Goal: Complete application form: Complete application form

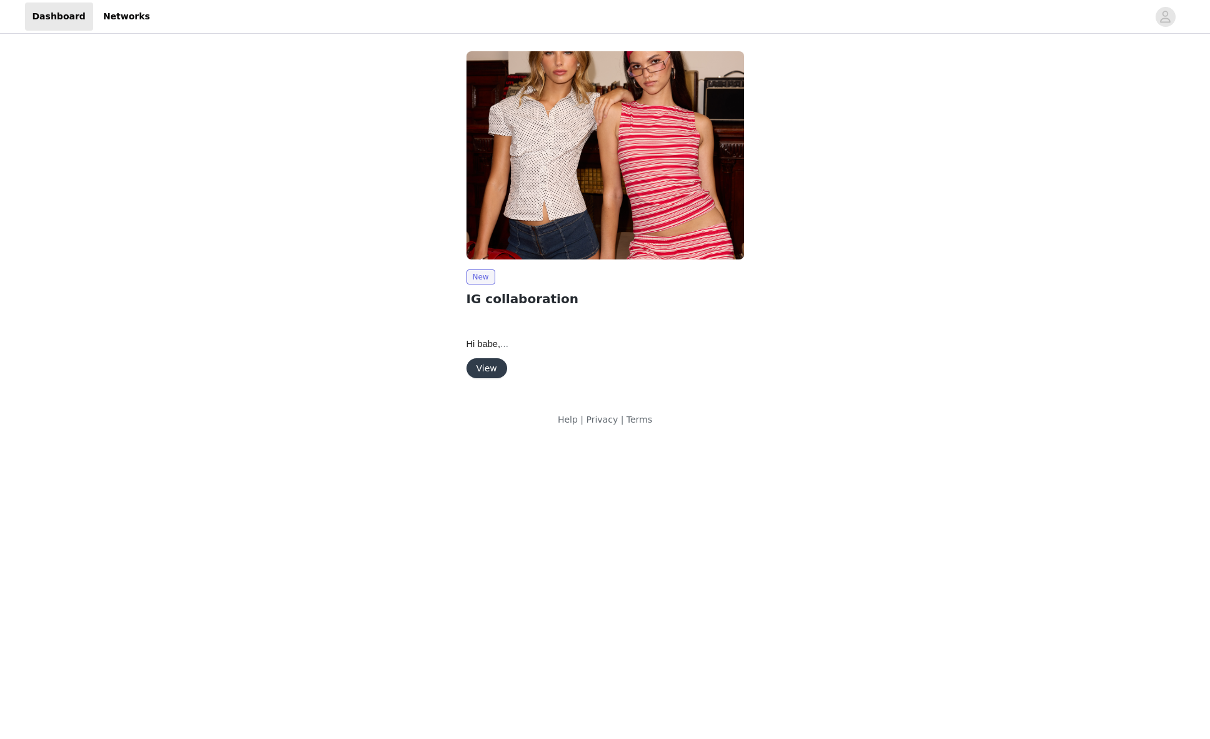
click at [485, 360] on button "View" at bounding box center [487, 368] width 41 height 20
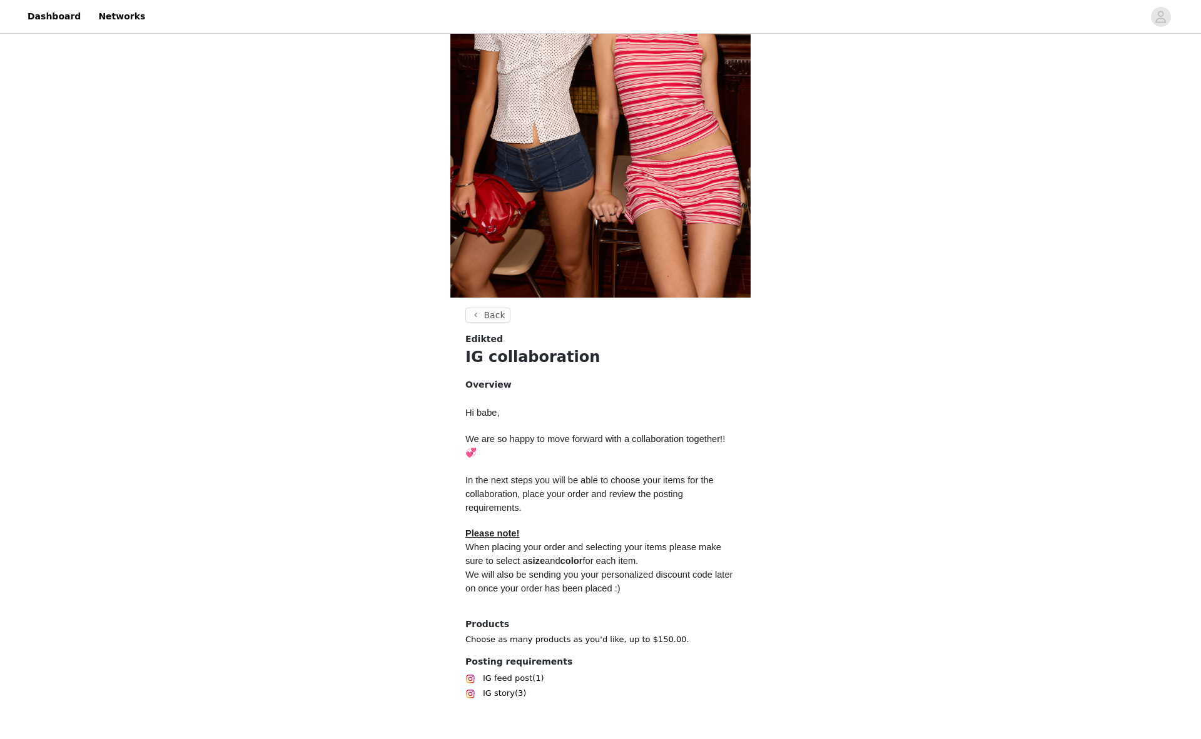
scroll to position [236, 0]
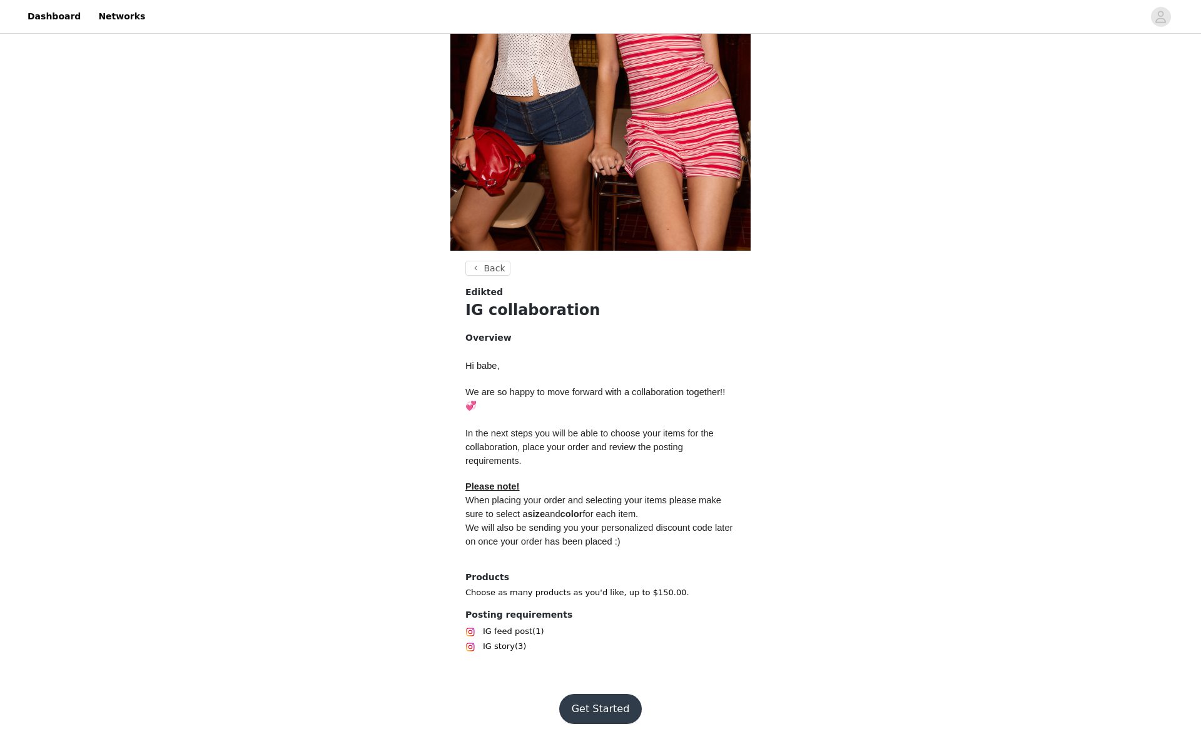
click at [603, 710] on button "Get Started" at bounding box center [600, 709] width 83 height 30
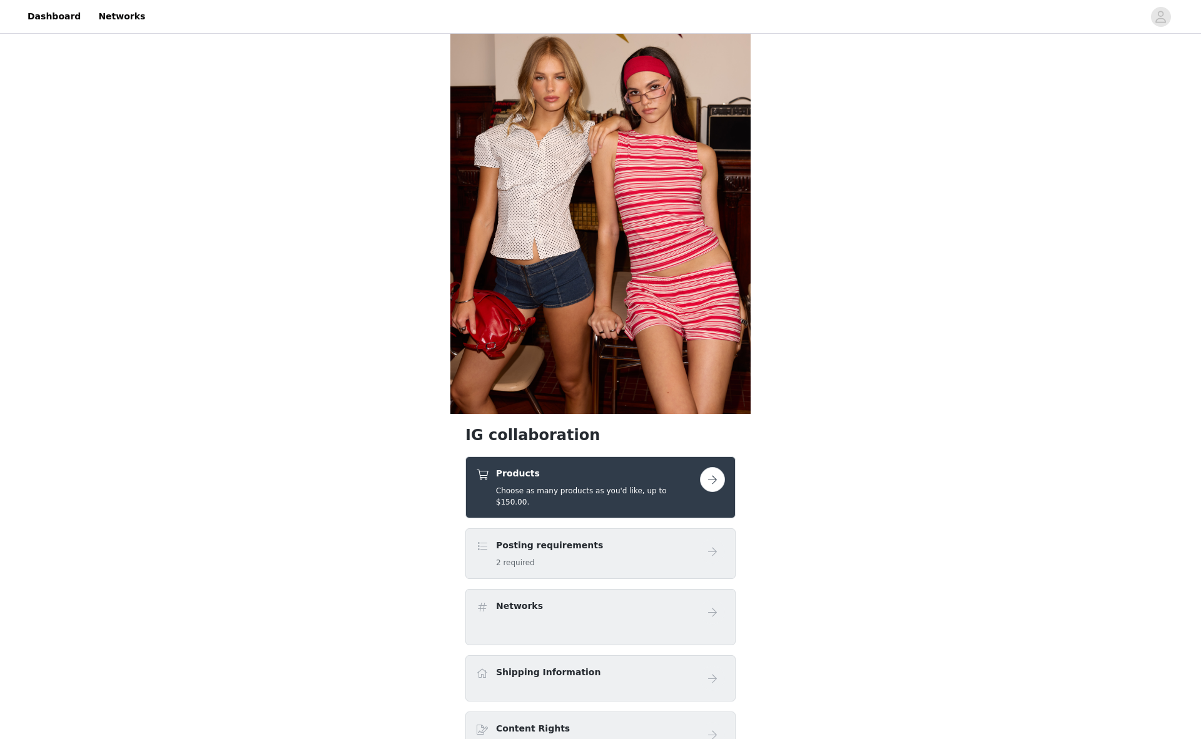
scroll to position [63, 0]
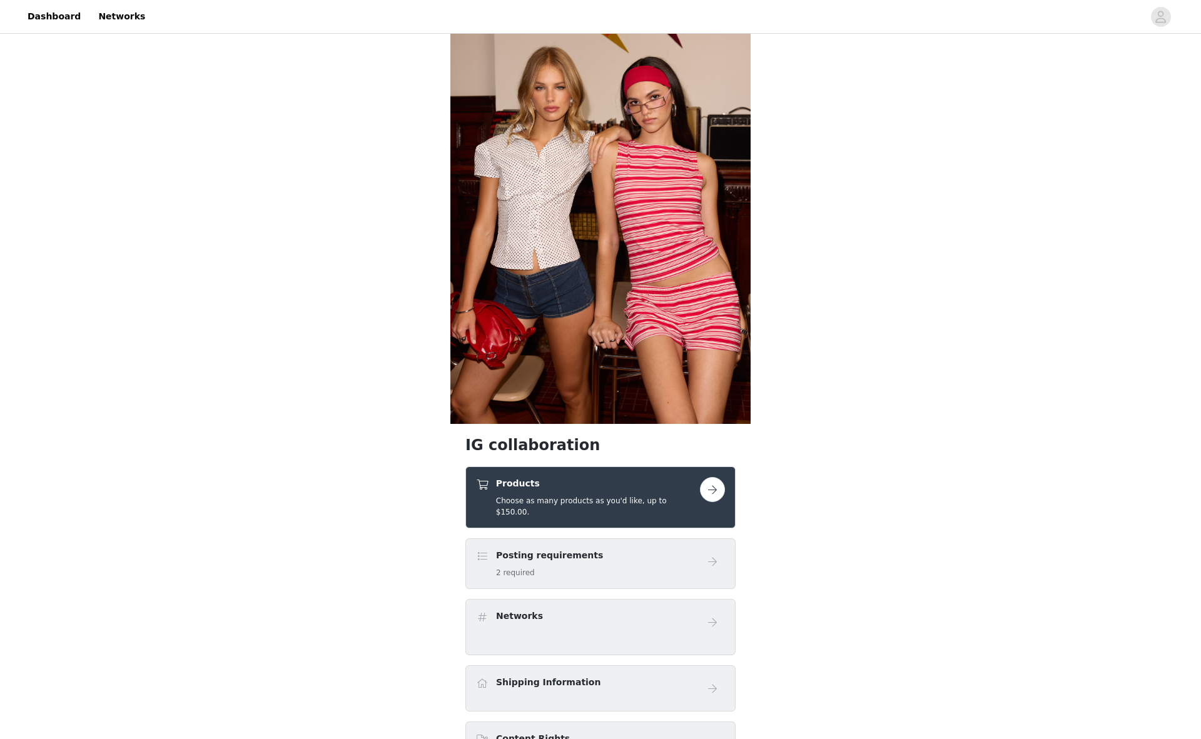
click at [714, 485] on button "button" at bounding box center [712, 489] width 25 height 25
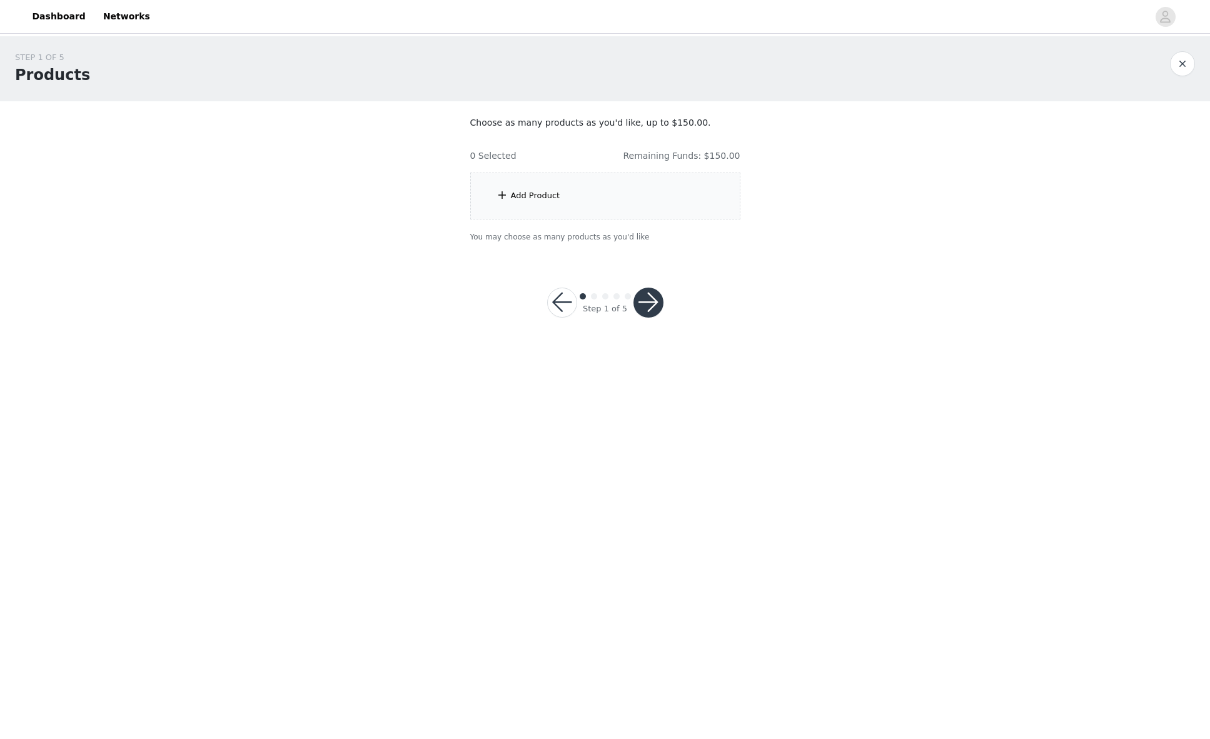
click at [545, 188] on div "Add Product" at bounding box center [605, 196] width 270 height 47
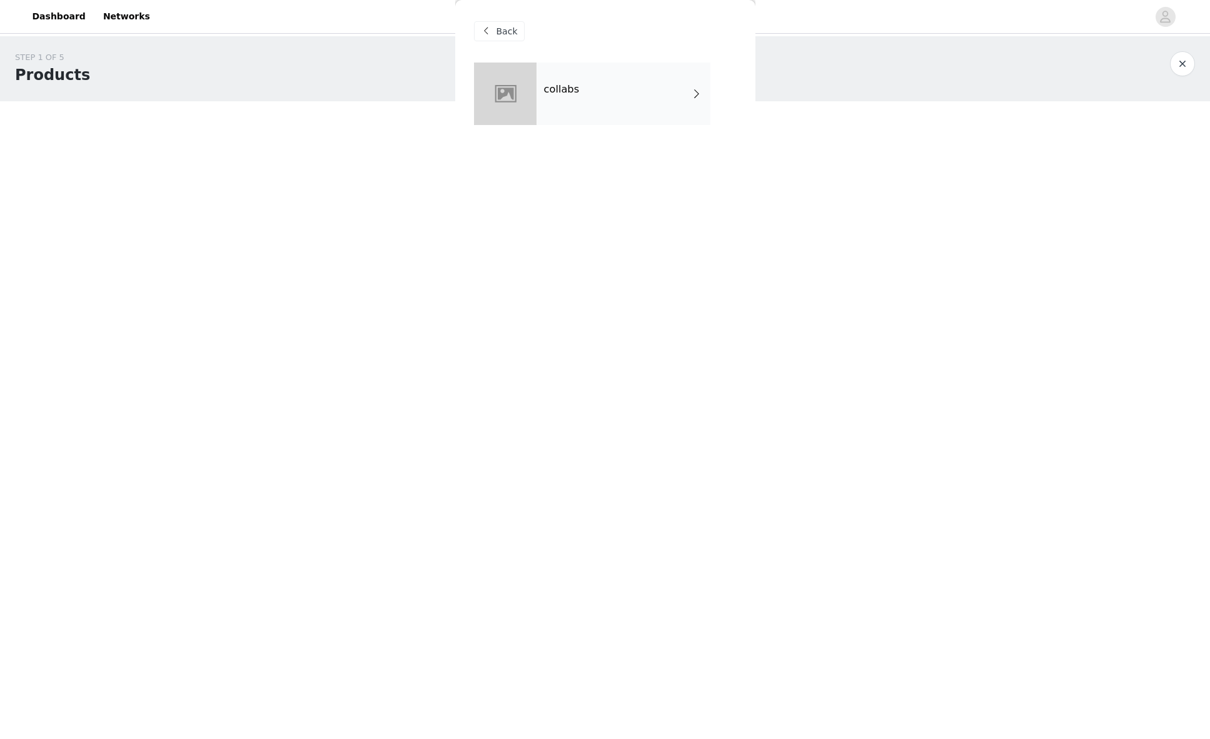
click at [579, 73] on div "collabs" at bounding box center [624, 94] width 174 height 63
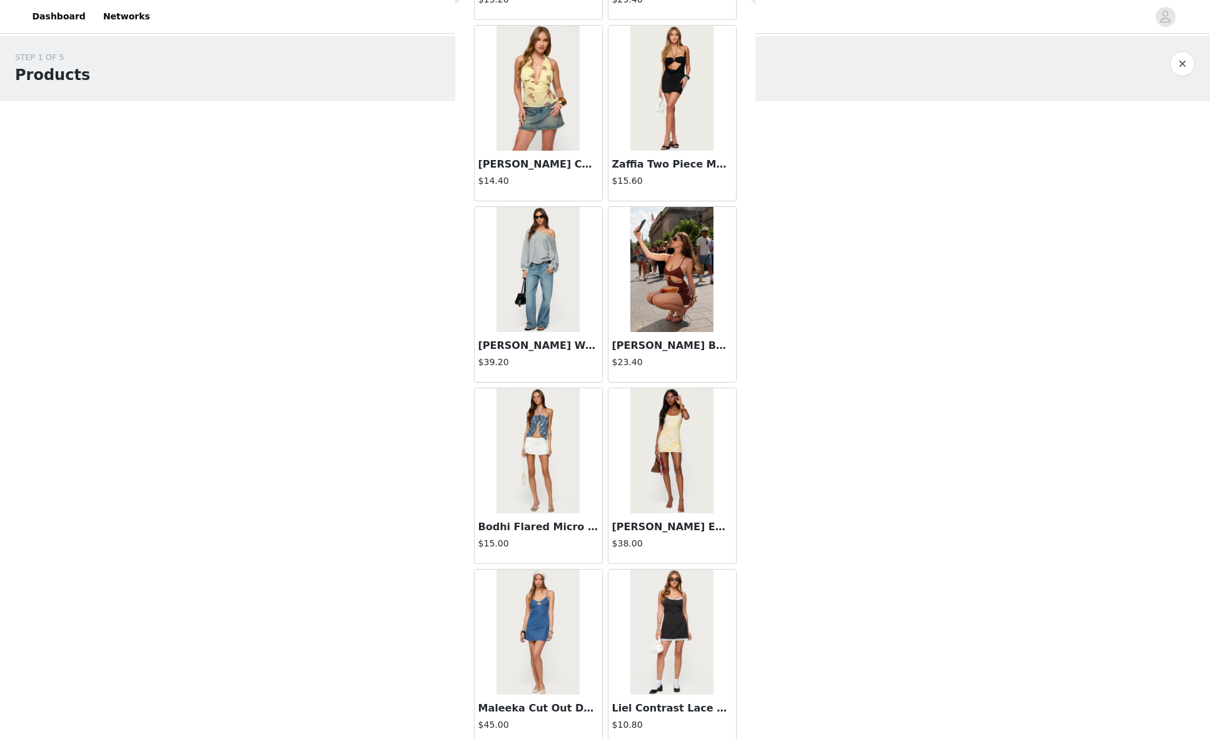
scroll to position [1175, 0]
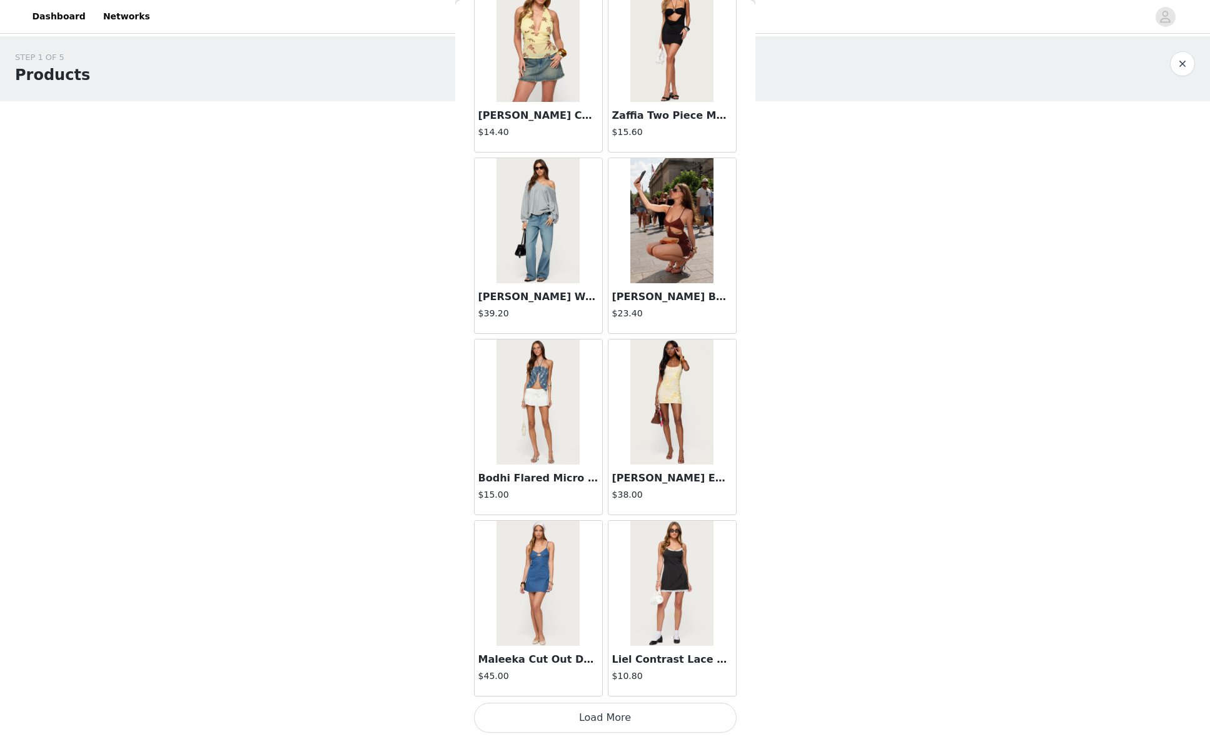
click at [592, 717] on button "Load More" at bounding box center [605, 718] width 263 height 30
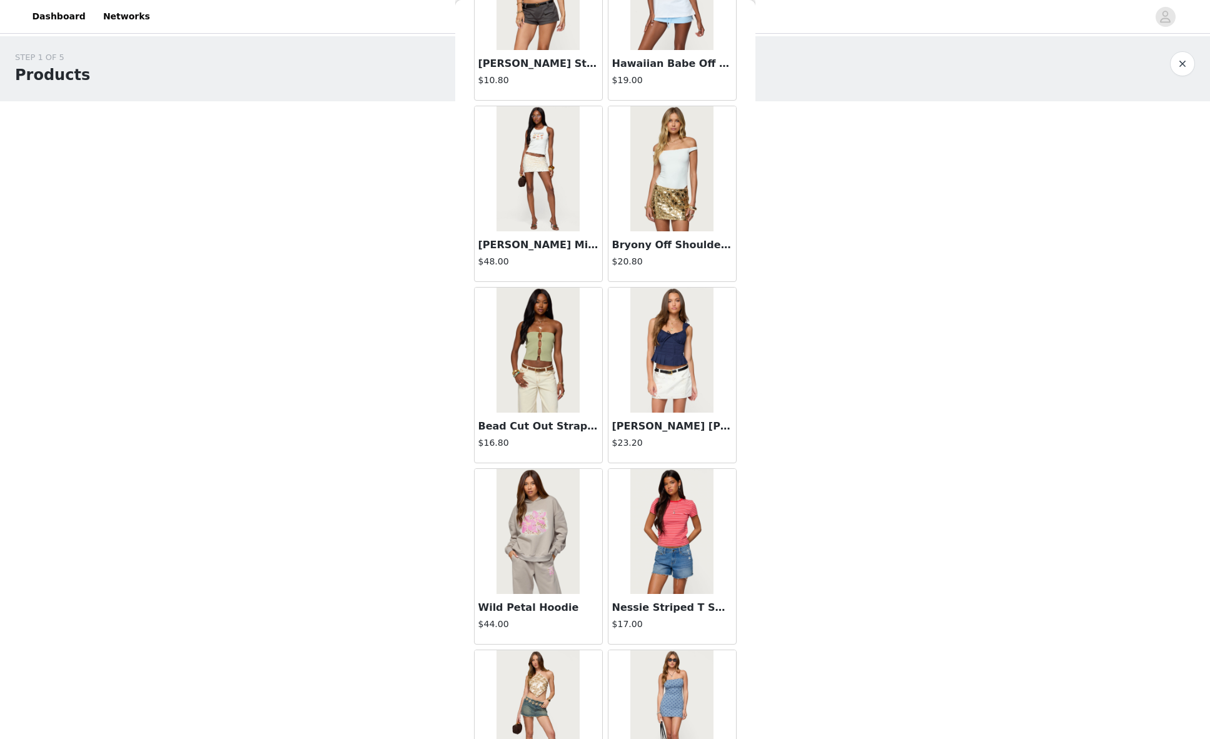
scroll to position [2676, 0]
click at [535, 163] on img at bounding box center [538, 170] width 83 height 125
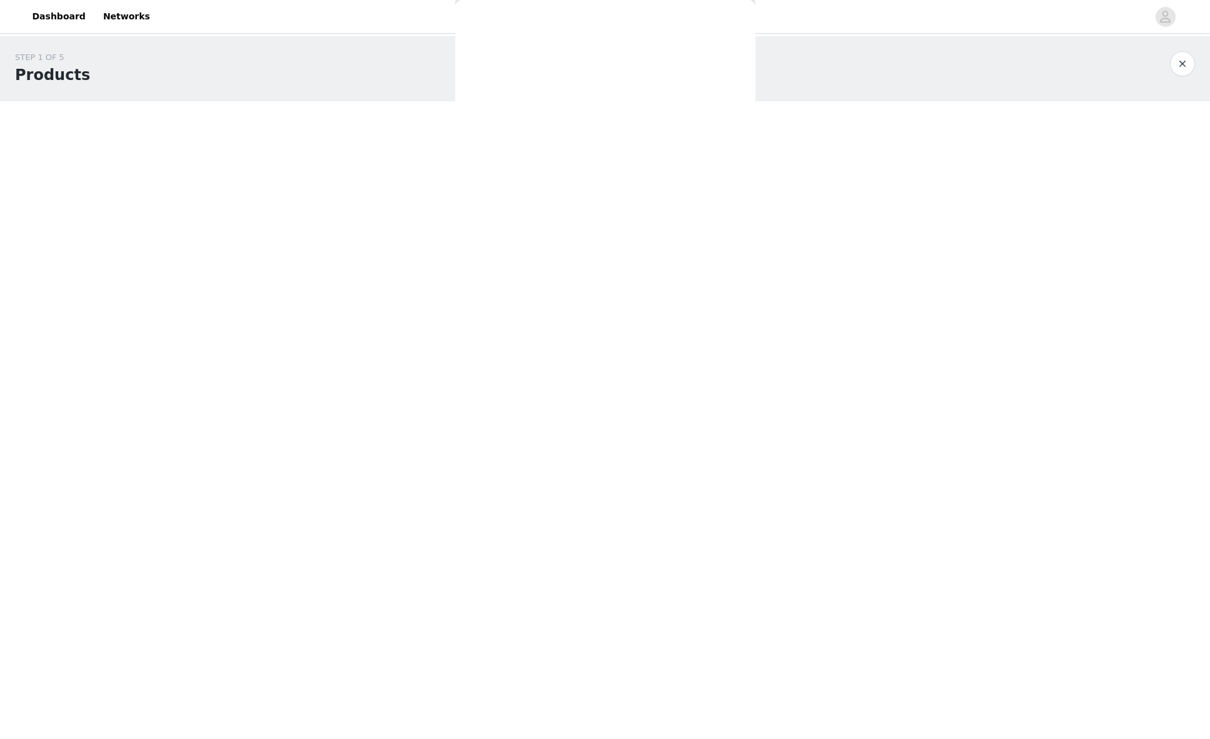
scroll to position [0, 0]
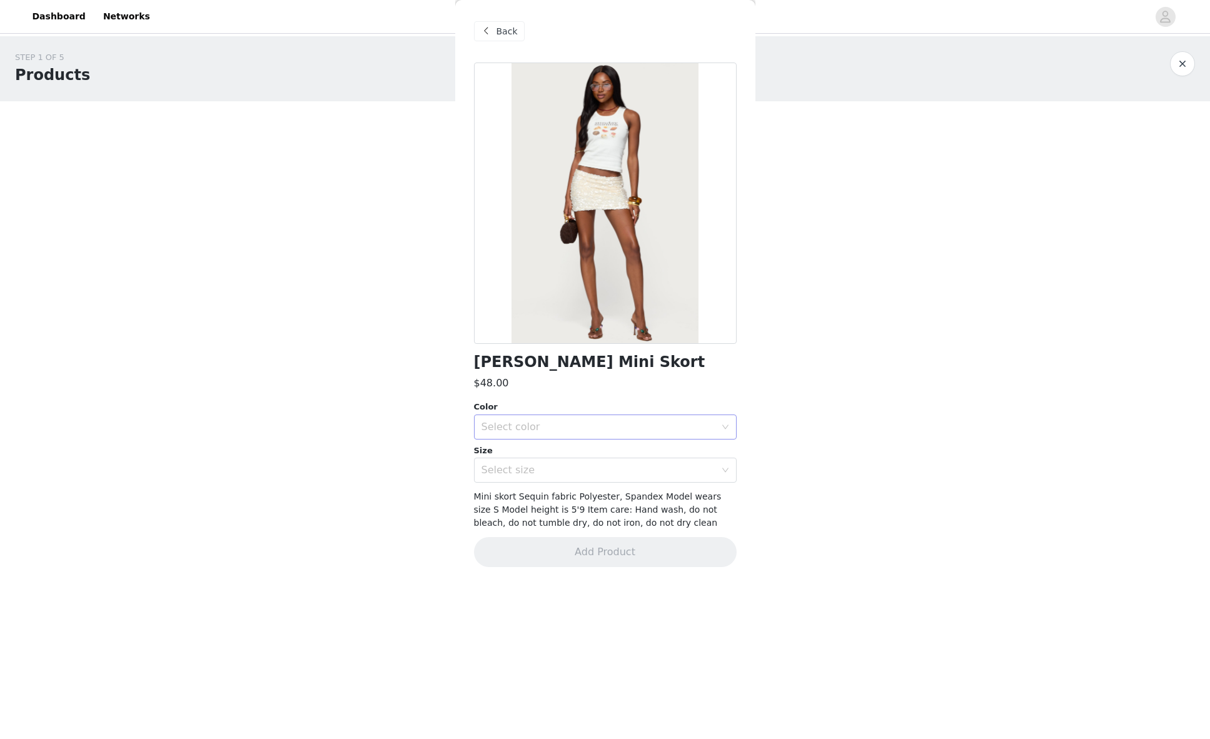
click at [534, 427] on div "Select color" at bounding box center [599, 427] width 234 height 13
click at [520, 450] on li "CREAM" at bounding box center [605, 455] width 263 height 20
click at [522, 474] on div "Select size" at bounding box center [599, 470] width 234 height 13
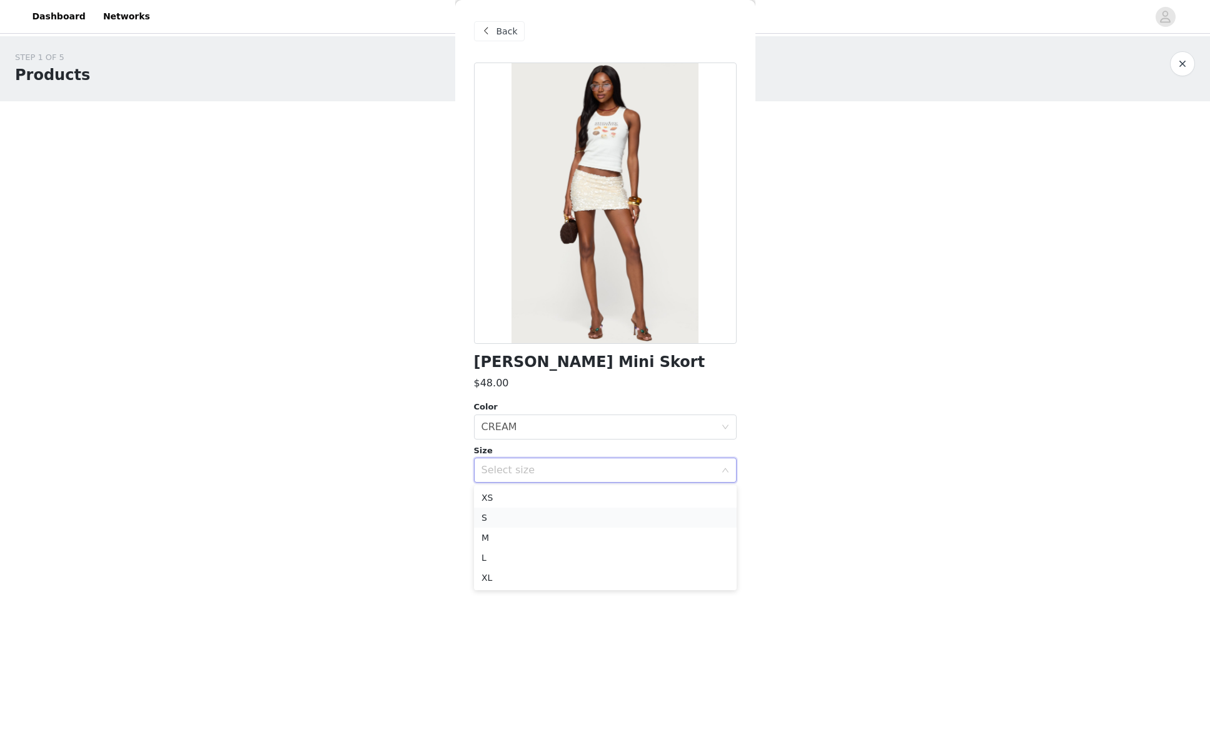
click at [495, 516] on li "S" at bounding box center [605, 518] width 263 height 20
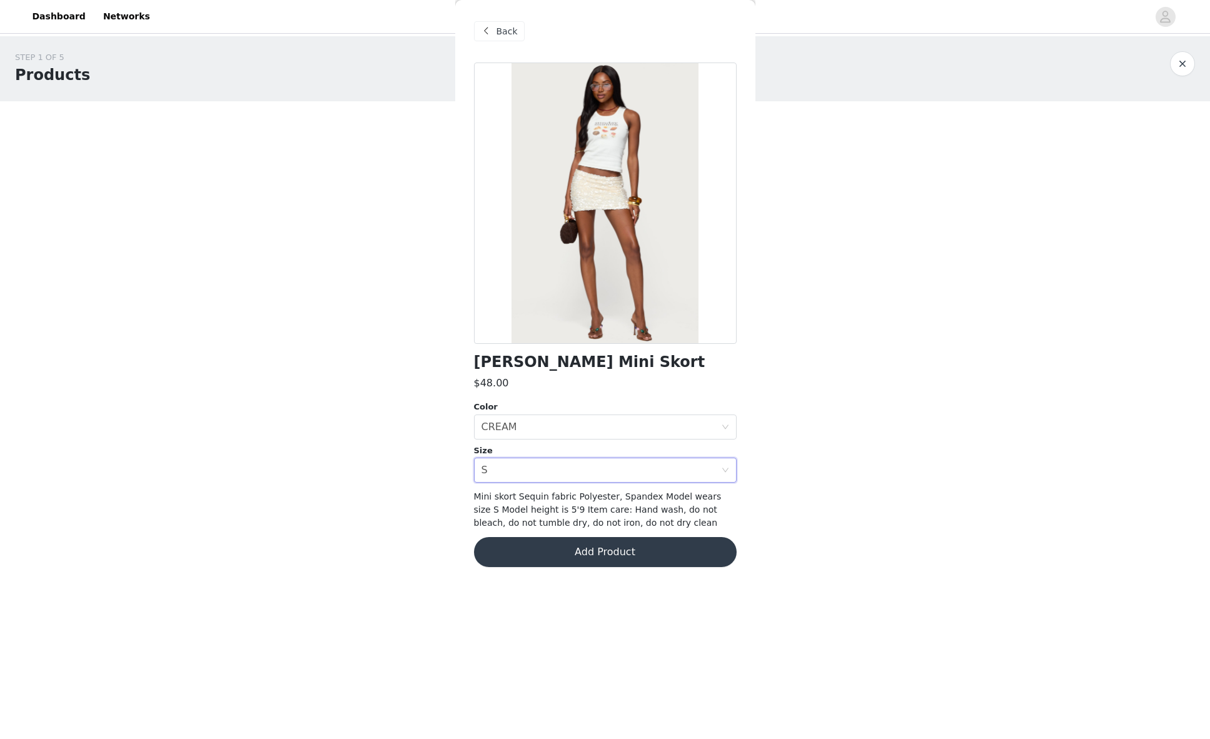
click at [577, 546] on button "Add Product" at bounding box center [605, 552] width 263 height 30
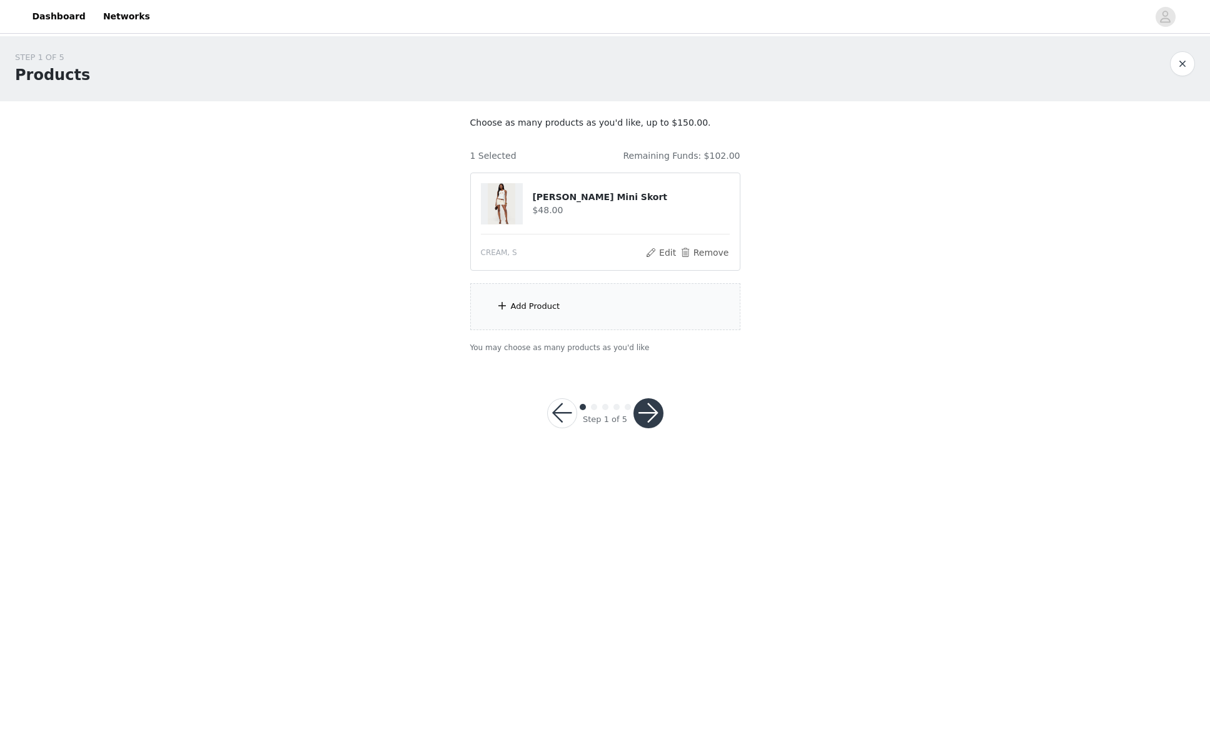
click at [567, 301] on div "Add Product" at bounding box center [605, 306] width 270 height 47
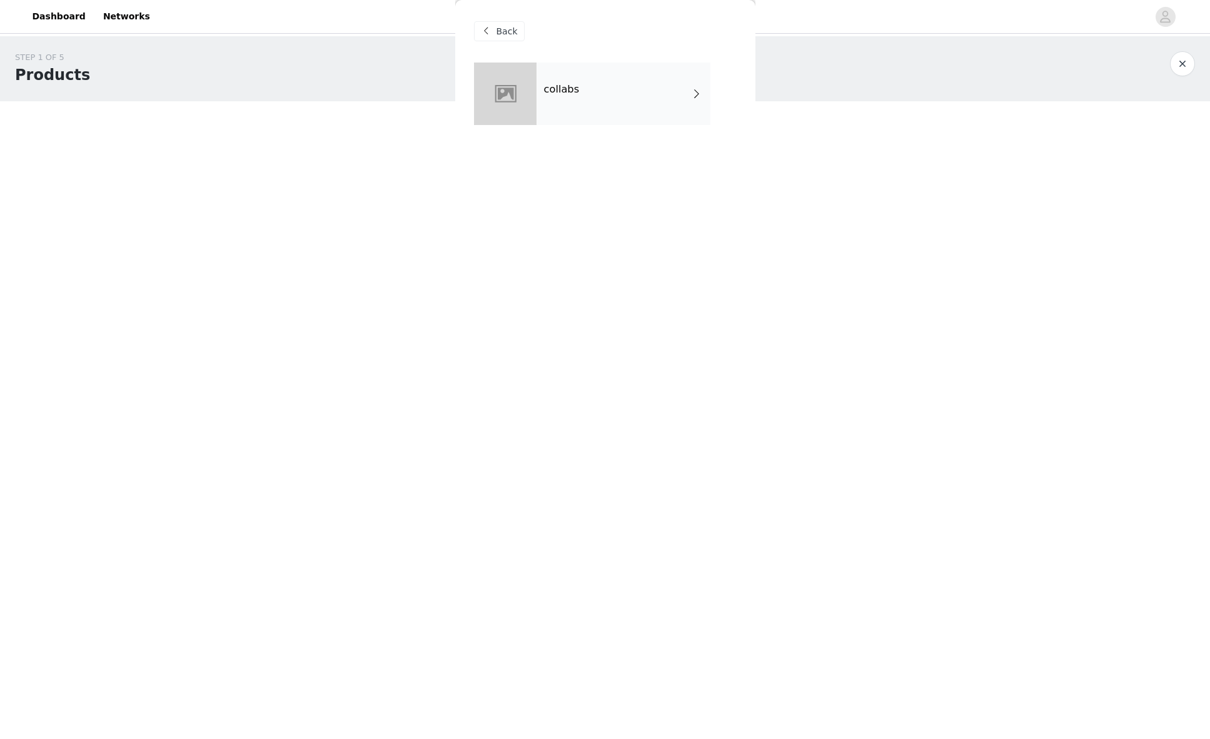
click at [603, 86] on div "collabs" at bounding box center [624, 94] width 174 height 63
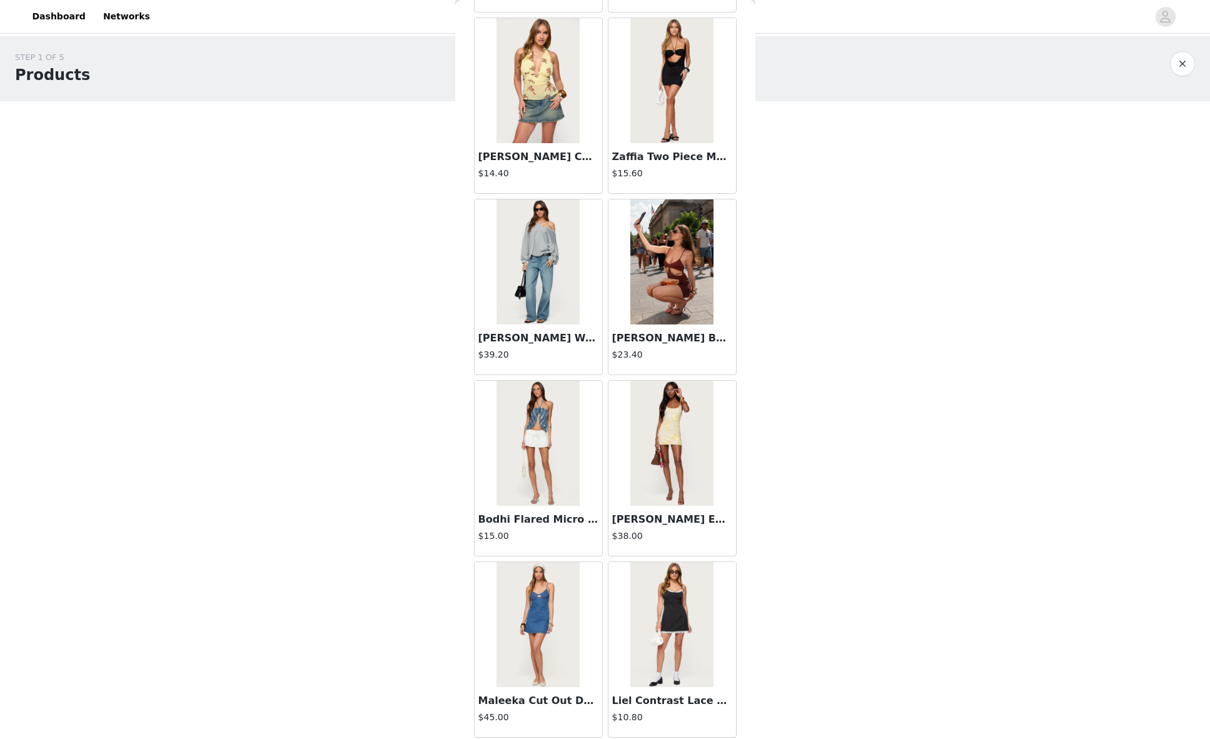
scroll to position [1175, 0]
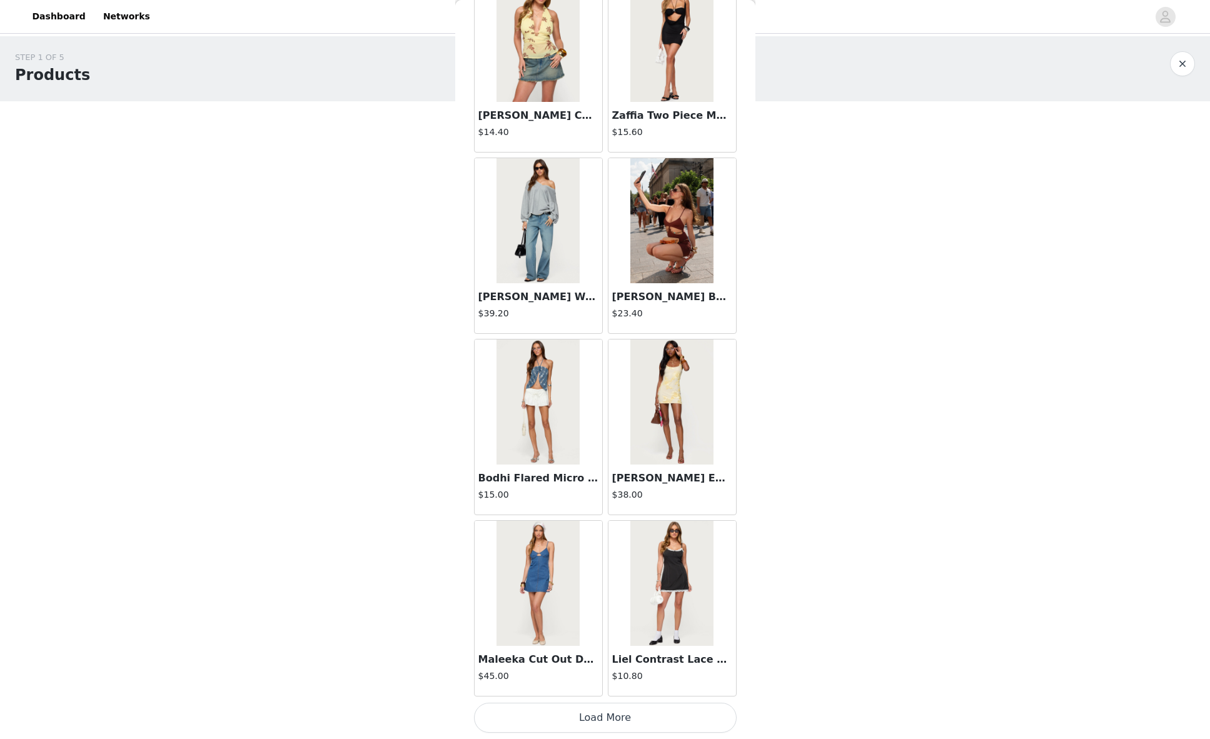
click at [617, 721] on button "Load More" at bounding box center [605, 718] width 263 height 30
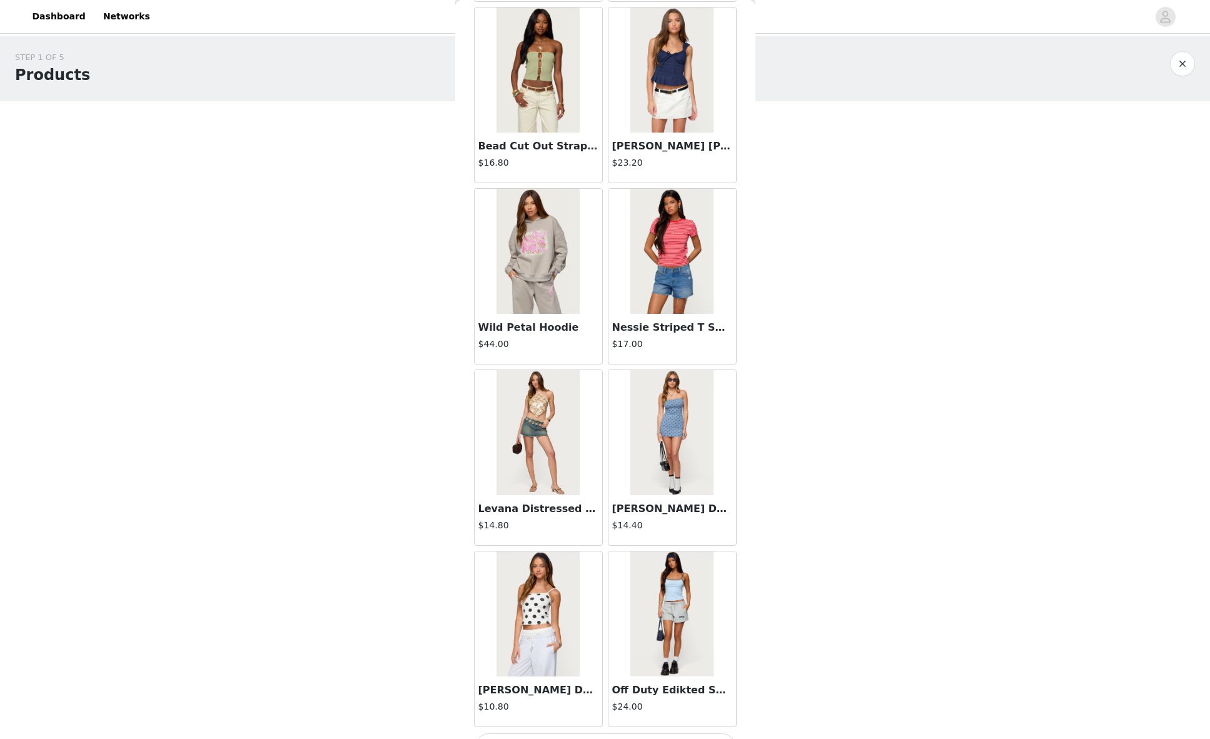
scroll to position [2989, 0]
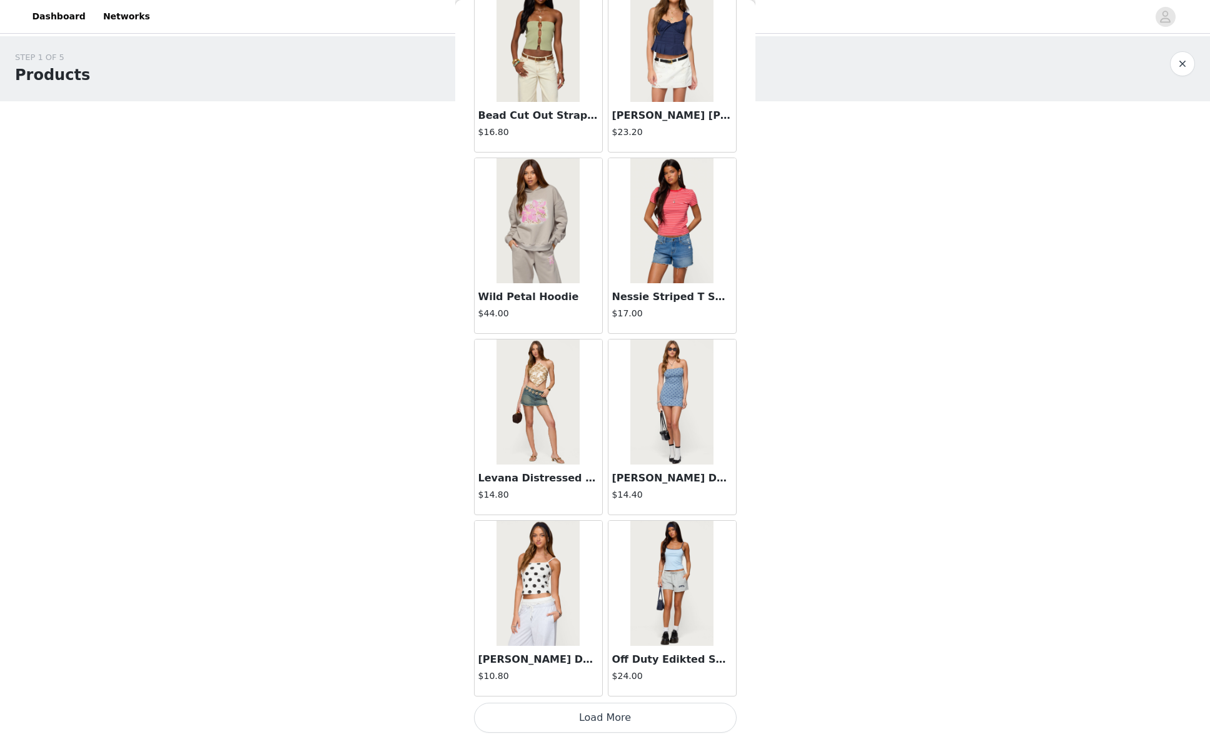
click at [612, 722] on button "Load More" at bounding box center [605, 718] width 263 height 30
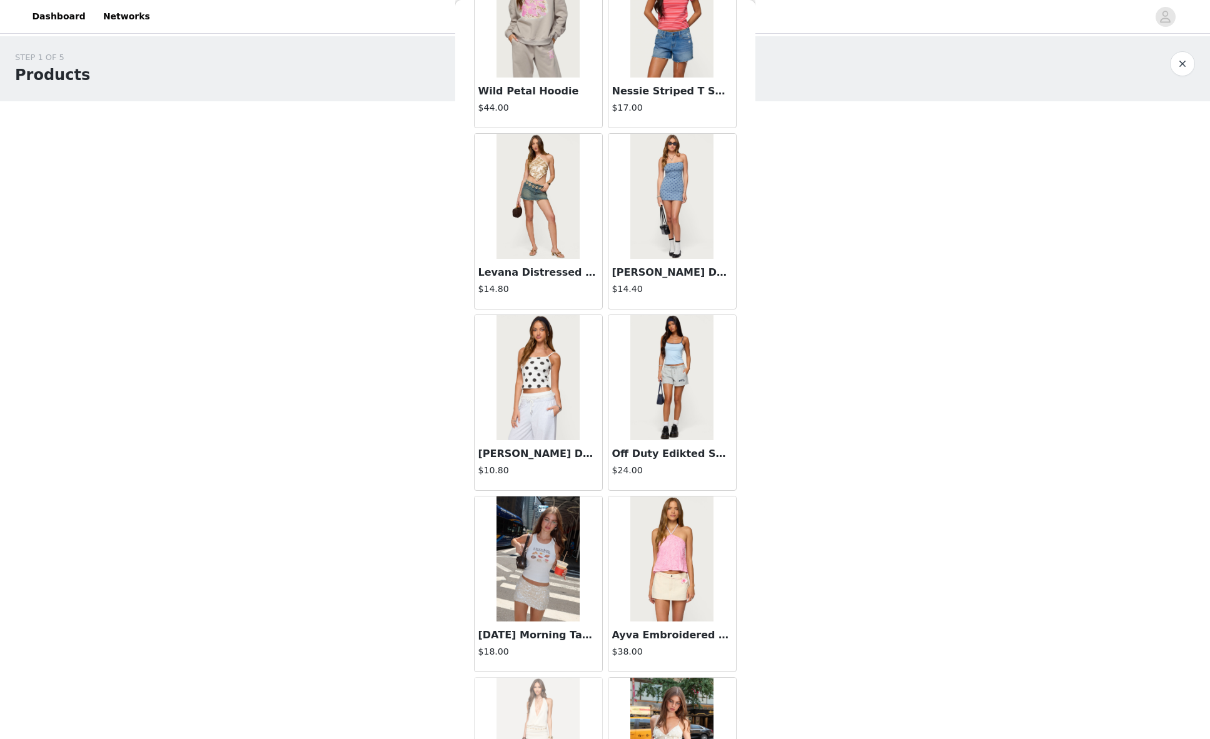
scroll to position [3301, 0]
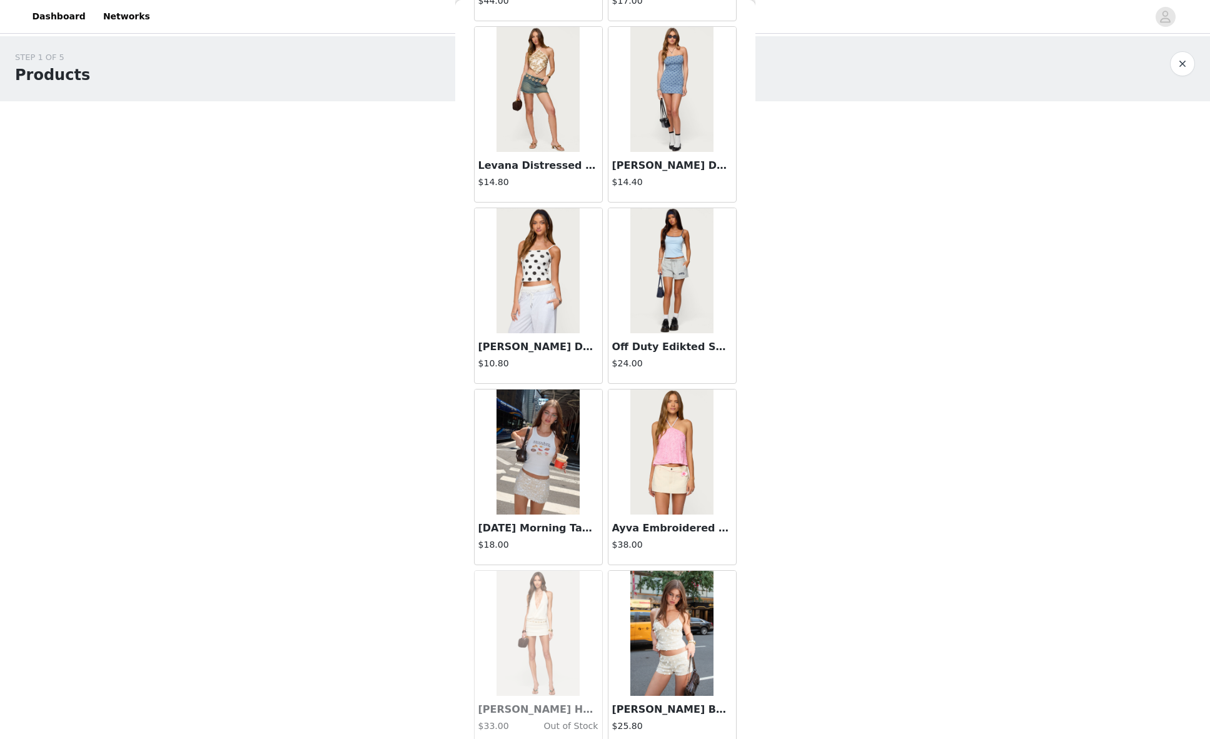
click at [525, 450] on img at bounding box center [538, 452] width 83 height 125
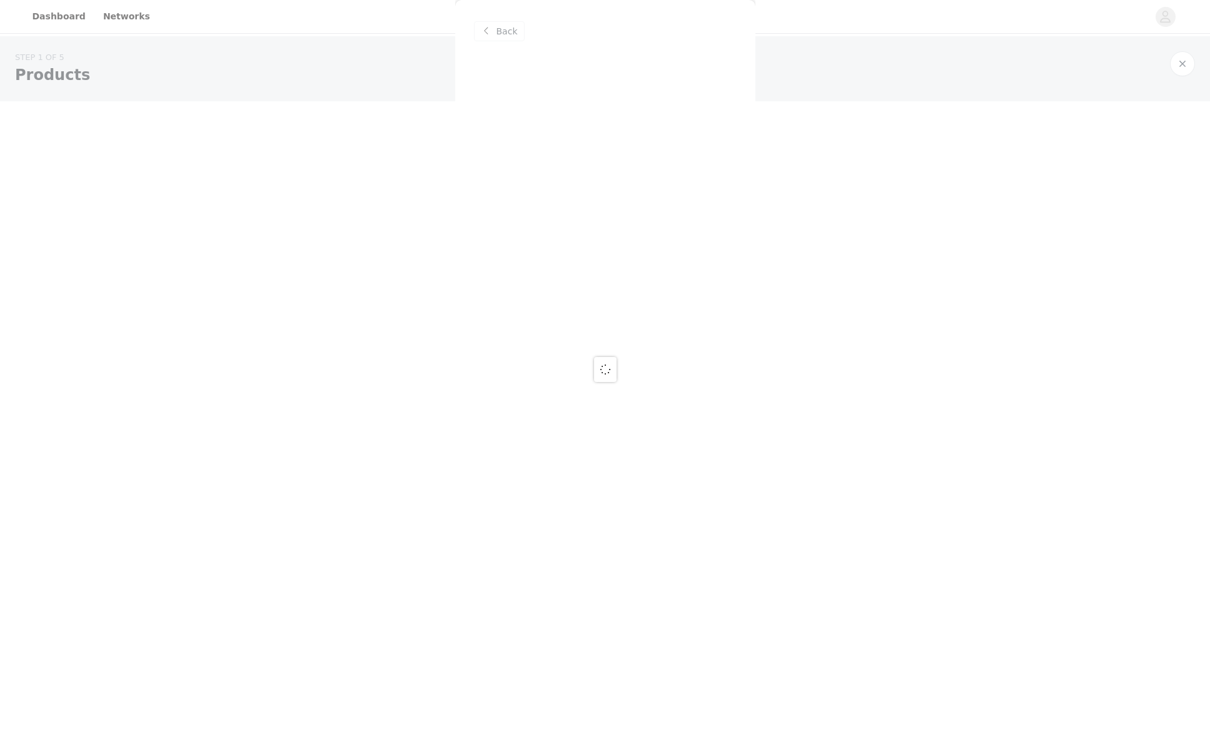
scroll to position [0, 0]
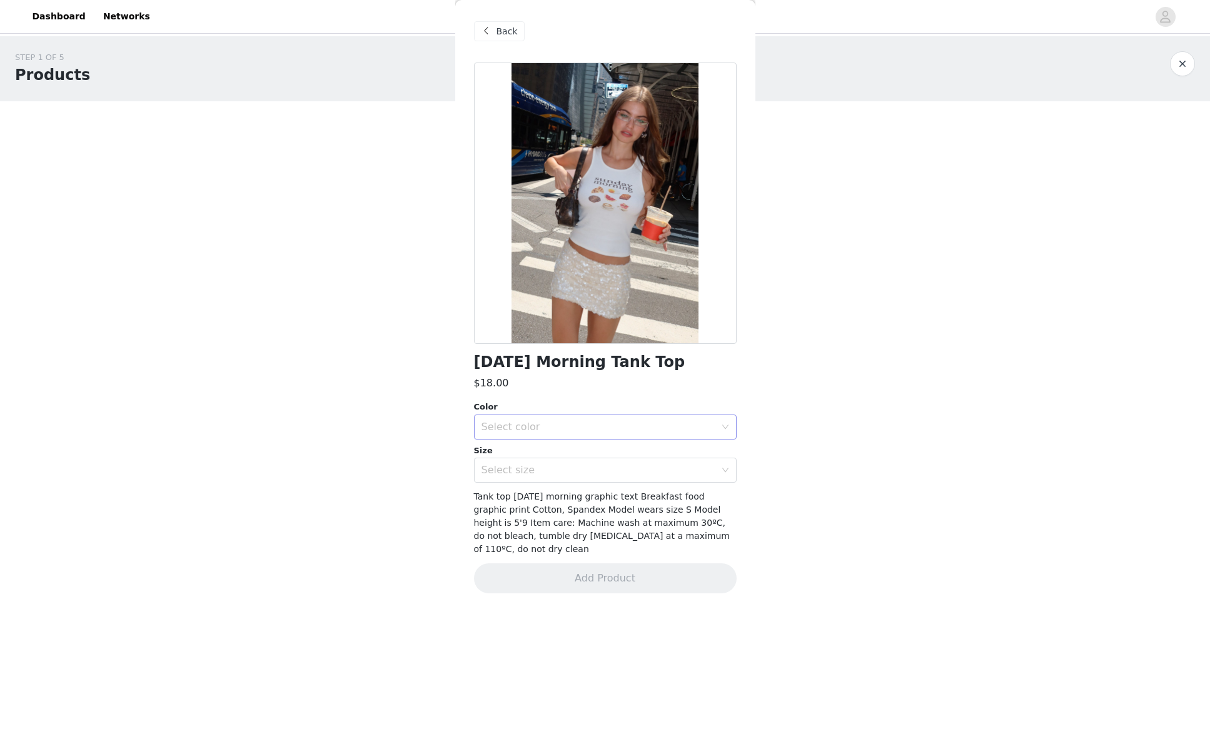
click at [599, 418] on div "Select color" at bounding box center [602, 427] width 240 height 24
click at [550, 455] on li "WHITE" at bounding box center [605, 455] width 263 height 20
click at [543, 468] on div "Select size" at bounding box center [599, 470] width 234 height 13
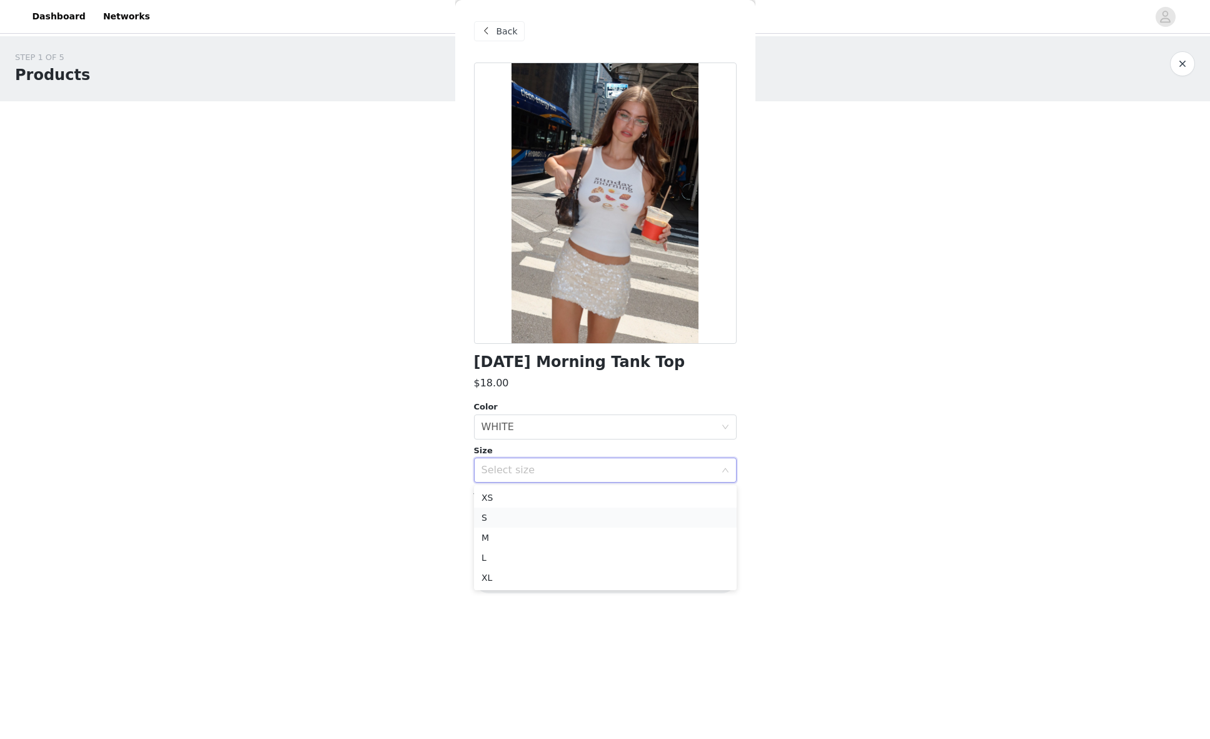
click at [519, 511] on li "S" at bounding box center [605, 518] width 263 height 20
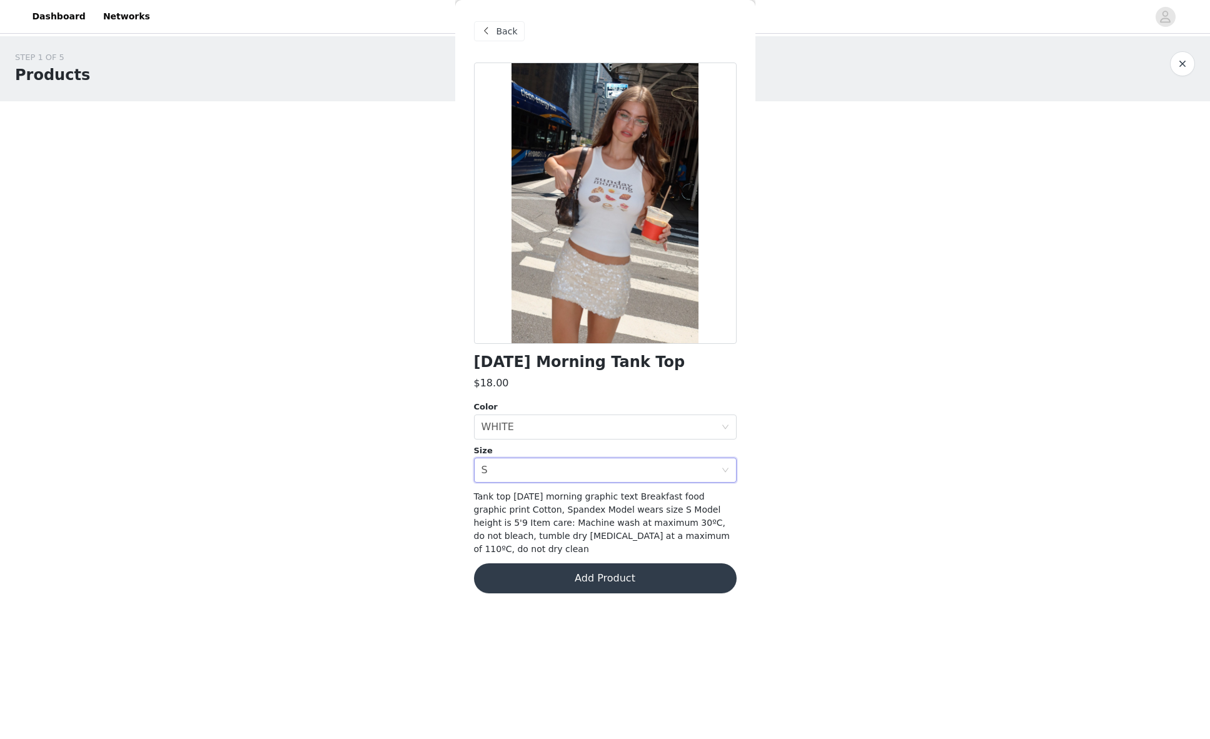
click at [587, 564] on button "Add Product" at bounding box center [605, 579] width 263 height 30
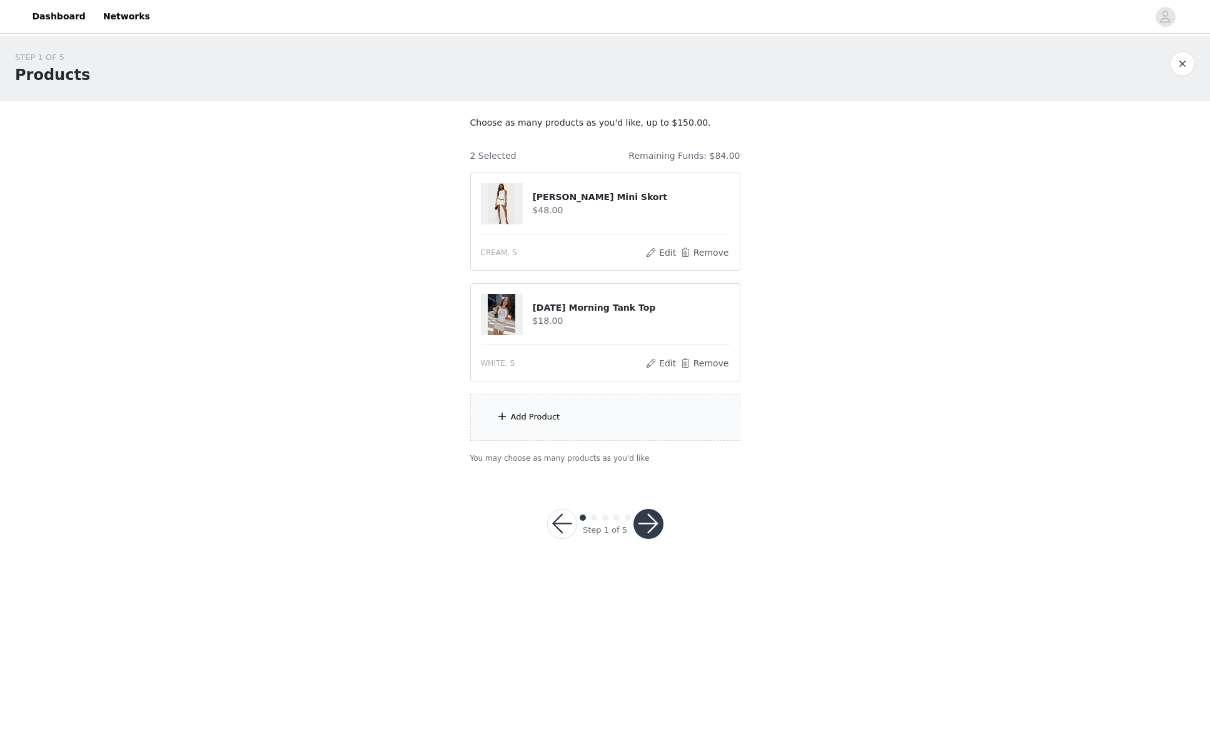
click at [581, 405] on div "Add Product" at bounding box center [605, 417] width 270 height 47
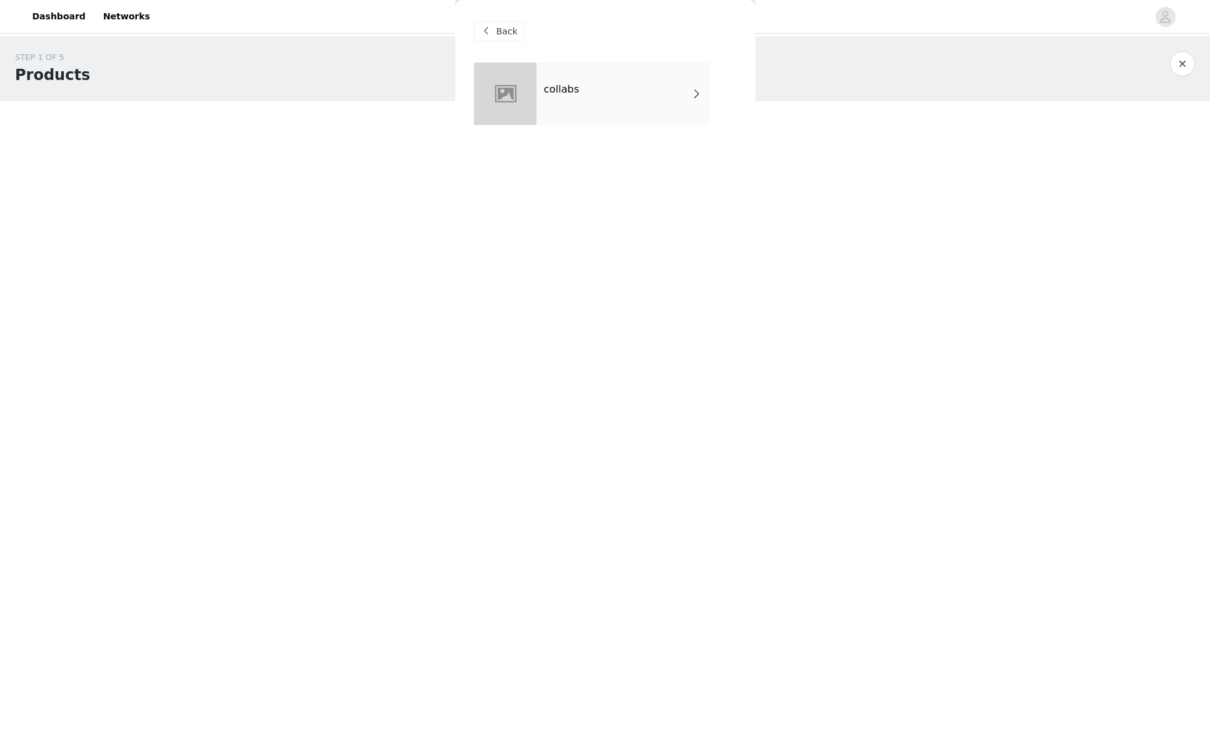
click at [618, 93] on div "collabs" at bounding box center [624, 94] width 174 height 63
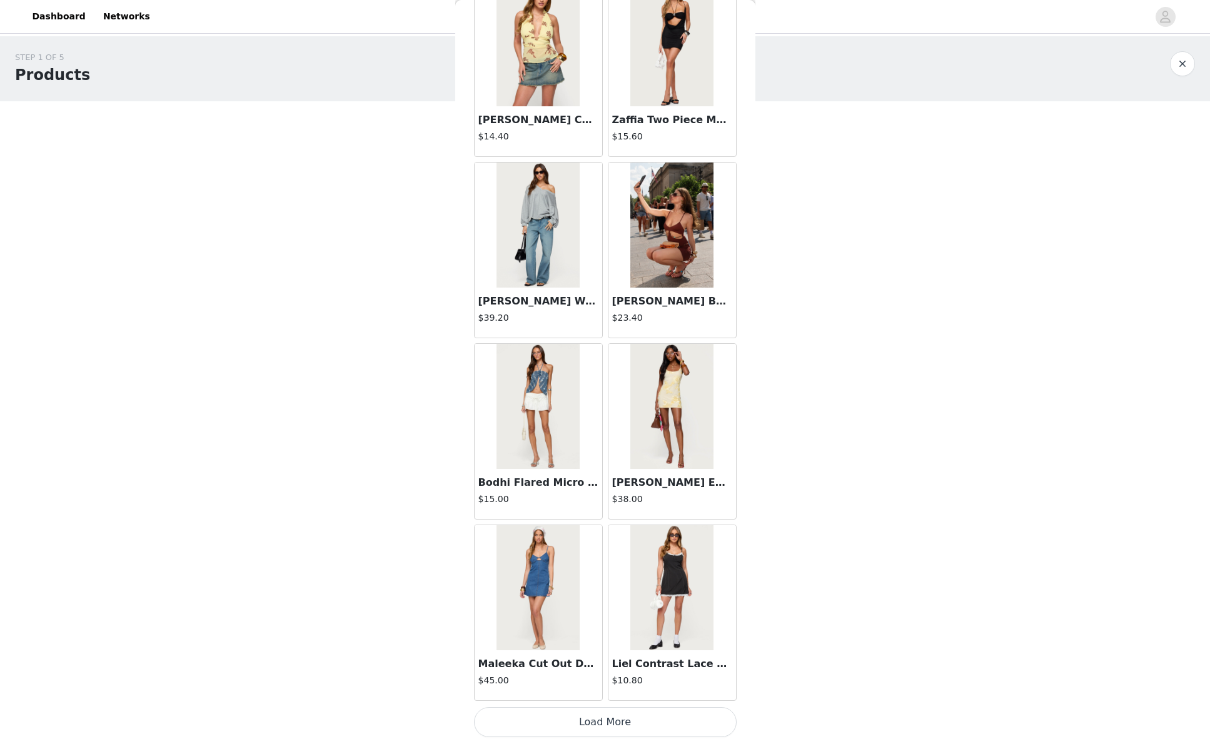
scroll to position [1175, 0]
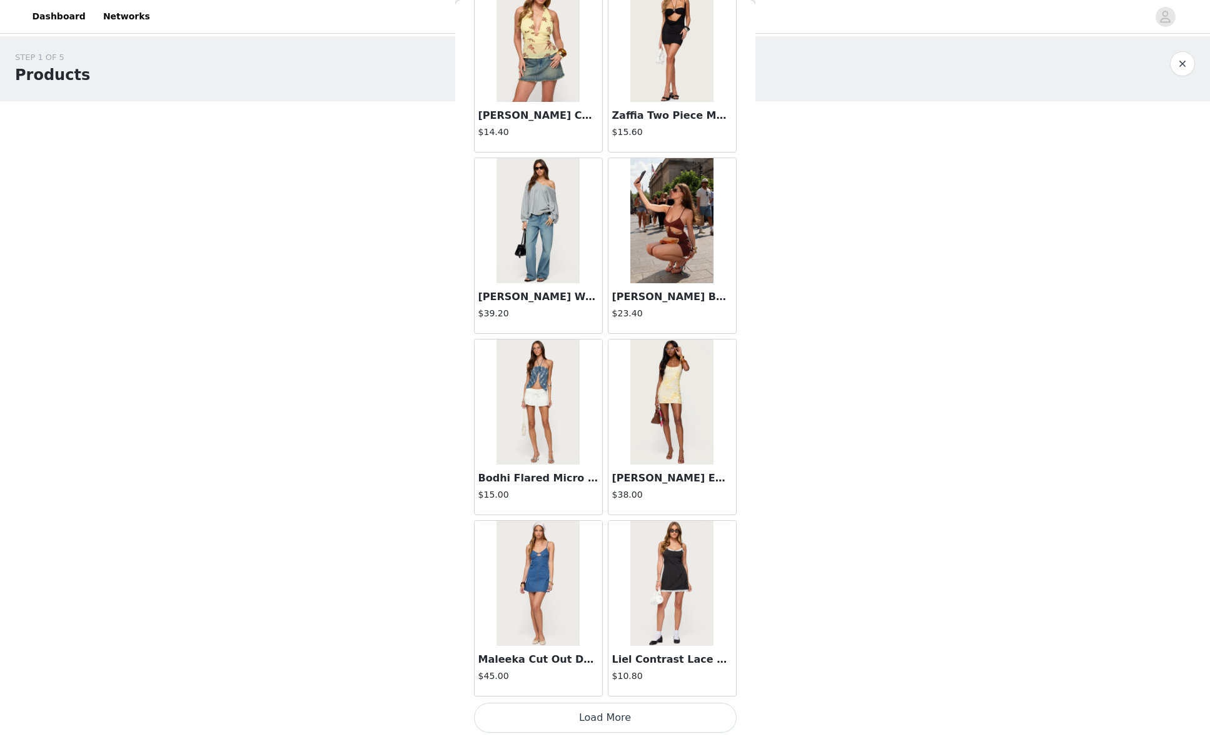
click at [609, 712] on button "Load More" at bounding box center [605, 718] width 263 height 30
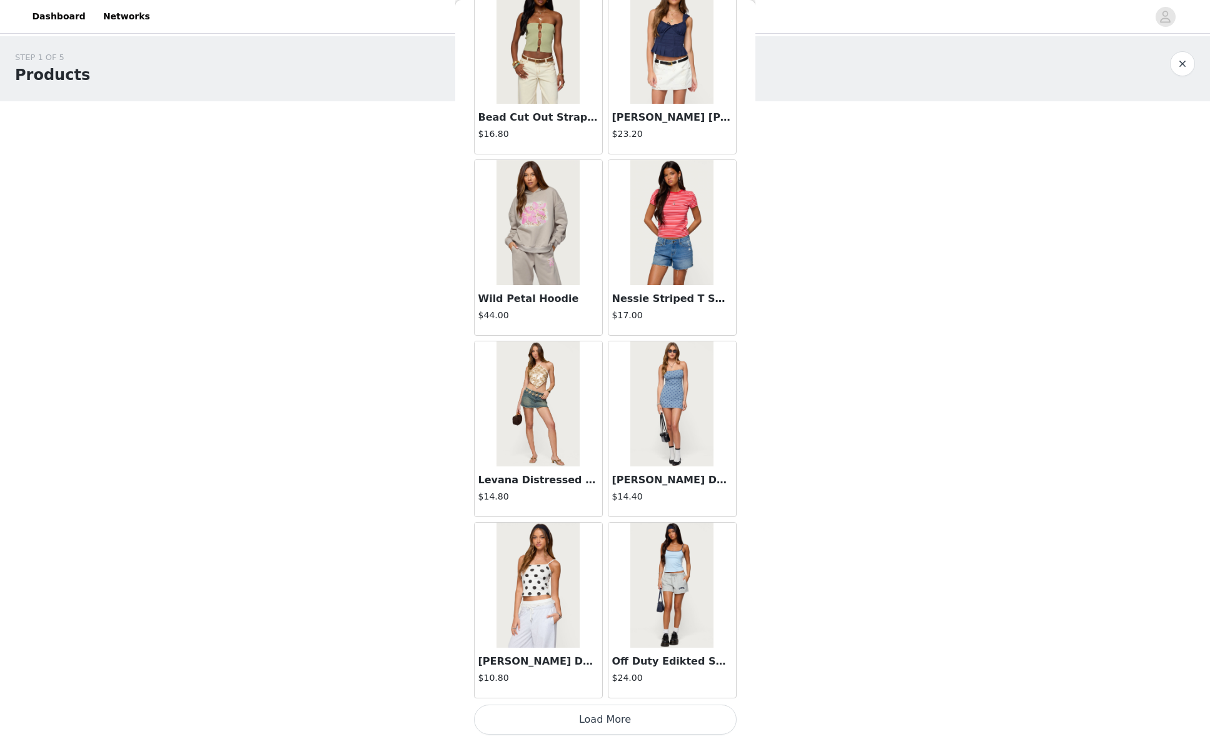
scroll to position [2989, 0]
click at [590, 710] on button "Load More" at bounding box center [605, 718] width 263 height 30
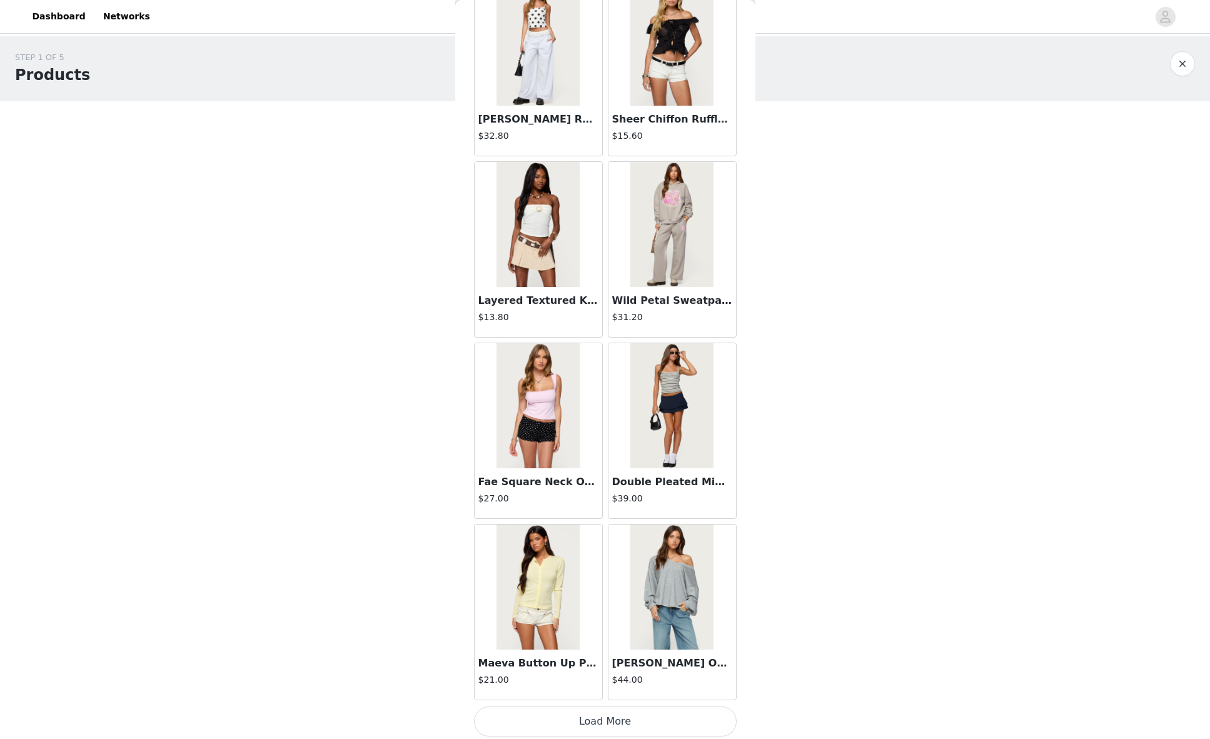
scroll to position [4802, 0]
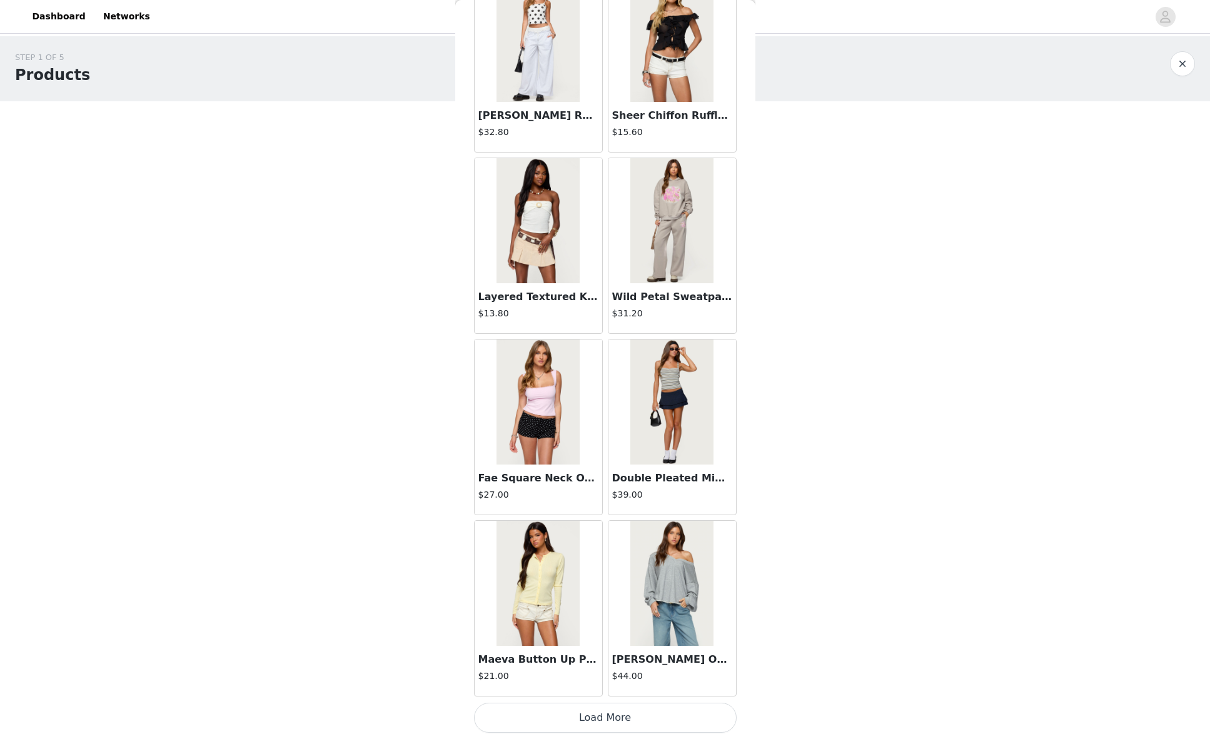
click at [607, 716] on button "Load More" at bounding box center [605, 718] width 263 height 30
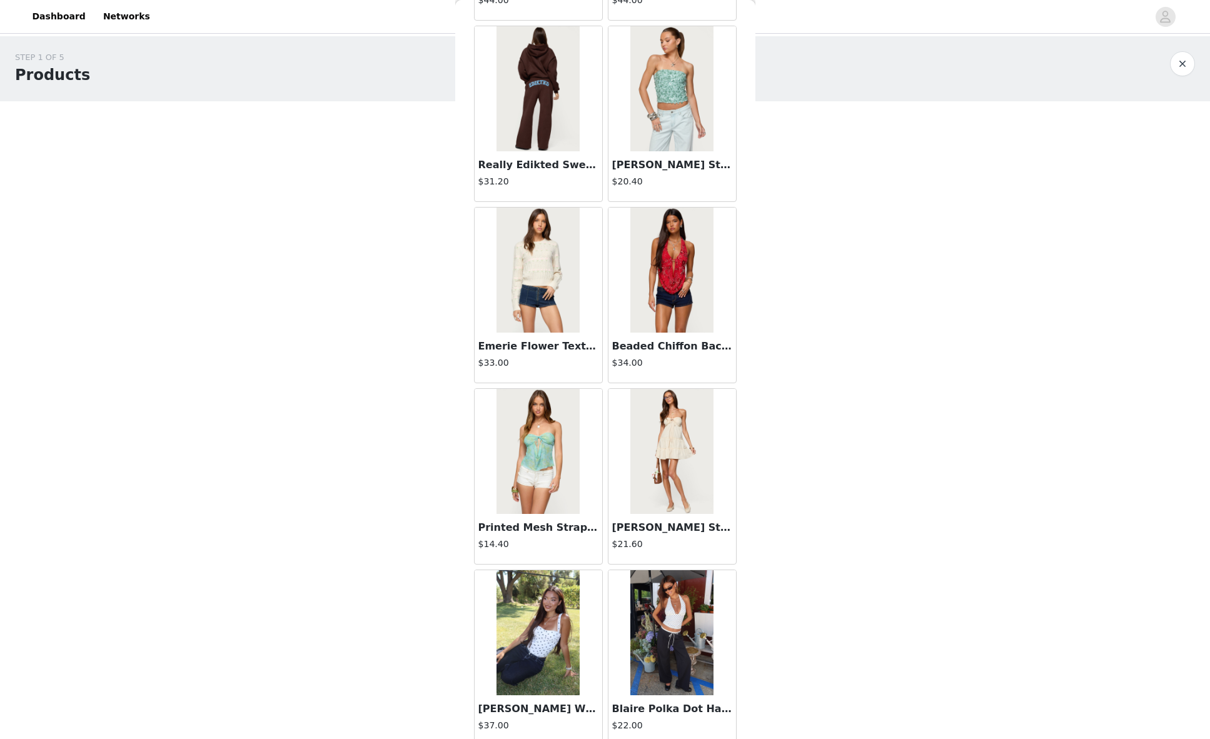
scroll to position [6616, 0]
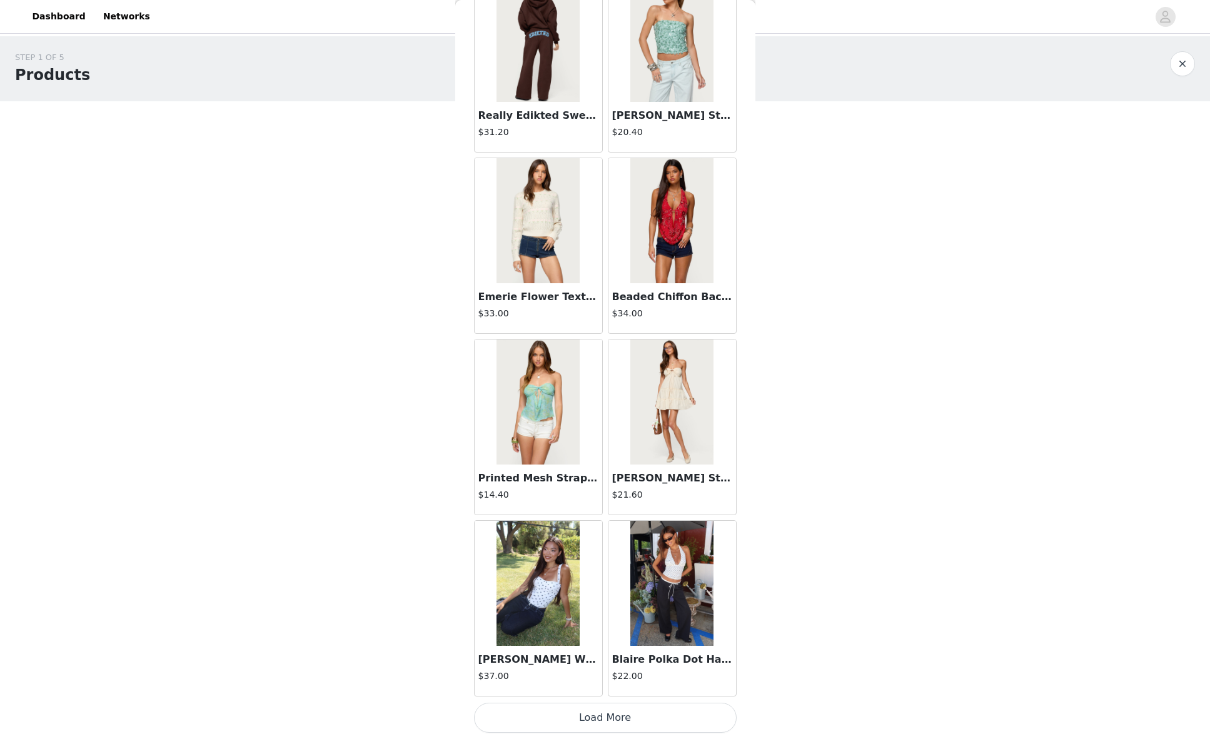
drag, startPoint x: 600, startPoint y: 746, endPoint x: 613, endPoint y: 763, distance: 21.9
drag, startPoint x: 613, startPoint y: 763, endPoint x: 565, endPoint y: 719, distance: 64.6
click at [565, 719] on button "Load More" at bounding box center [605, 718] width 263 height 30
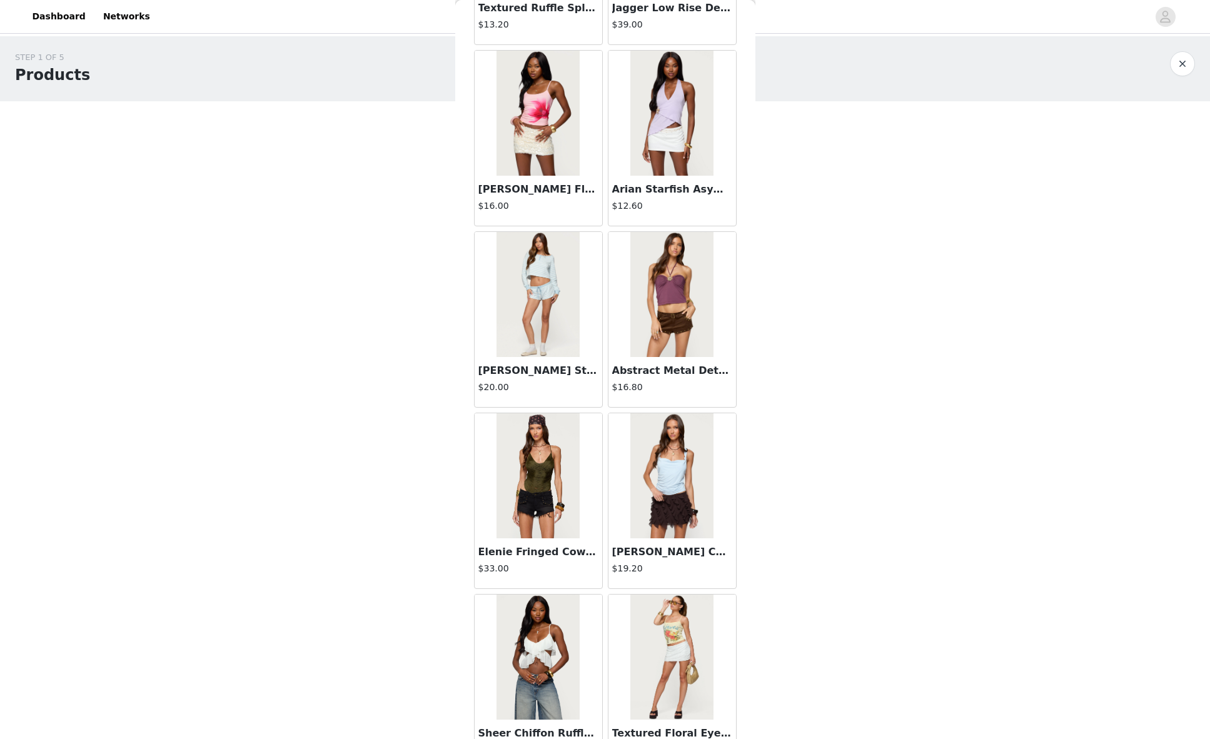
scroll to position [8430, 0]
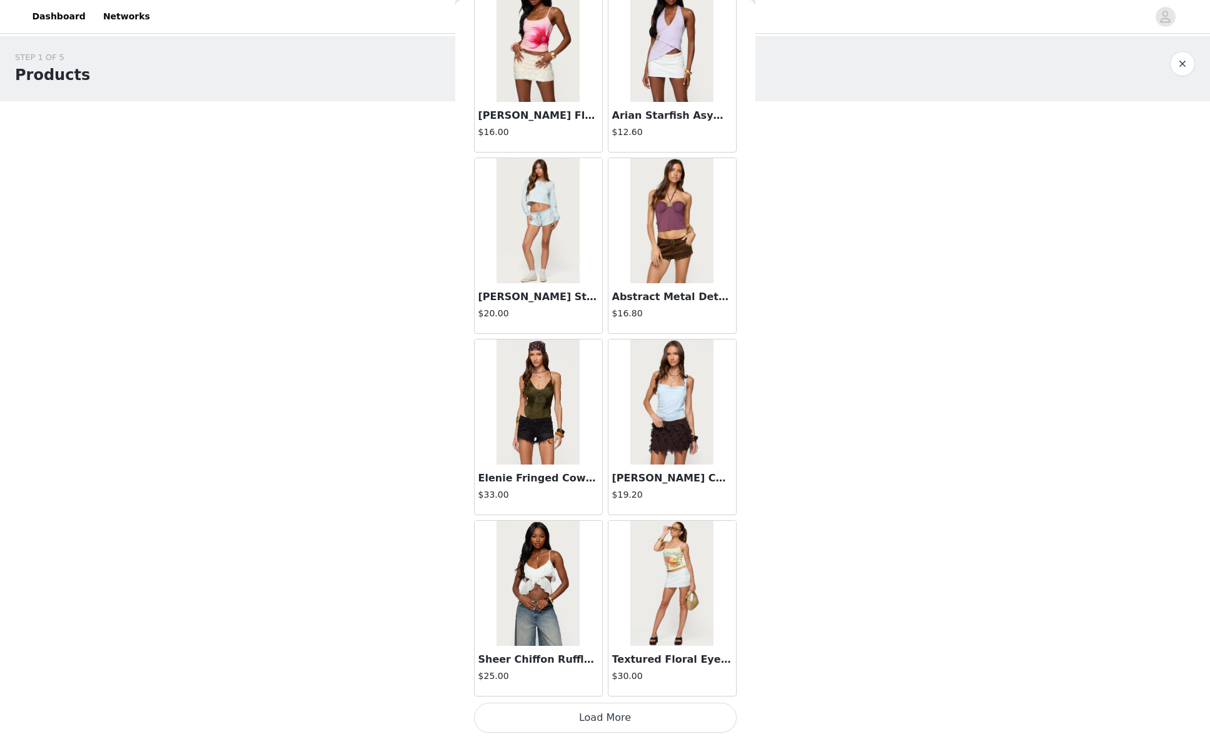
click at [599, 723] on button "Load More" at bounding box center [605, 718] width 263 height 30
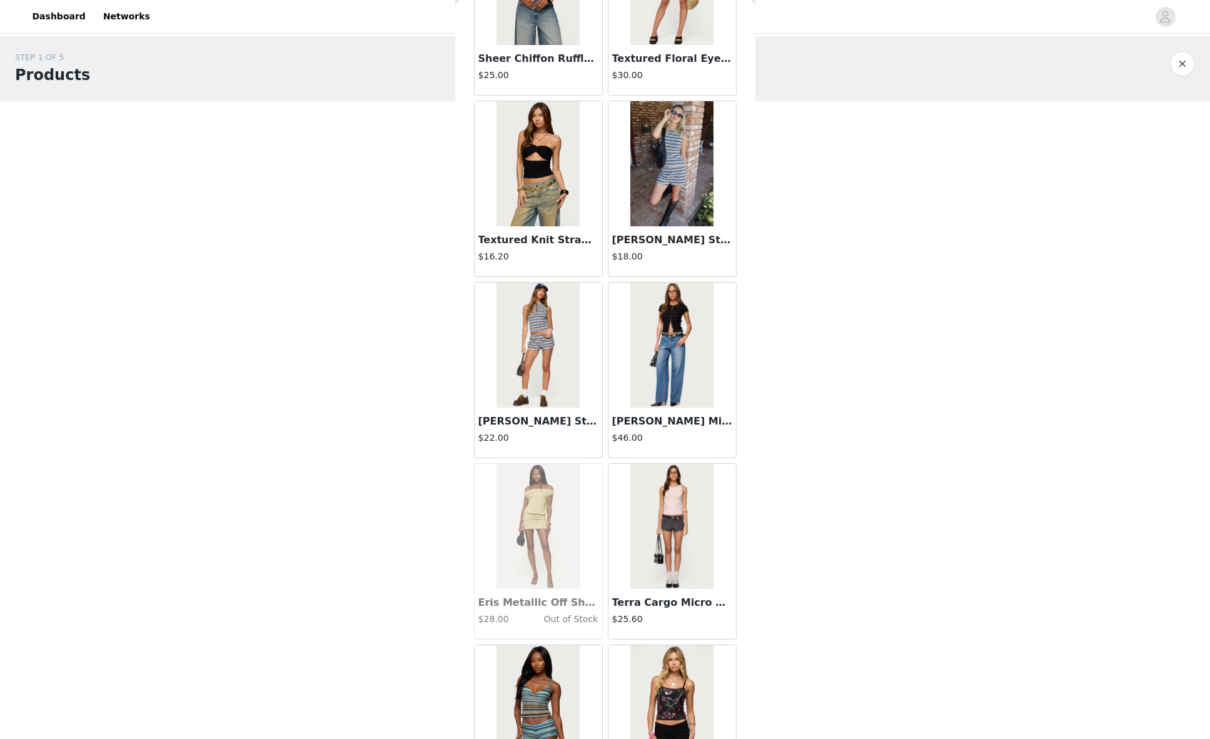
scroll to position [8993, 0]
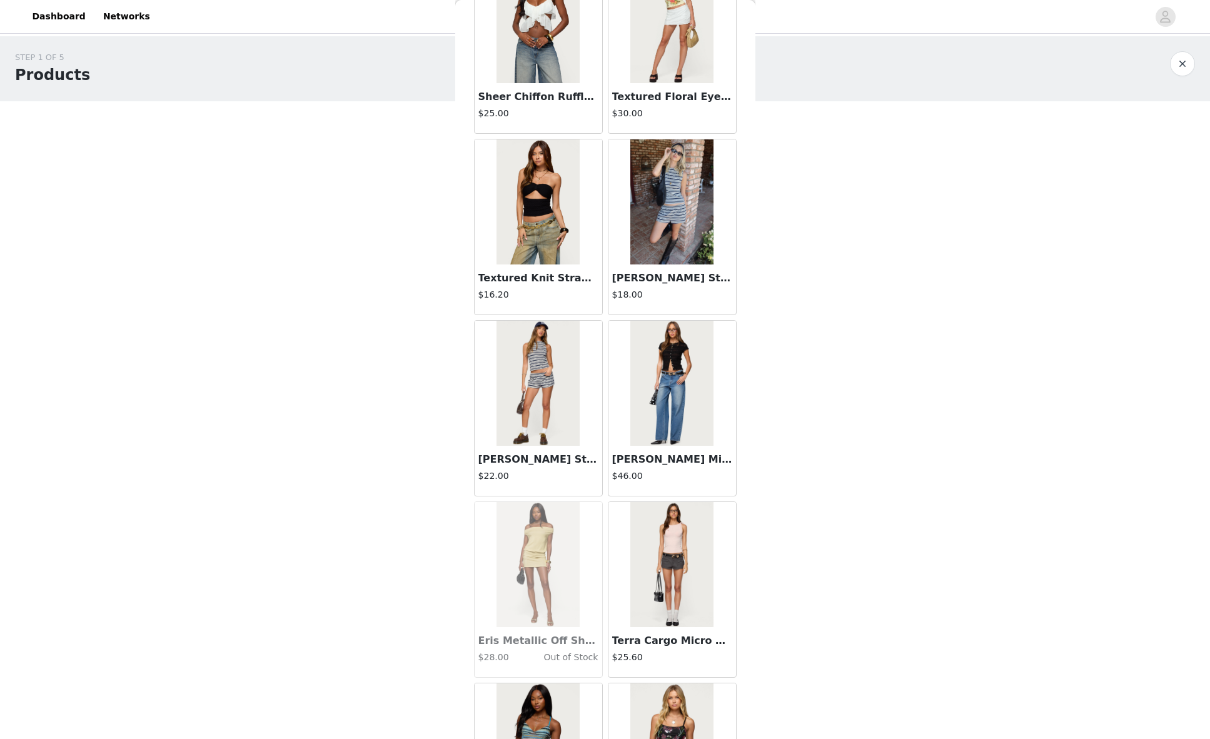
click at [560, 377] on img at bounding box center [538, 383] width 83 height 125
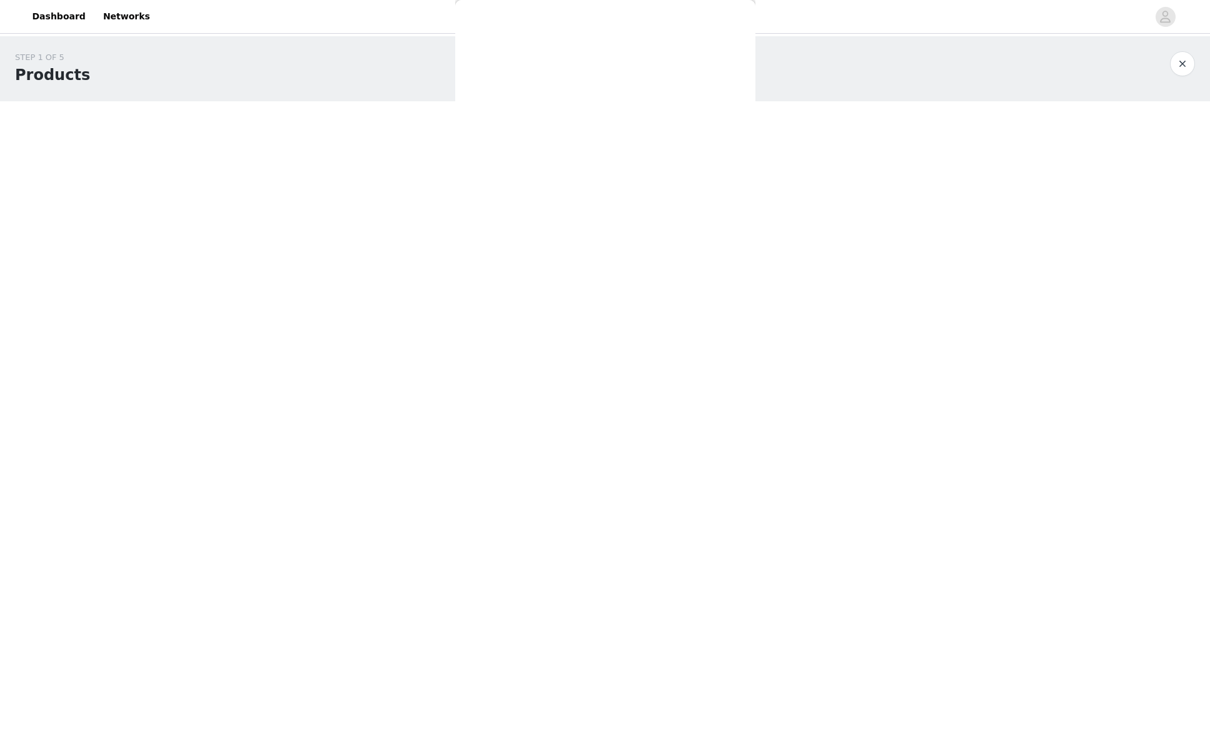
scroll to position [0, 0]
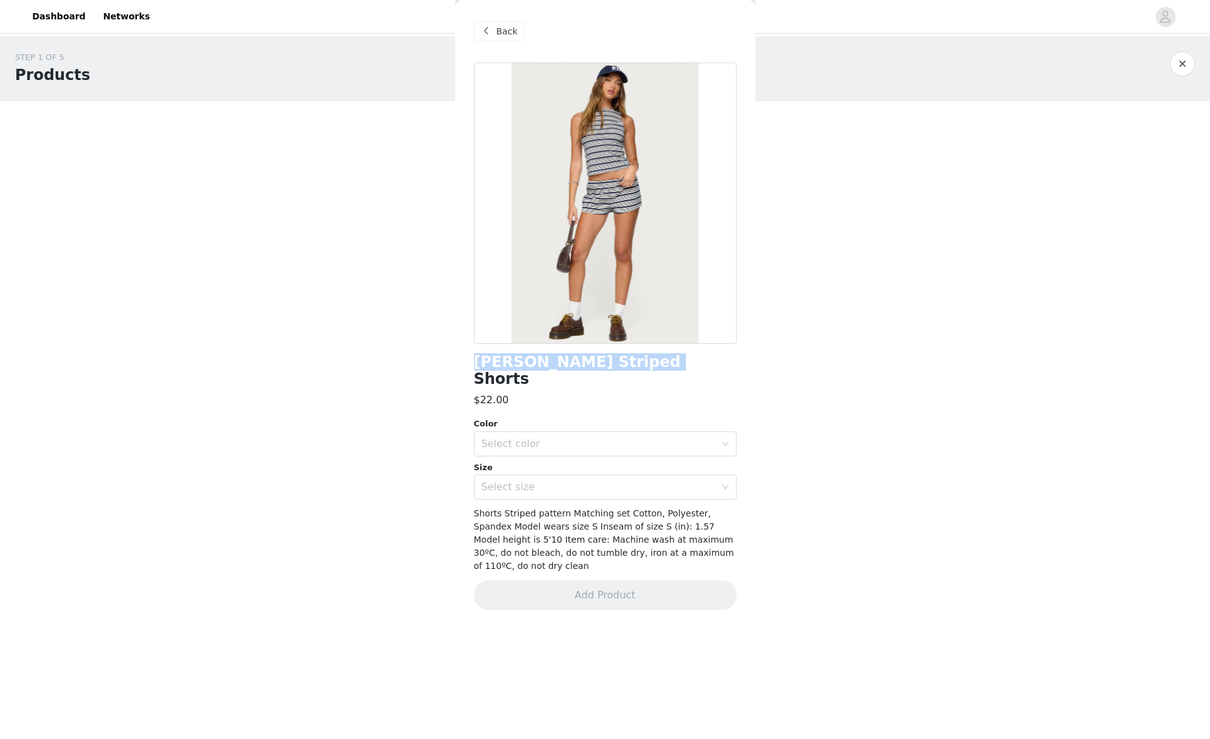
drag, startPoint x: 652, startPoint y: 362, endPoint x: 475, endPoint y: 363, distance: 177.6
click at [475, 363] on div "[PERSON_NAME] Striped Shorts" at bounding box center [605, 371] width 263 height 34
copy h1 "[PERSON_NAME] Striped Shorts"
click at [504, 32] on span "Back" at bounding box center [507, 31] width 21 height 13
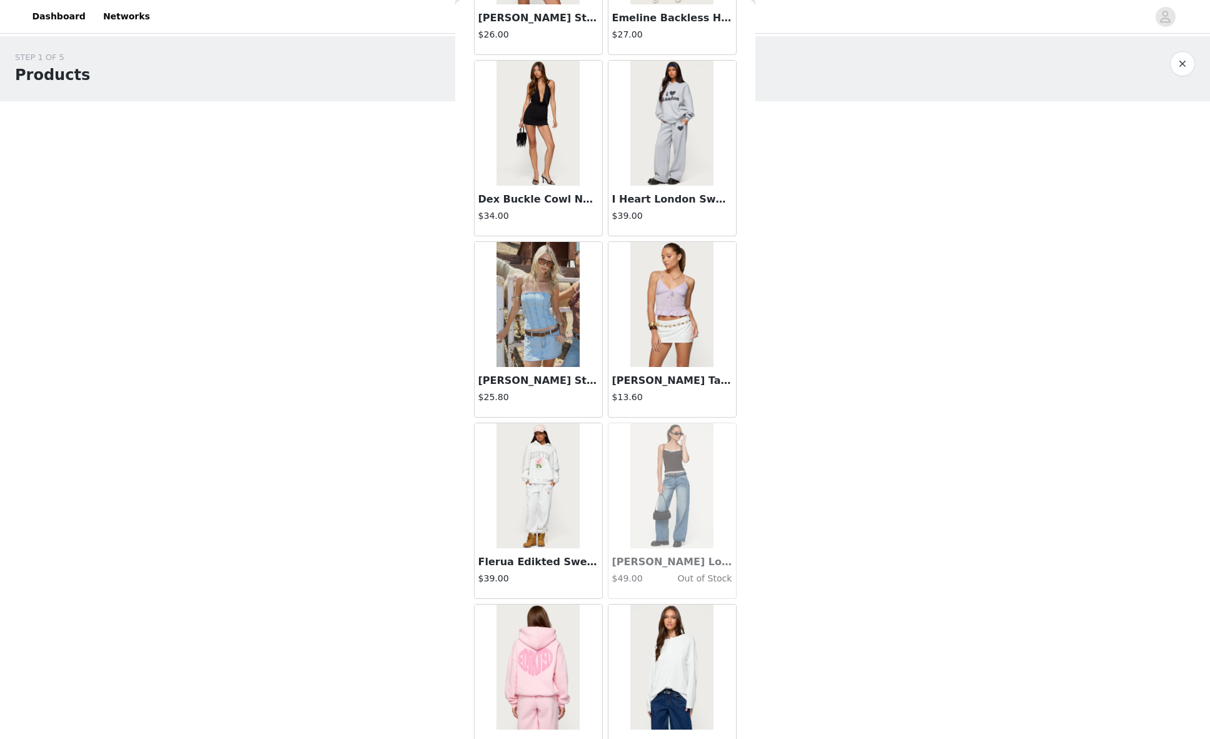
scroll to position [10244, 0]
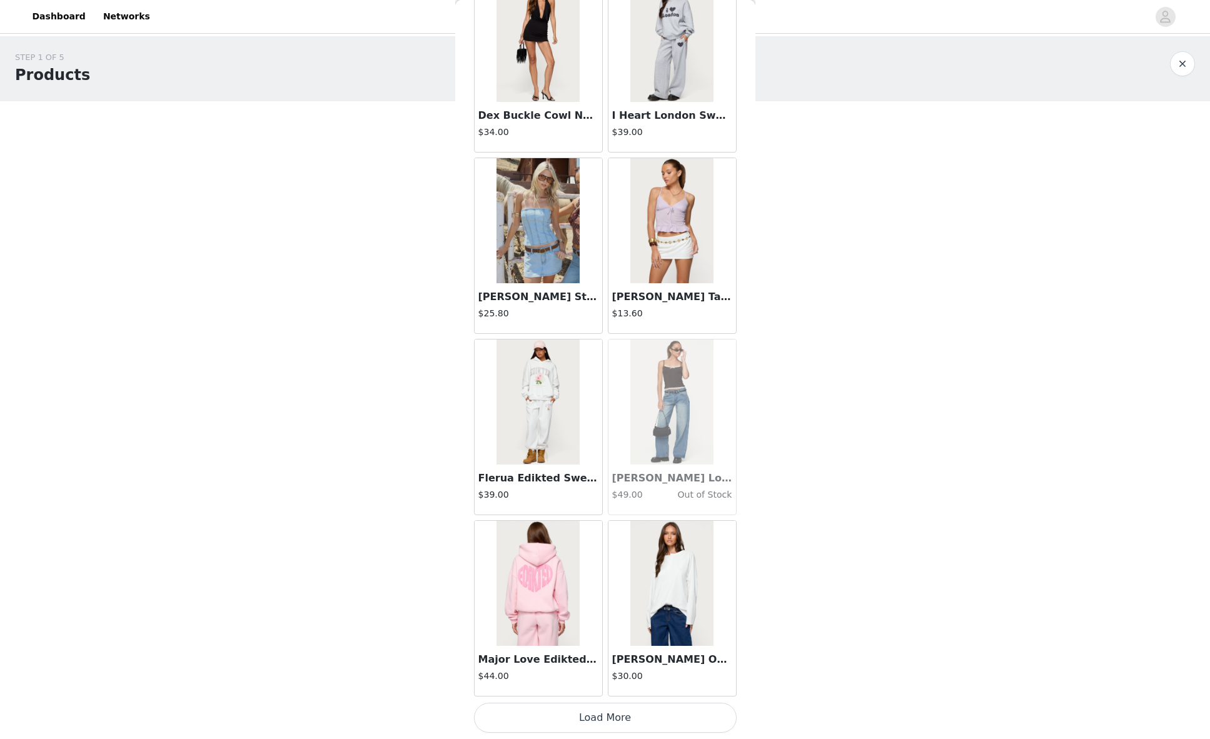
click at [607, 721] on button "Load More" at bounding box center [605, 718] width 263 height 30
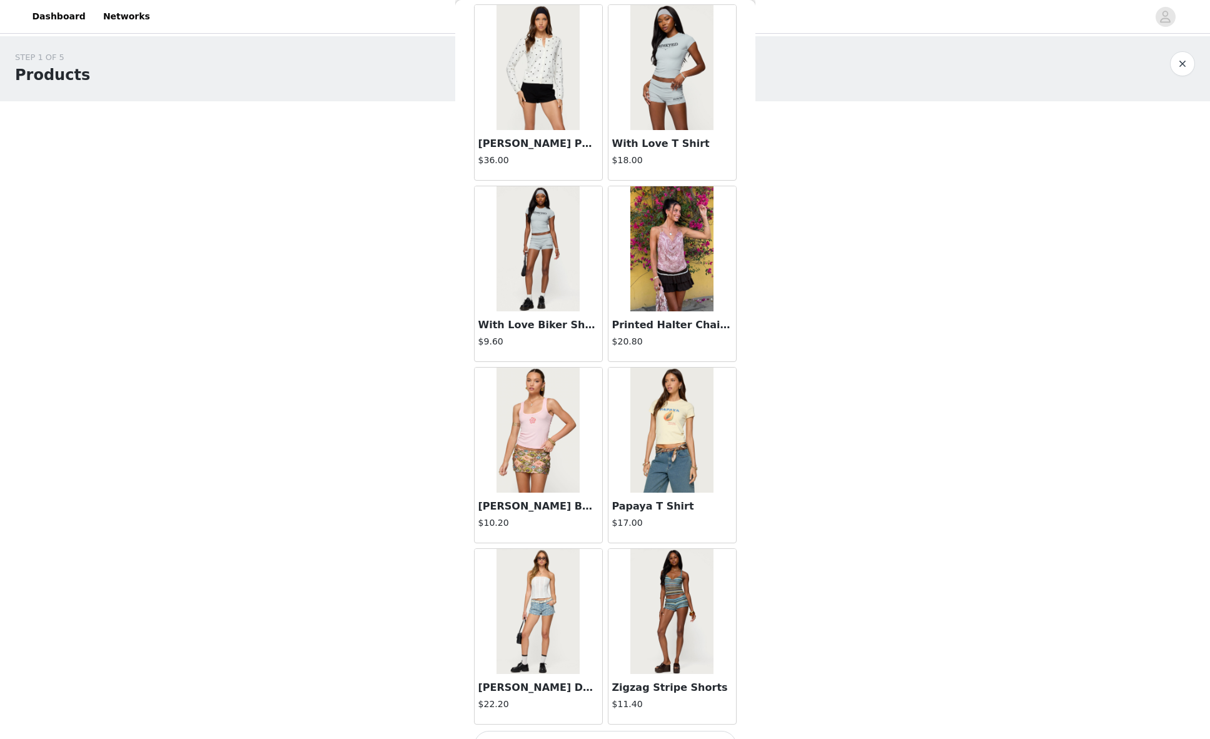
scroll to position [12058, 0]
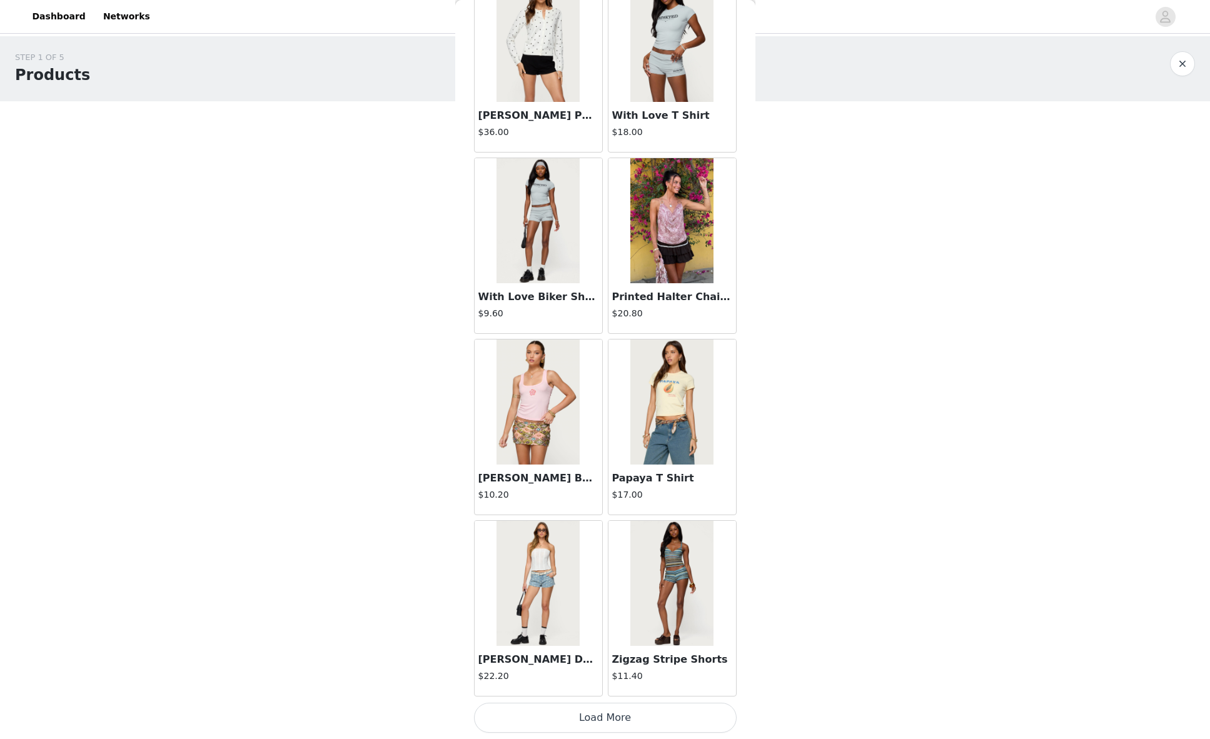
click at [596, 716] on button "Load More" at bounding box center [605, 718] width 263 height 30
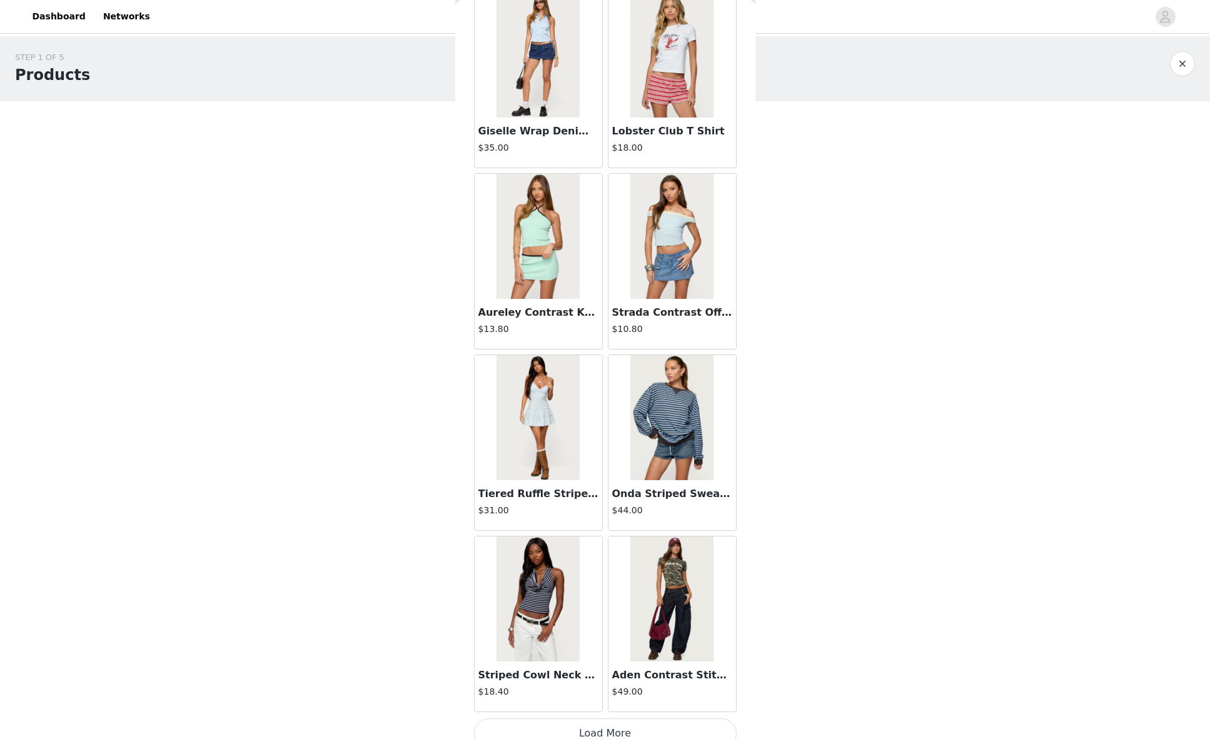
scroll to position [13872, 0]
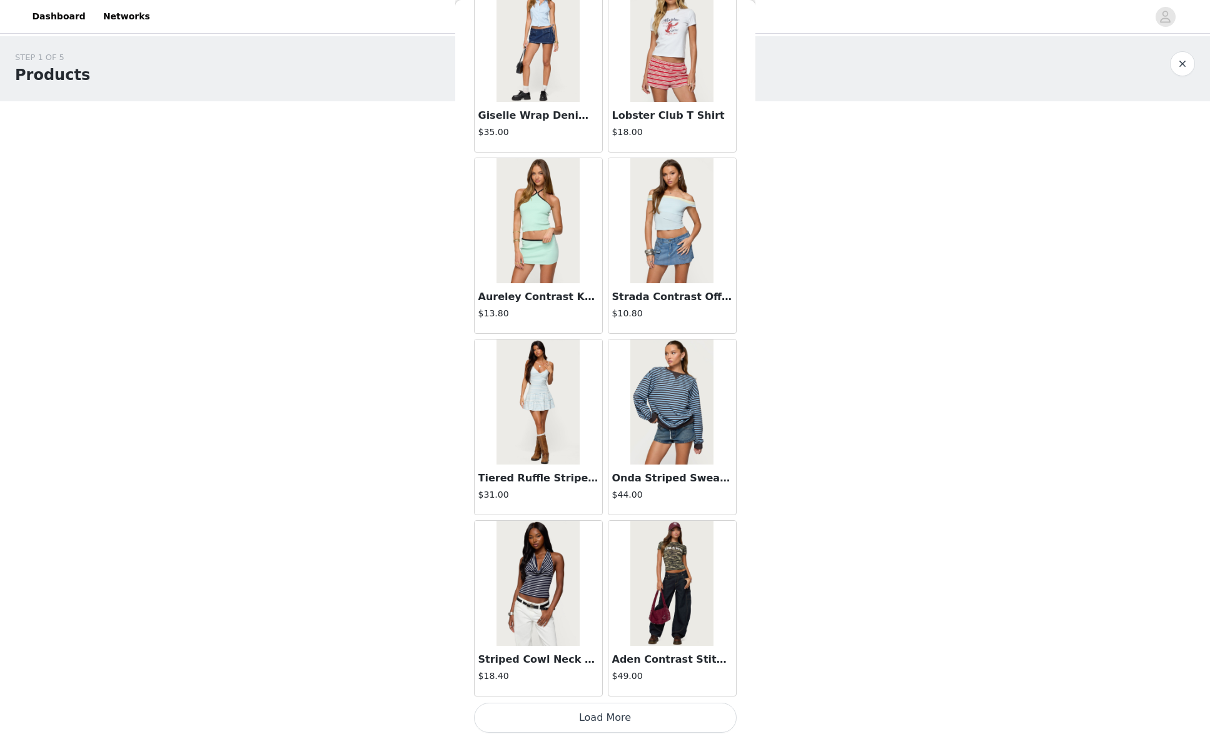
click at [600, 710] on button "Load More" at bounding box center [605, 718] width 263 height 30
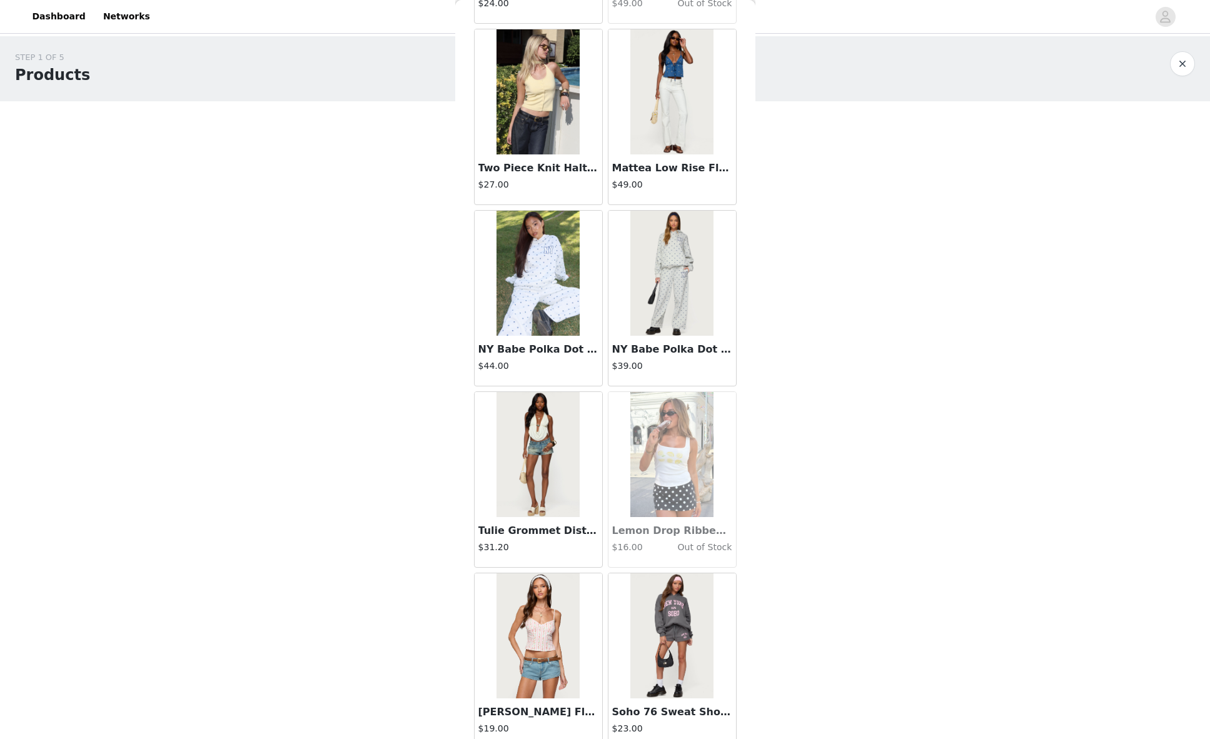
scroll to position [15686, 0]
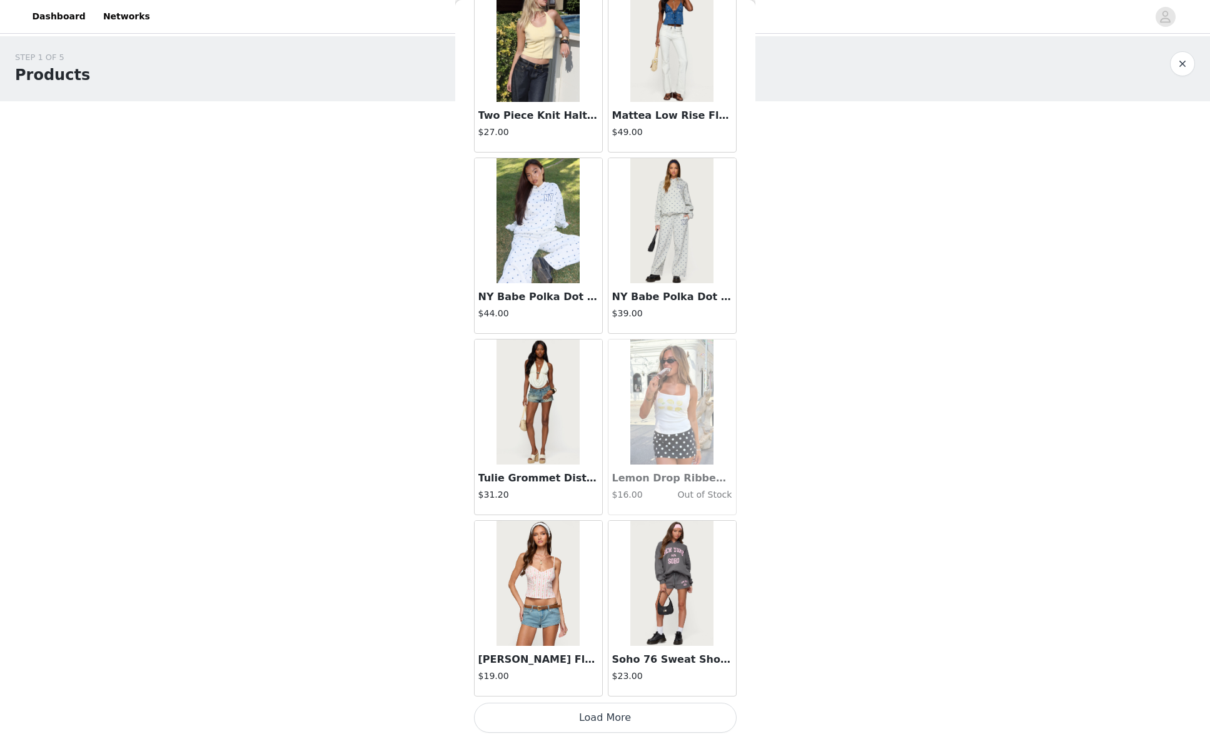
click at [625, 712] on button "Load More" at bounding box center [605, 718] width 263 height 30
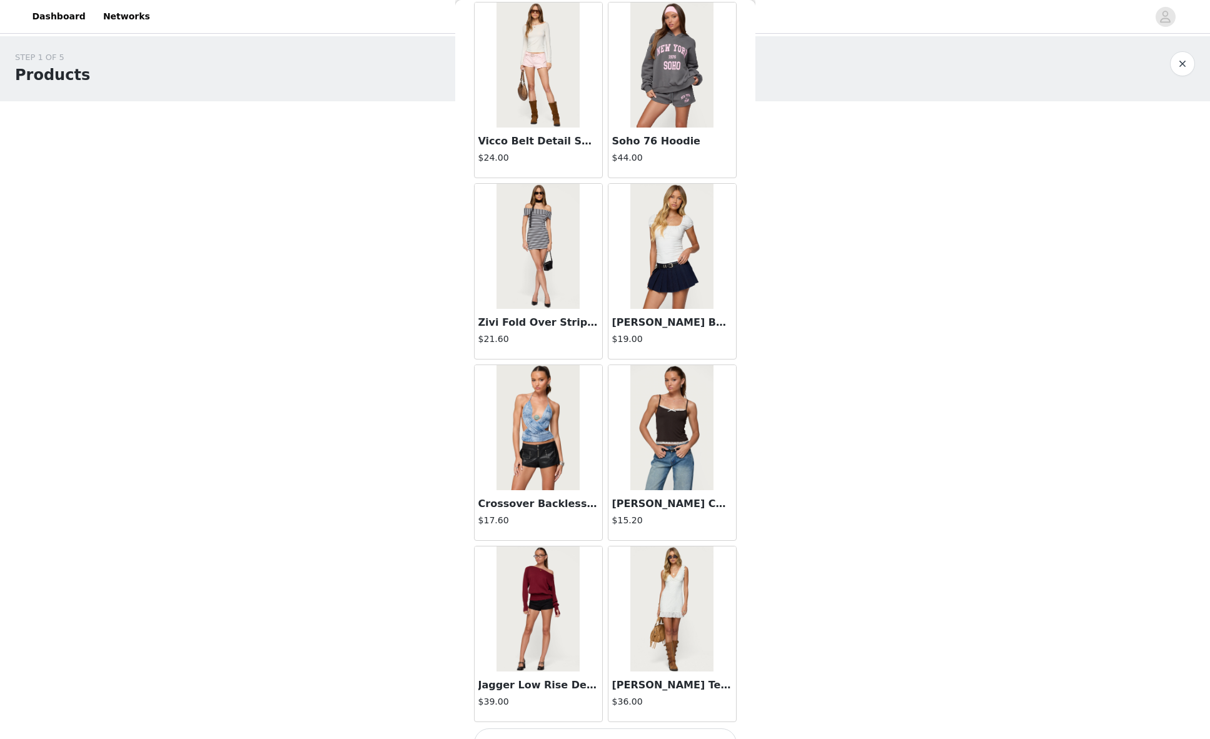
scroll to position [17500, 0]
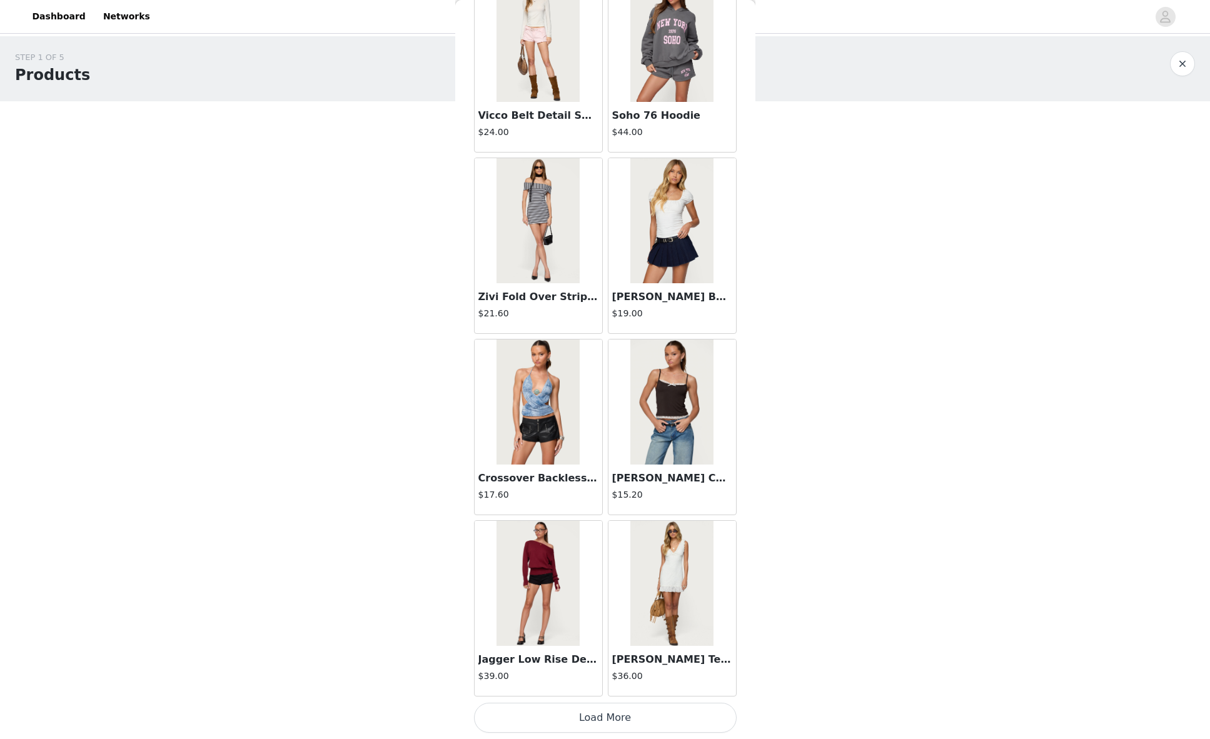
click at [599, 715] on button "Load More" at bounding box center [605, 718] width 263 height 30
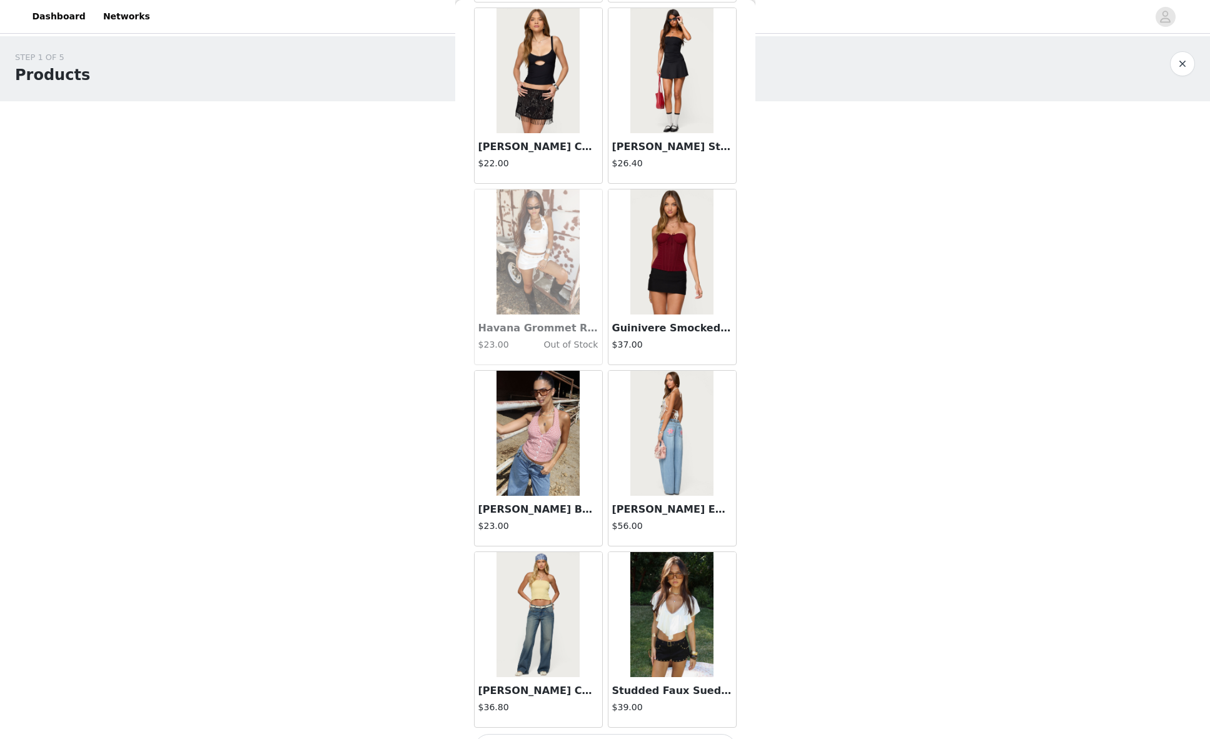
scroll to position [19314, 0]
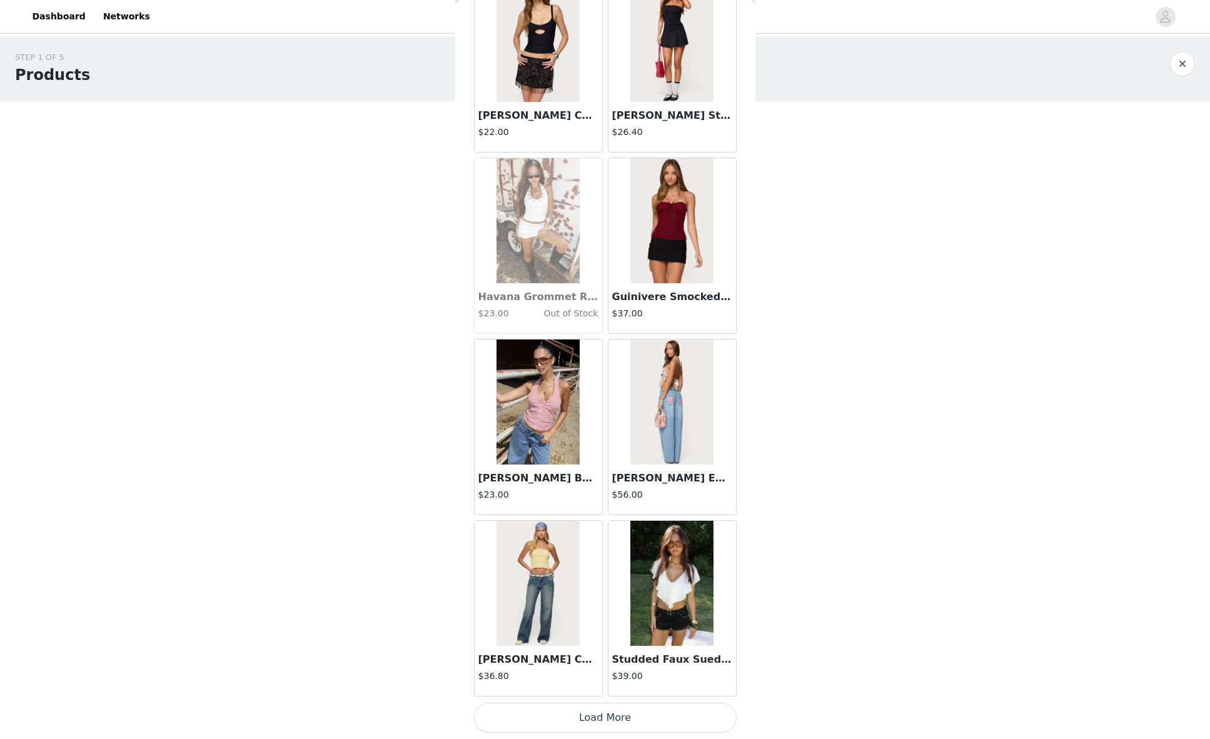
click at [613, 709] on button "Load More" at bounding box center [605, 718] width 263 height 30
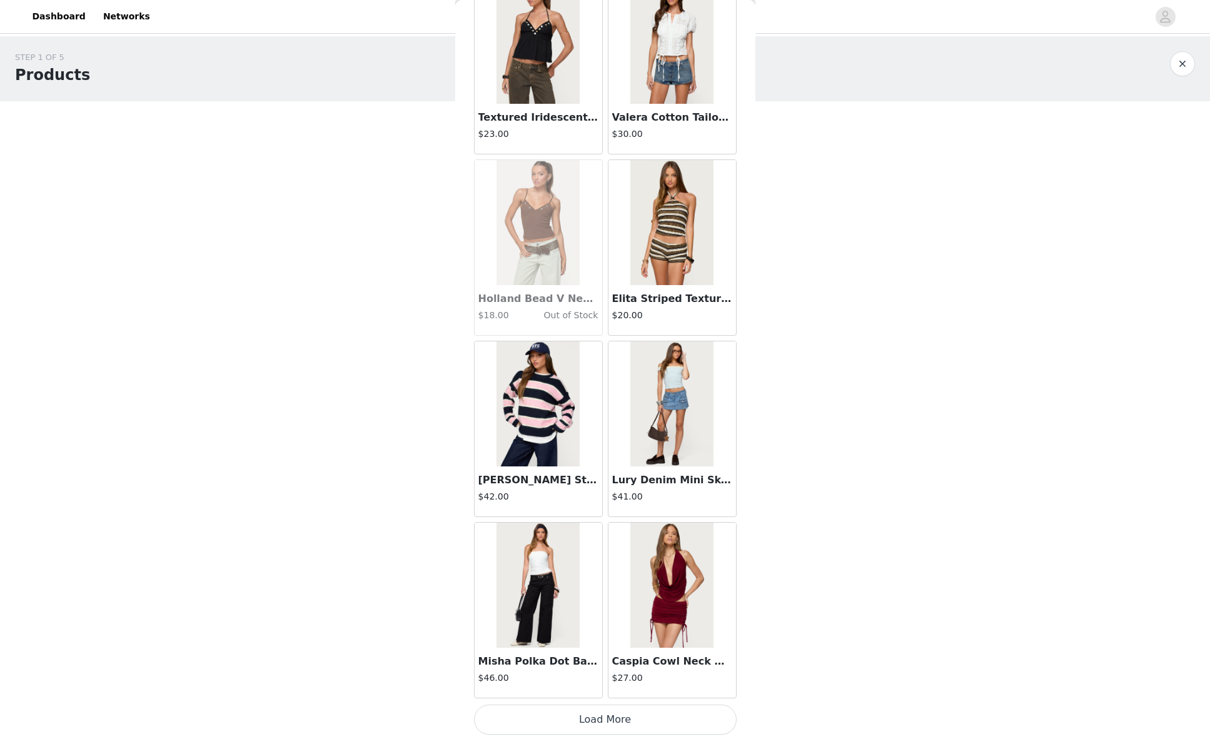
scroll to position [21128, 0]
click at [599, 722] on button "Load More" at bounding box center [605, 718] width 263 height 30
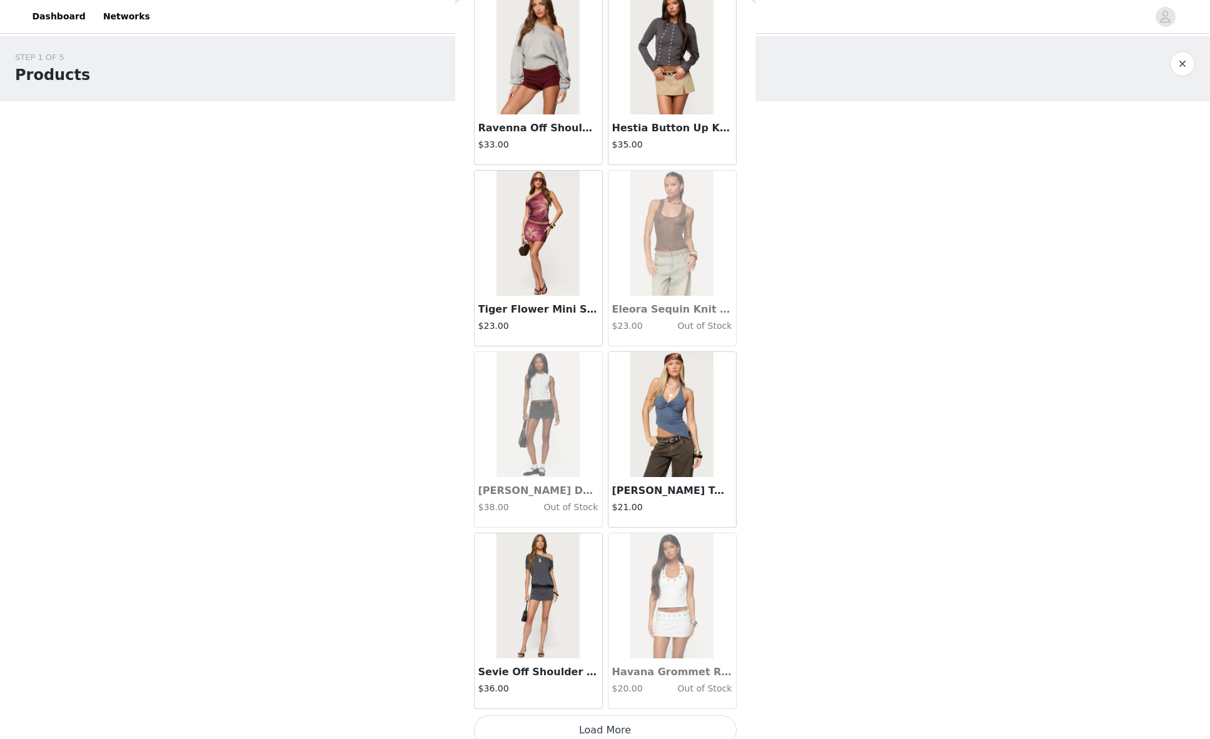
scroll to position [22941, 0]
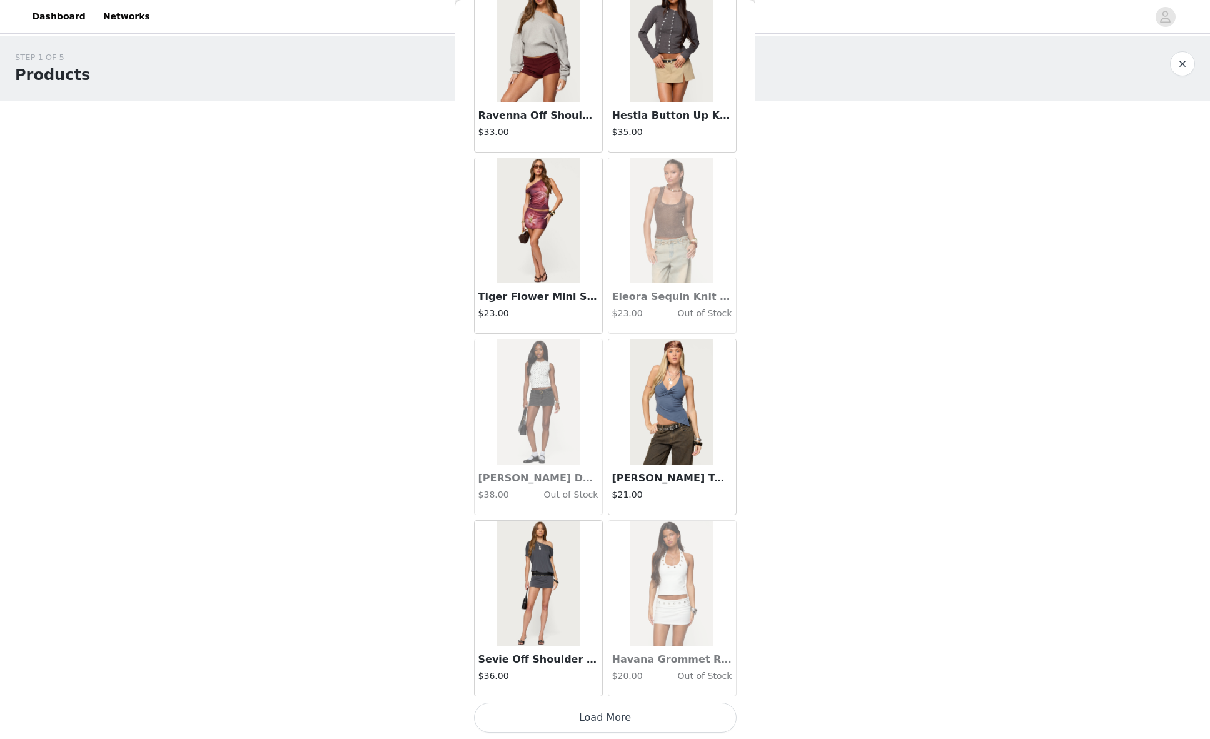
click at [603, 722] on button "Load More" at bounding box center [605, 718] width 263 height 30
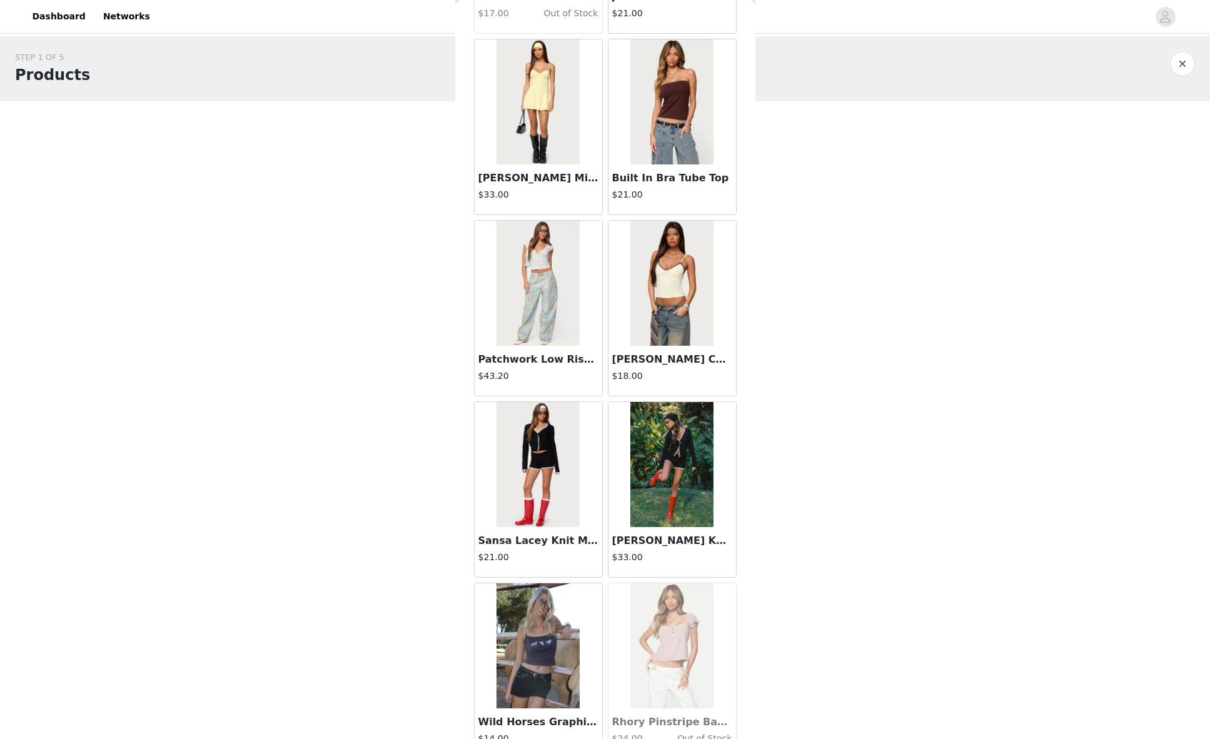
scroll to position [24755, 0]
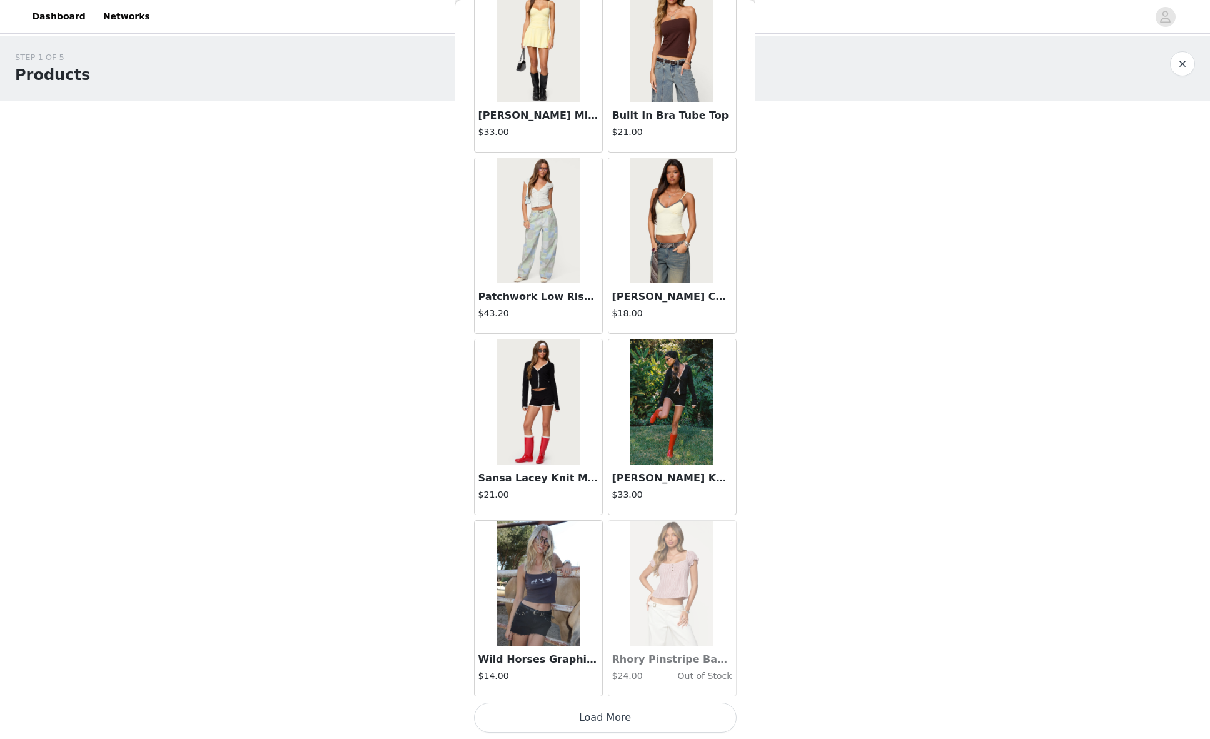
click at [582, 725] on button "Load More" at bounding box center [605, 718] width 263 height 30
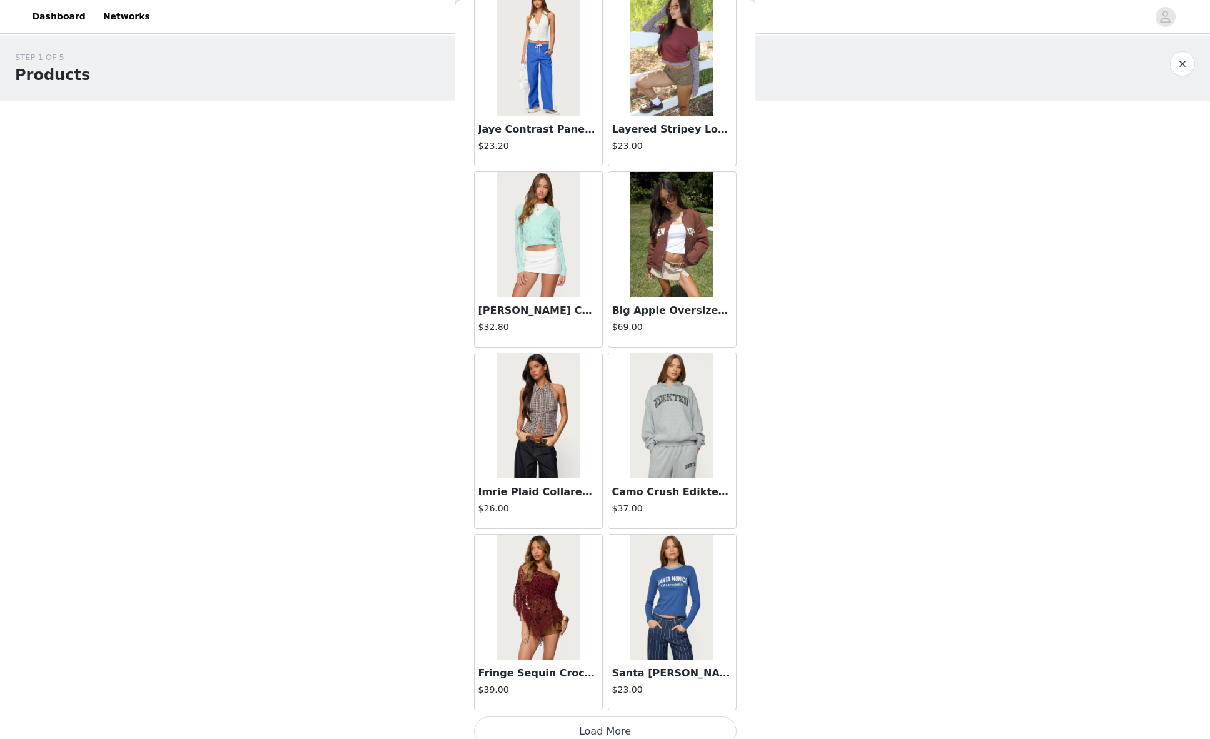
scroll to position [26569, 0]
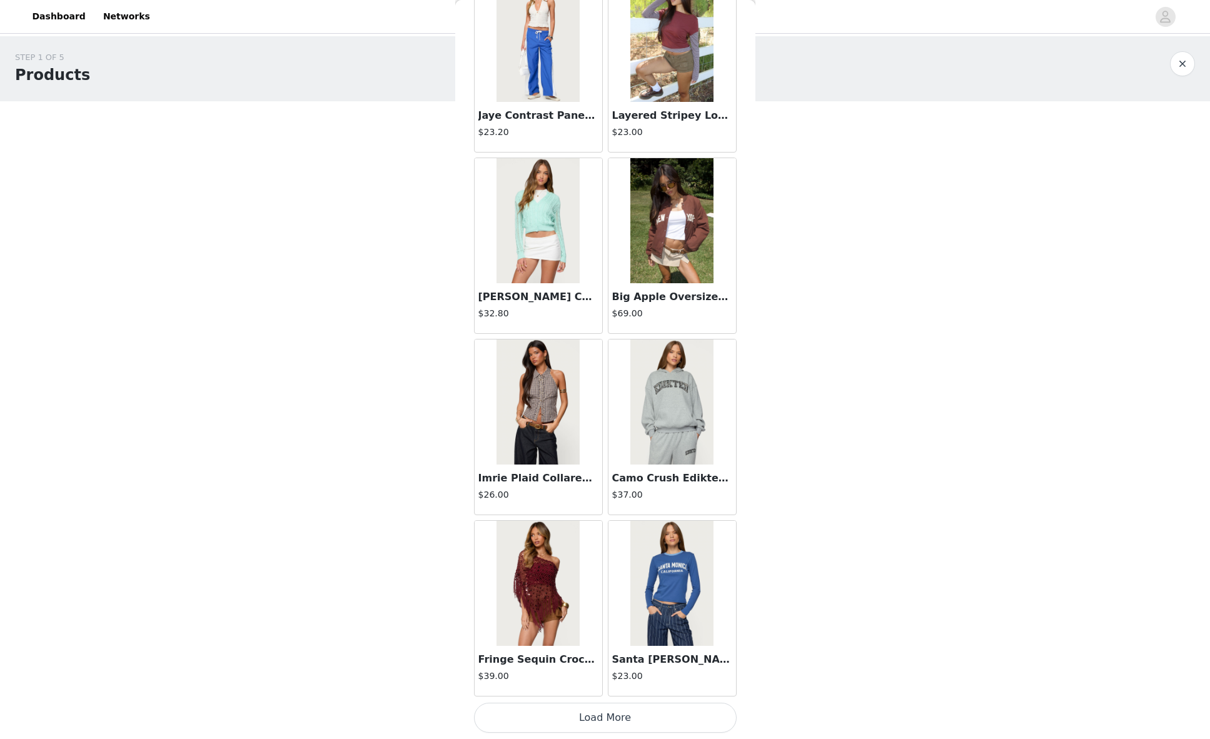
click at [598, 716] on button "Load More" at bounding box center [605, 718] width 263 height 30
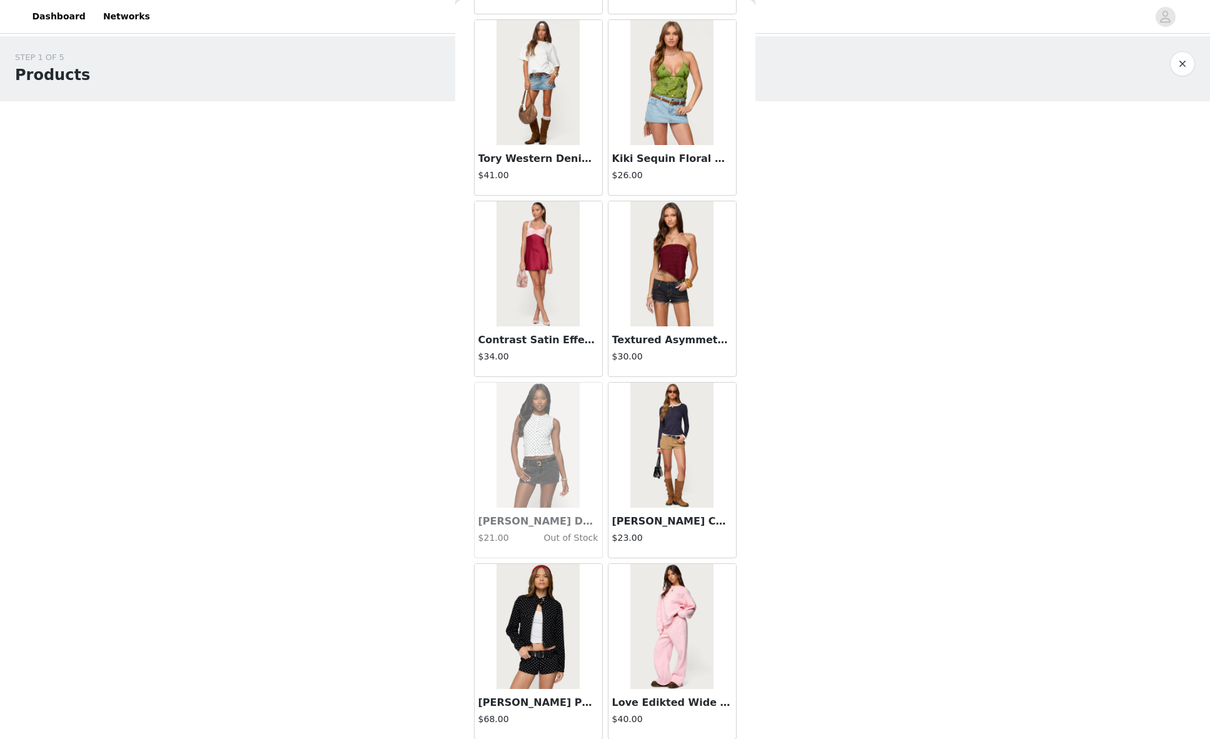
scroll to position [28383, 0]
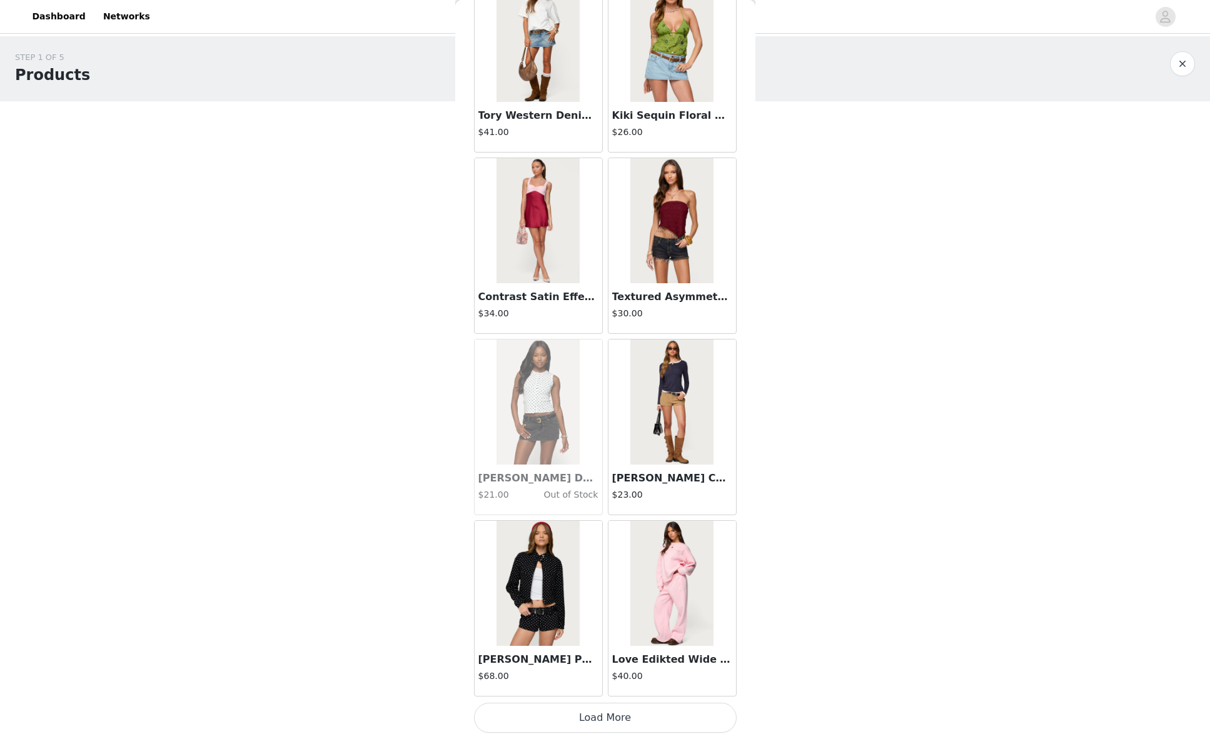
click at [613, 721] on button "Load More" at bounding box center [605, 718] width 263 height 30
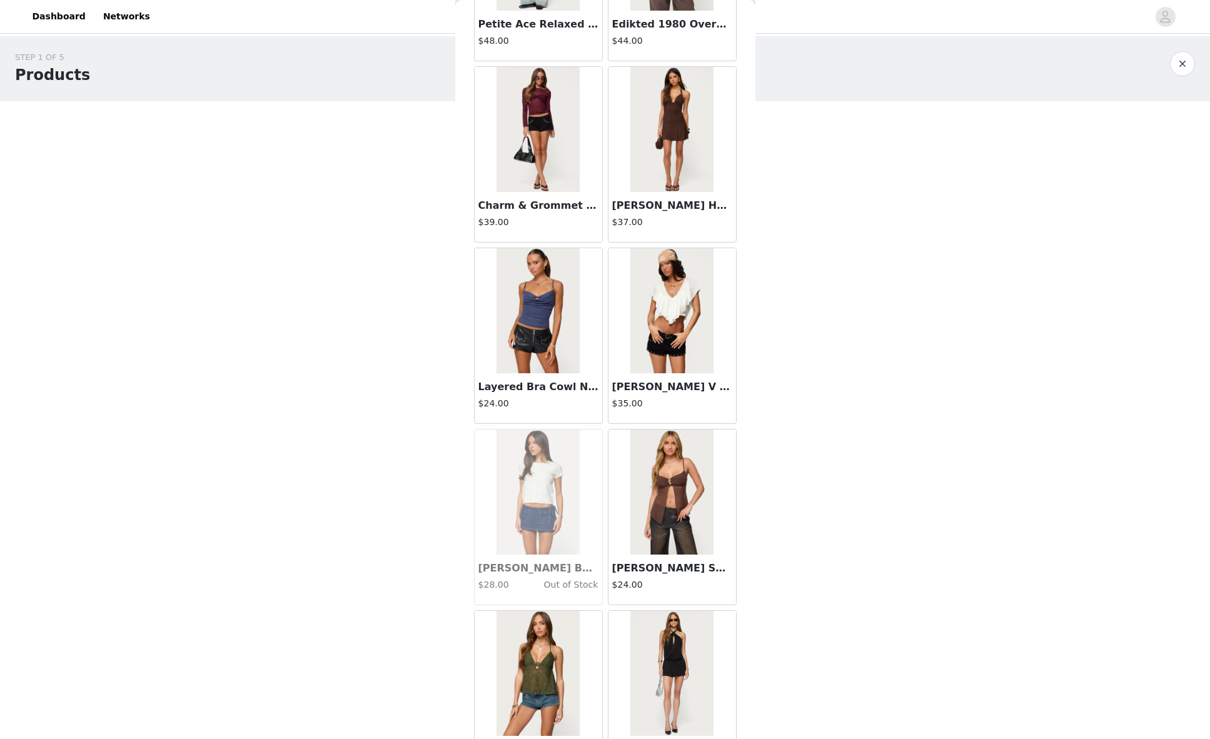
scroll to position [30197, 0]
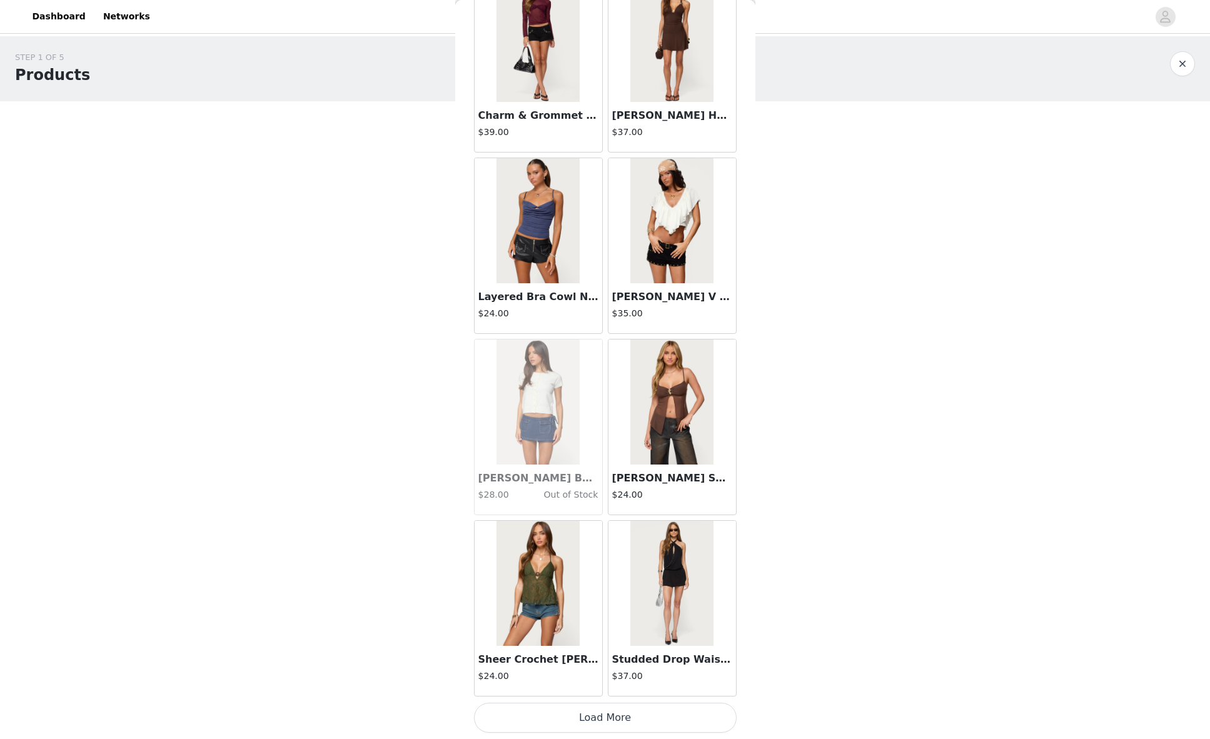
click at [607, 713] on button "Load More" at bounding box center [605, 718] width 263 height 30
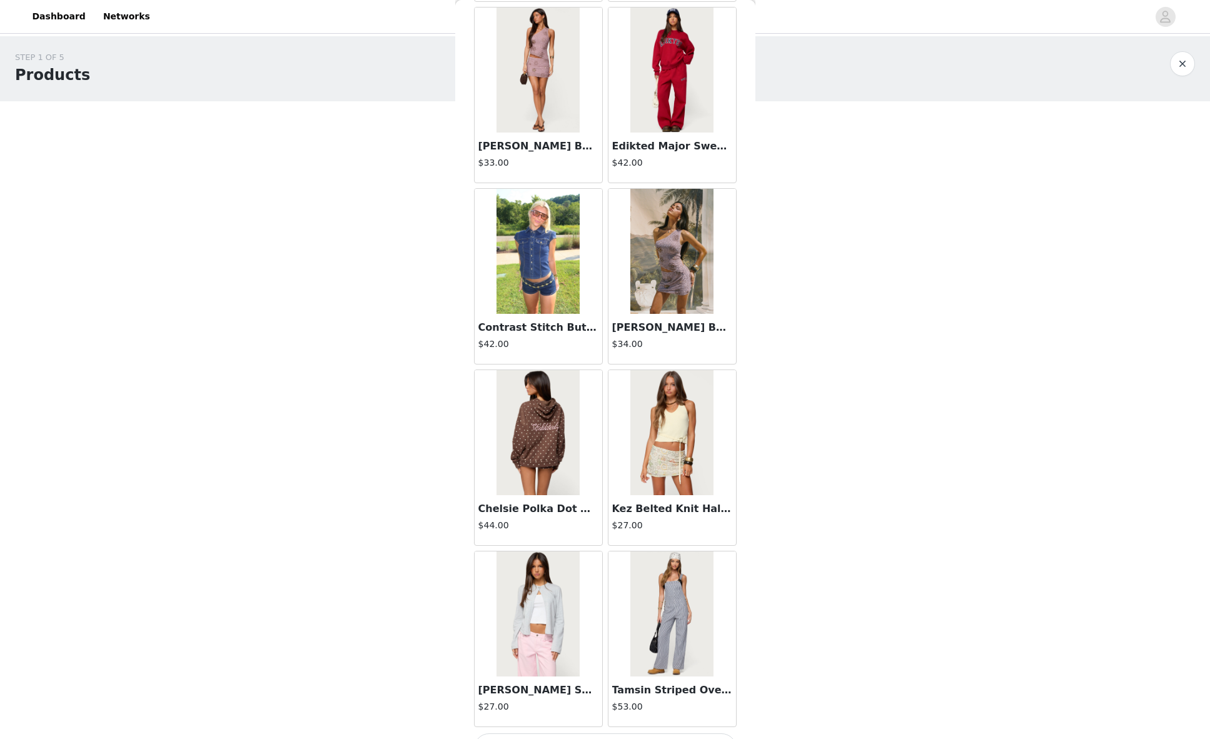
scroll to position [32011, 0]
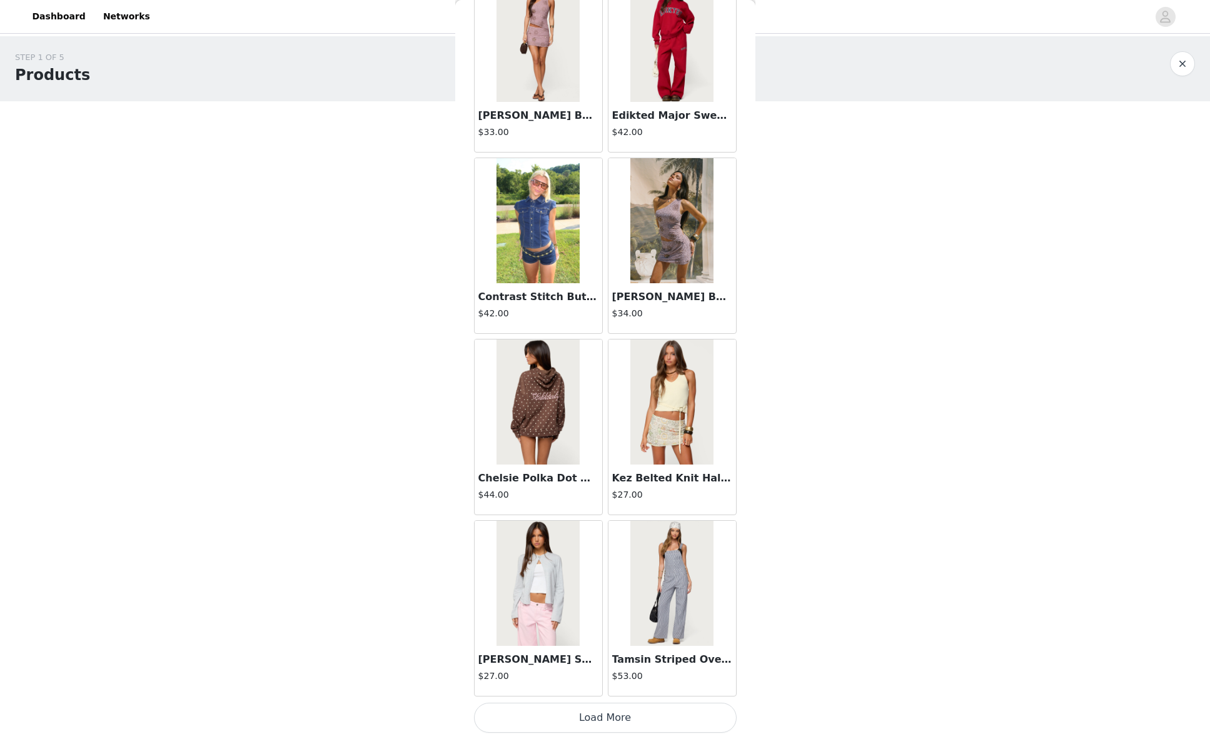
click at [610, 720] on button "Load More" at bounding box center [605, 718] width 263 height 30
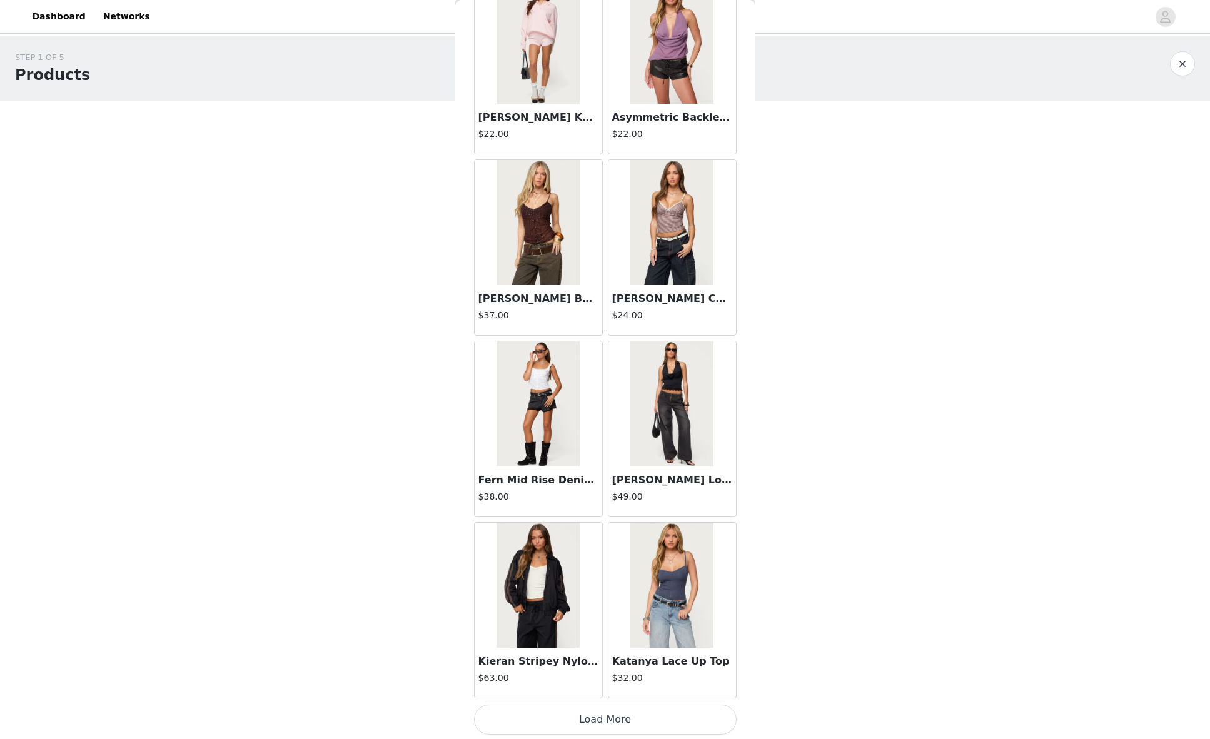
scroll to position [33825, 0]
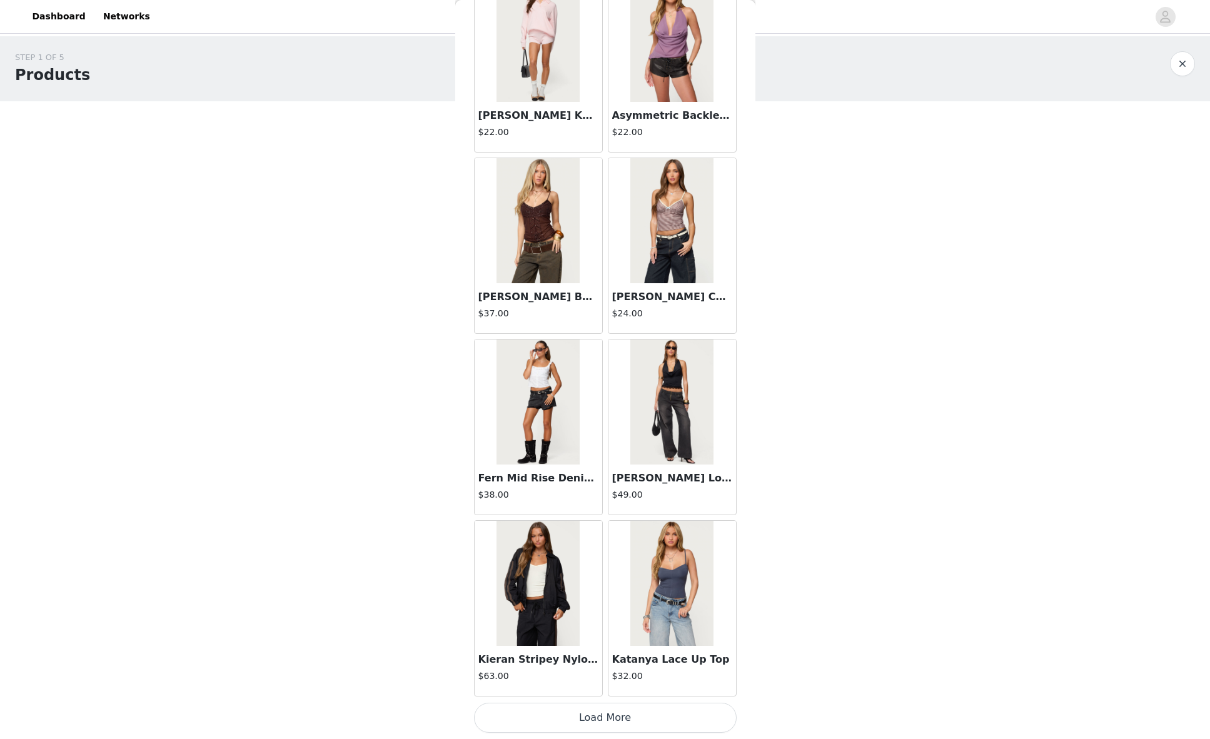
click at [572, 719] on button "Load More" at bounding box center [605, 718] width 263 height 30
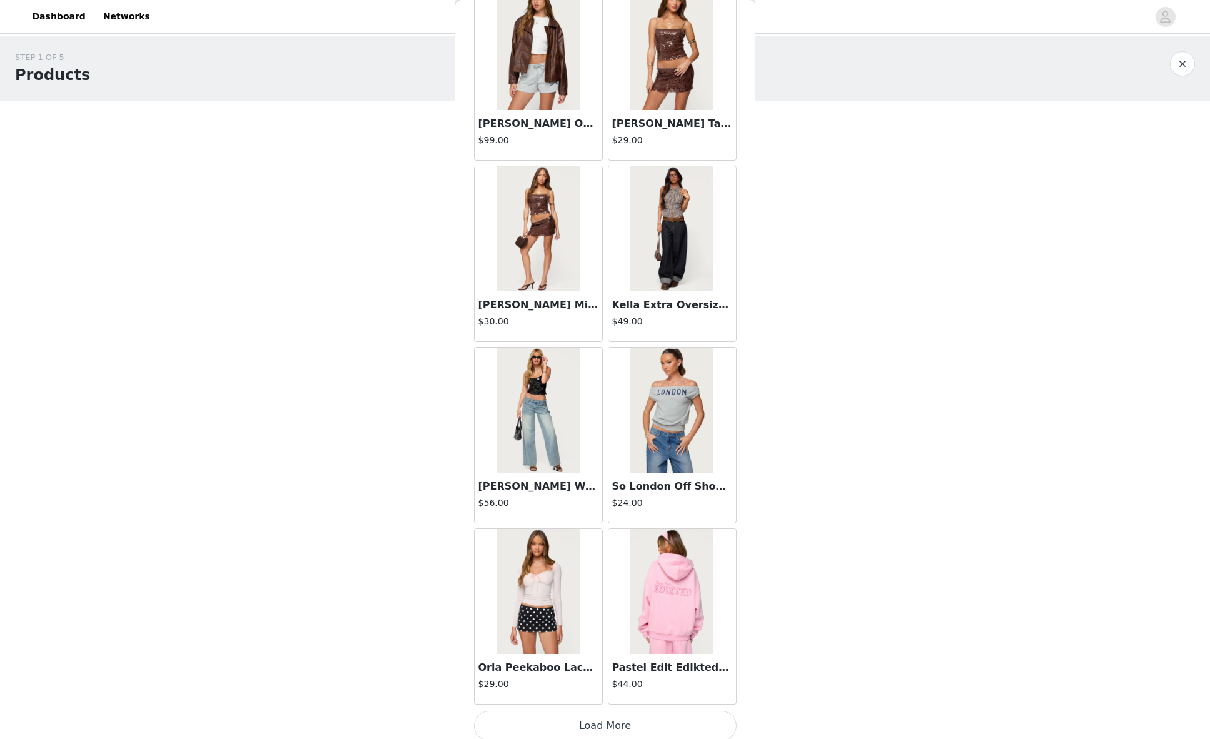
scroll to position [35639, 0]
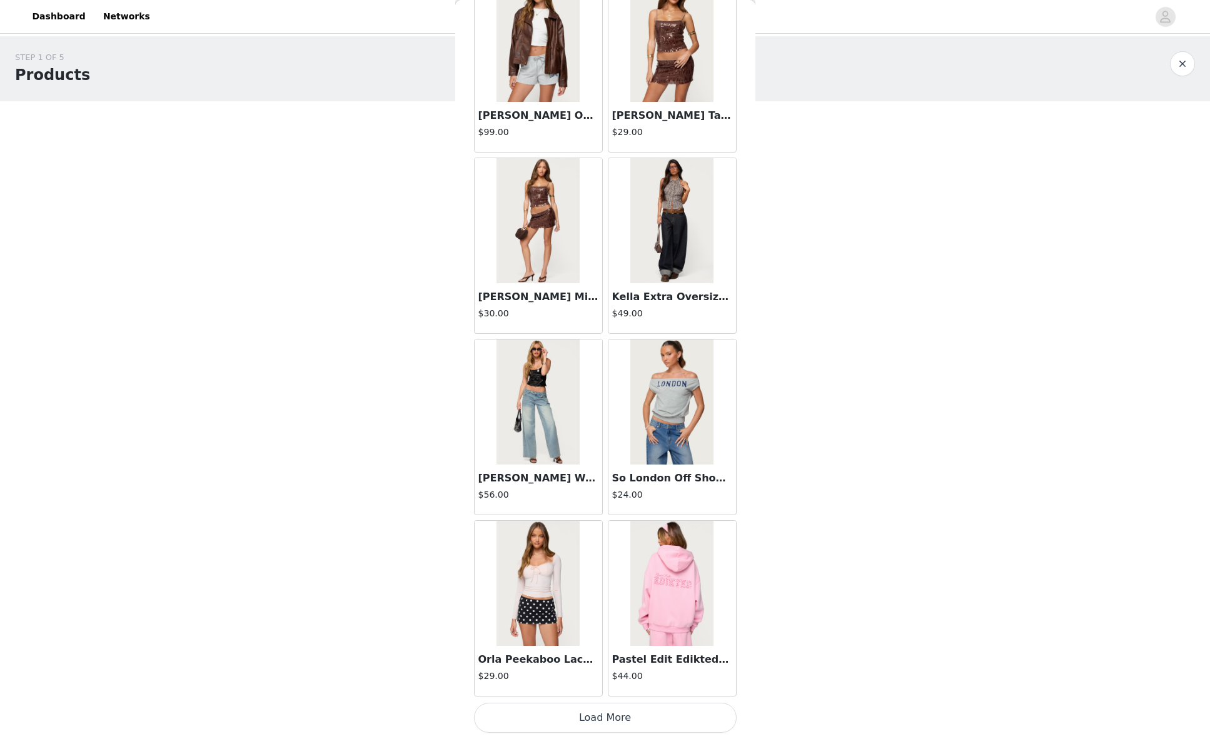
click at [612, 717] on button "Load More" at bounding box center [605, 718] width 263 height 30
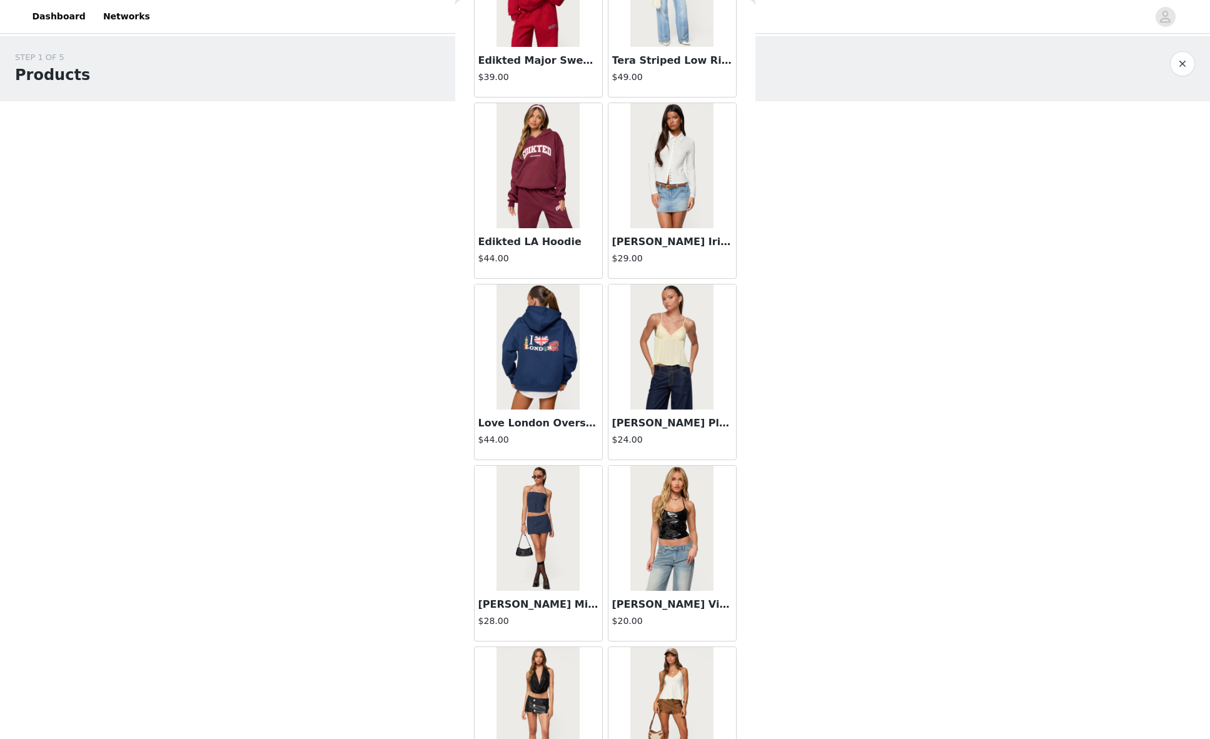
scroll to position [37453, 0]
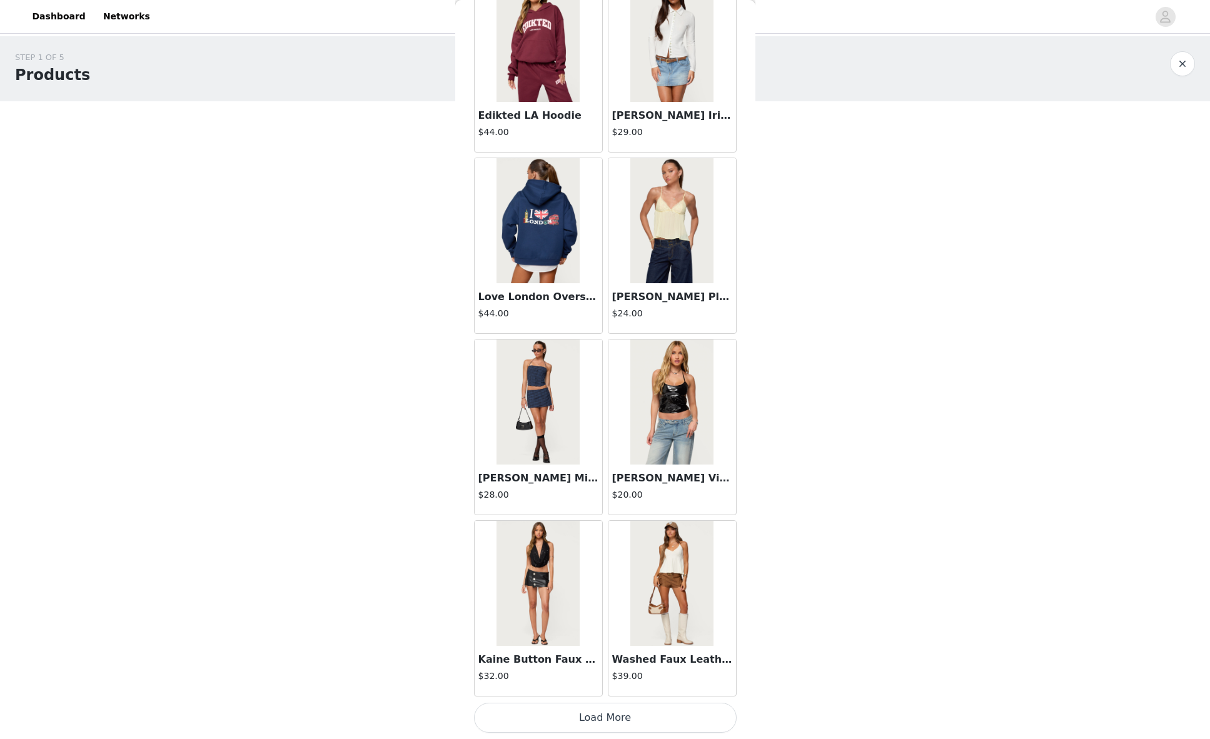
click at [616, 714] on button "Load More" at bounding box center [605, 718] width 263 height 30
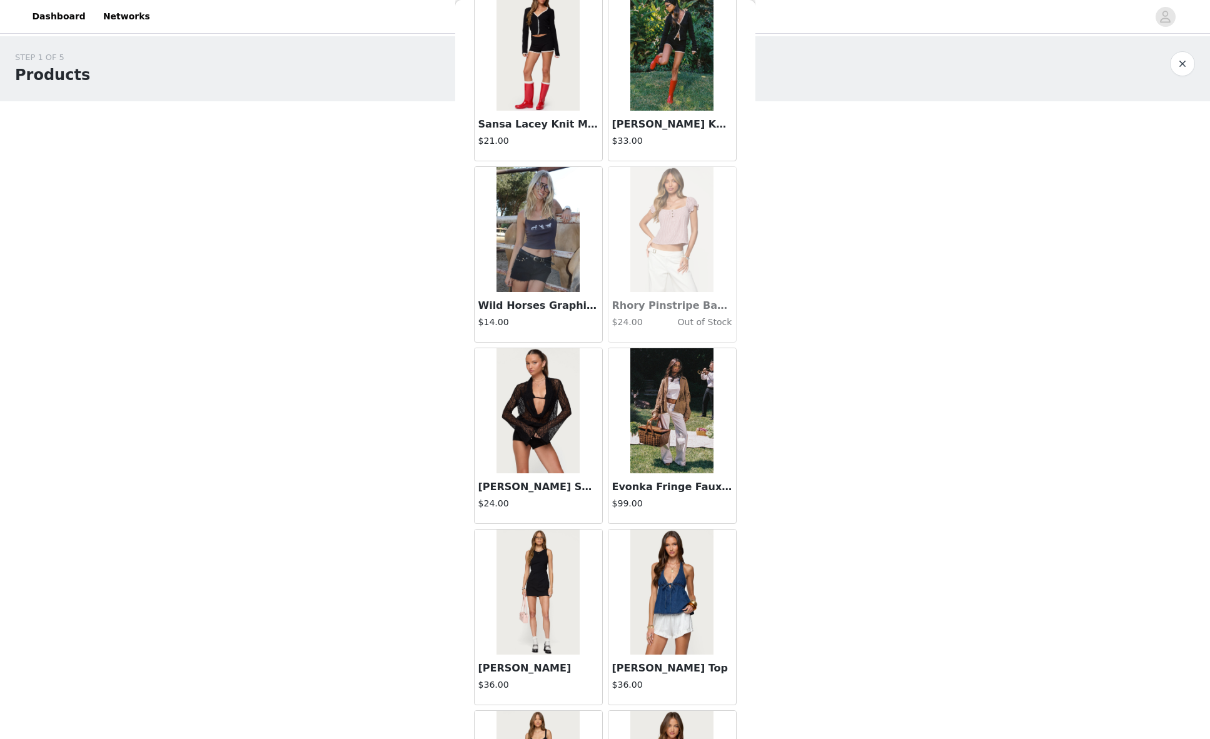
scroll to position [24835, 0]
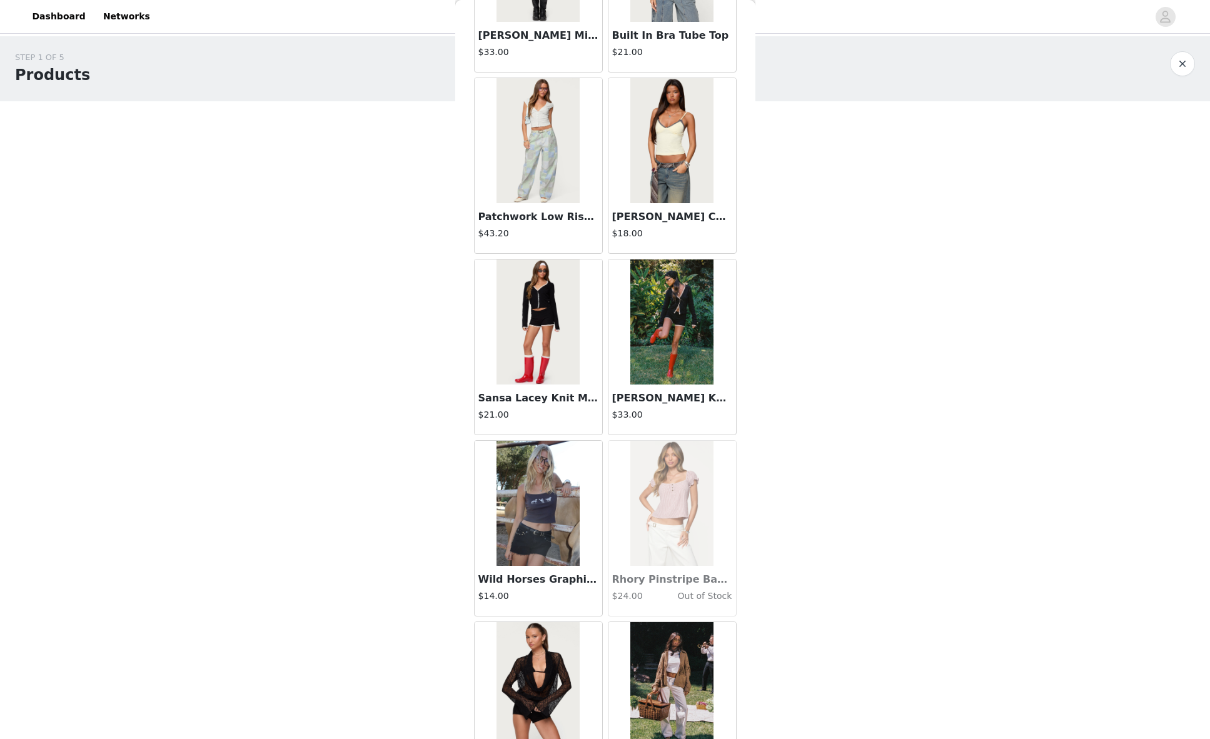
click at [674, 327] on img at bounding box center [671, 322] width 83 height 125
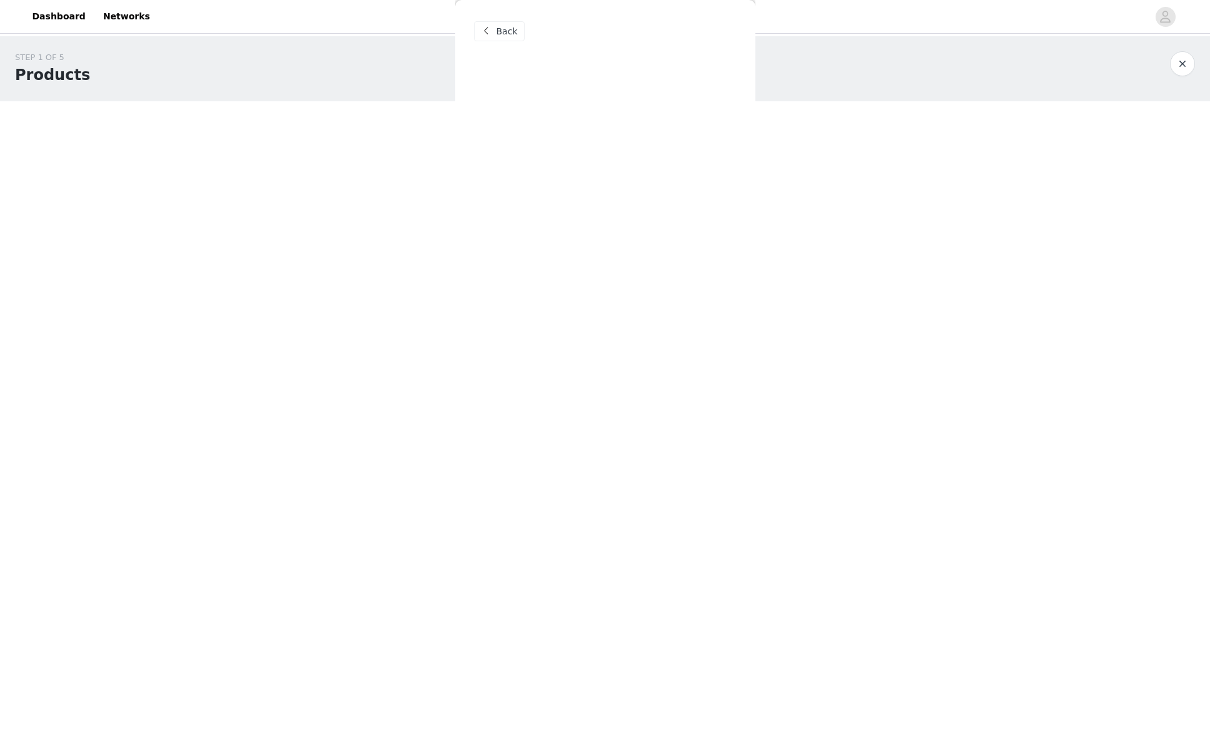
scroll to position [0, 0]
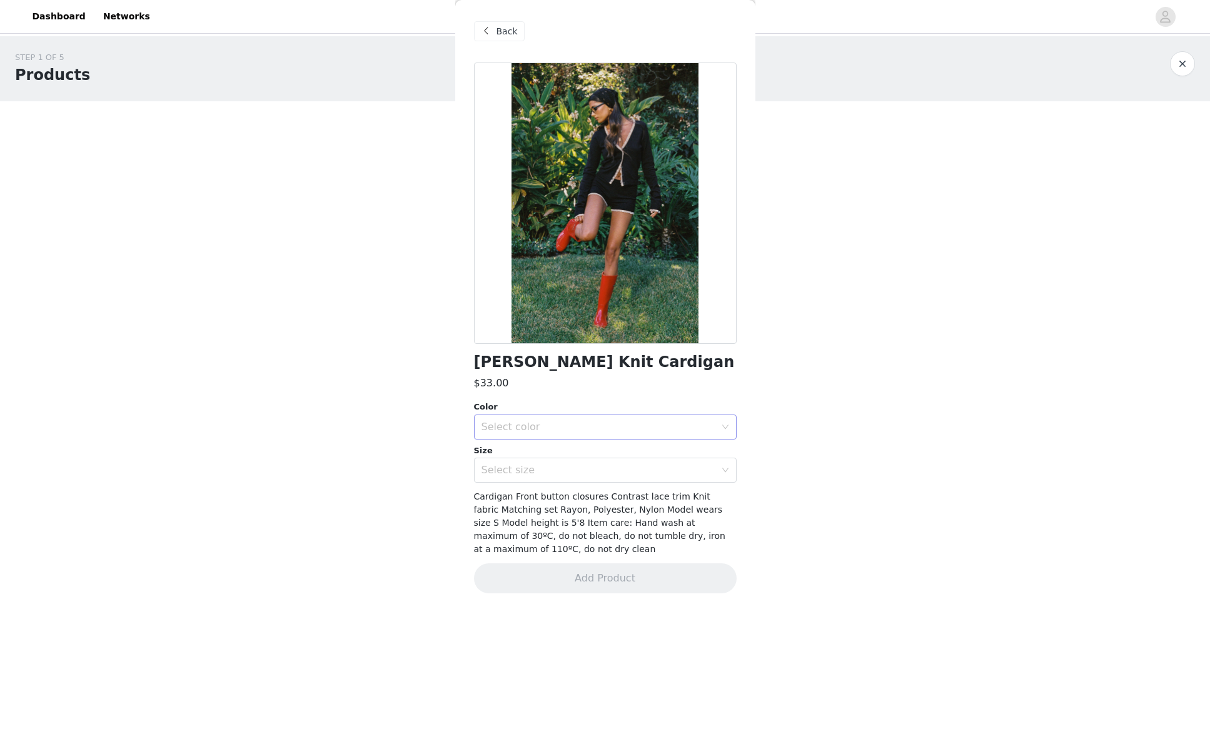
click at [557, 427] on div "Select color" at bounding box center [599, 427] width 234 height 13
click at [525, 452] on li "BLACK" at bounding box center [605, 455] width 263 height 20
click at [522, 469] on div "Select size" at bounding box center [599, 470] width 234 height 13
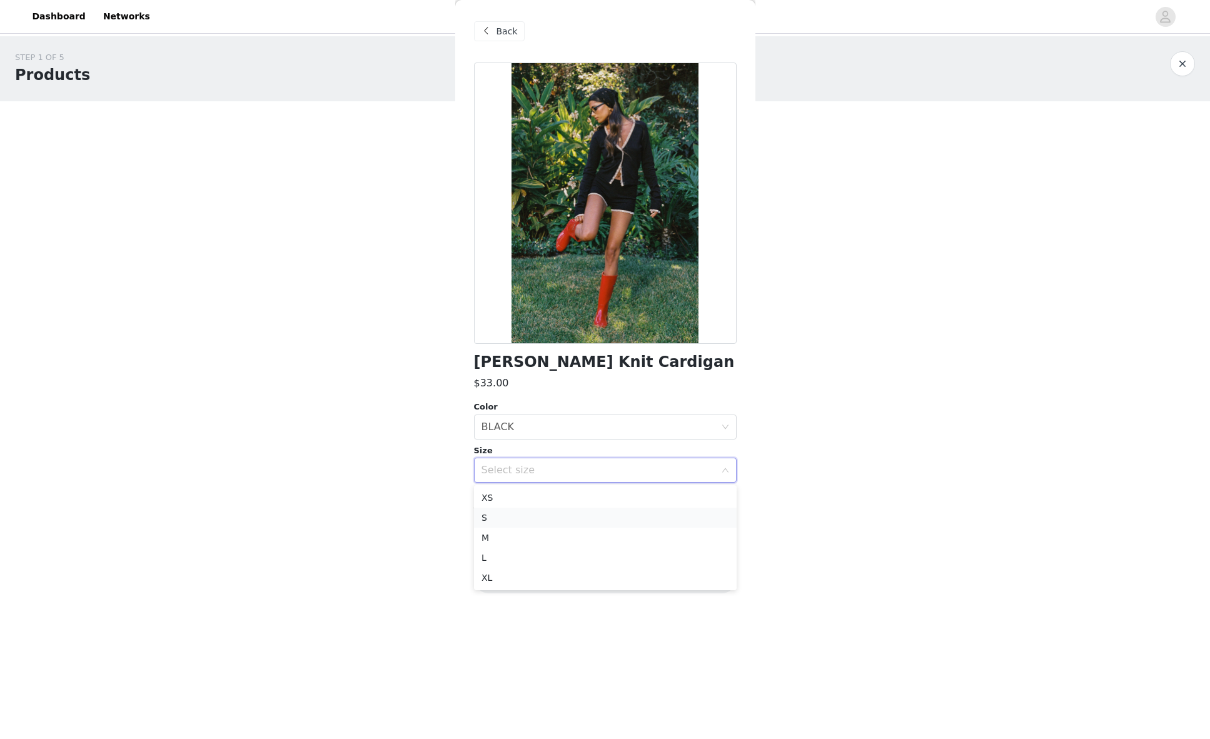
click at [490, 516] on li "S" at bounding box center [605, 518] width 263 height 20
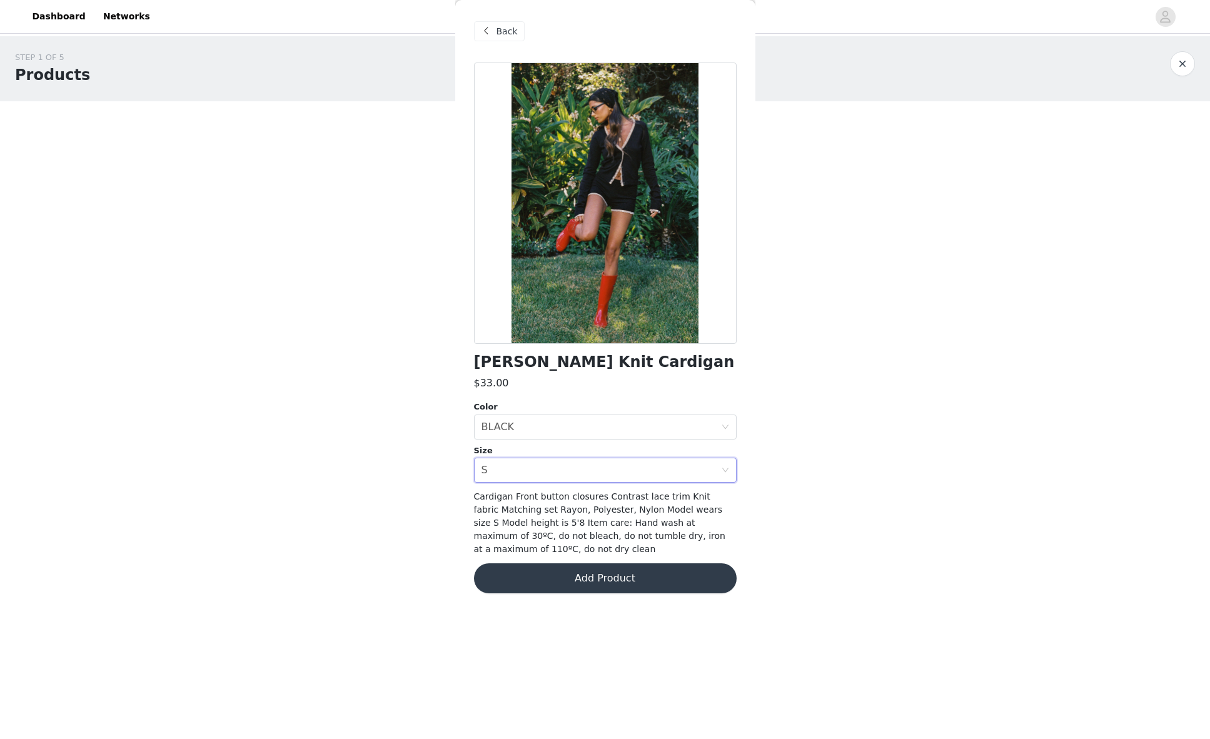
click at [624, 578] on button "Add Product" at bounding box center [605, 579] width 263 height 30
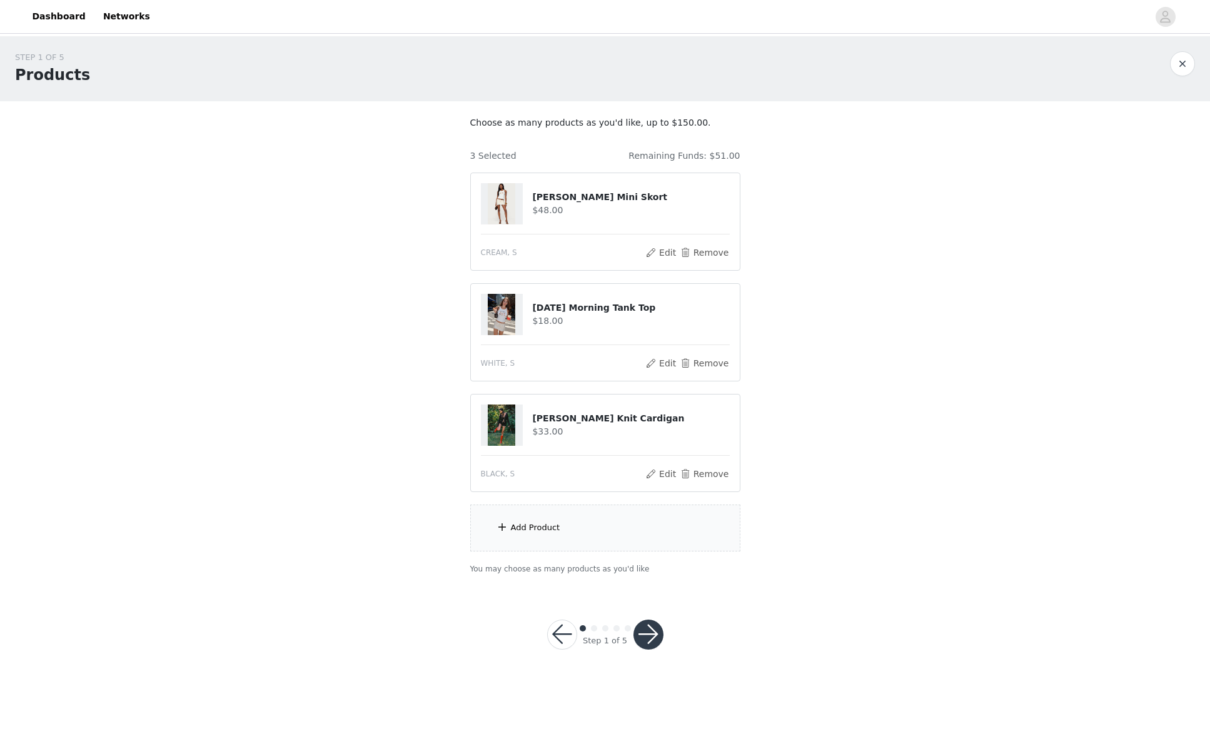
click at [525, 525] on div "Add Product" at bounding box center [535, 528] width 49 height 13
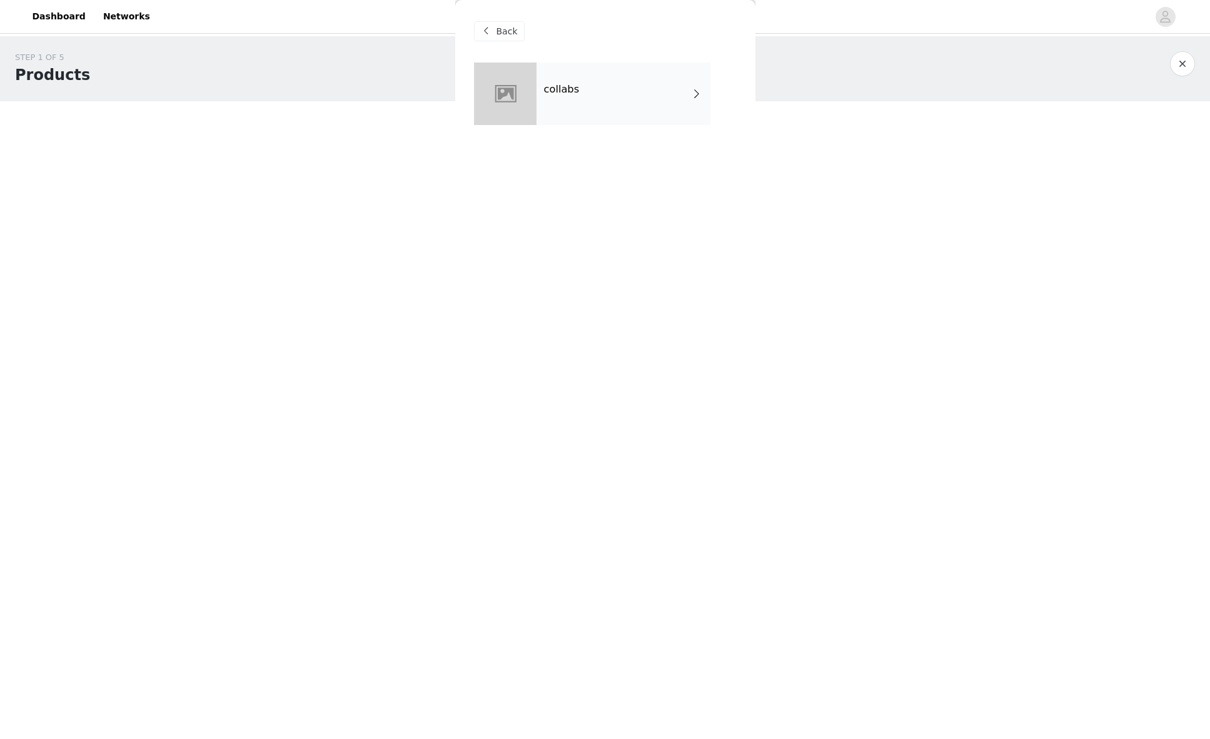
click at [589, 83] on div "collabs" at bounding box center [624, 94] width 174 height 63
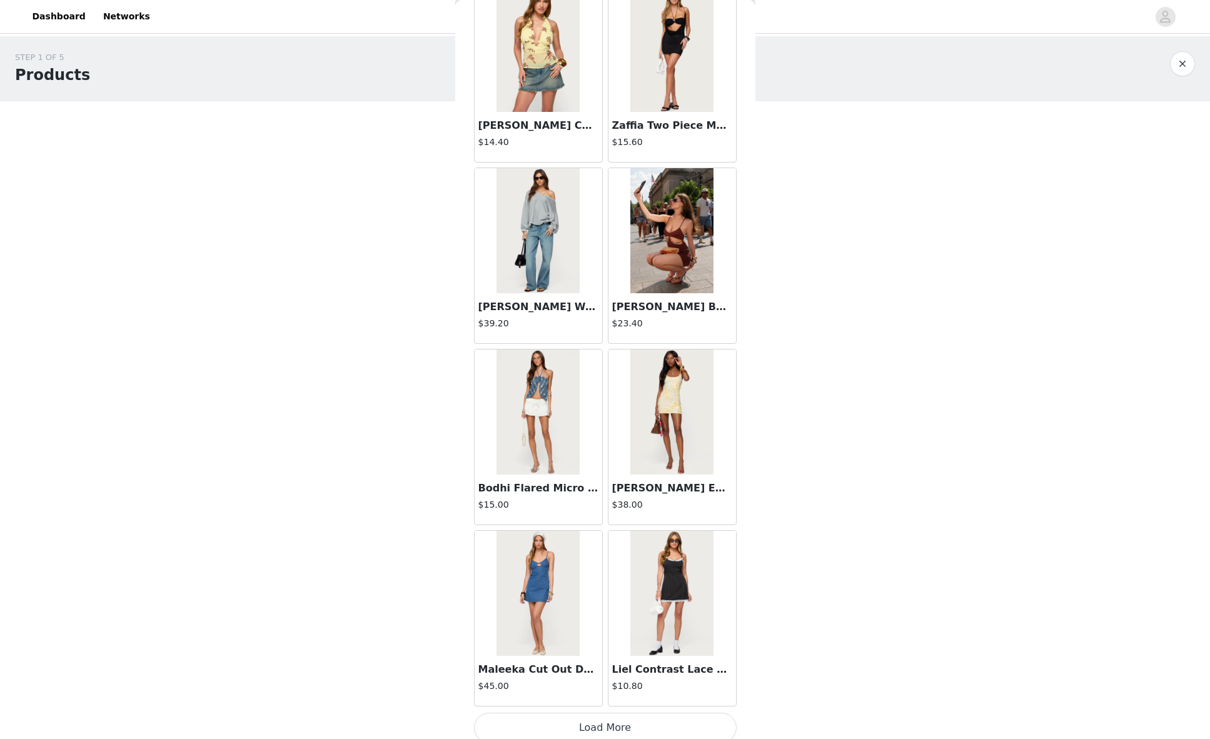
scroll to position [1175, 0]
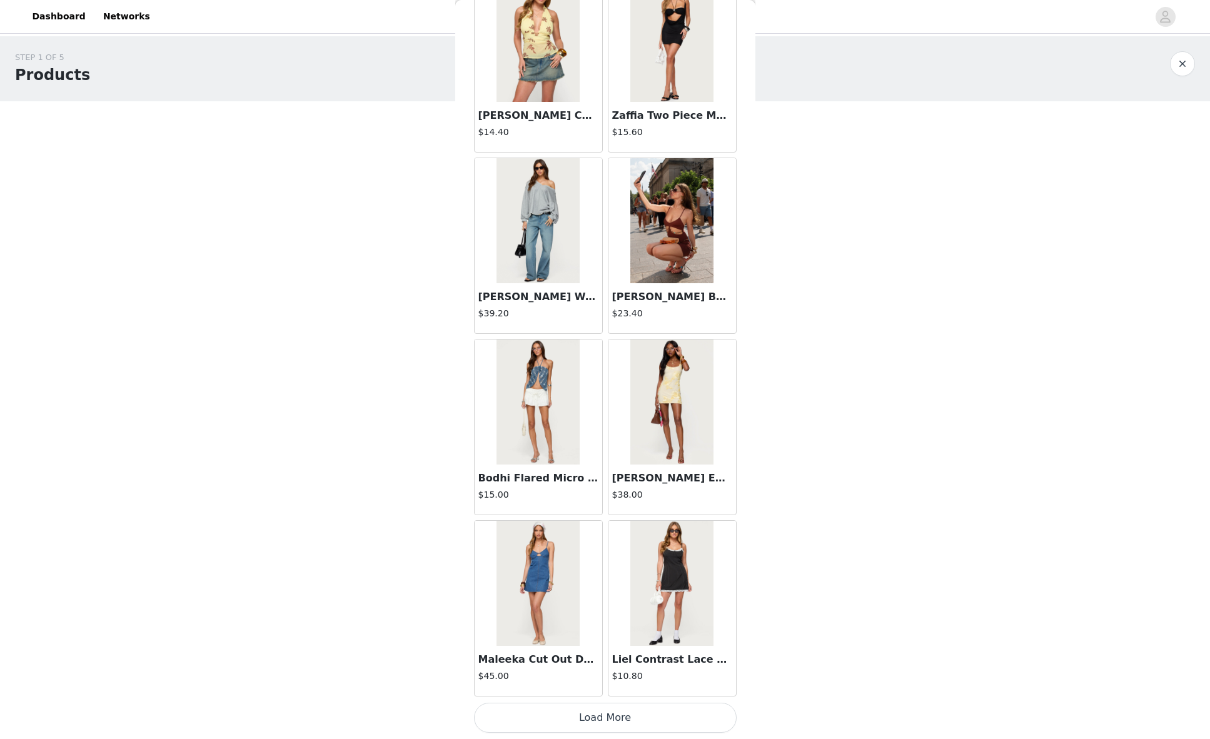
click at [594, 723] on button "Load More" at bounding box center [605, 718] width 263 height 30
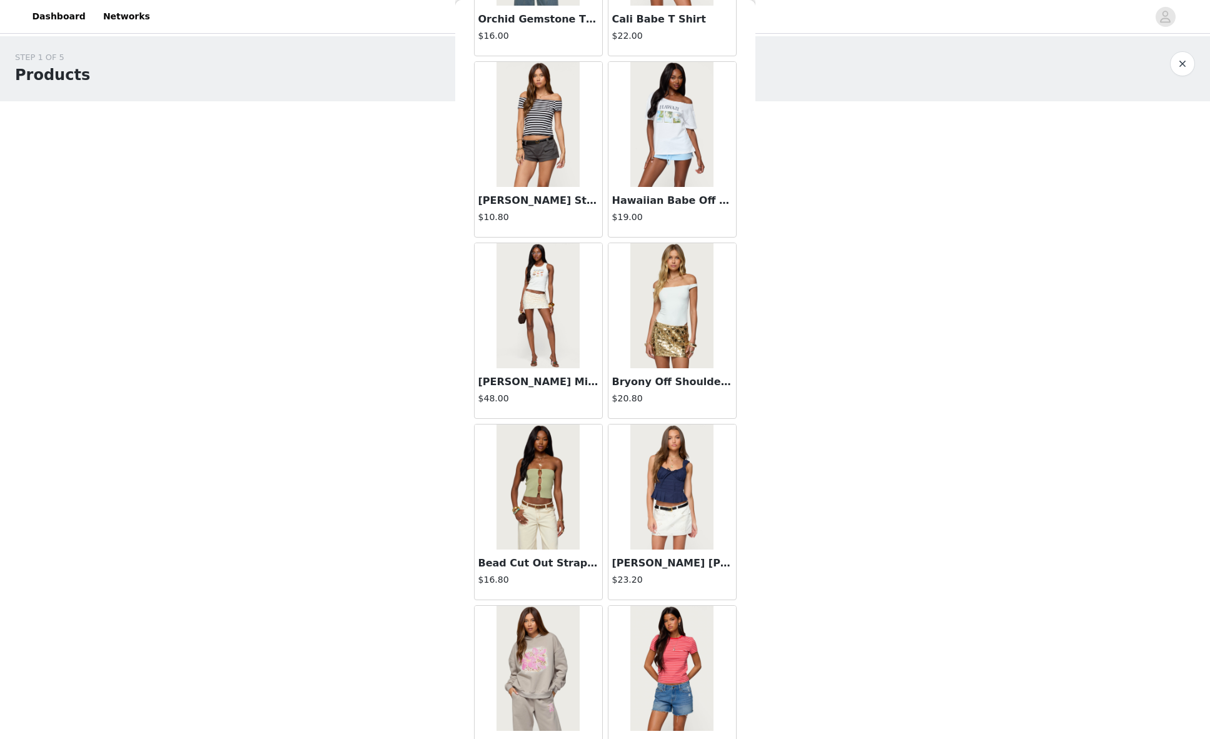
scroll to position [2989, 0]
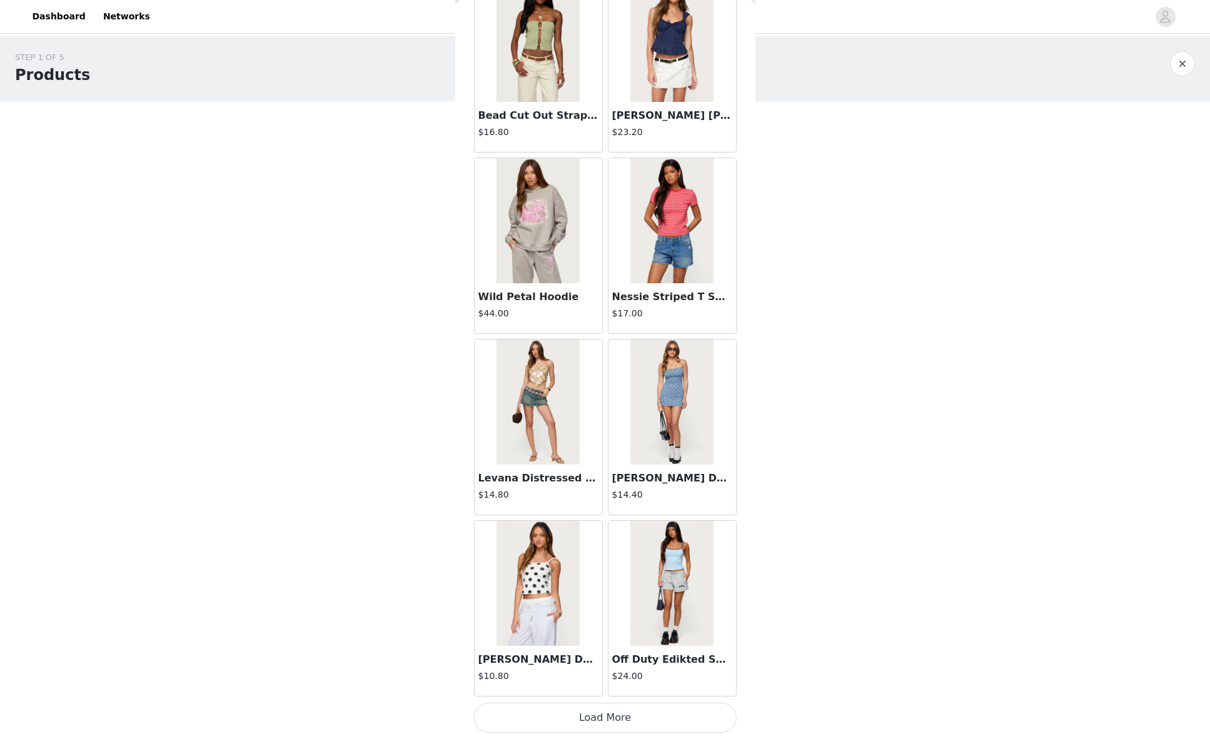
click at [676, 718] on button "Load More" at bounding box center [605, 718] width 263 height 30
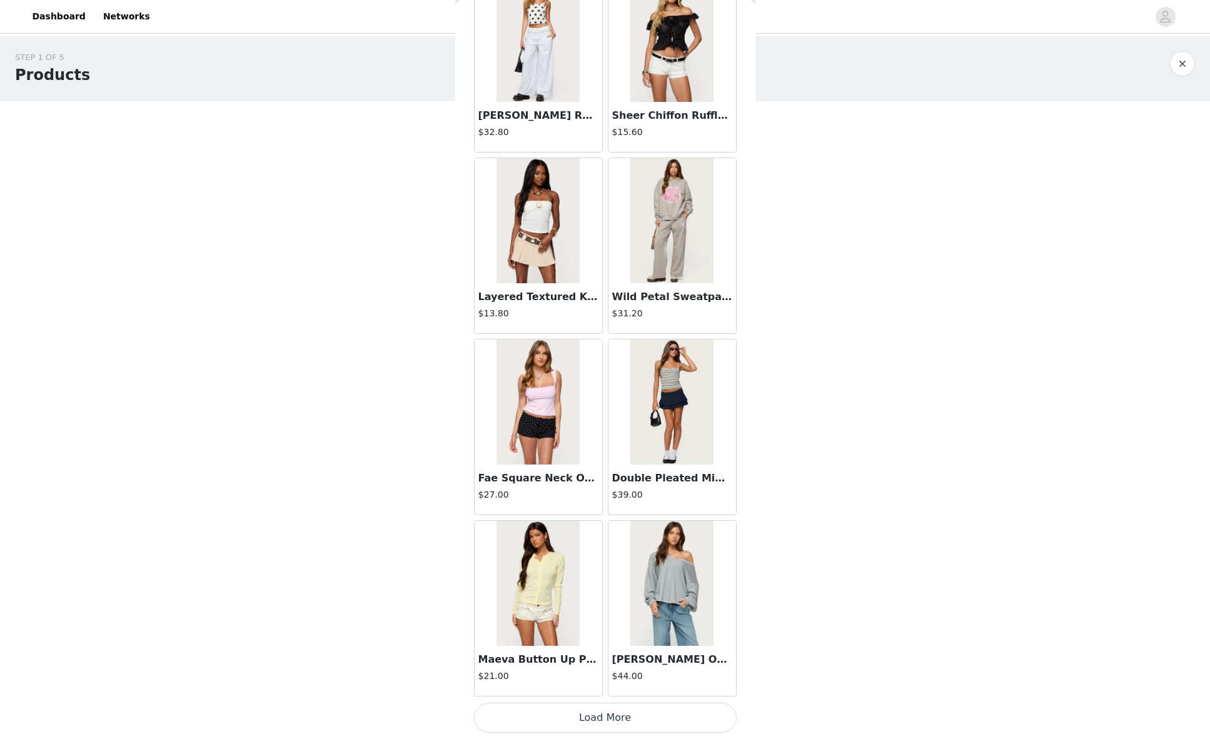
click at [651, 721] on button "Load More" at bounding box center [605, 718] width 263 height 30
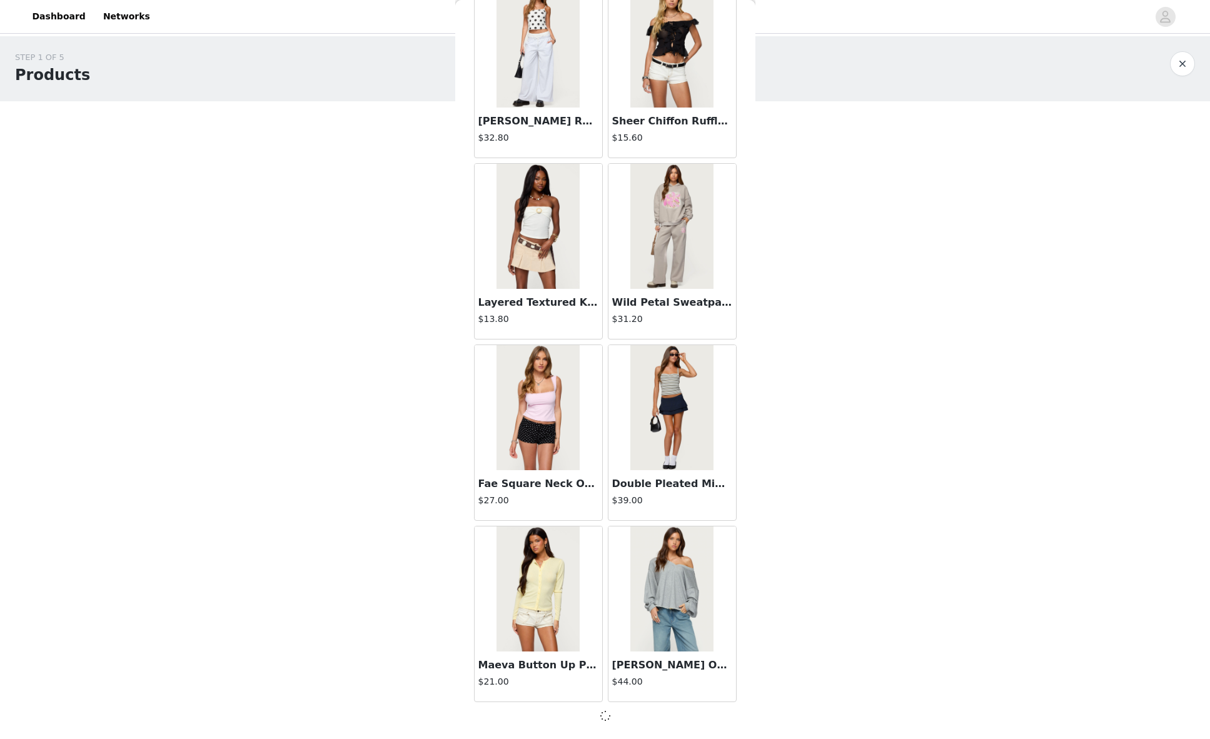
scroll to position [4802, 0]
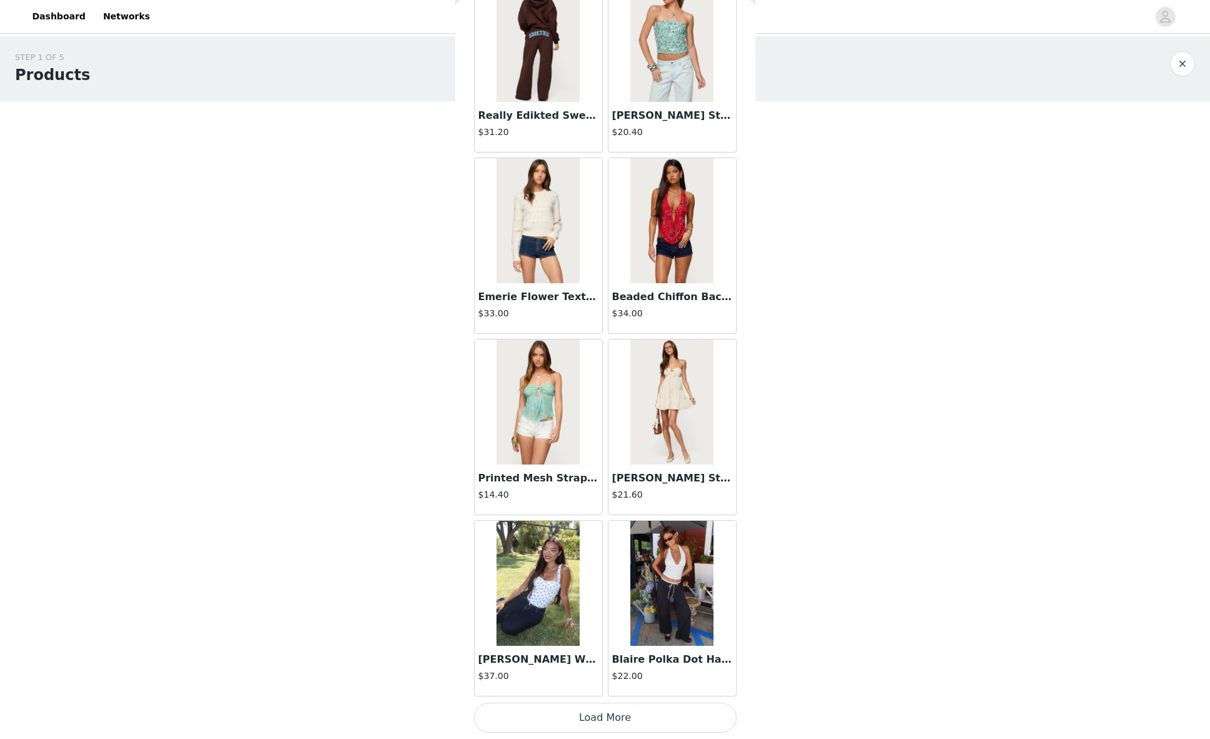
click at [651, 716] on button "Load More" at bounding box center [605, 718] width 263 height 30
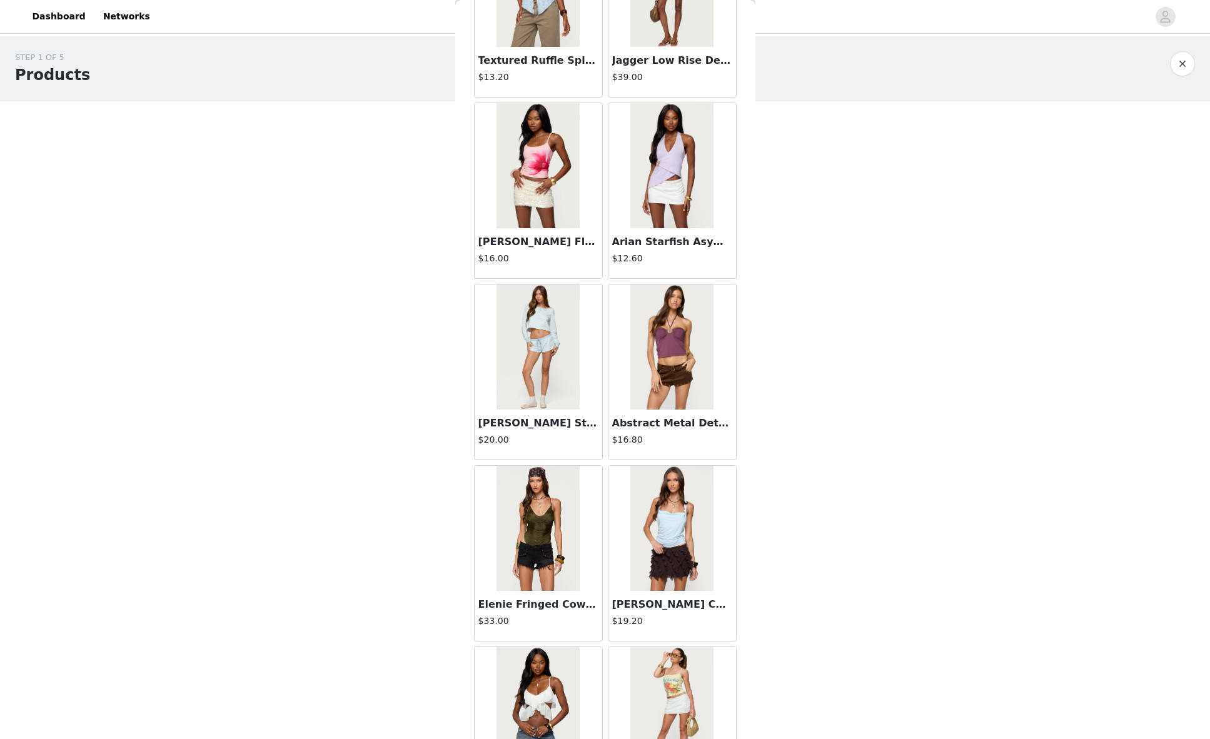
scroll to position [8430, 0]
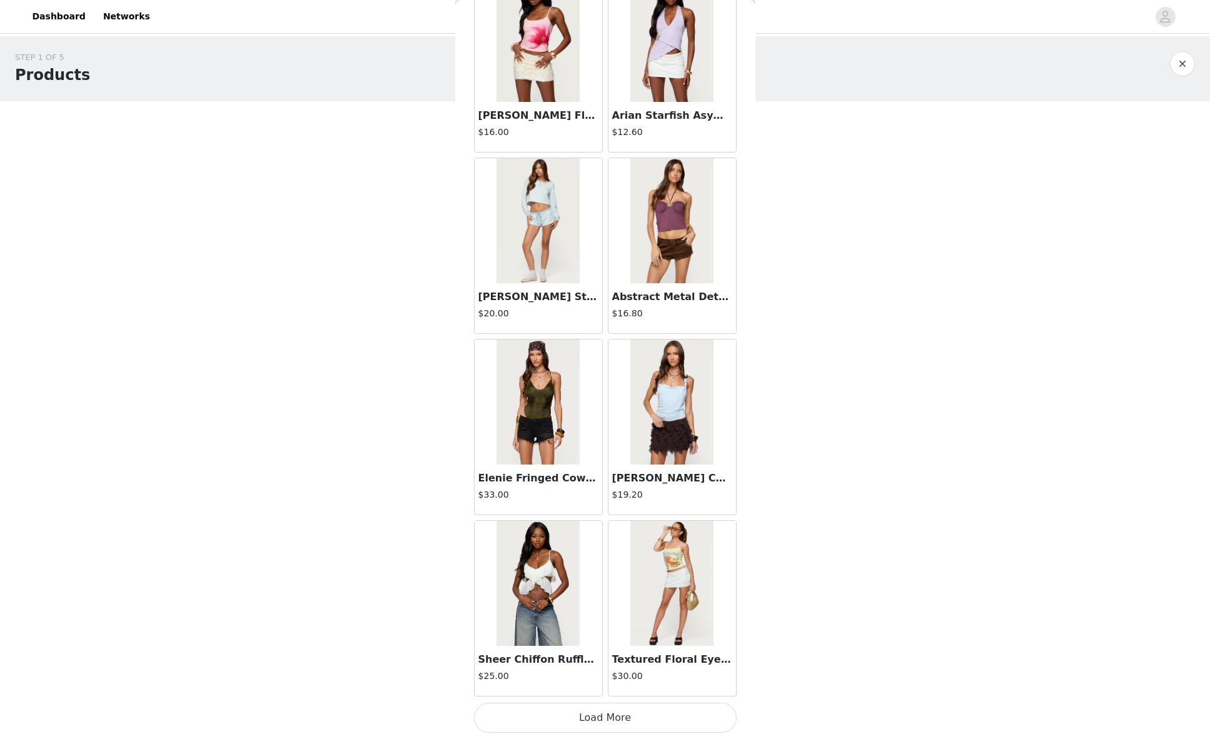
click at [615, 717] on button "Load More" at bounding box center [605, 718] width 263 height 30
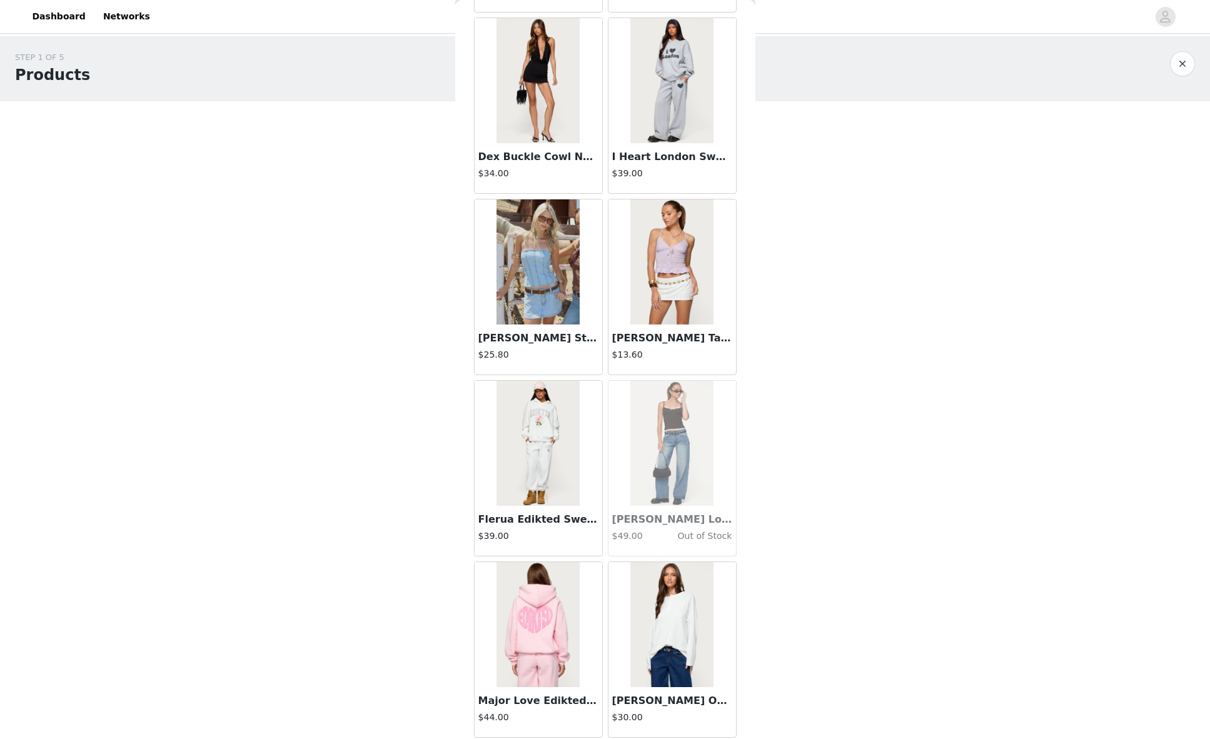
scroll to position [10244, 0]
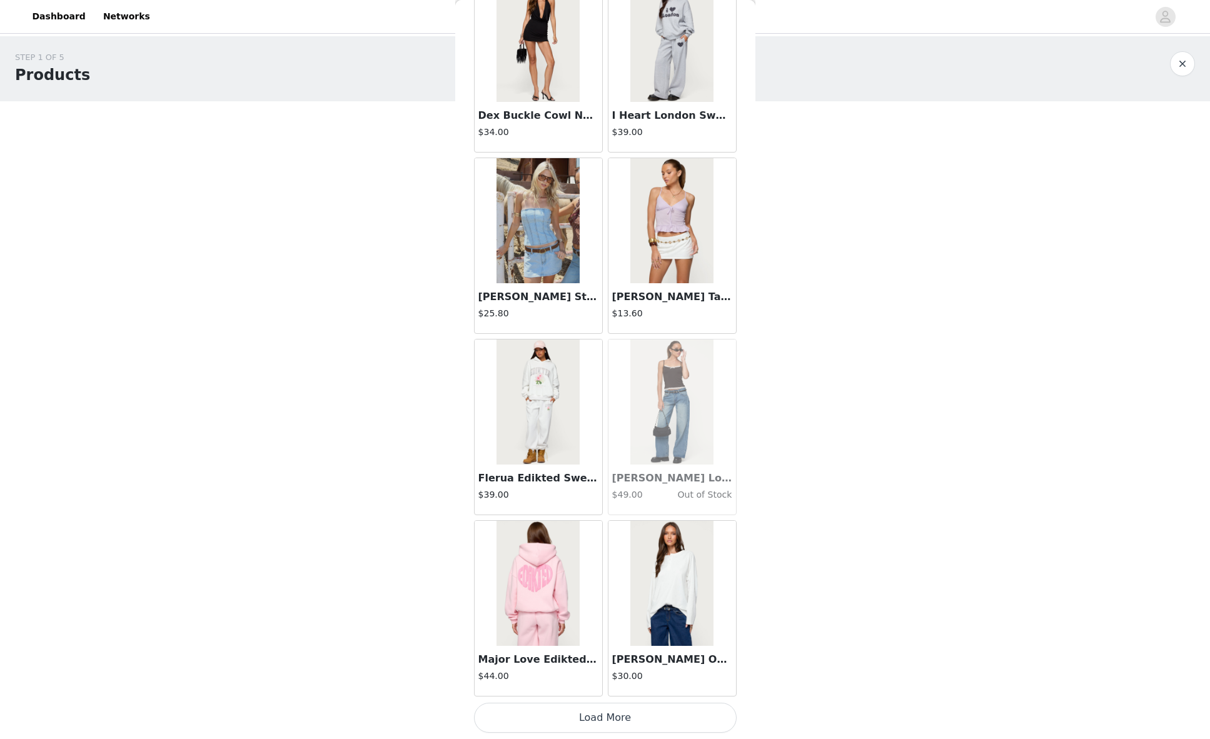
click at [612, 713] on button "Load More" at bounding box center [605, 718] width 263 height 30
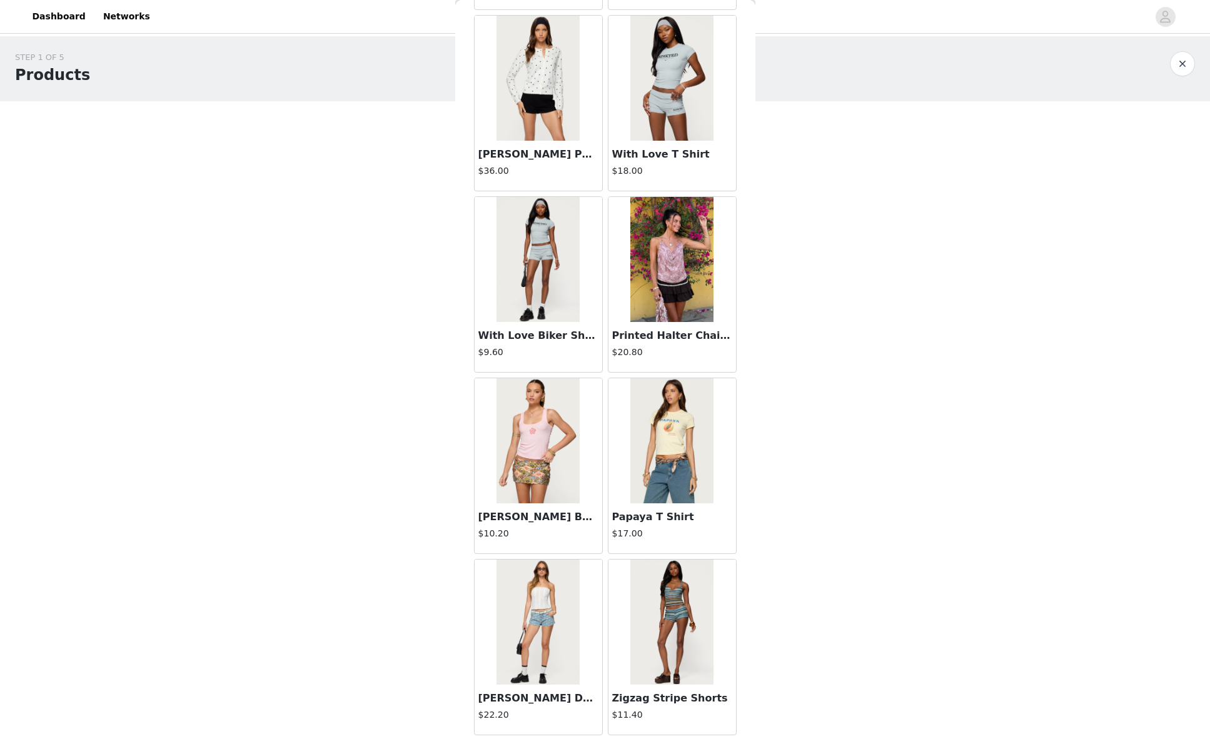
scroll to position [12058, 0]
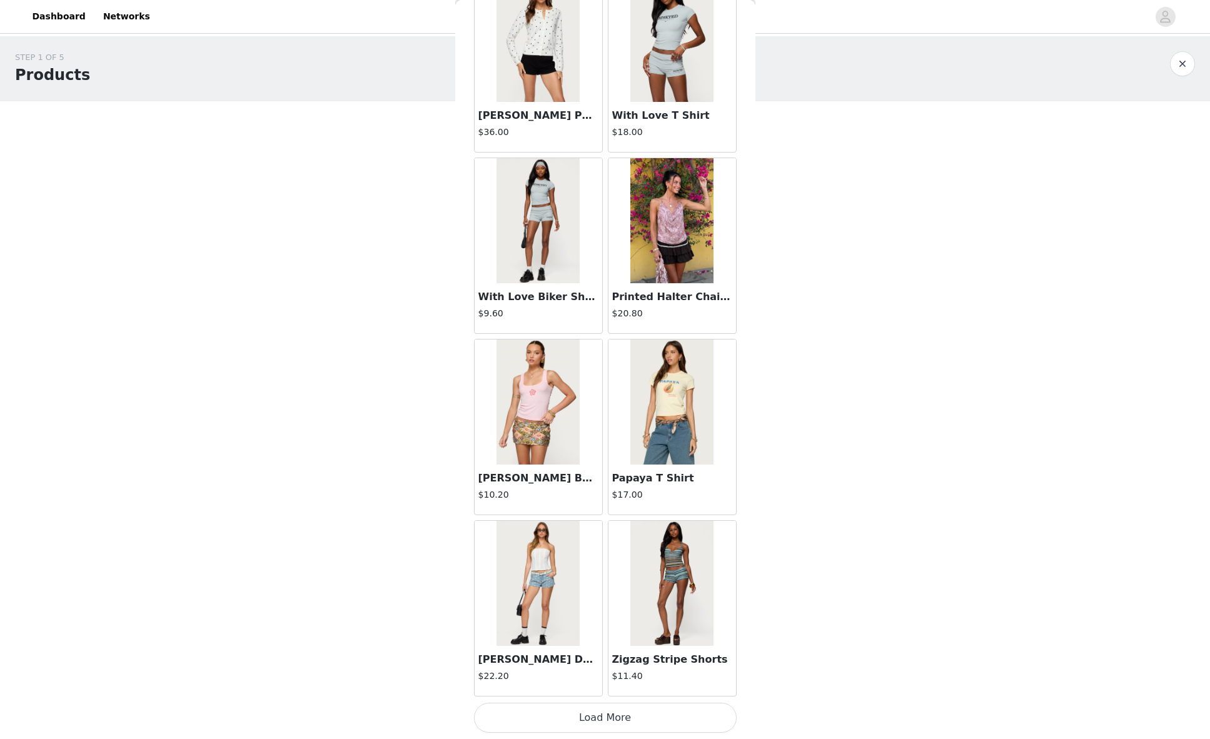
click at [651, 719] on button "Load More" at bounding box center [605, 718] width 263 height 30
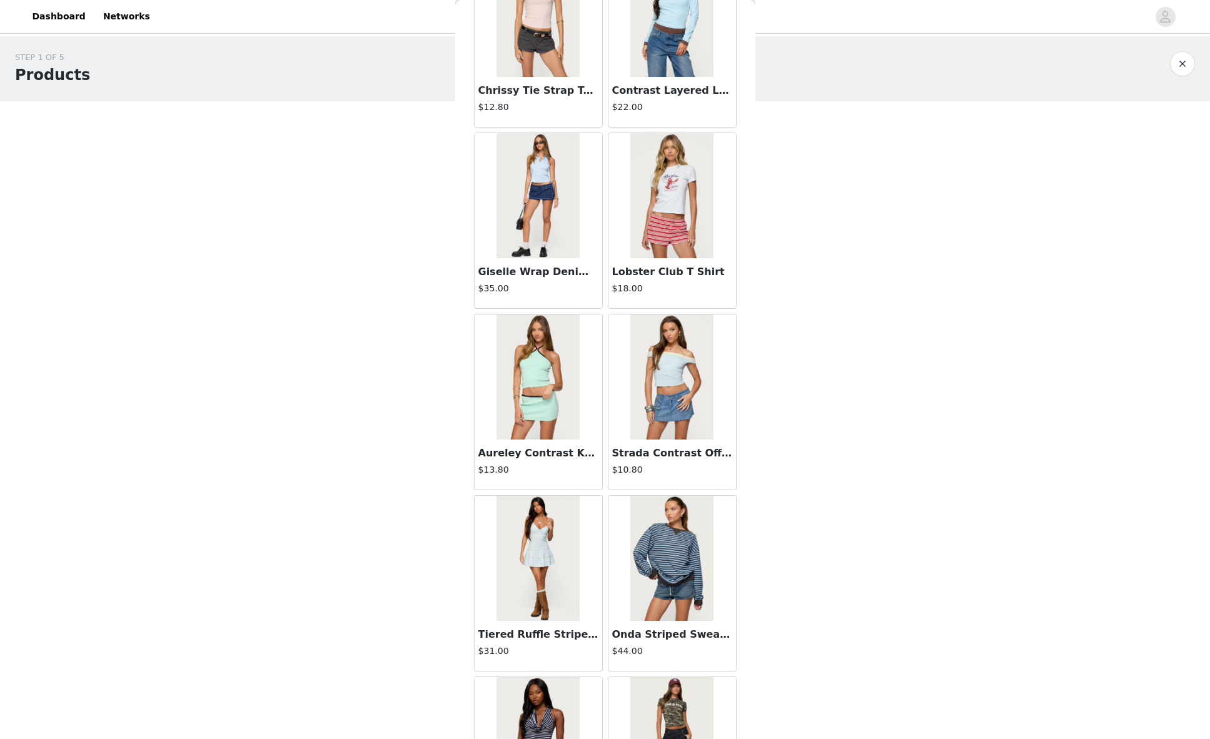
scroll to position [13872, 0]
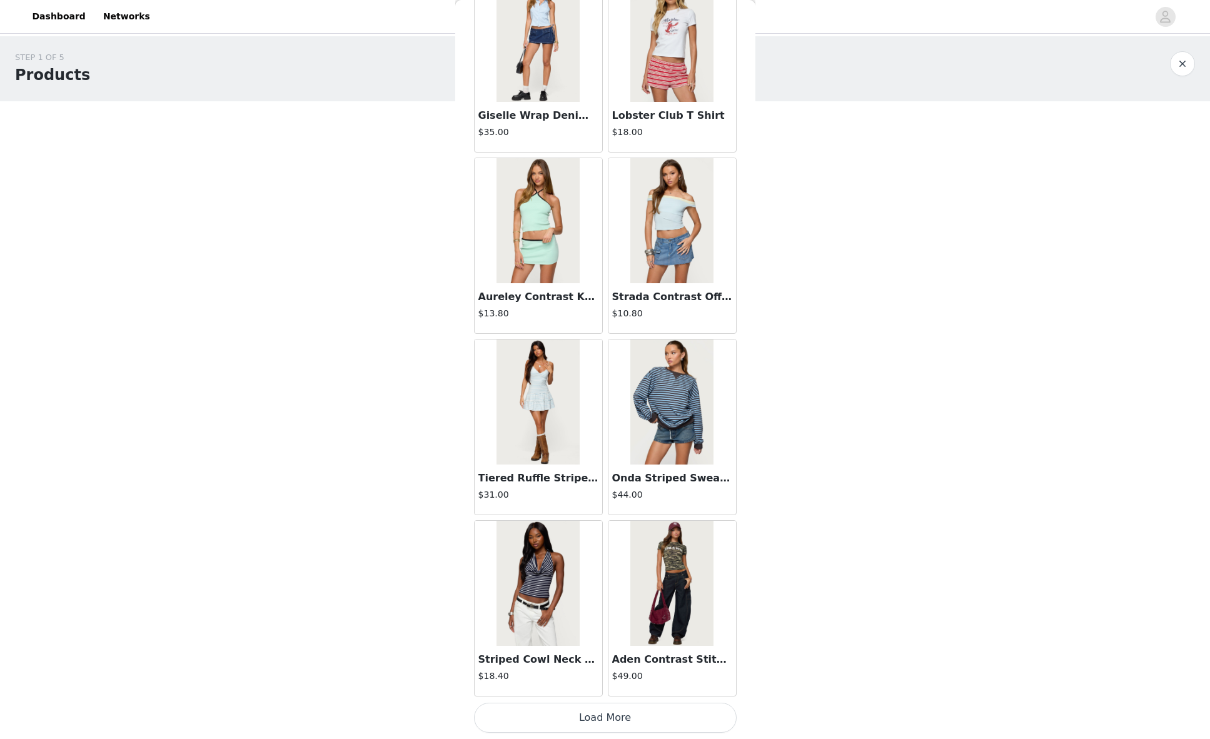
click at [630, 712] on button "Load More" at bounding box center [605, 718] width 263 height 30
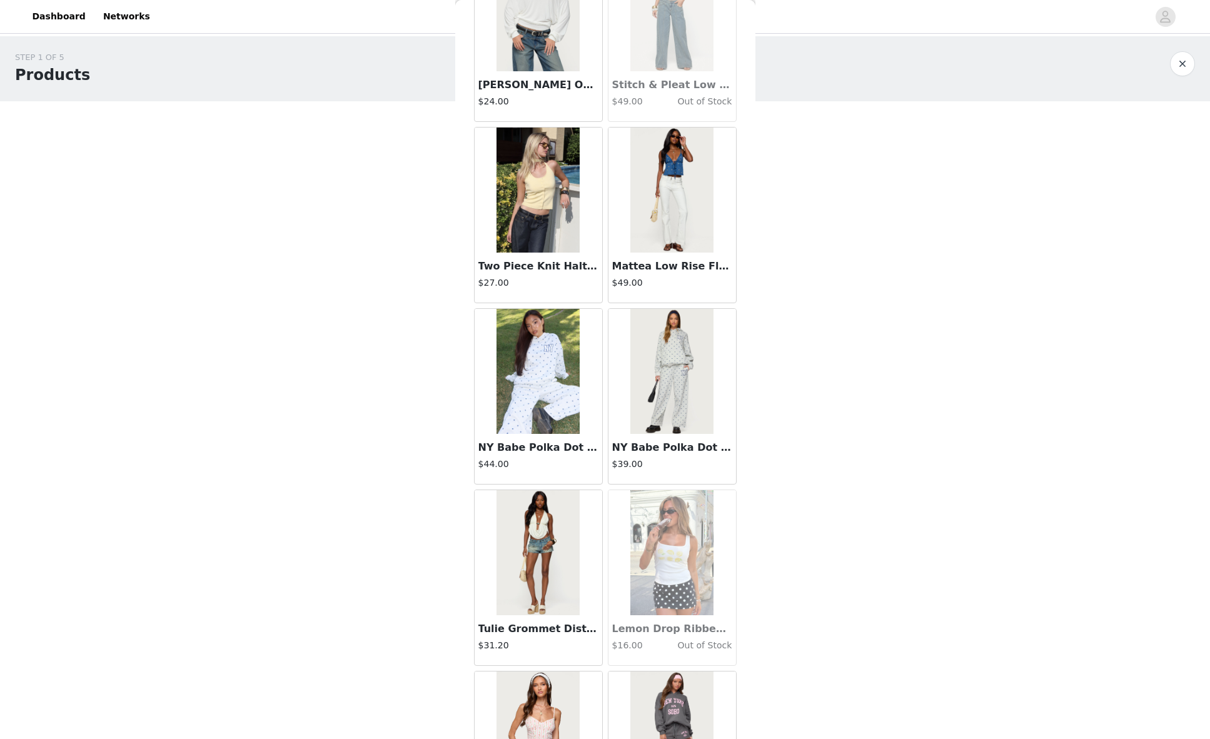
scroll to position [15686, 0]
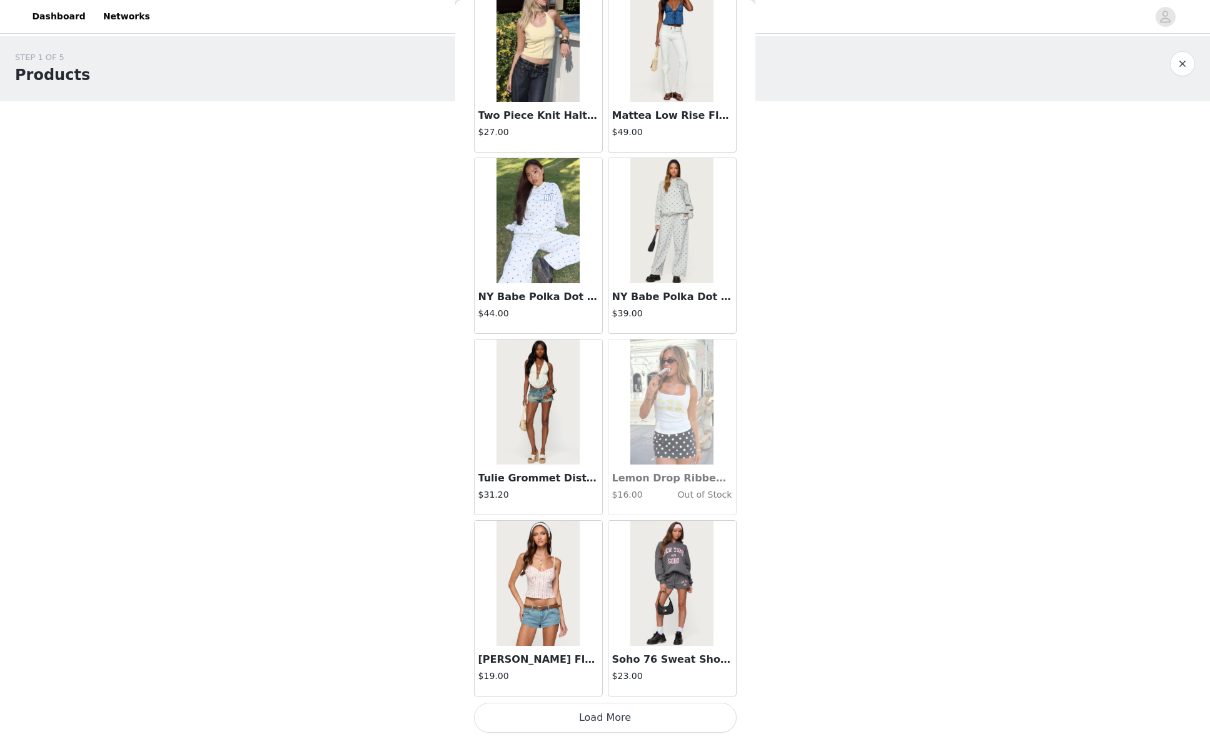
click at [649, 716] on button "Load More" at bounding box center [605, 718] width 263 height 30
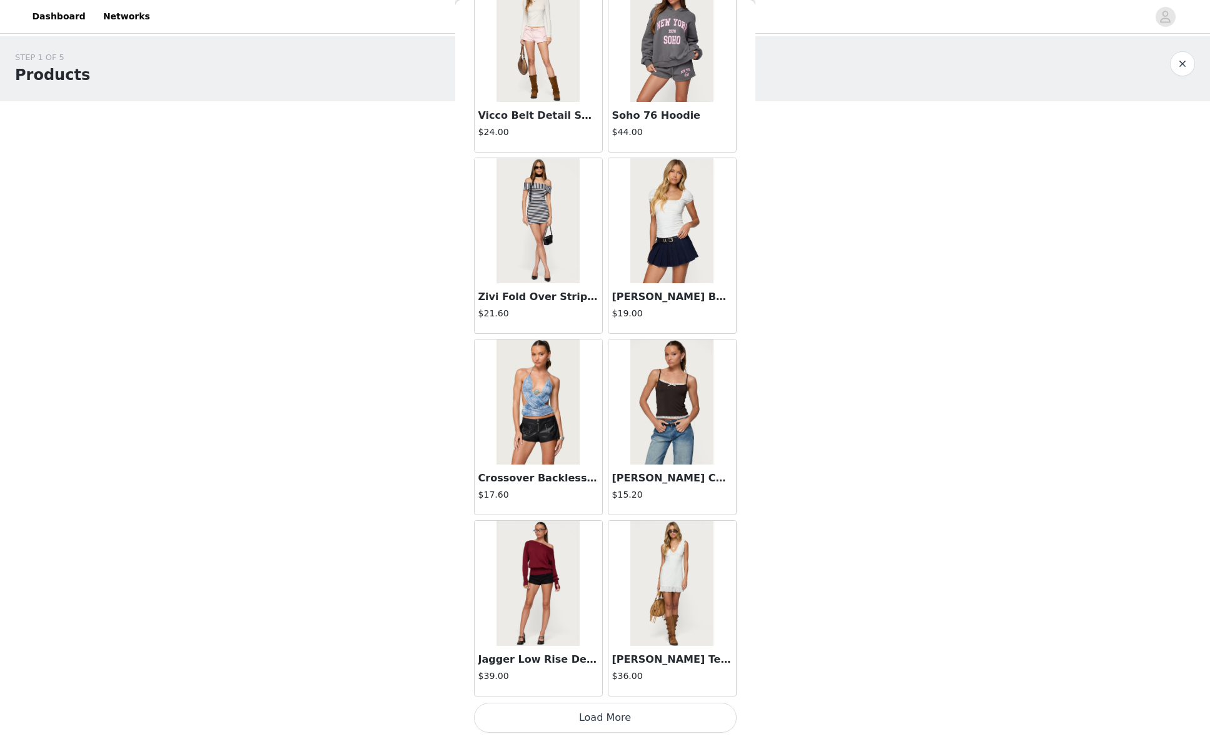
click at [668, 725] on button "Load More" at bounding box center [605, 718] width 263 height 30
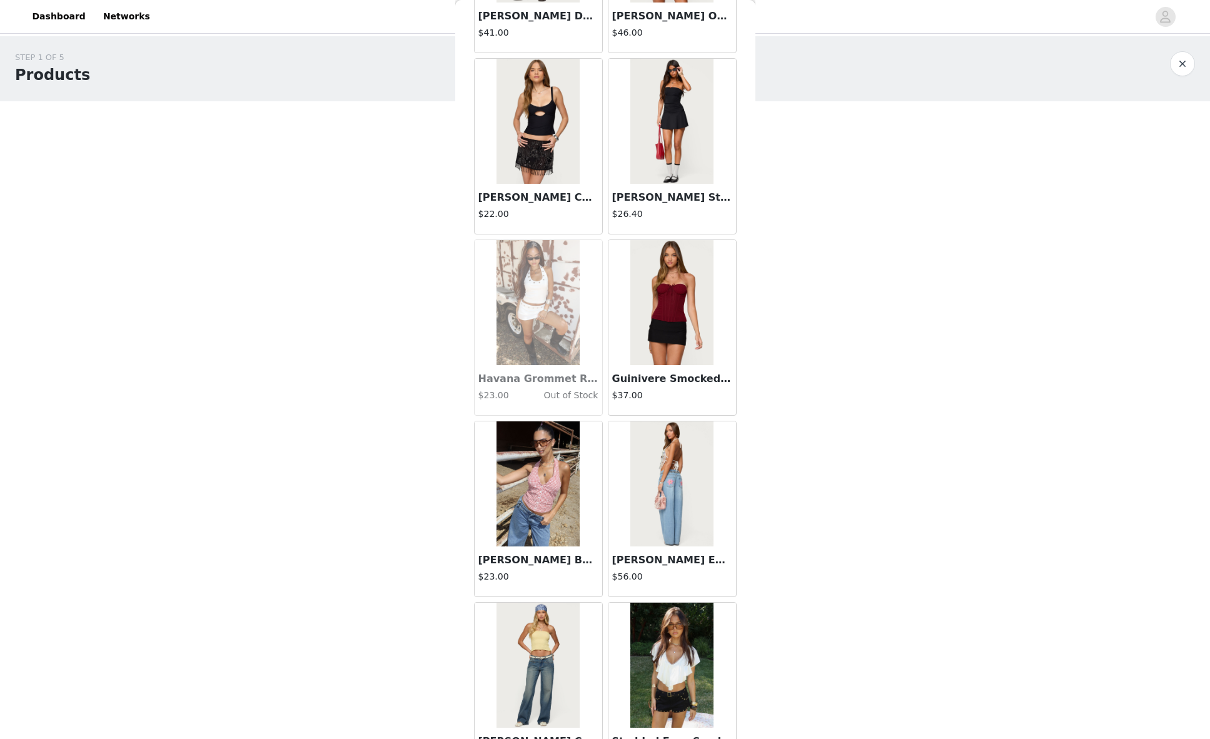
scroll to position [19314, 0]
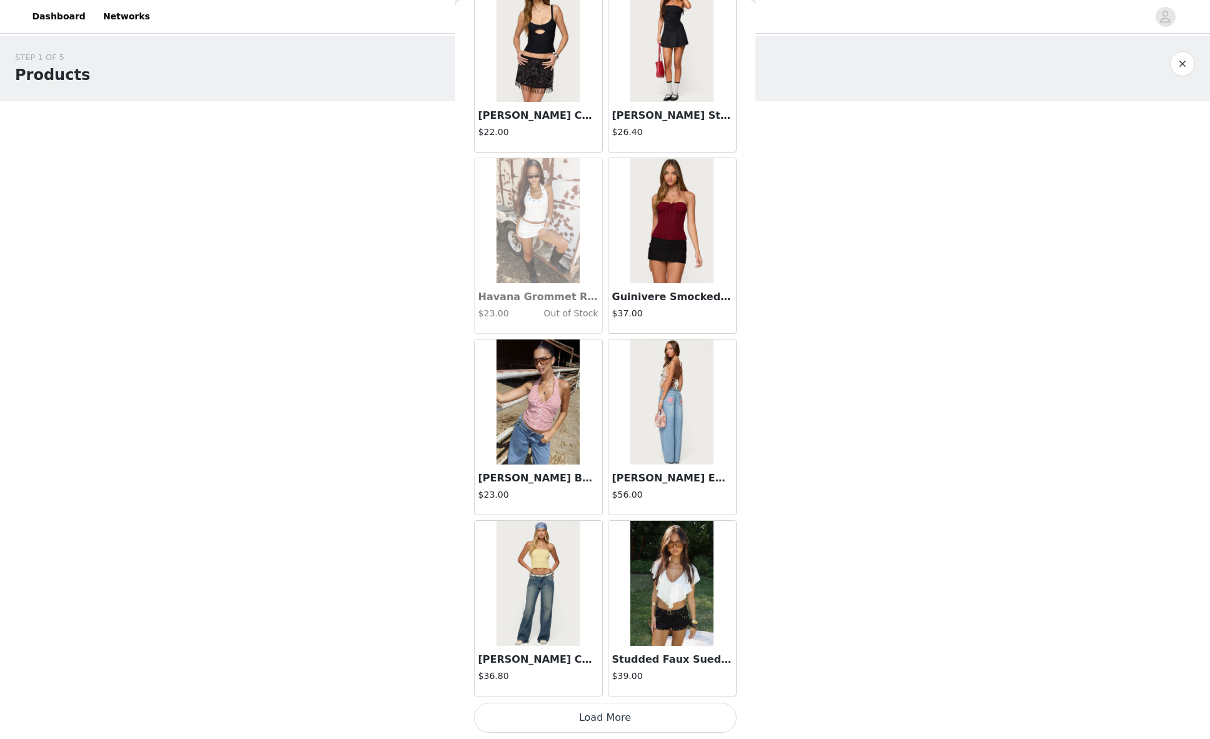
click at [676, 718] on button "Load More" at bounding box center [605, 718] width 263 height 30
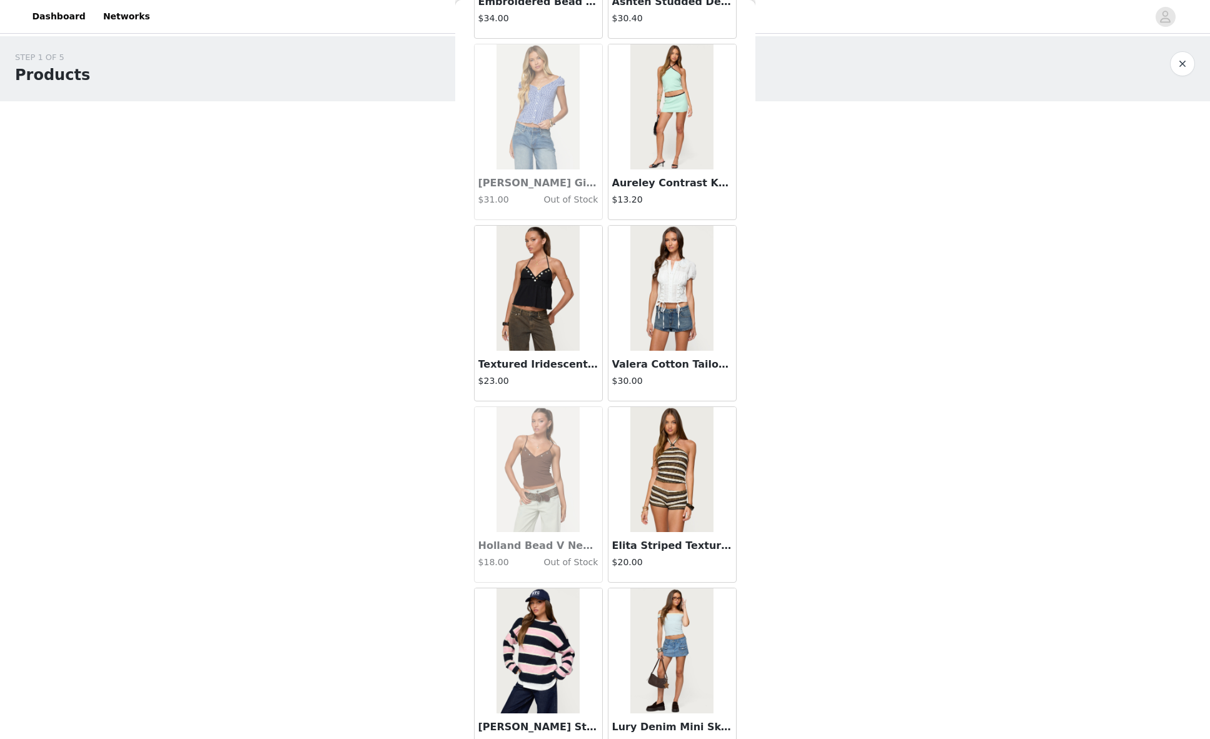
scroll to position [21128, 0]
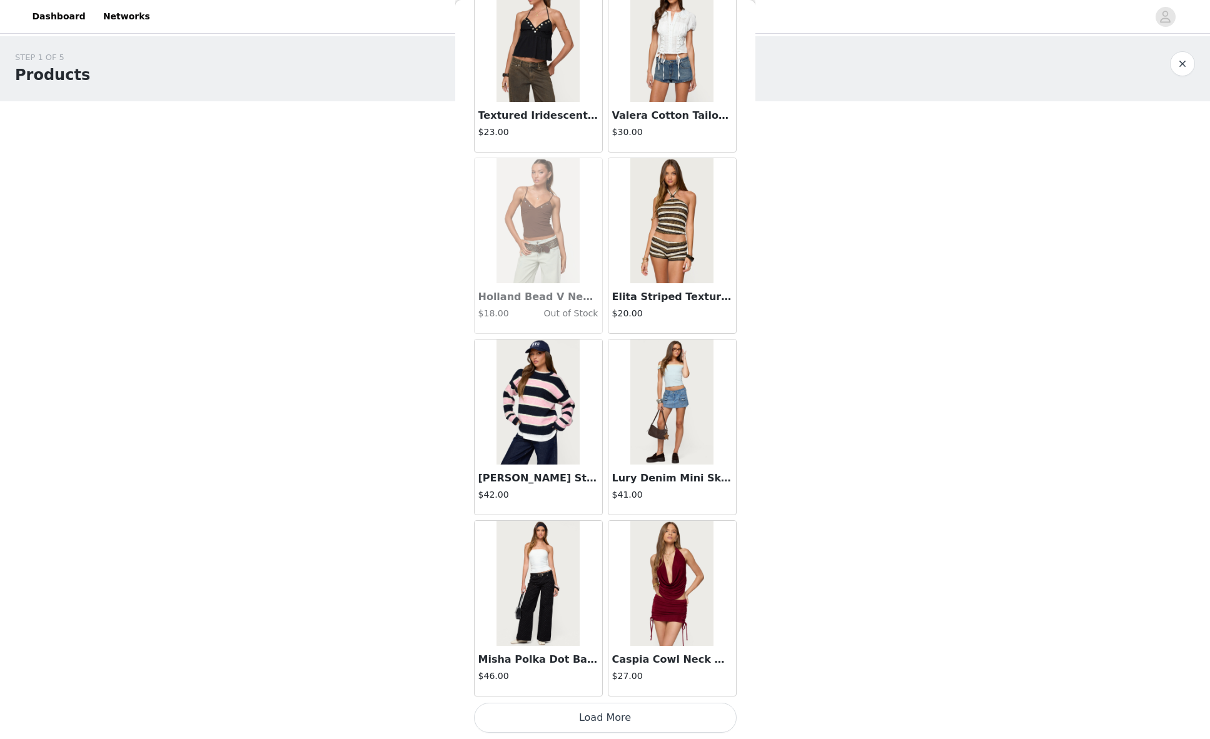
click at [605, 719] on button "Load More" at bounding box center [605, 718] width 263 height 30
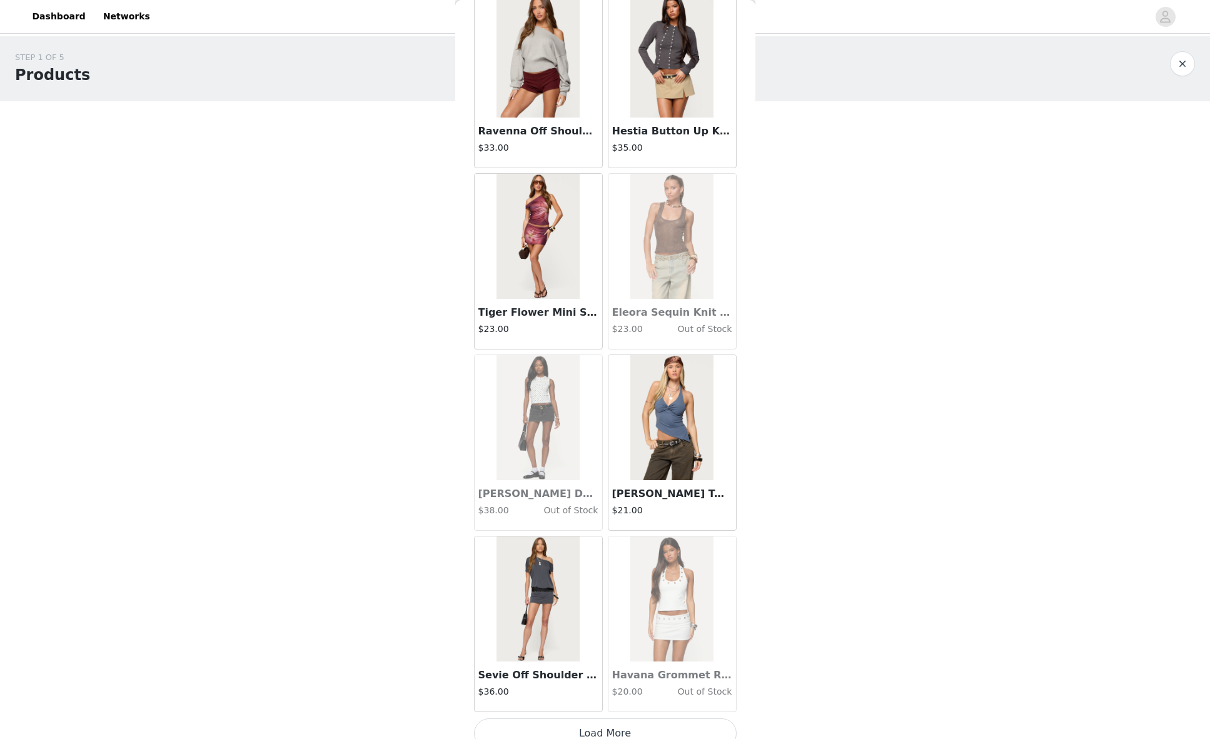
scroll to position [22941, 0]
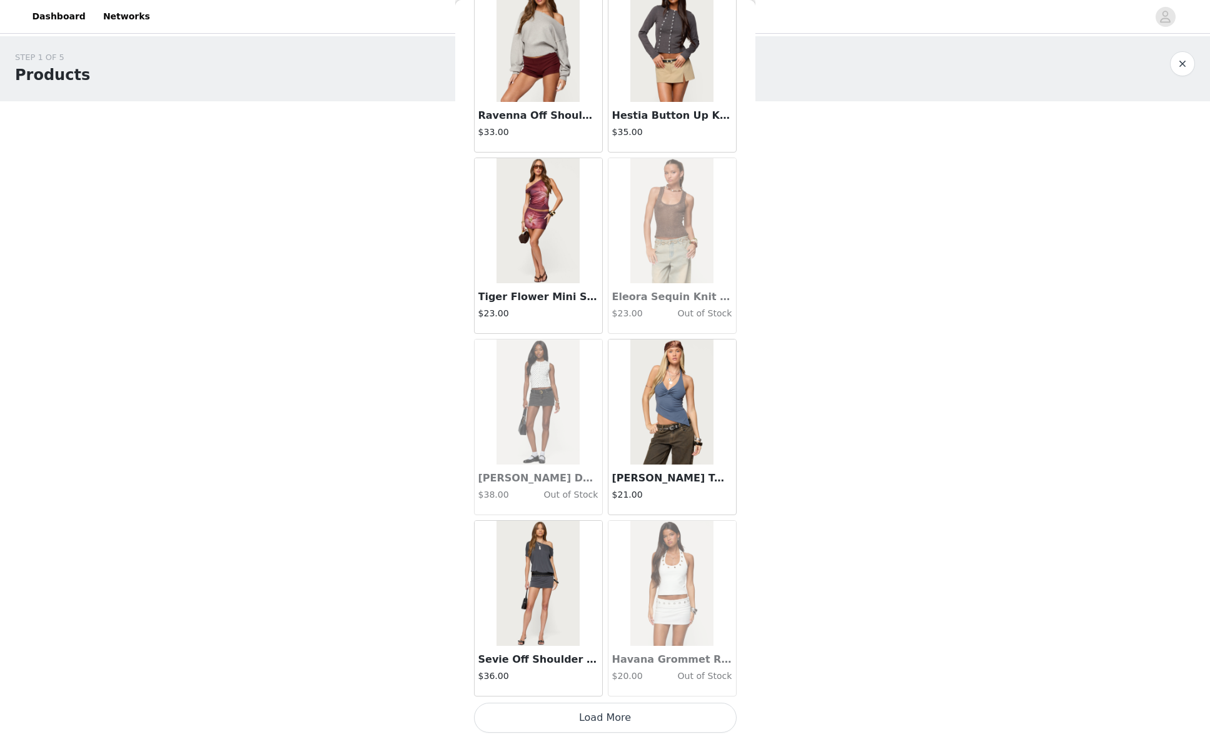
click at [636, 723] on button "Load More" at bounding box center [605, 718] width 263 height 30
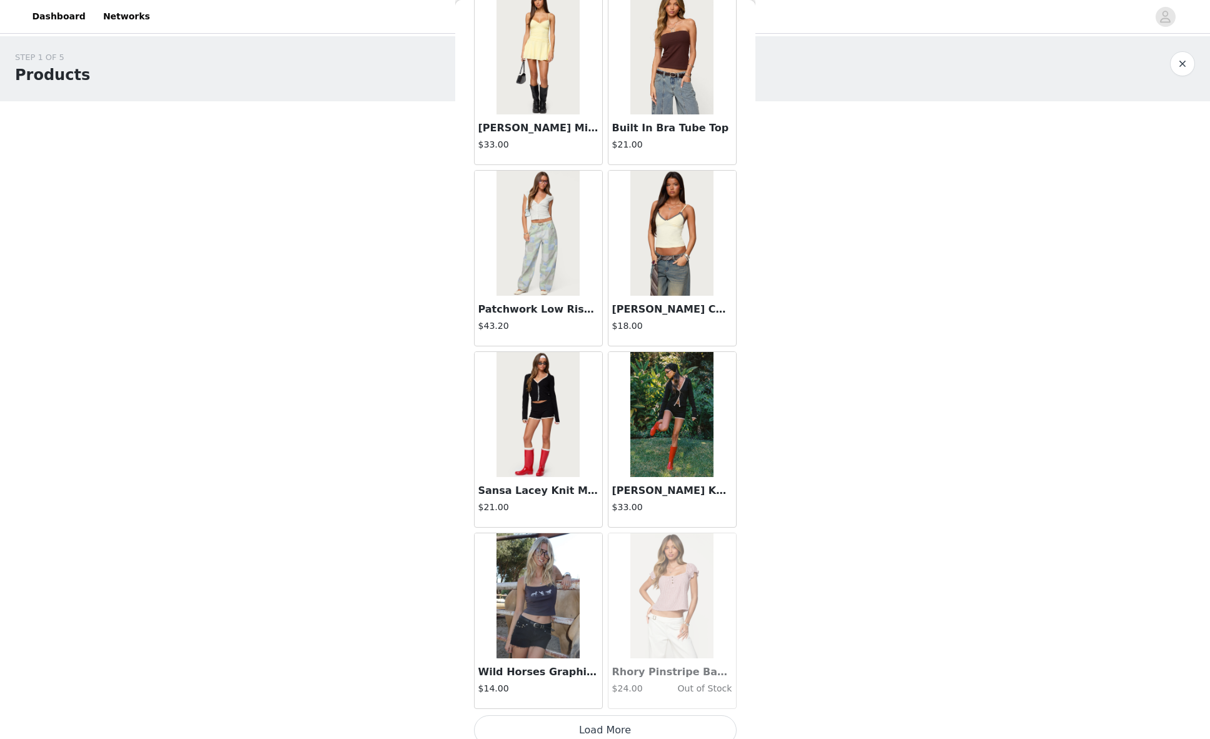
scroll to position [24755, 0]
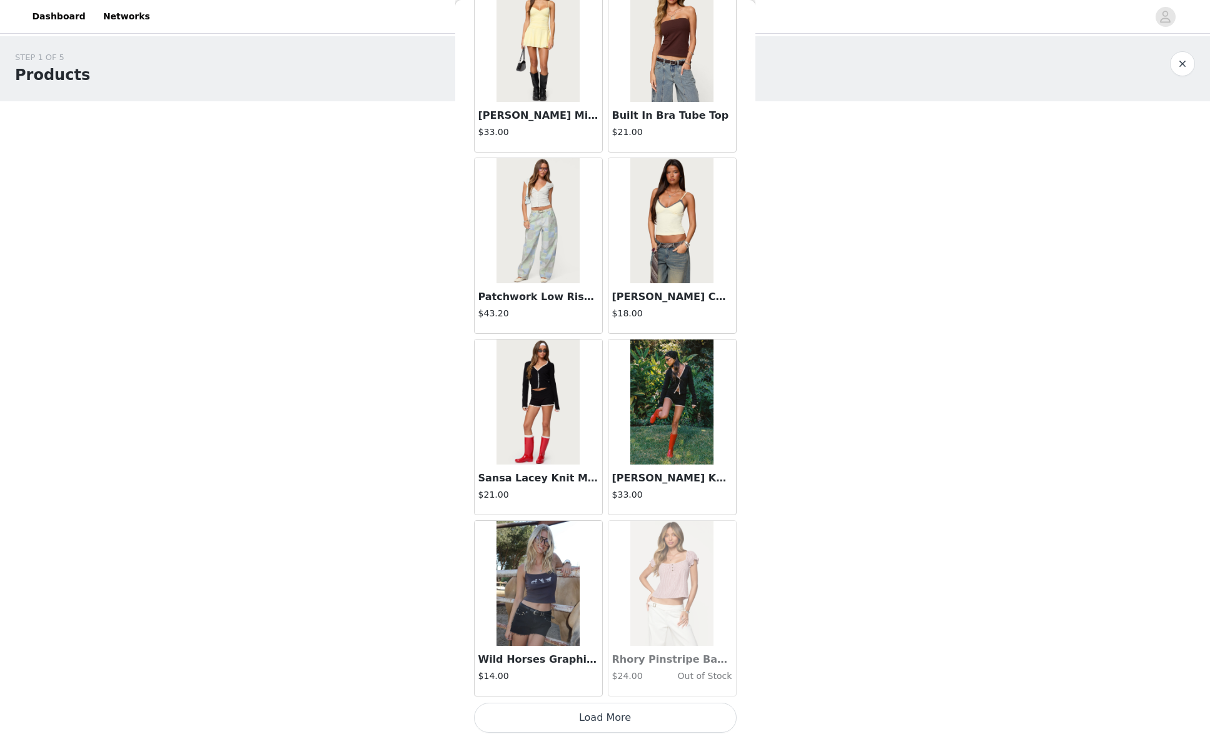
click at [545, 420] on img at bounding box center [538, 402] width 83 height 125
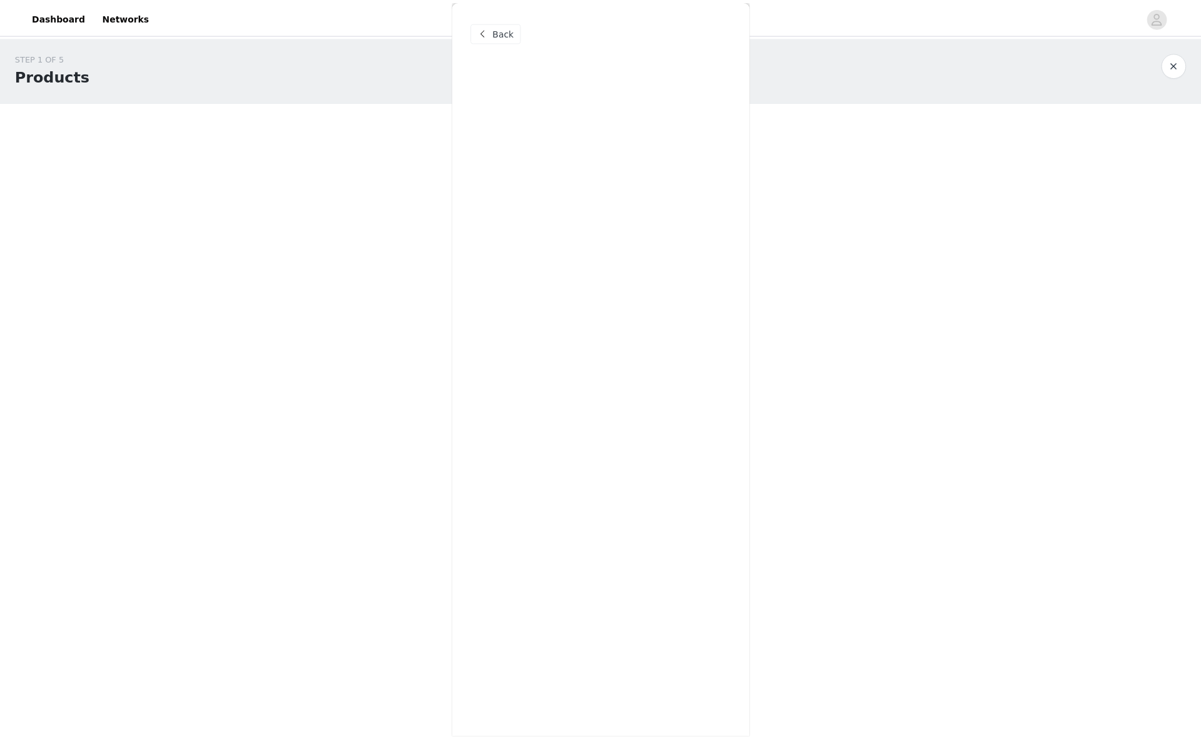
scroll to position [0, 0]
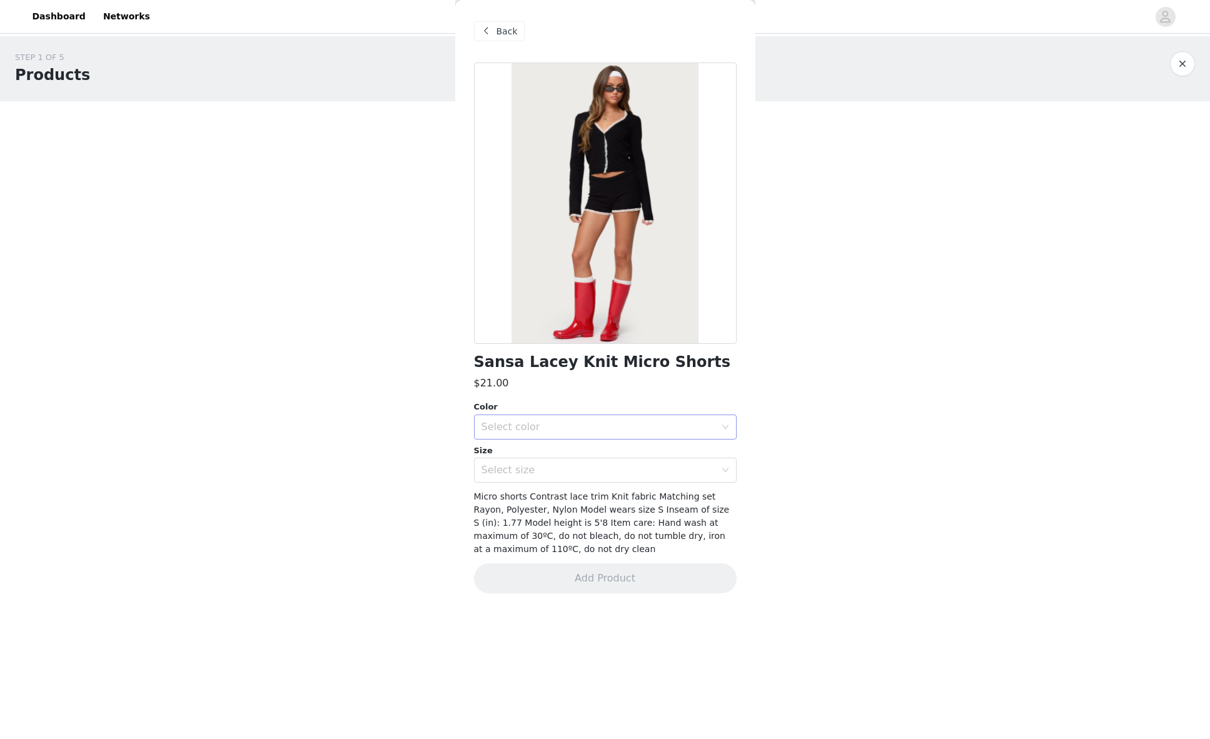
click at [552, 423] on div "Select color" at bounding box center [599, 427] width 234 height 13
click at [539, 457] on li "BLACK" at bounding box center [605, 455] width 263 height 20
click at [527, 473] on div "Select size" at bounding box center [599, 470] width 234 height 13
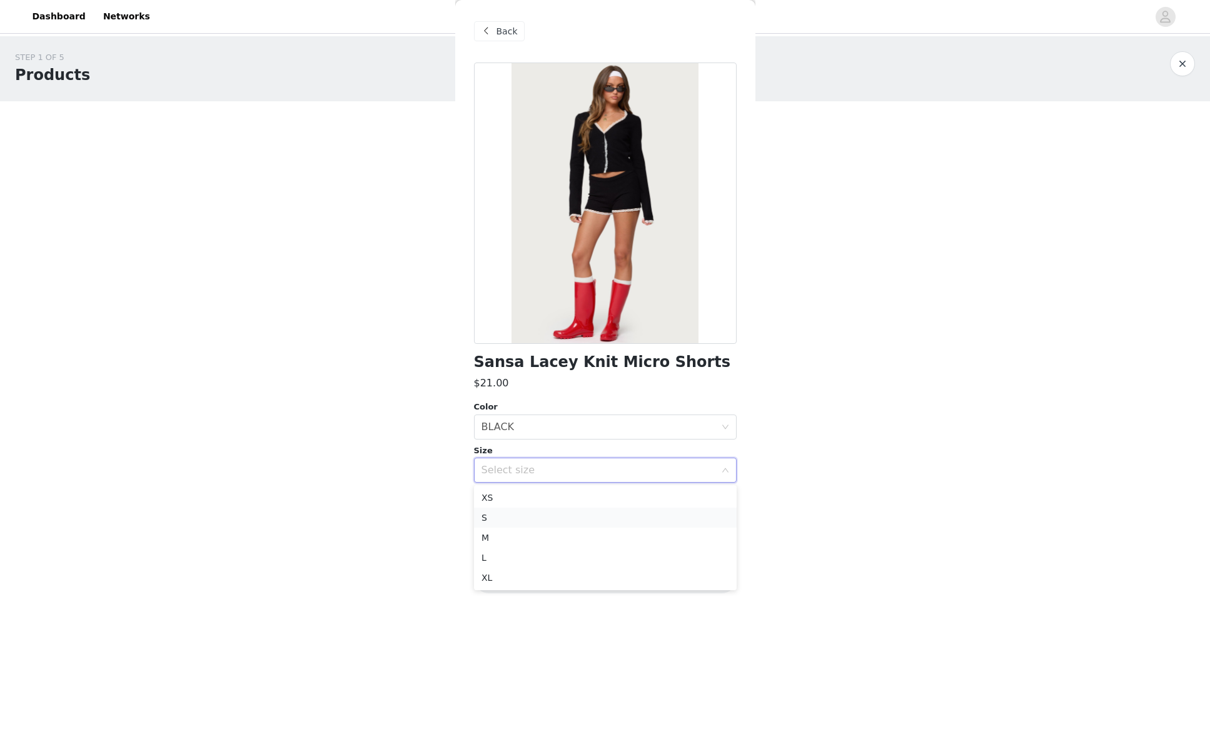
click at [500, 517] on li "S" at bounding box center [605, 518] width 263 height 20
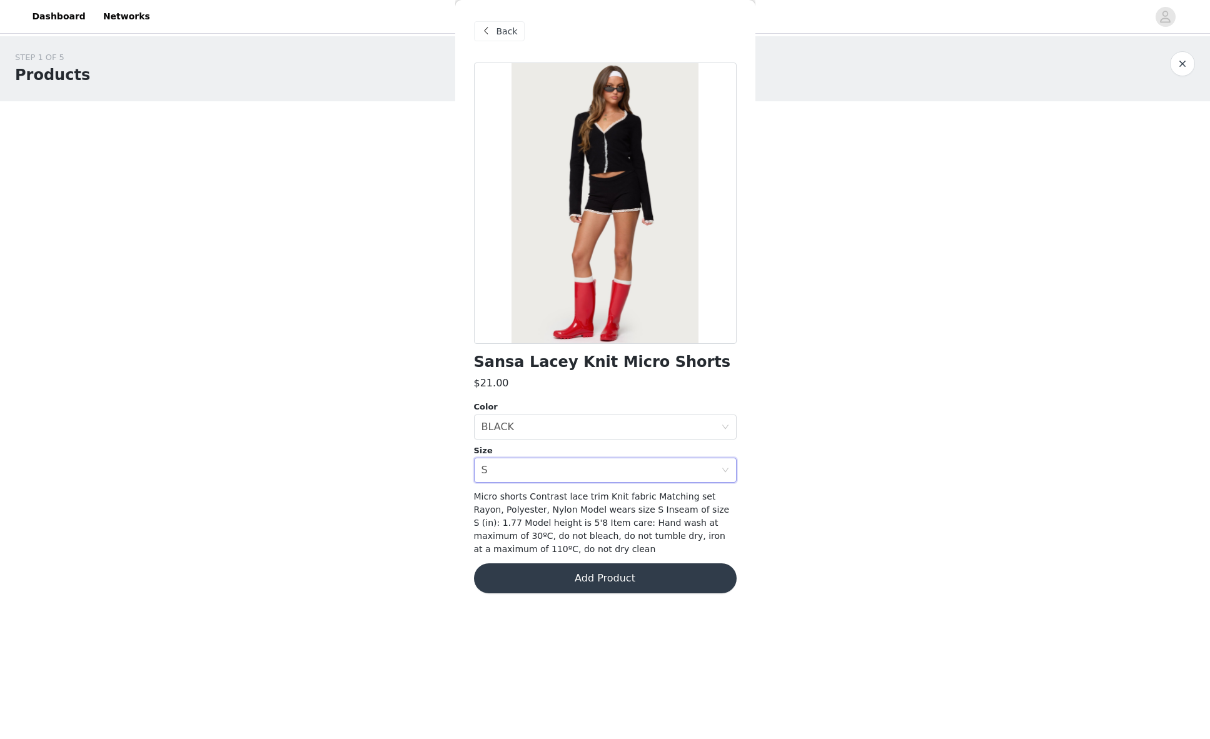
click at [582, 584] on button "Add Product" at bounding box center [605, 579] width 263 height 30
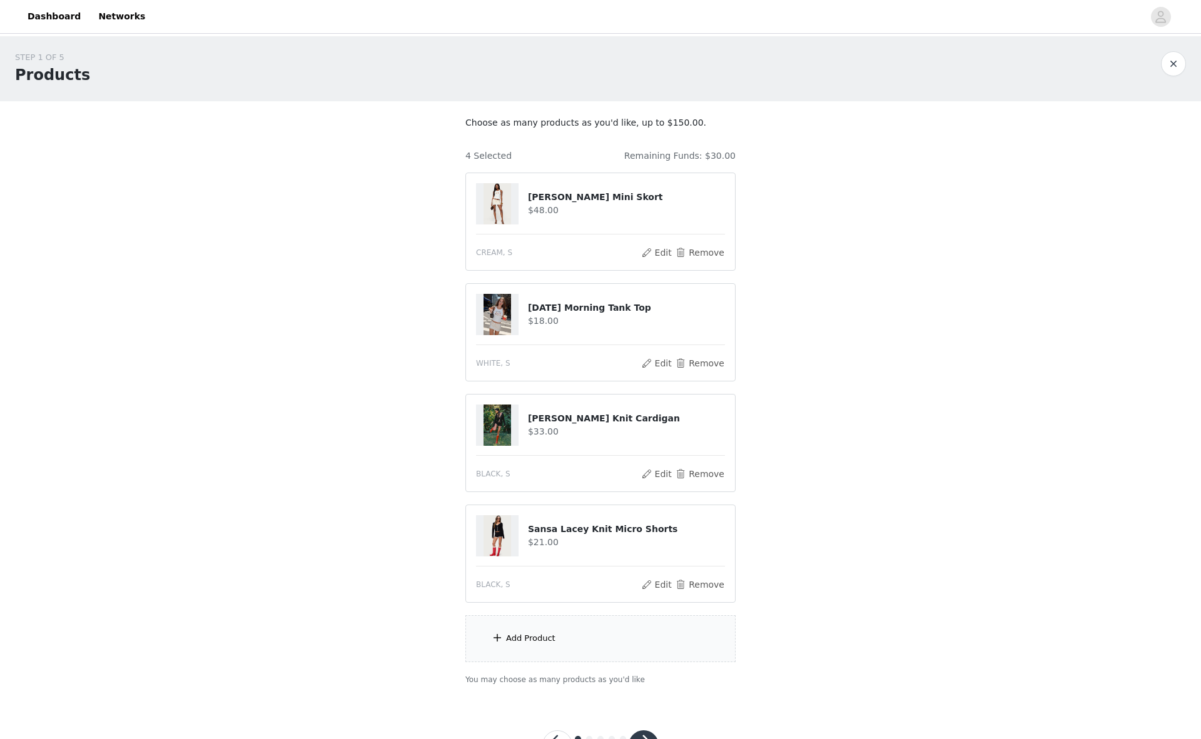
click at [554, 643] on div "Add Product" at bounding box center [600, 638] width 270 height 47
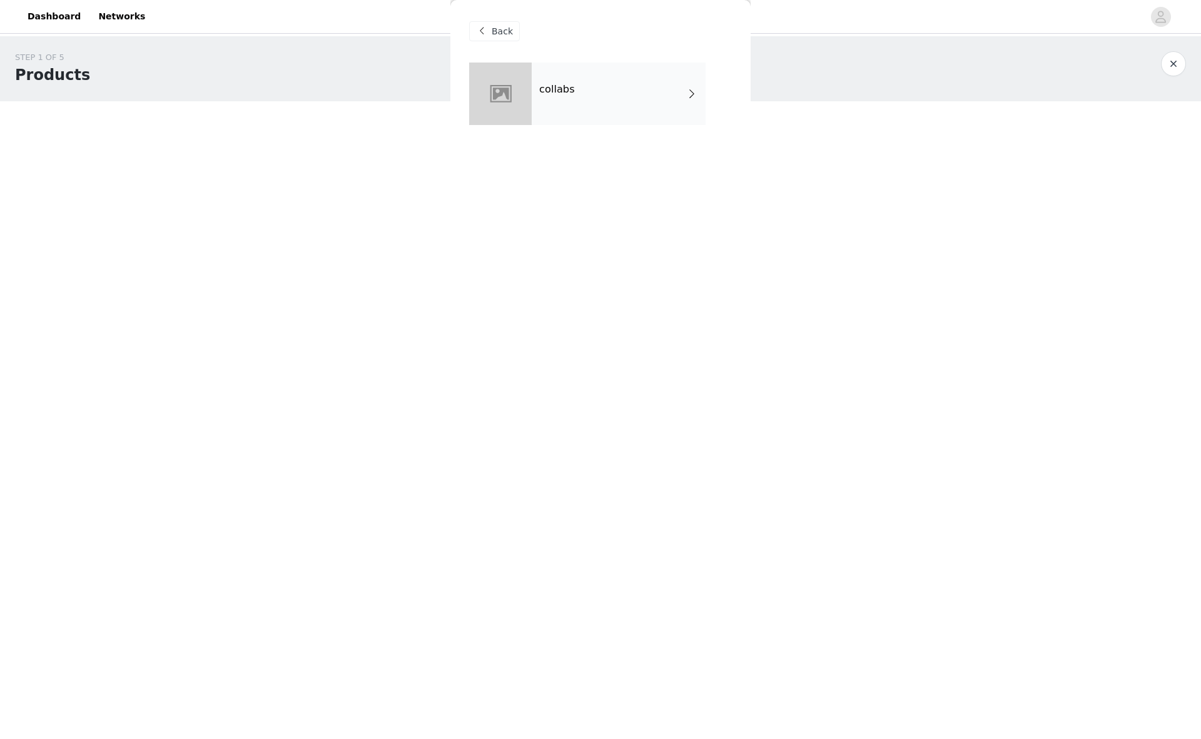
click at [607, 113] on div "collabs" at bounding box center [619, 94] width 174 height 63
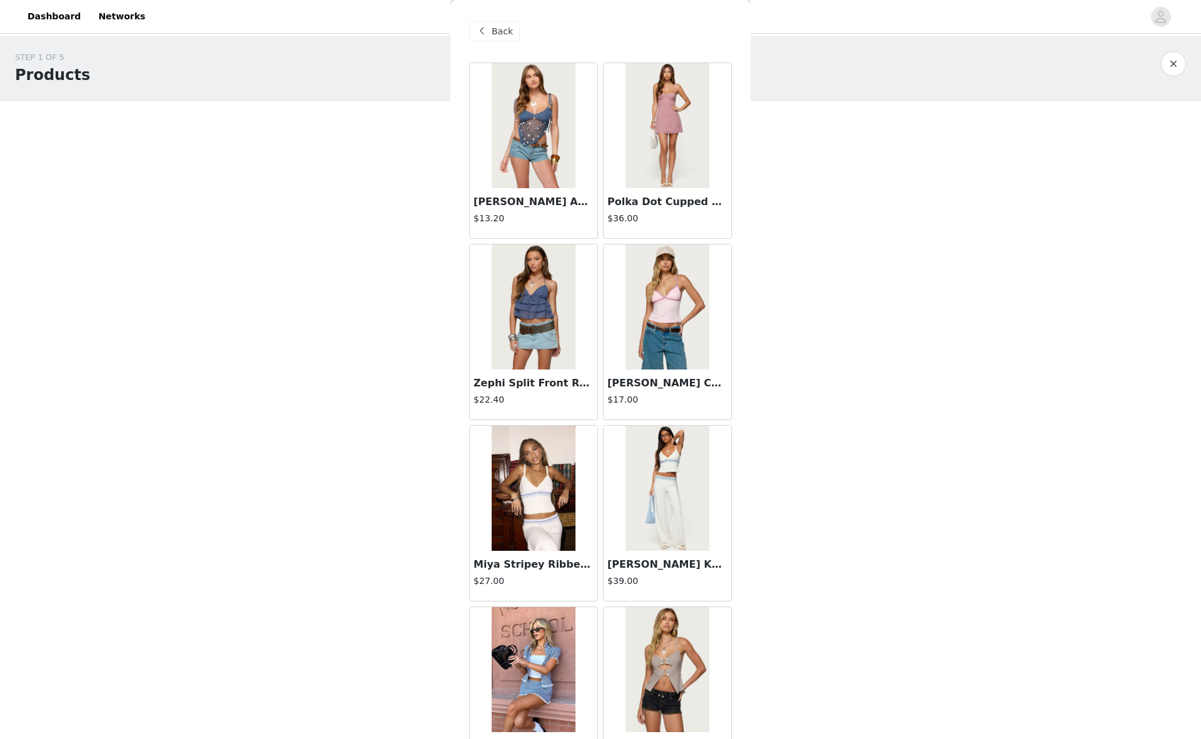
click at [489, 34] on div "Back" at bounding box center [494, 31] width 51 height 20
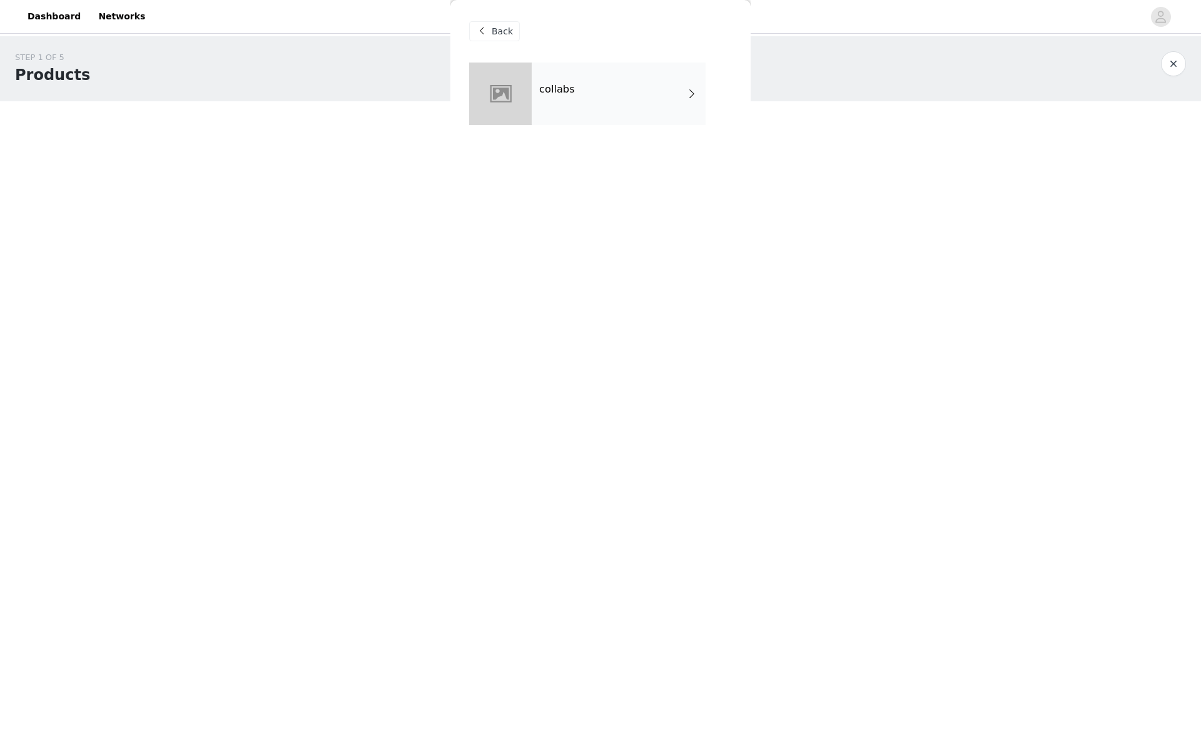
click at [489, 34] on div "Back" at bounding box center [494, 31] width 51 height 20
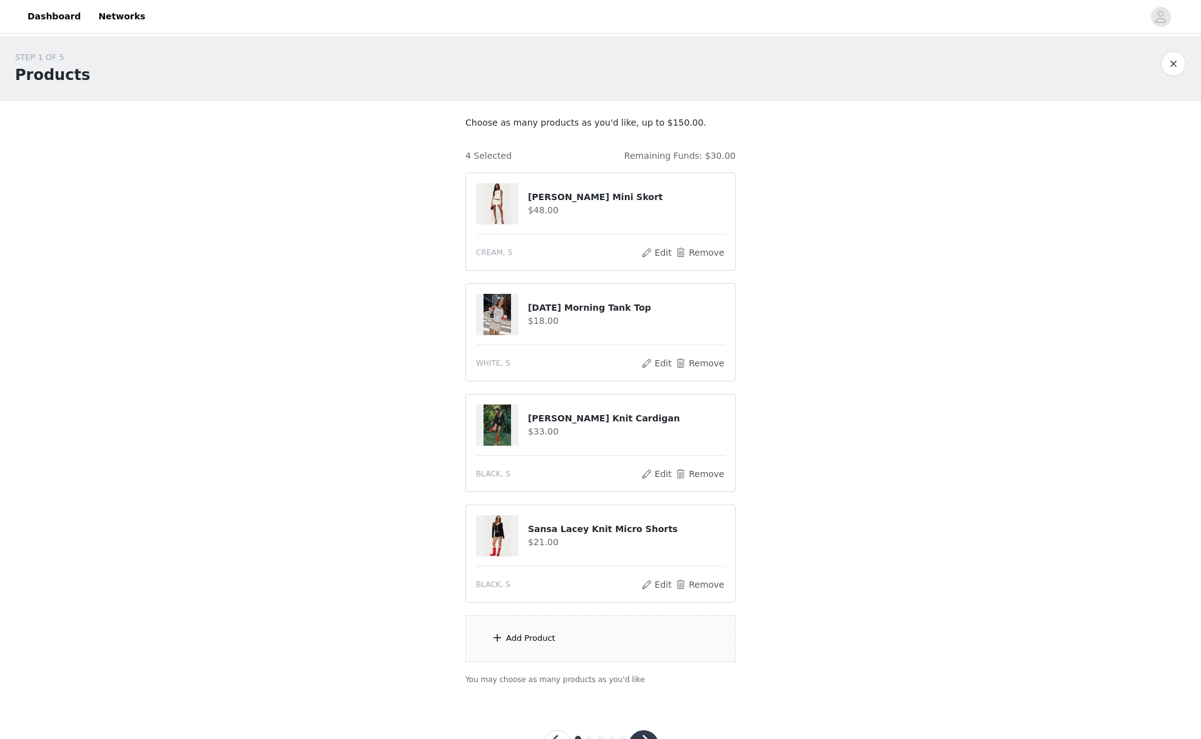
click at [580, 647] on div "Add Product" at bounding box center [600, 638] width 270 height 47
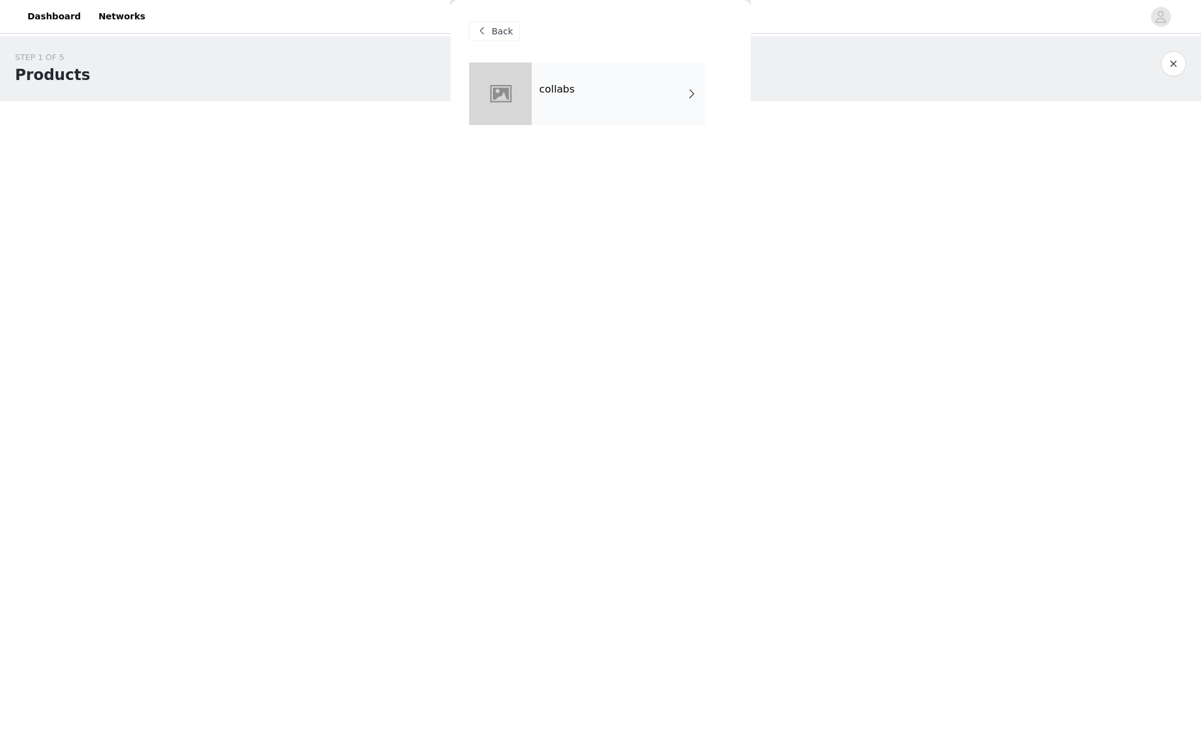
click at [579, 99] on div "collabs" at bounding box center [619, 94] width 174 height 63
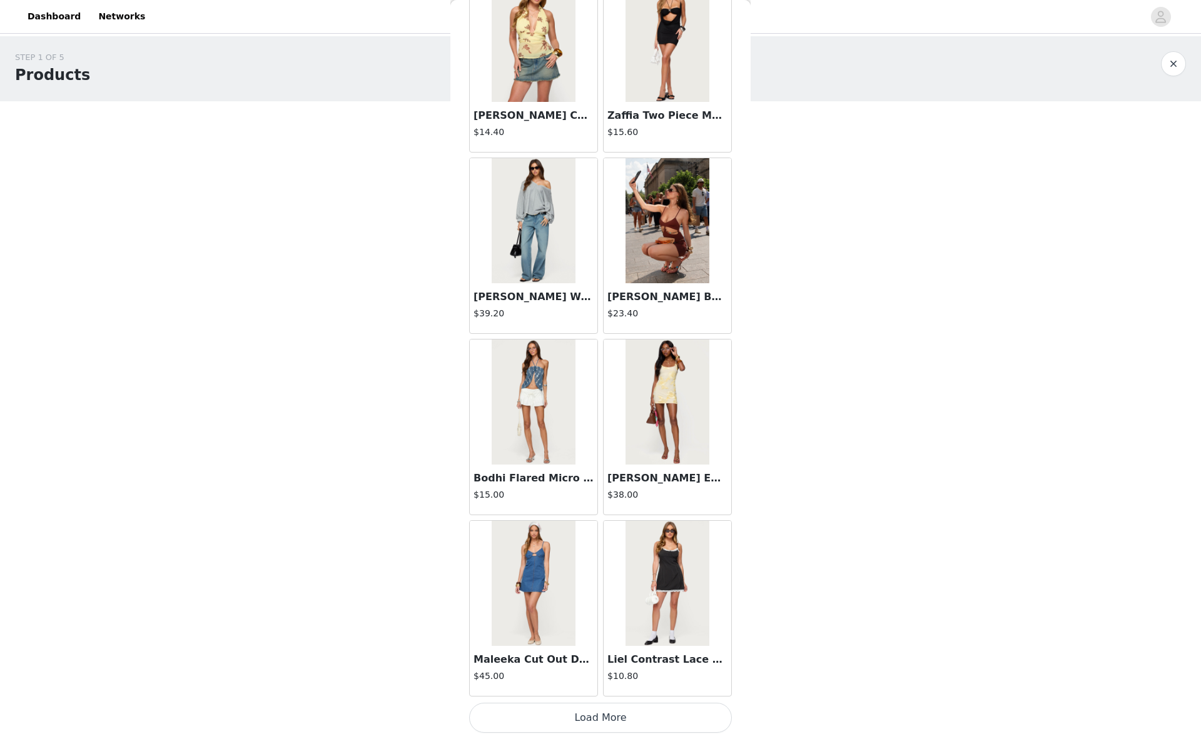
click at [613, 716] on button "Load More" at bounding box center [600, 718] width 263 height 30
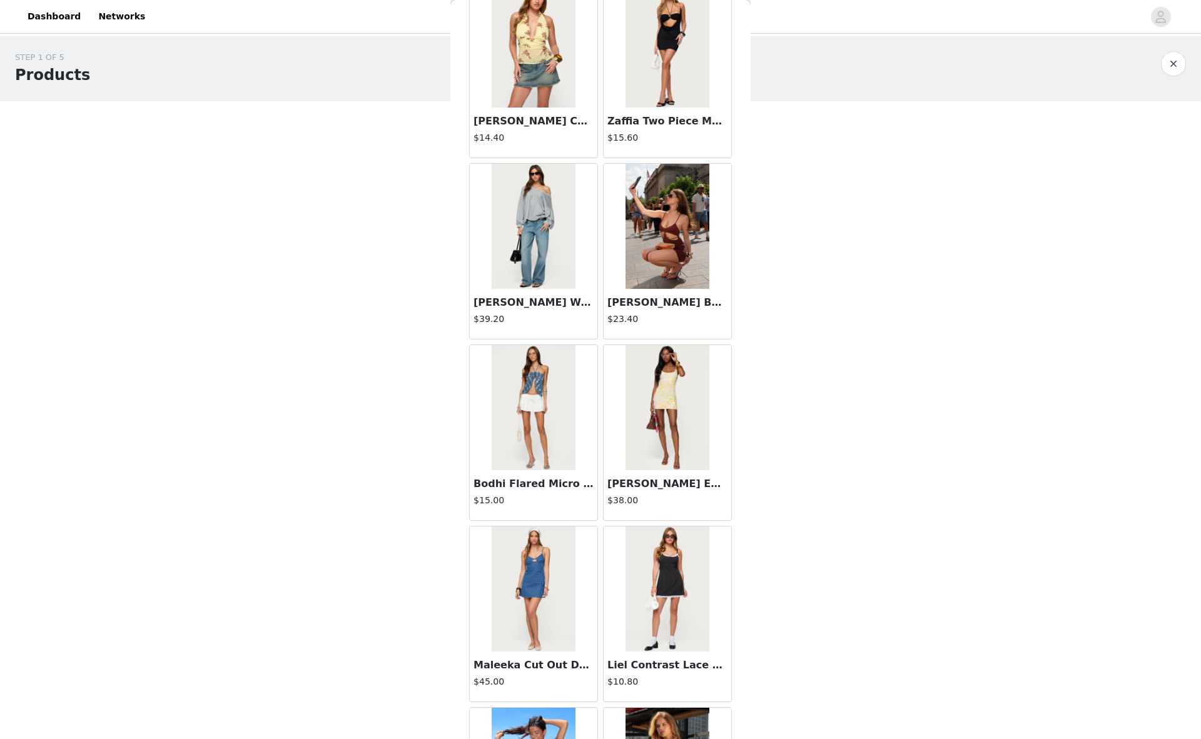
scroll to position [1175, 0]
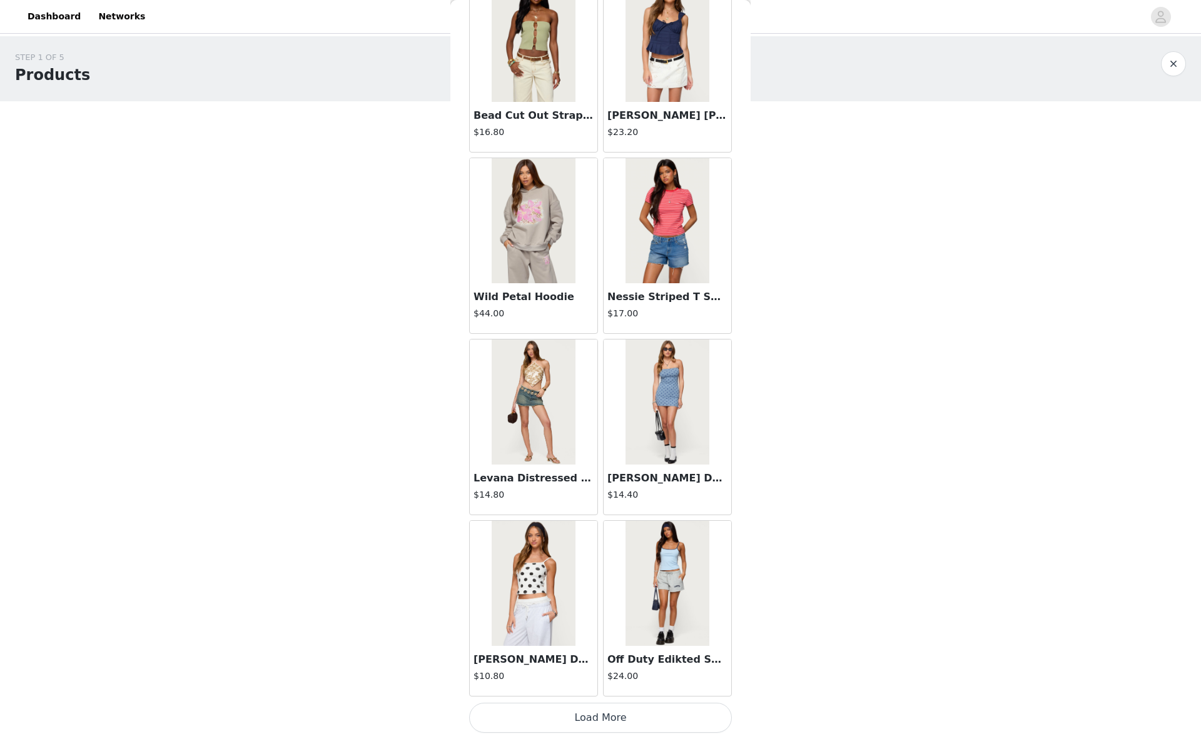
click at [665, 723] on button "Load More" at bounding box center [600, 718] width 263 height 30
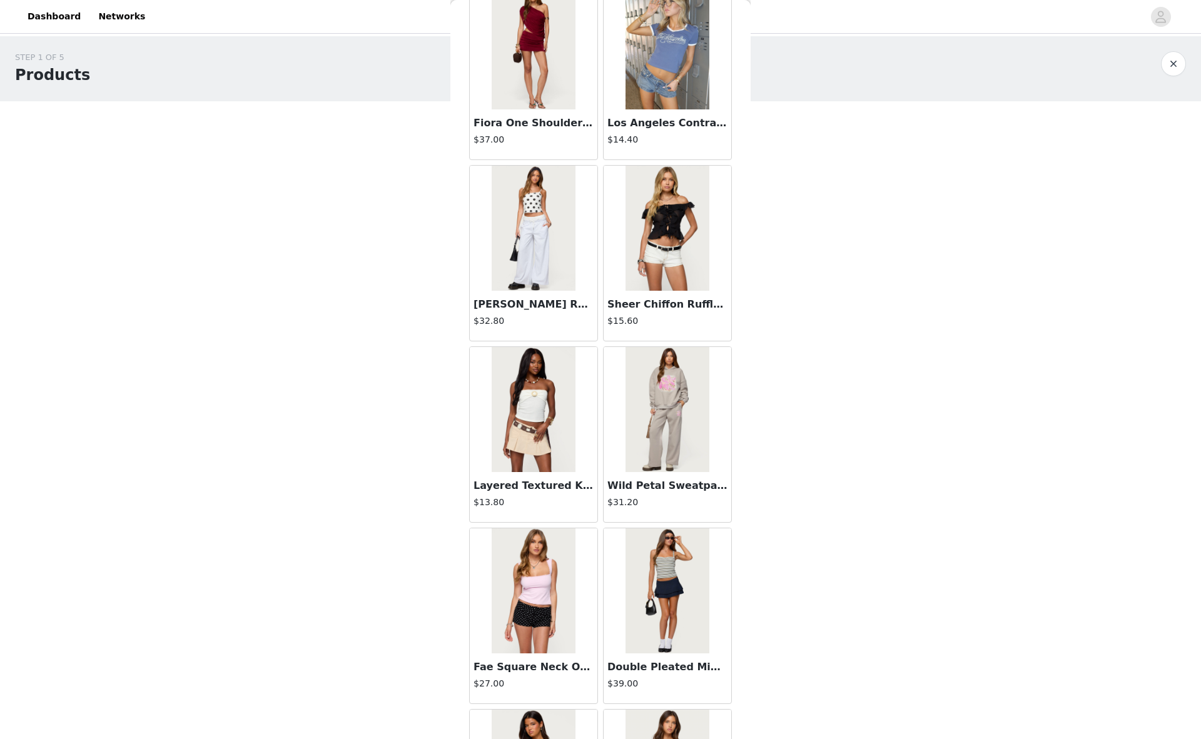
scroll to position [4764, 0]
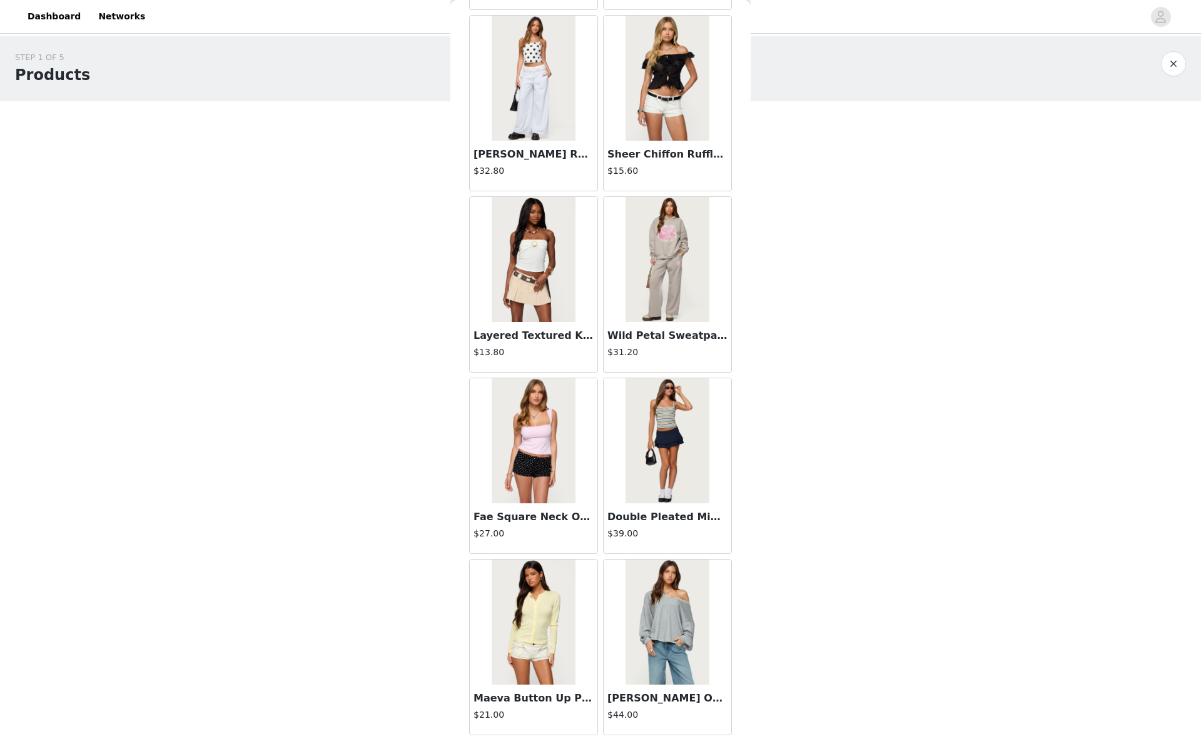
click at [711, 721] on h4 "$44.00" at bounding box center [667, 715] width 120 height 13
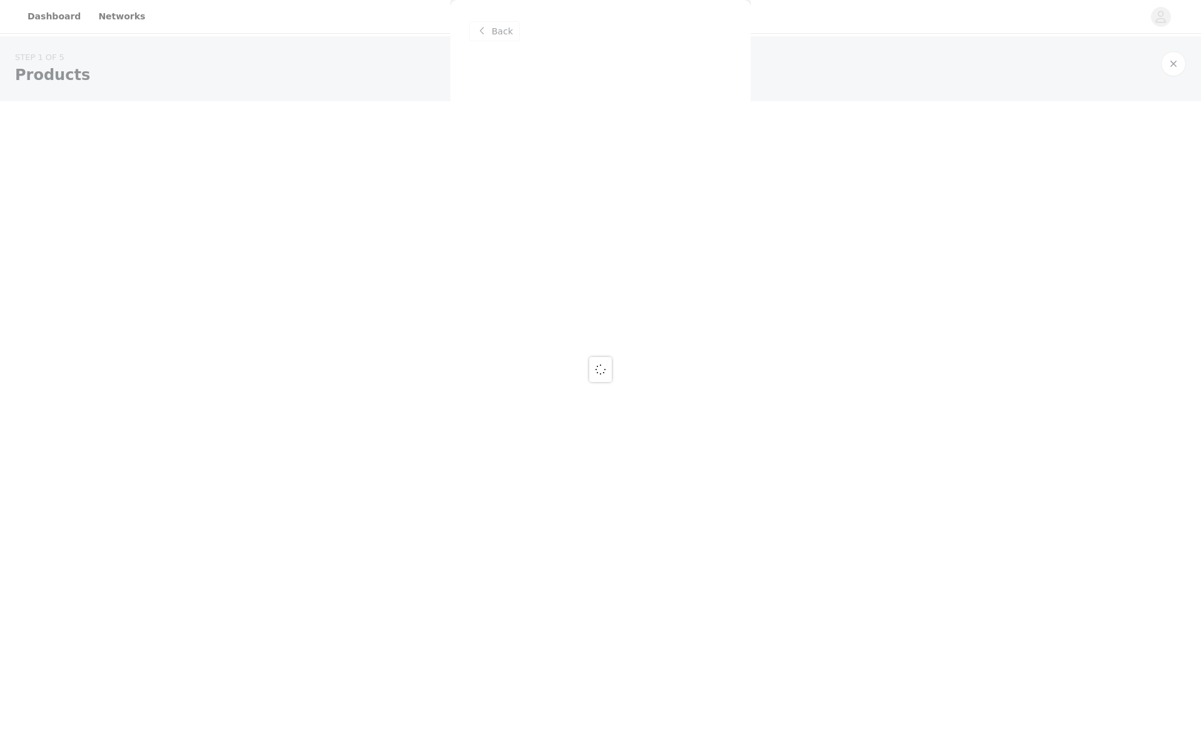
scroll to position [0, 0]
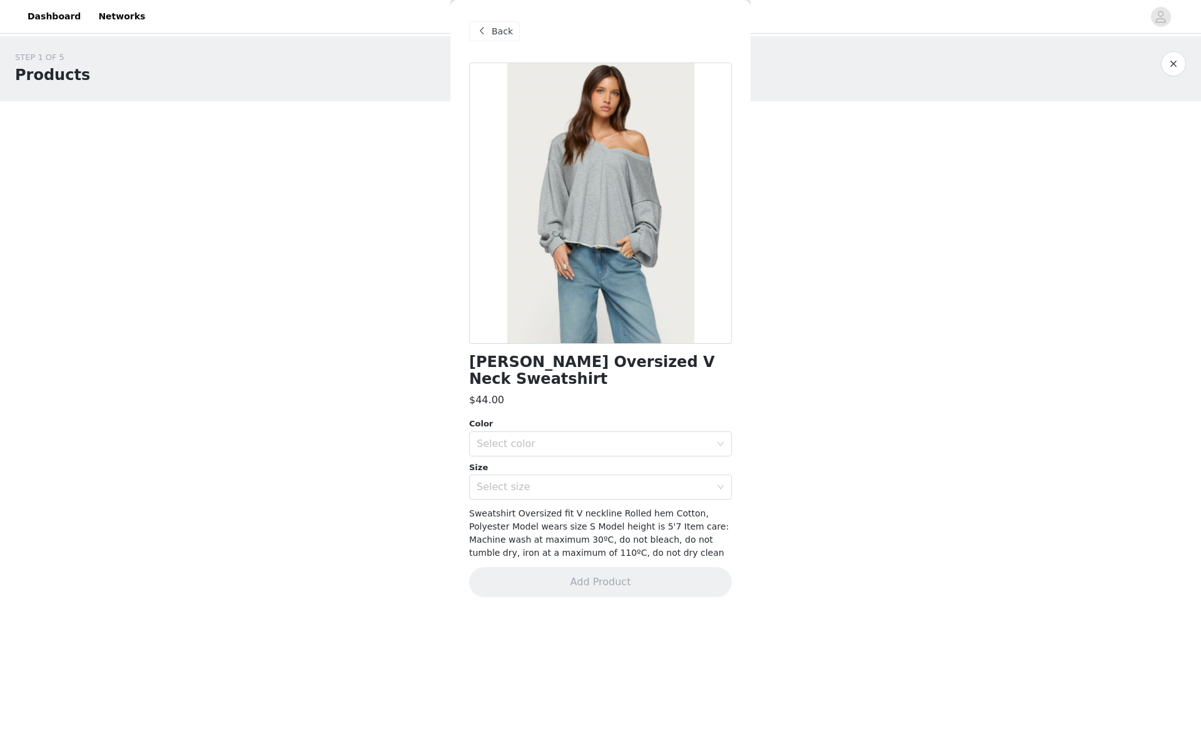
click at [498, 25] on span "Back" at bounding box center [502, 31] width 21 height 13
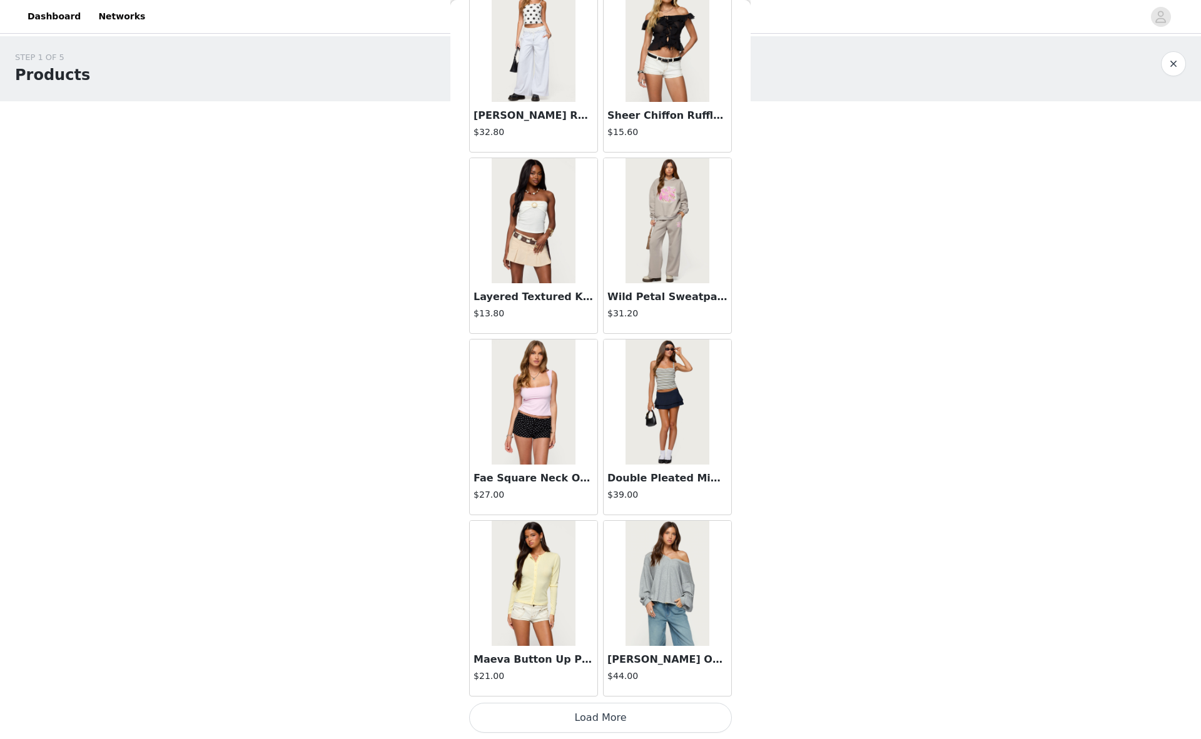
click at [662, 718] on button "Load More" at bounding box center [600, 718] width 263 height 30
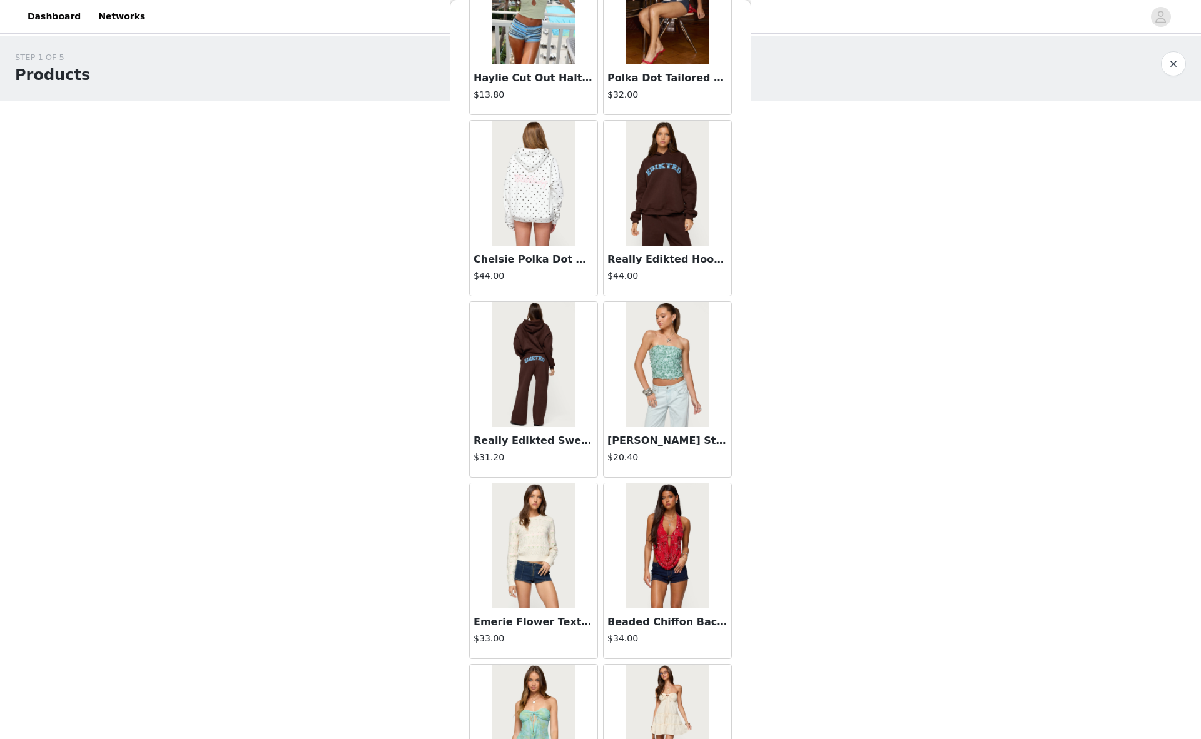
scroll to position [6616, 0]
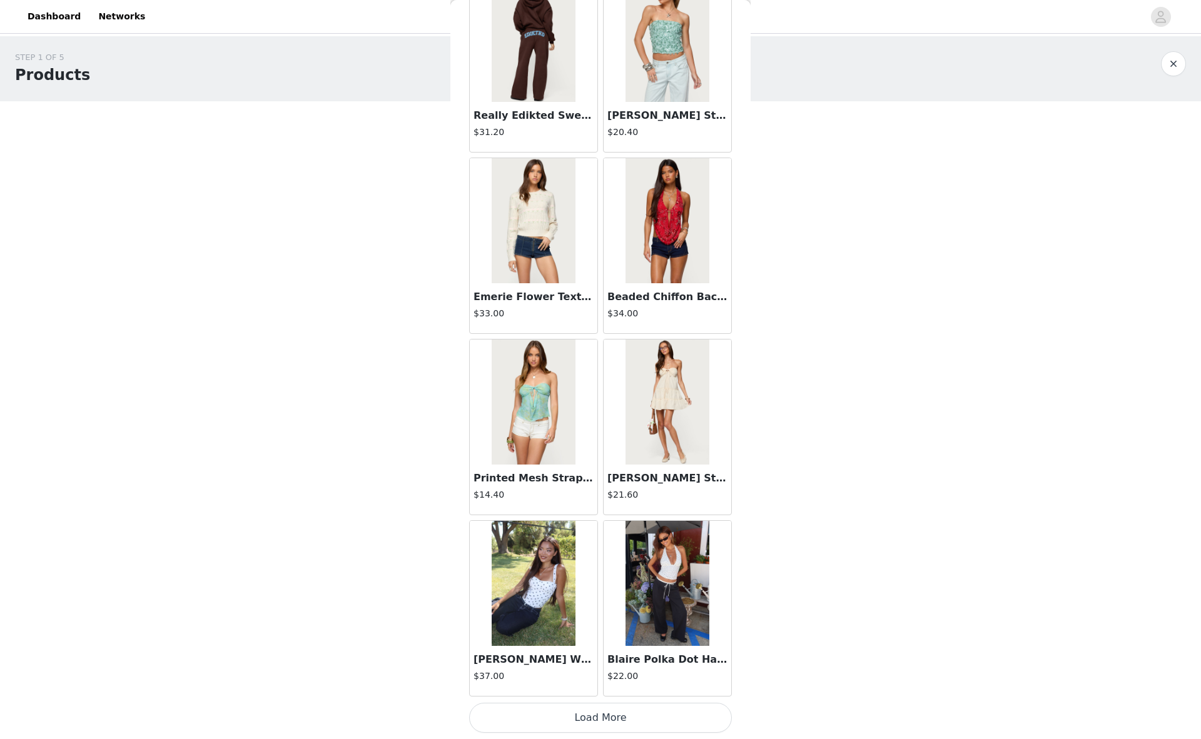
click at [680, 722] on button "Load More" at bounding box center [600, 718] width 263 height 30
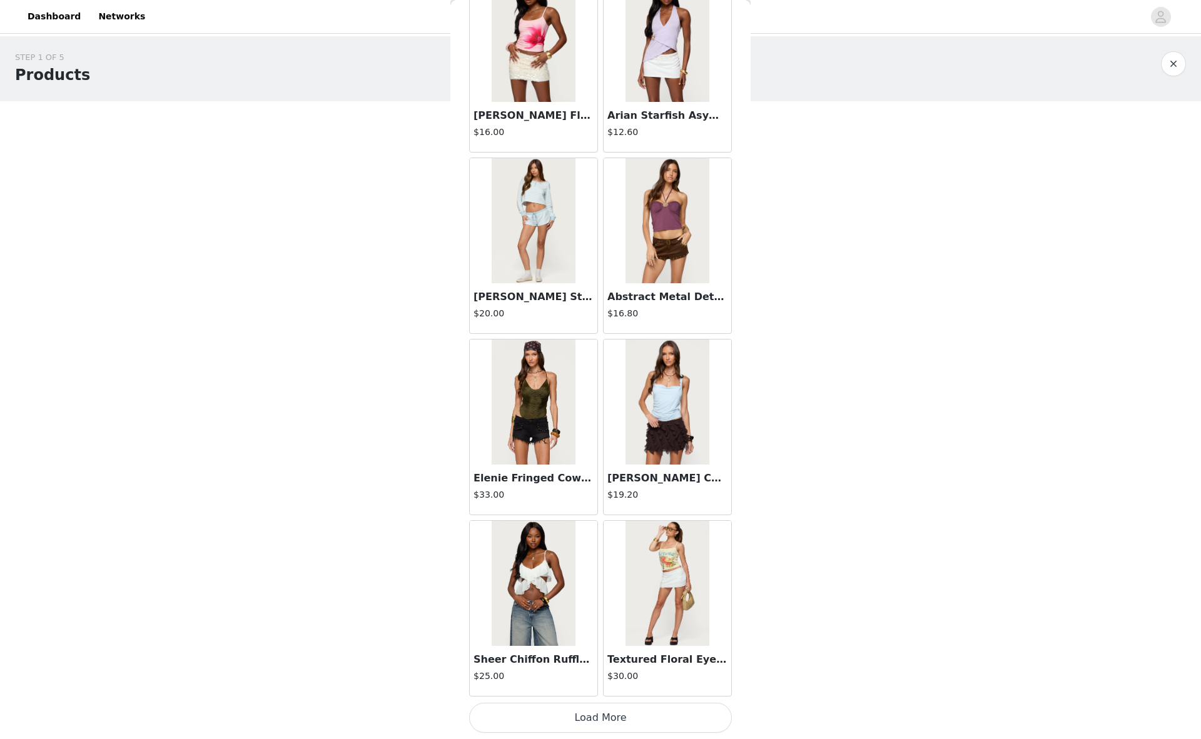
click at [692, 726] on button "Load More" at bounding box center [600, 718] width 263 height 30
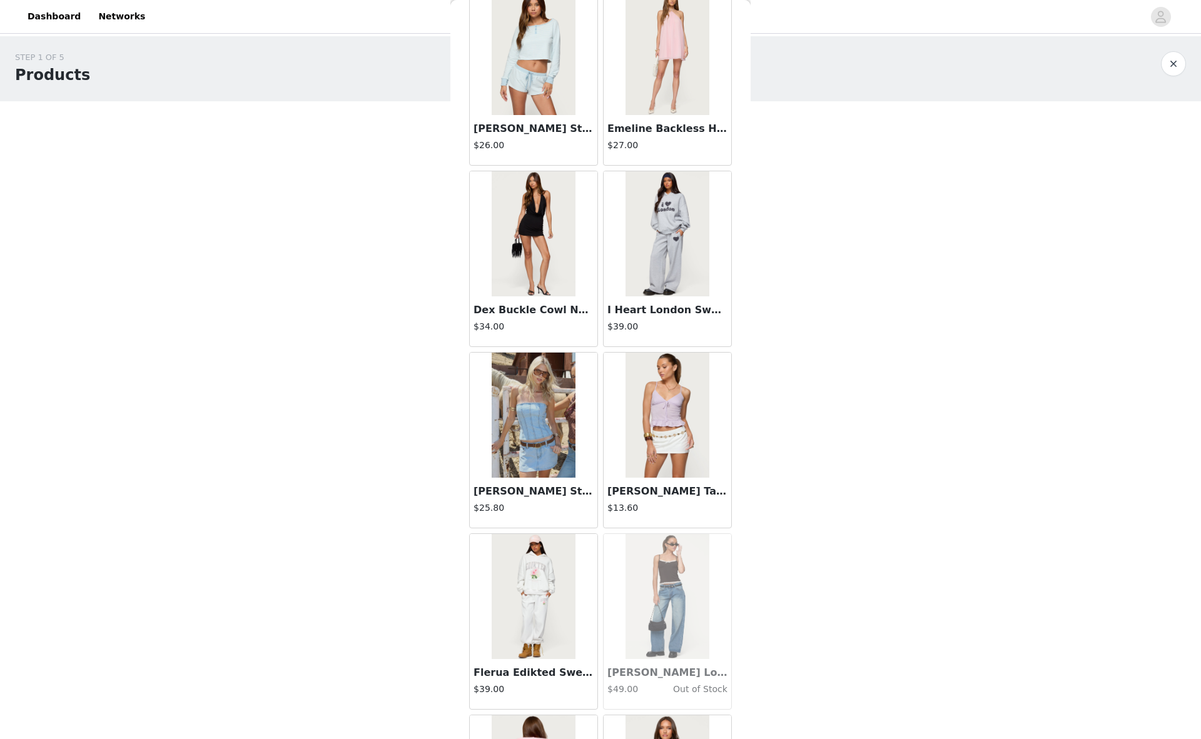
scroll to position [10244, 0]
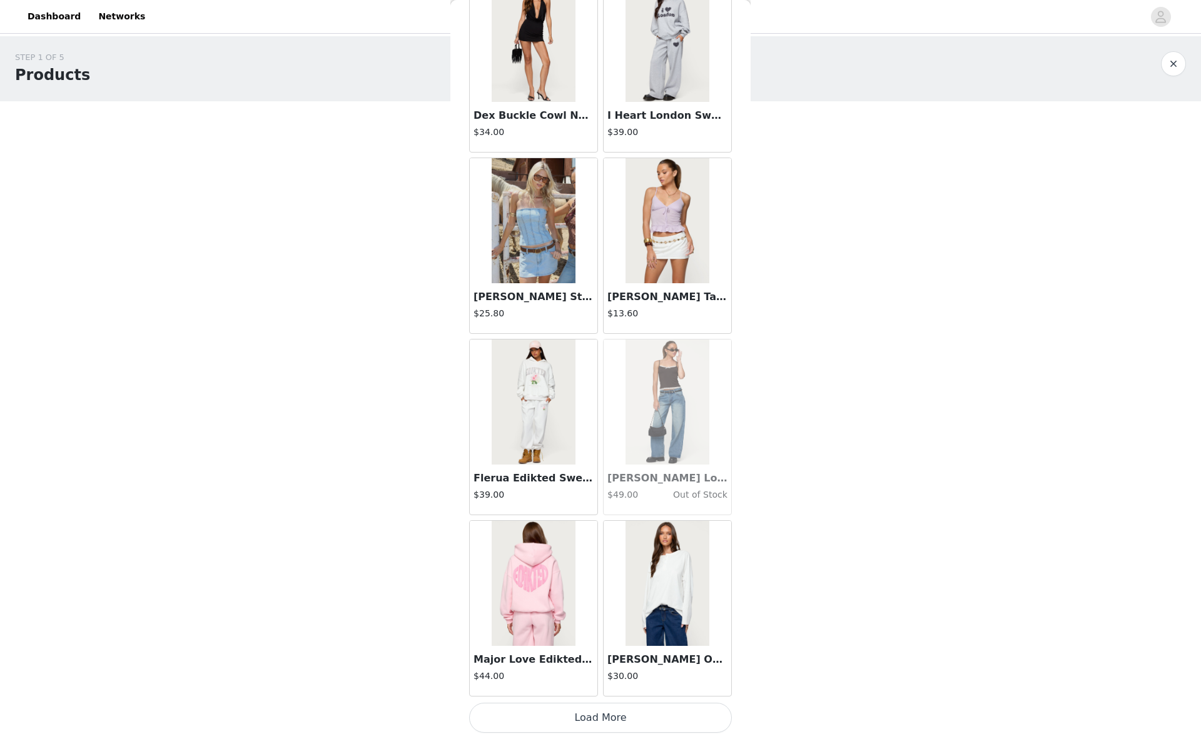
click at [668, 710] on button "Load More" at bounding box center [600, 718] width 263 height 30
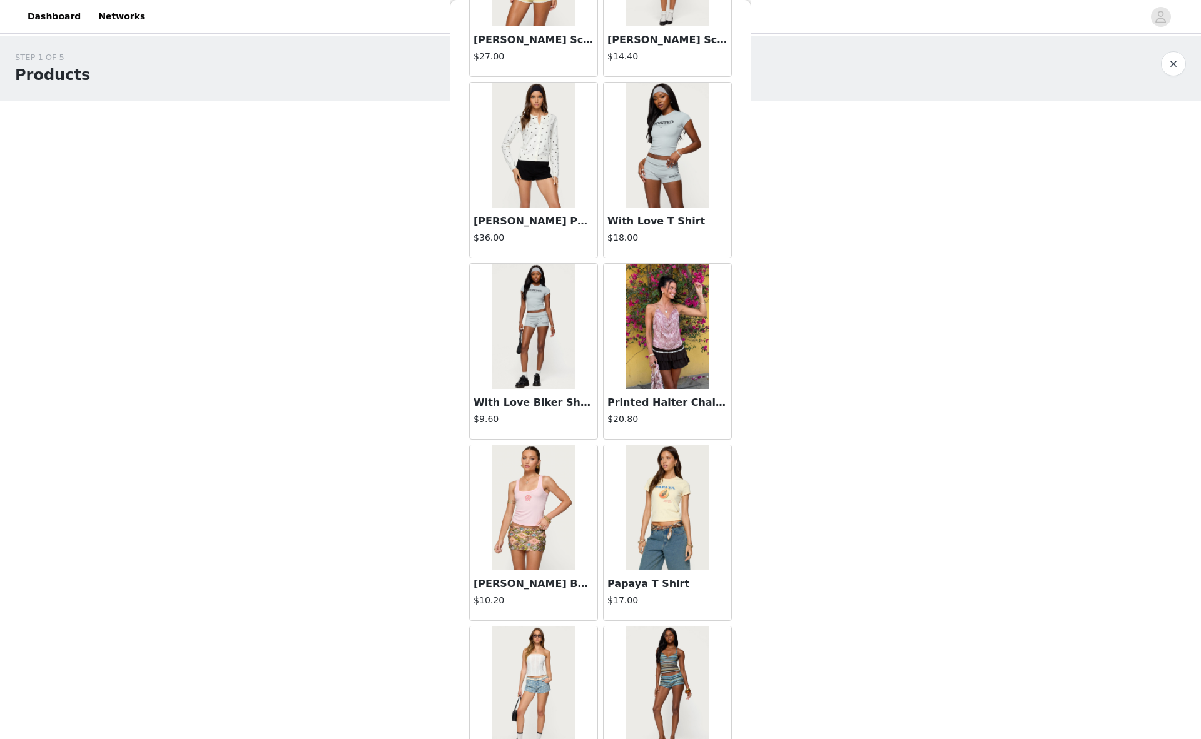
scroll to position [12058, 0]
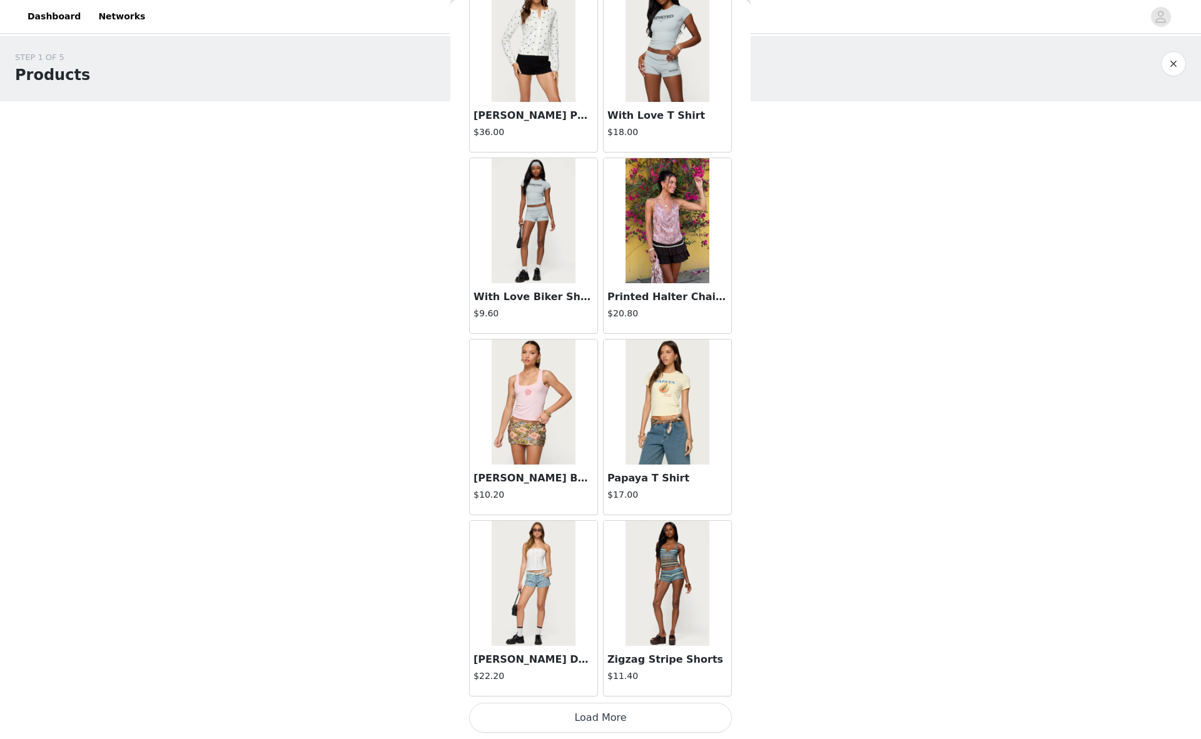
click at [677, 722] on button "Load More" at bounding box center [600, 718] width 263 height 30
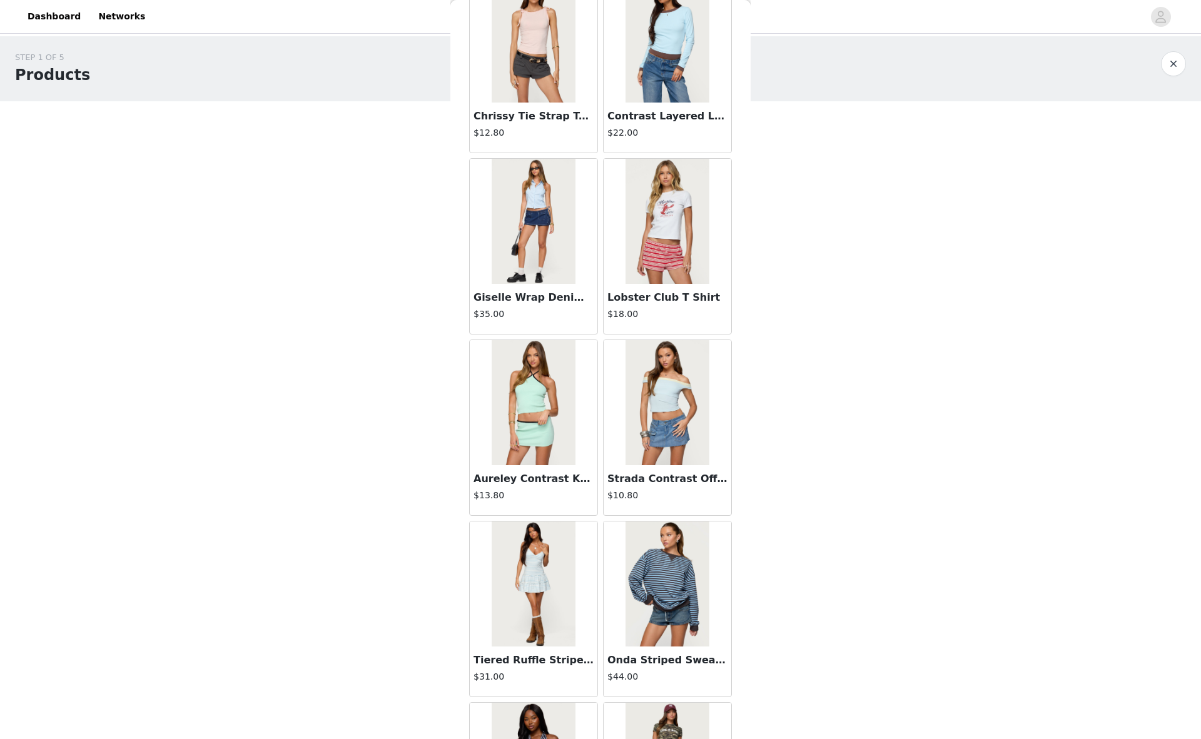
scroll to position [13872, 0]
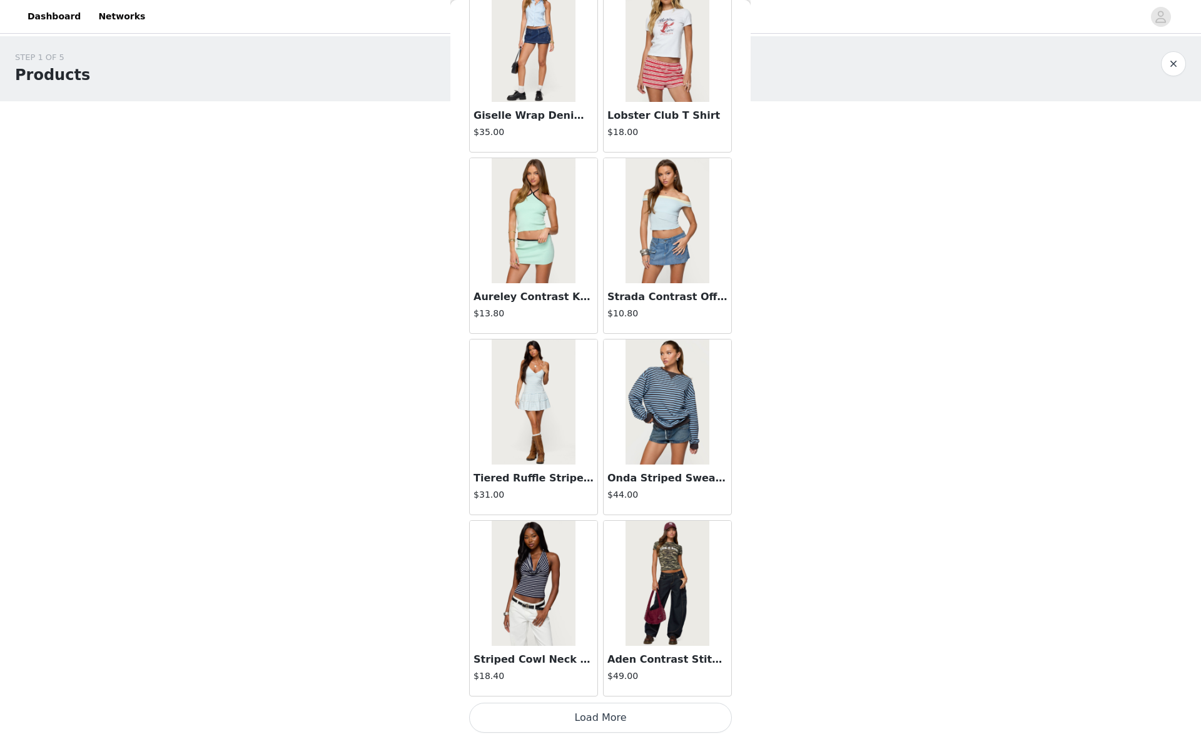
click at [664, 716] on button "Load More" at bounding box center [600, 718] width 263 height 30
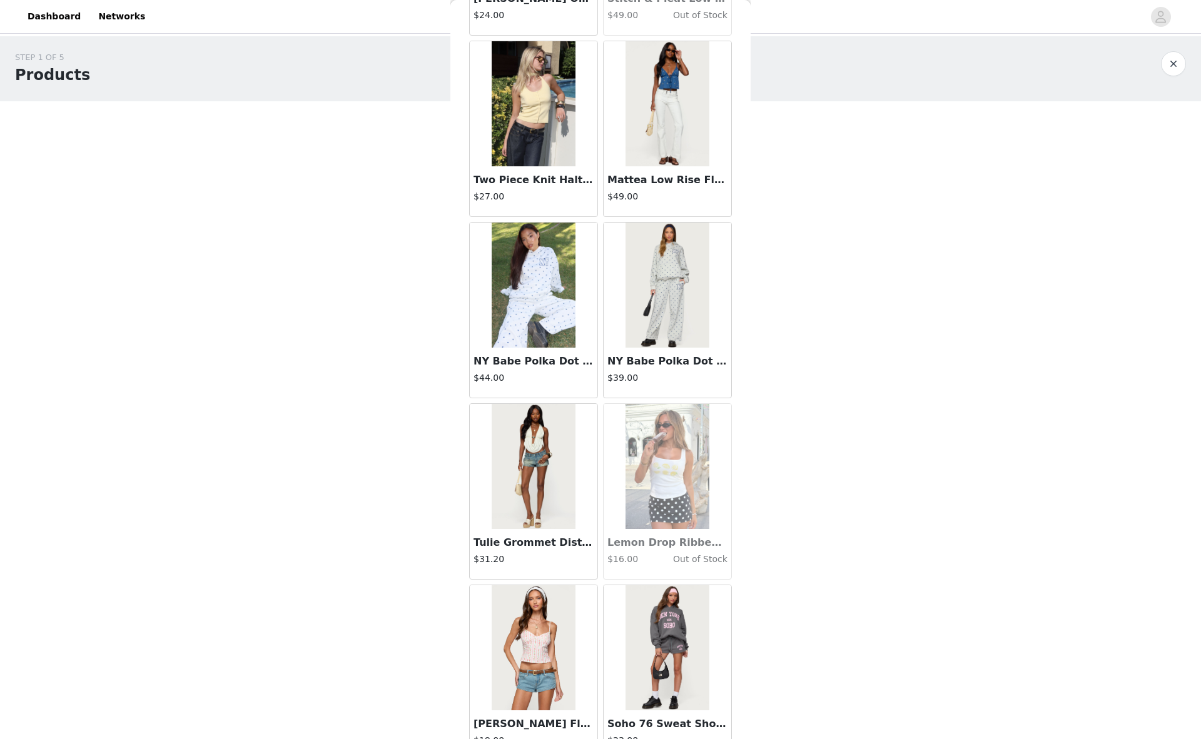
scroll to position [15686, 0]
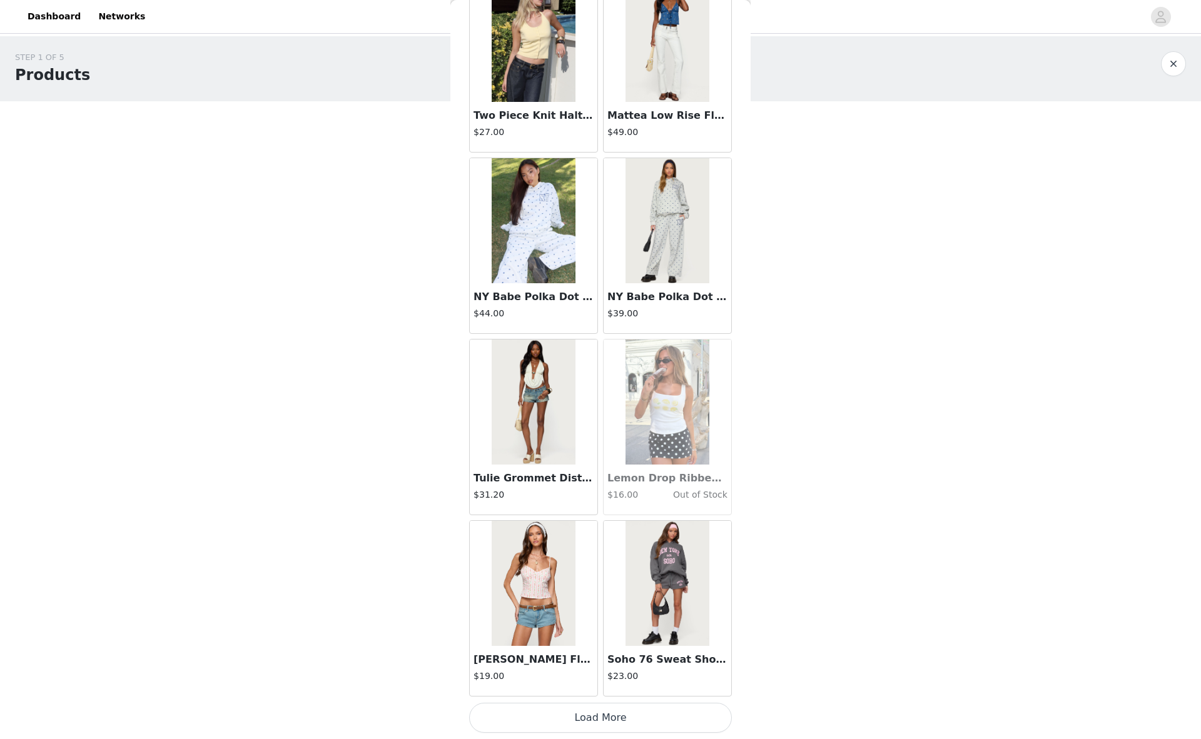
click at [662, 718] on button "Load More" at bounding box center [600, 718] width 263 height 30
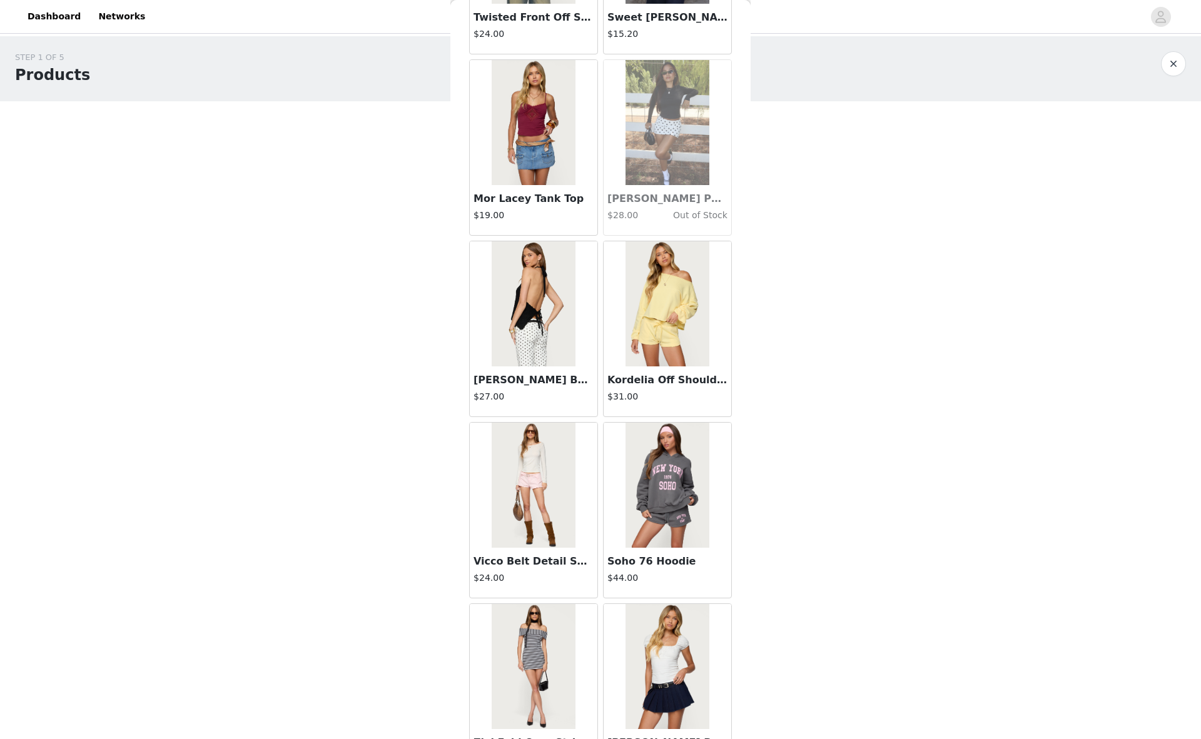
scroll to position [17500, 0]
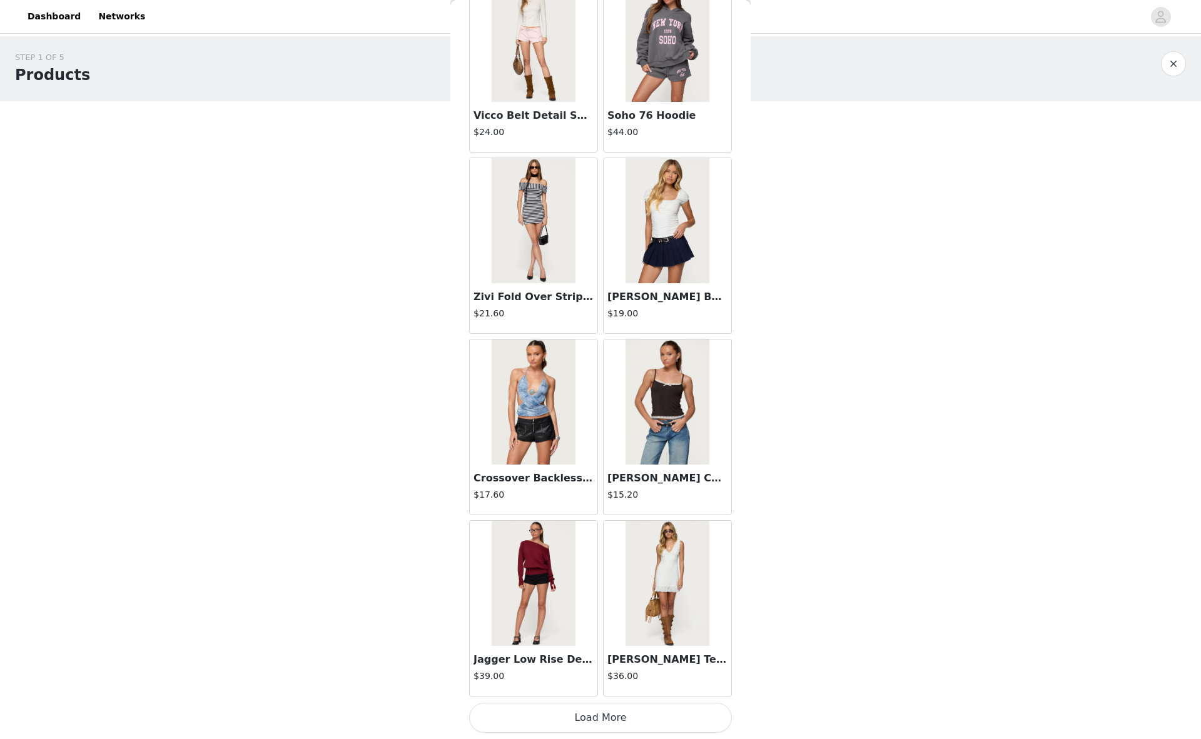
click at [667, 721] on button "Load More" at bounding box center [600, 718] width 263 height 30
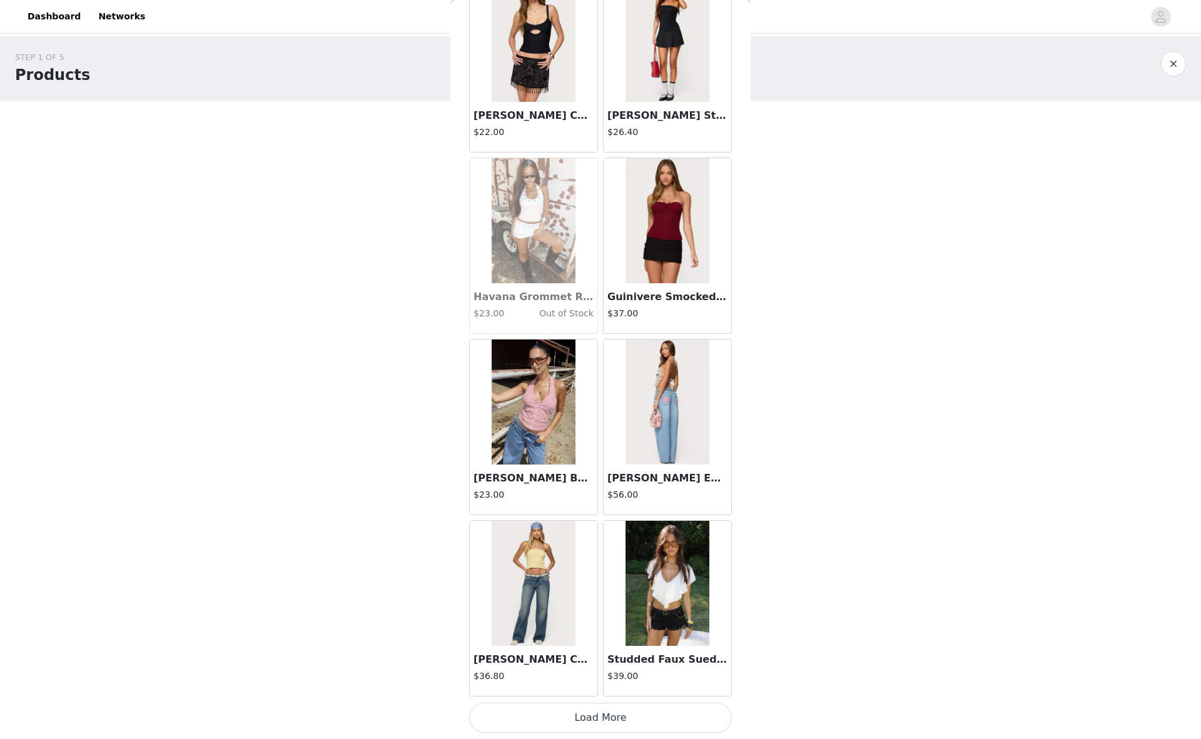
click at [657, 722] on button "Load More" at bounding box center [600, 718] width 263 height 30
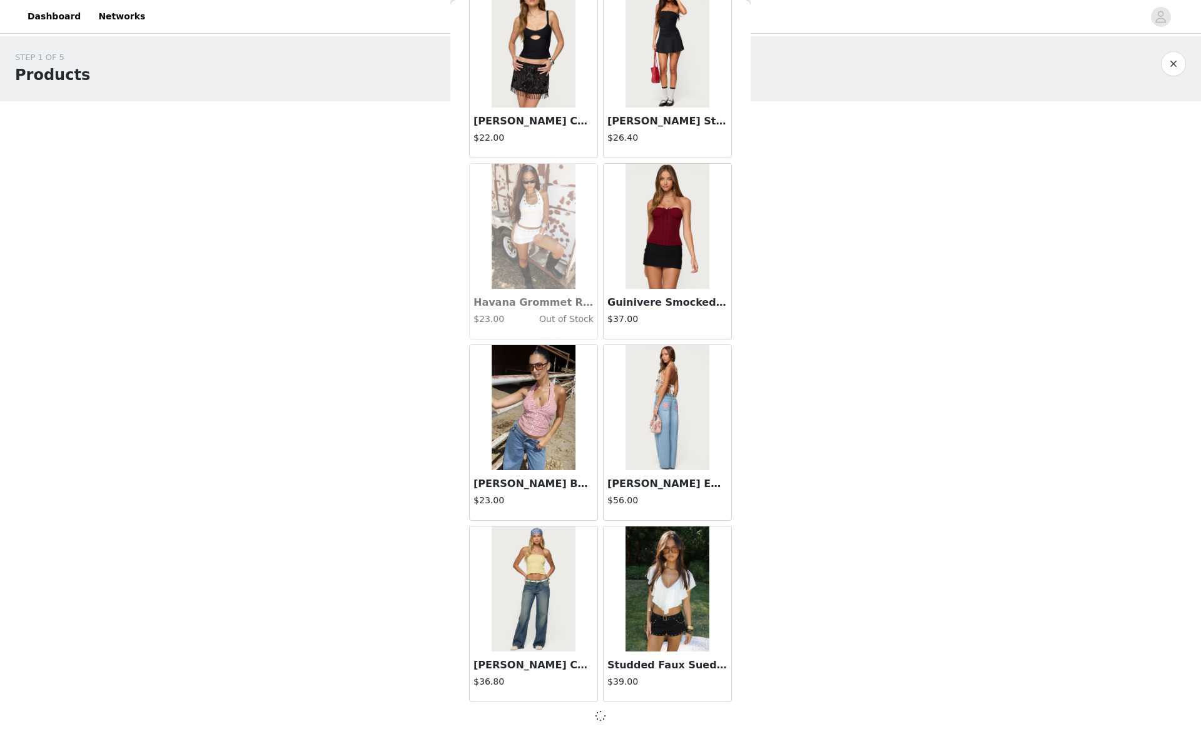
scroll to position [19308, 0]
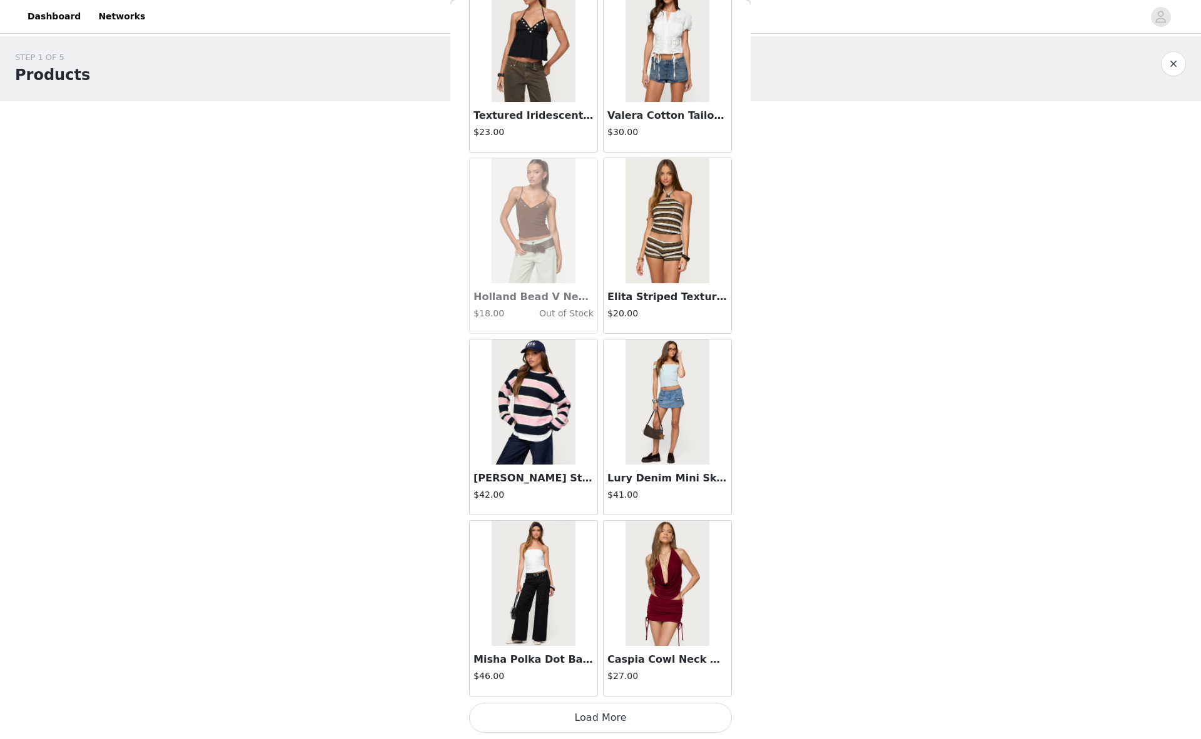
click at [679, 713] on button "Load More" at bounding box center [600, 718] width 263 height 30
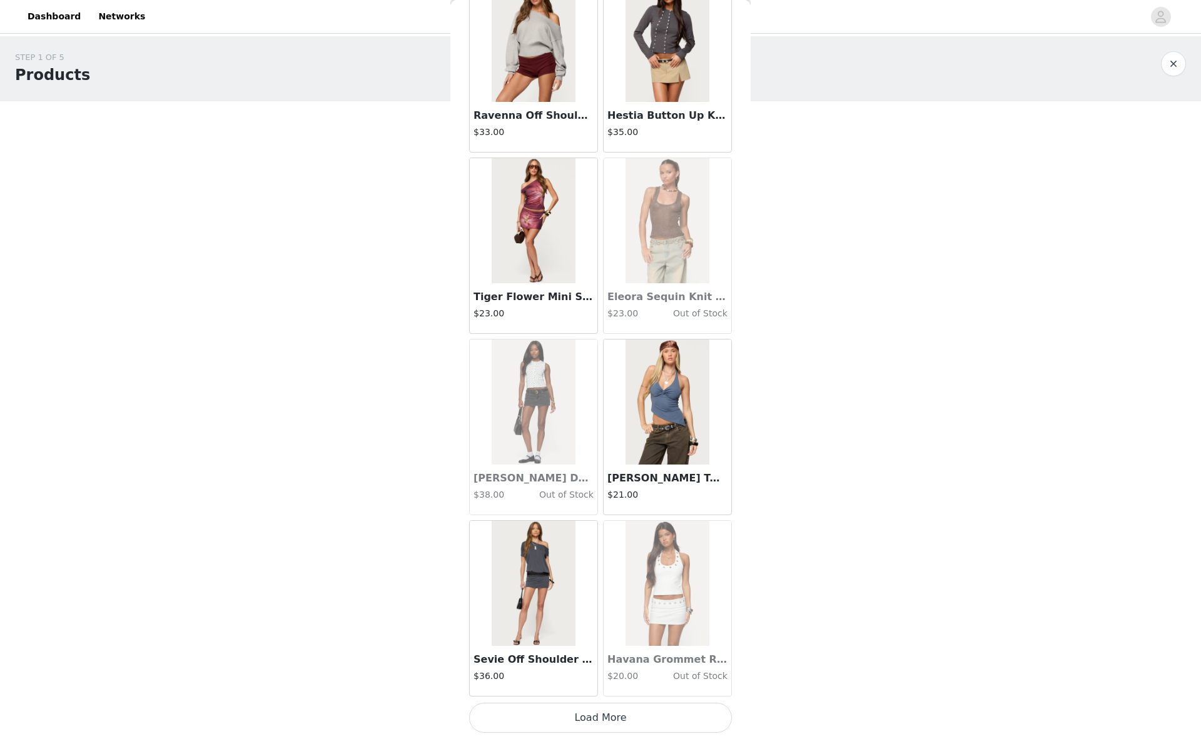
click at [663, 717] on button "Load More" at bounding box center [600, 718] width 263 height 30
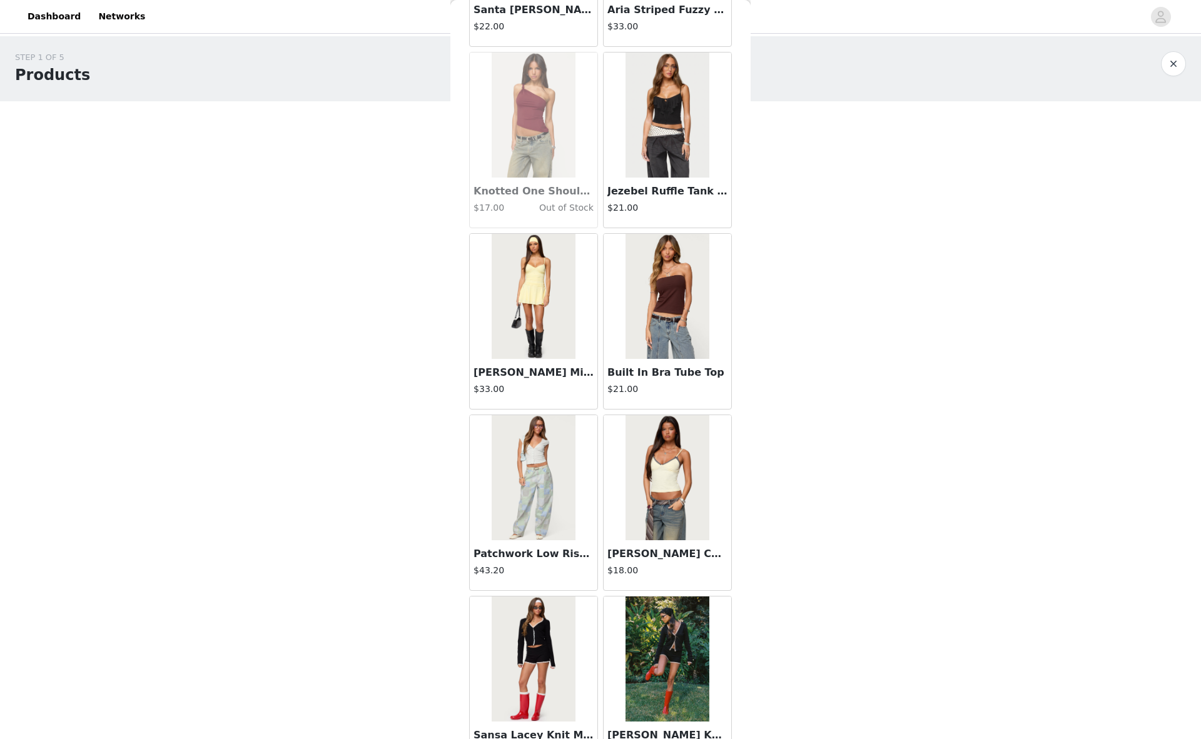
scroll to position [24755, 0]
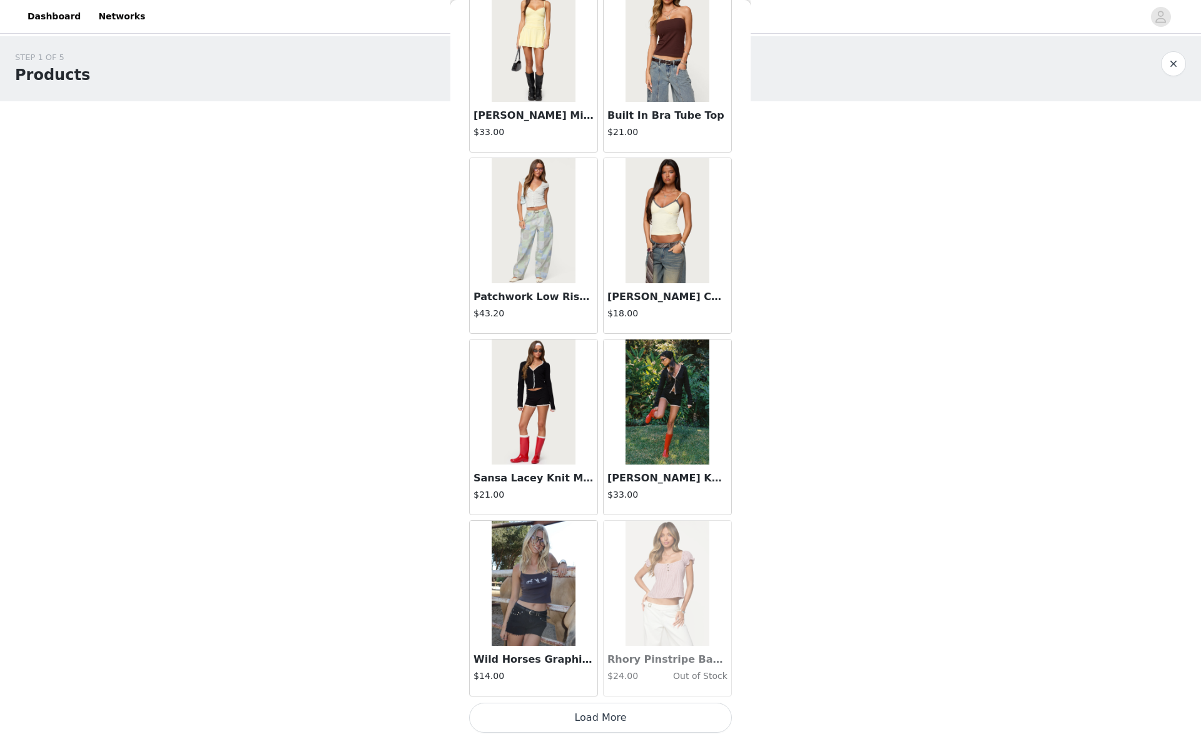
click at [658, 715] on button "Load More" at bounding box center [600, 718] width 263 height 30
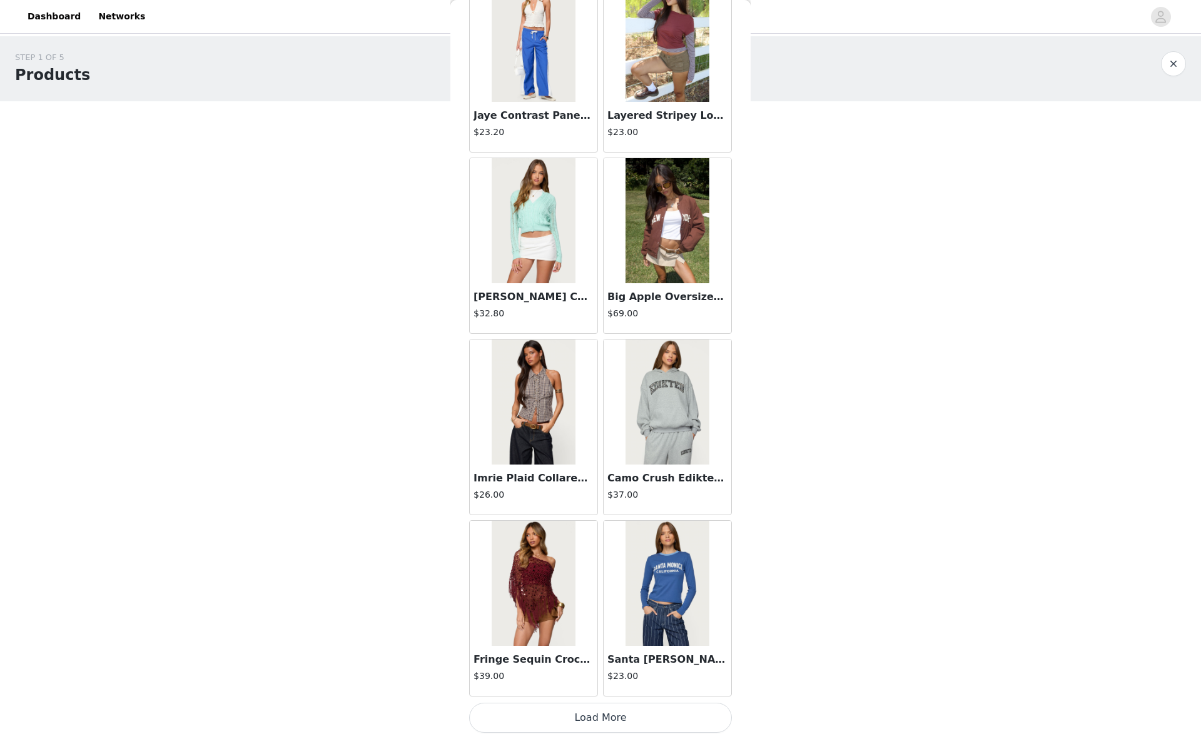
click at [679, 724] on button "Load More" at bounding box center [600, 718] width 263 height 30
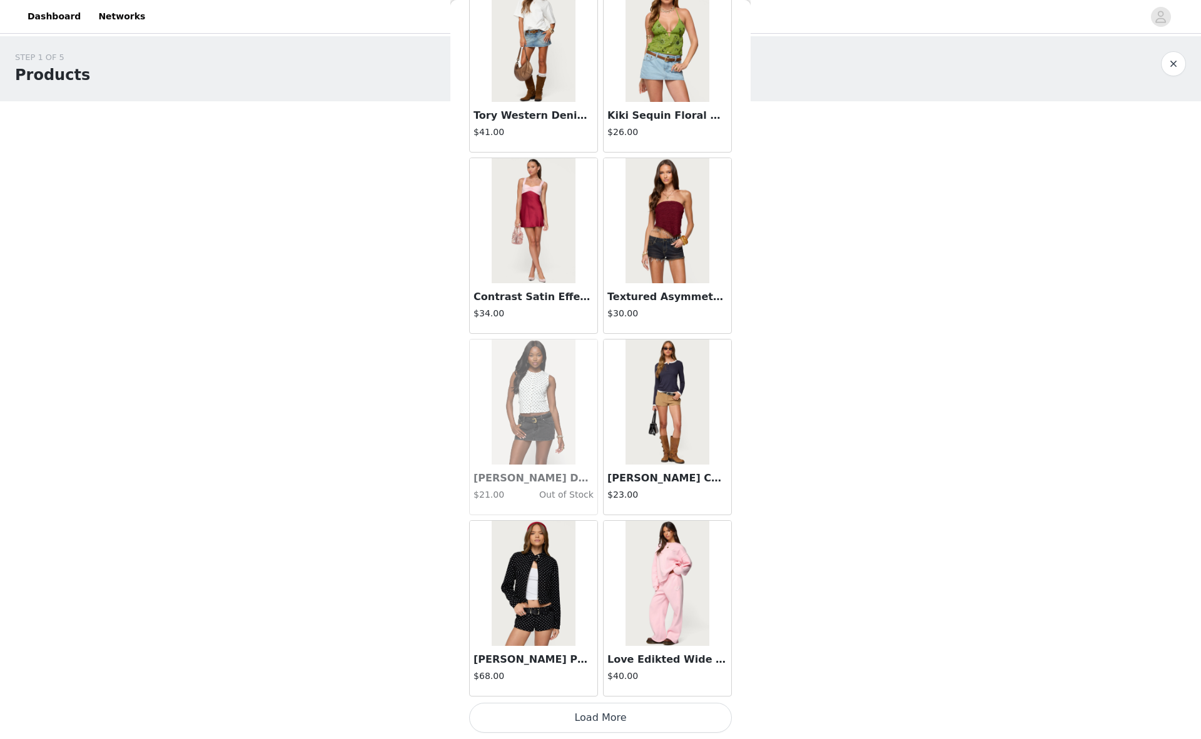
click at [681, 726] on button "Load More" at bounding box center [600, 718] width 263 height 30
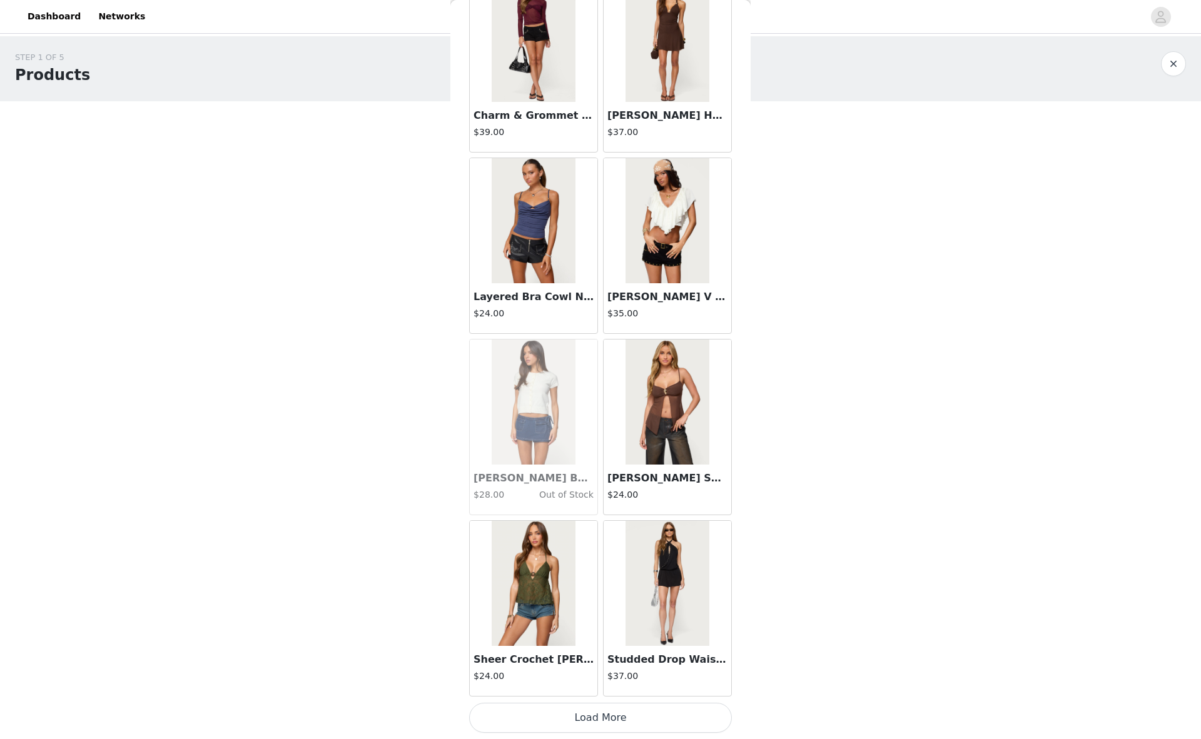
click at [689, 722] on button "Load More" at bounding box center [600, 718] width 263 height 30
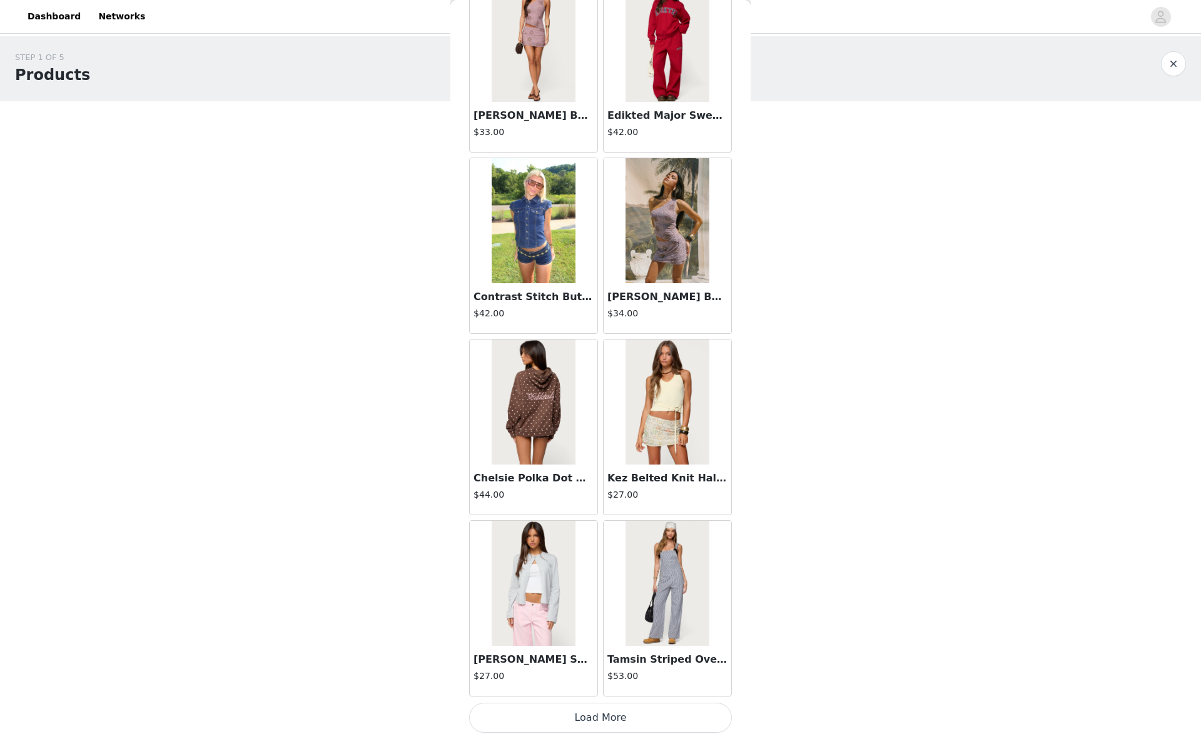
click at [679, 719] on button "Load More" at bounding box center [600, 718] width 263 height 30
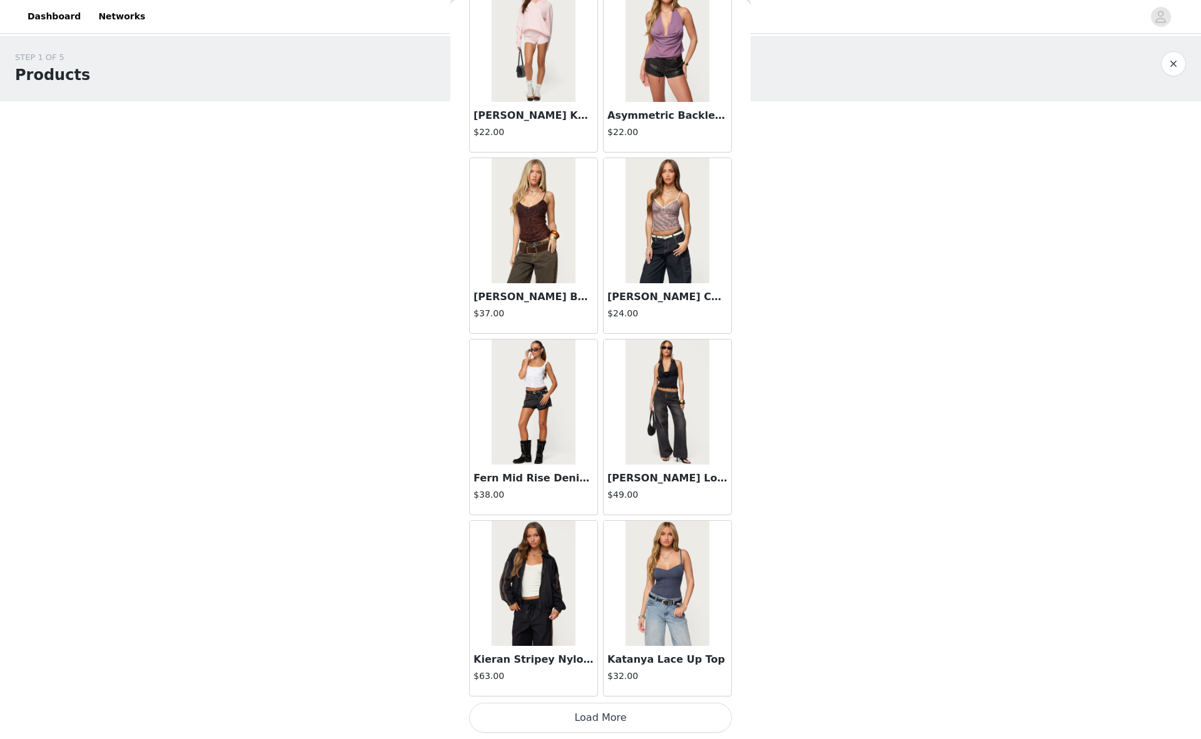
click at [672, 714] on button "Load More" at bounding box center [600, 718] width 263 height 30
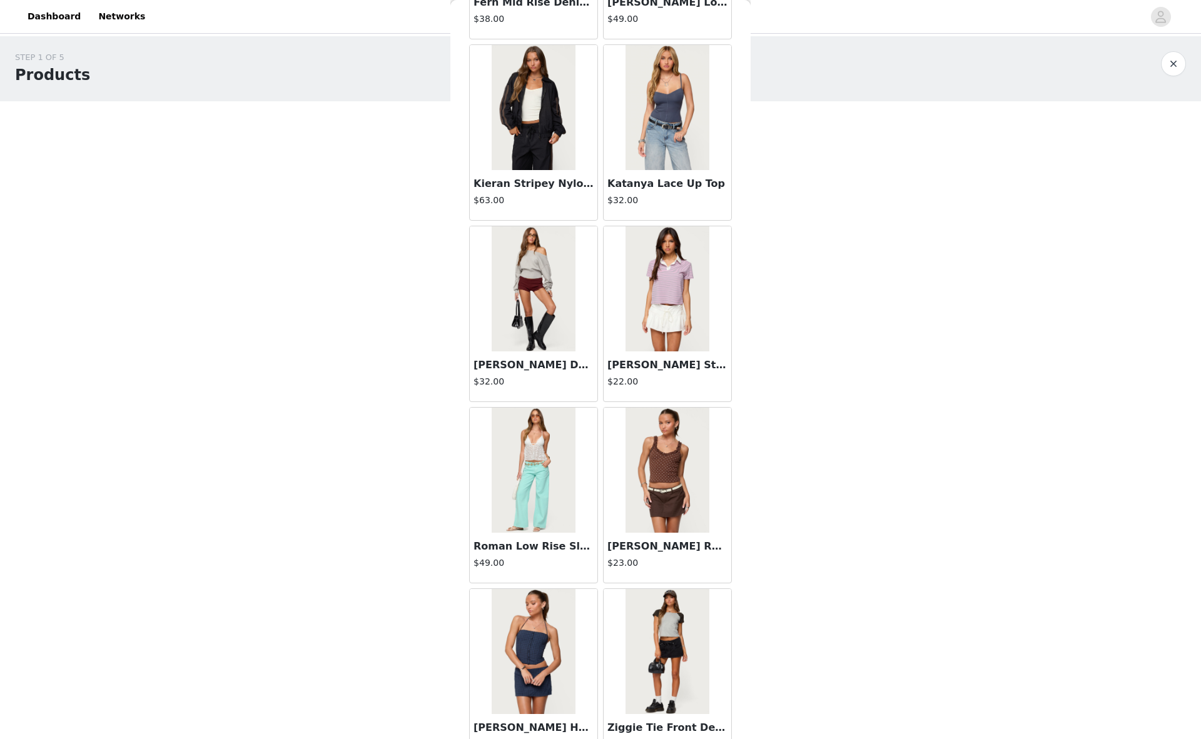
scroll to position [35639, 0]
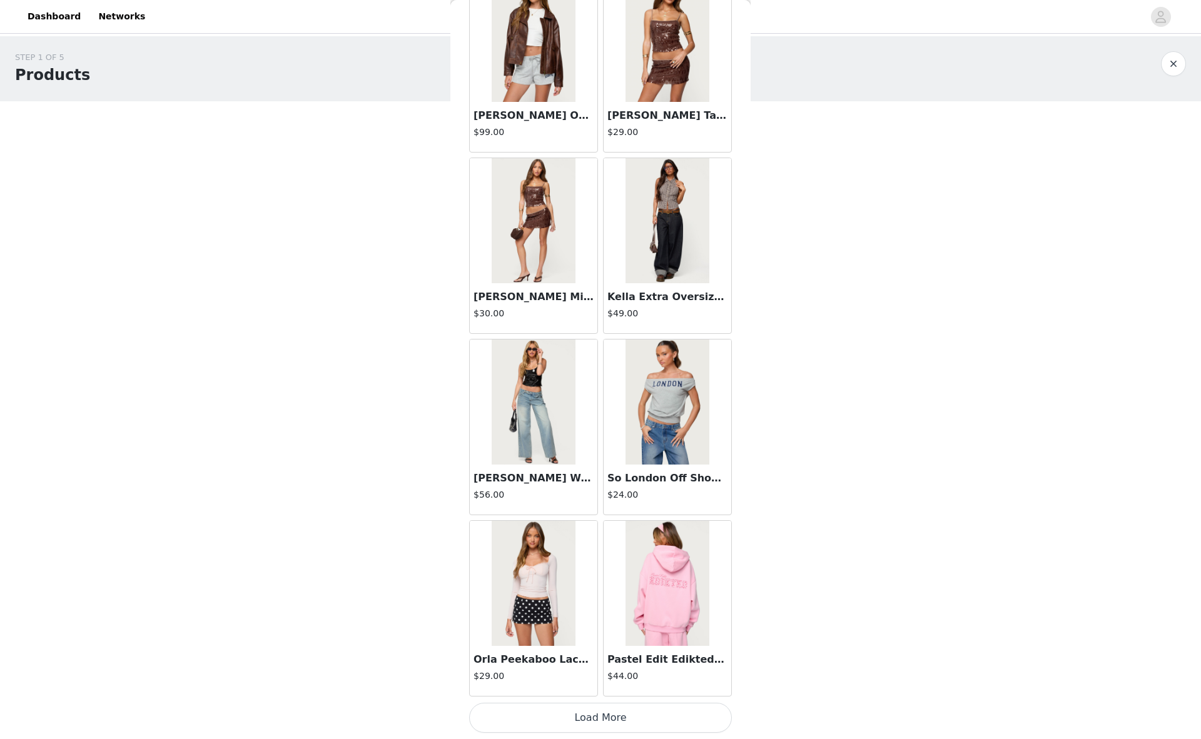
click at [693, 716] on button "Load More" at bounding box center [600, 718] width 263 height 30
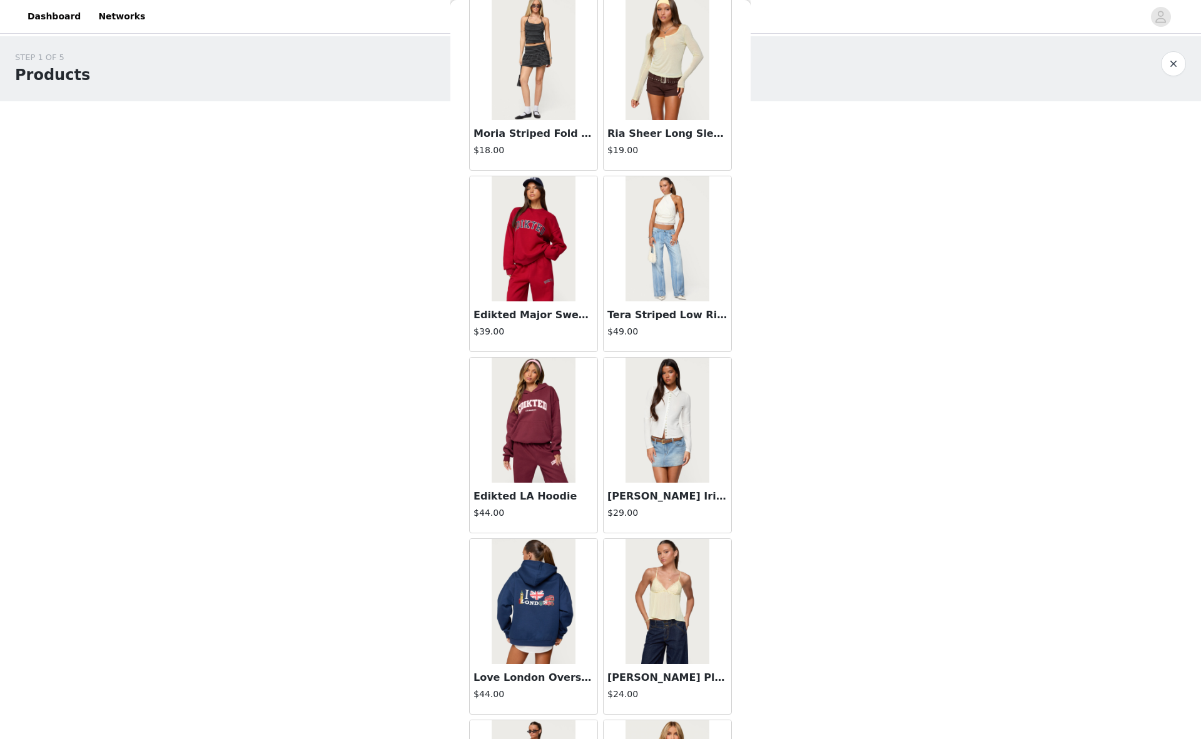
scroll to position [37453, 0]
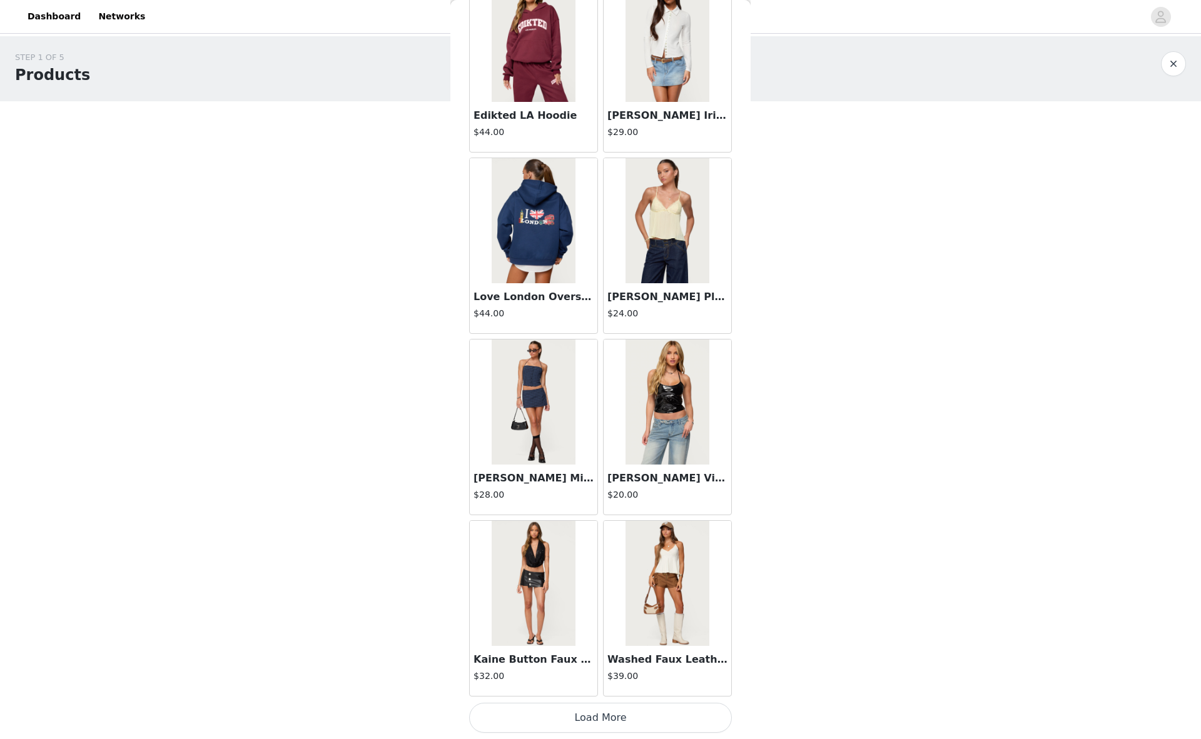
click at [631, 716] on button "Load More" at bounding box center [600, 718] width 263 height 30
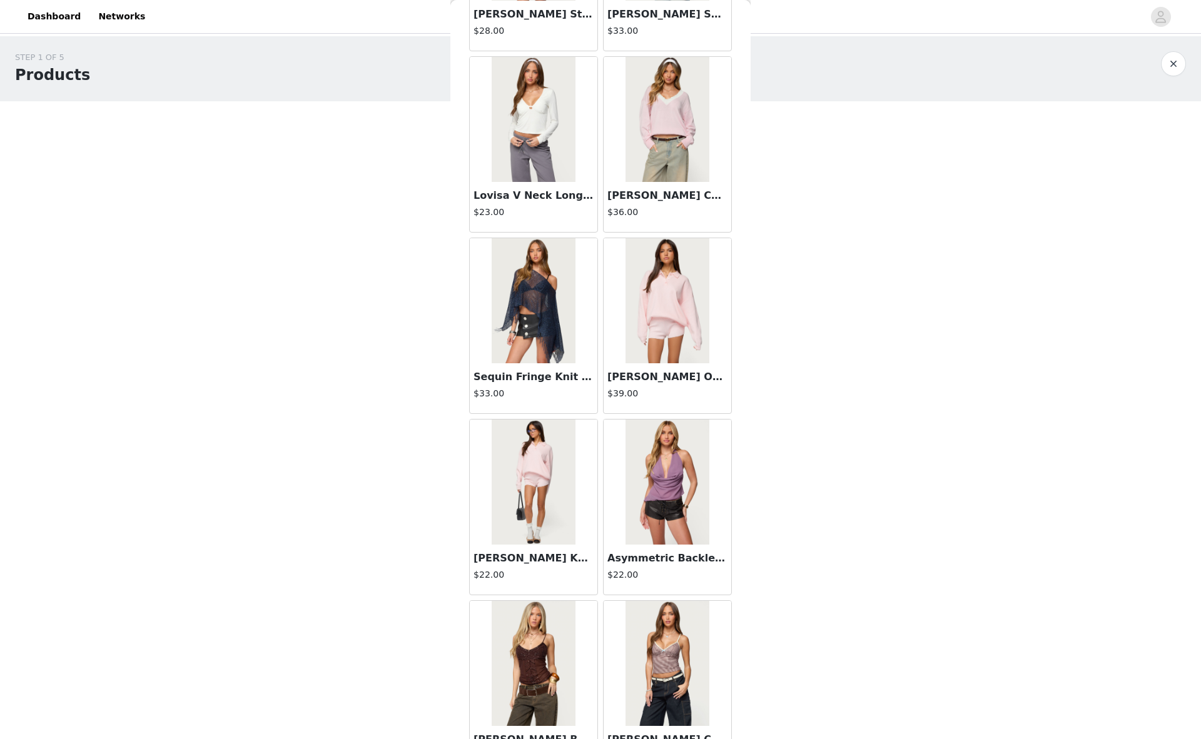
scroll to position [33372, 0]
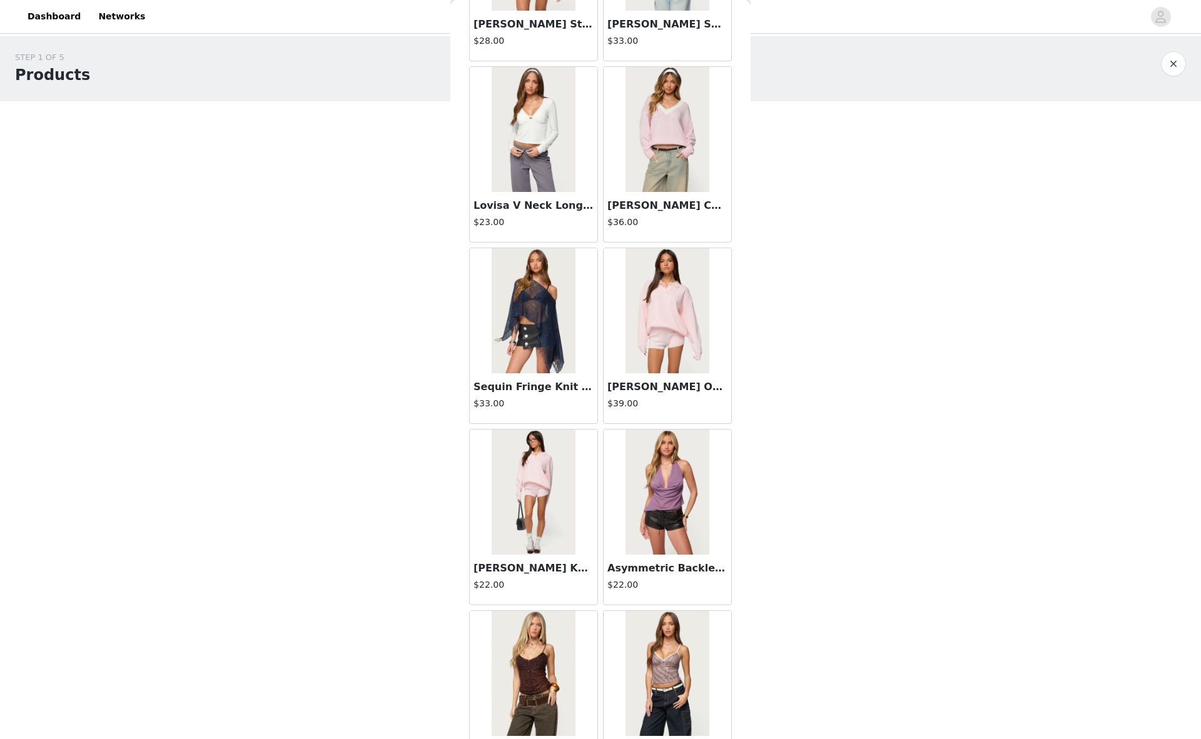
click at [524, 479] on img at bounding box center [533, 492] width 83 height 125
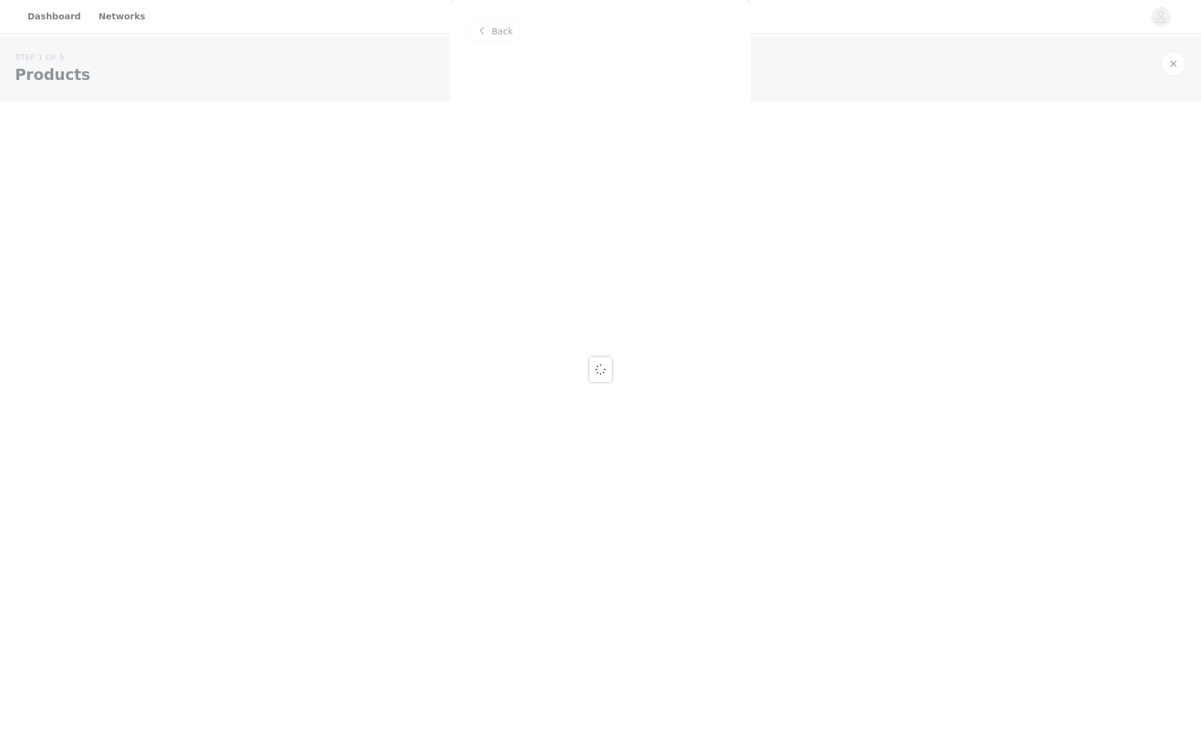
scroll to position [0, 0]
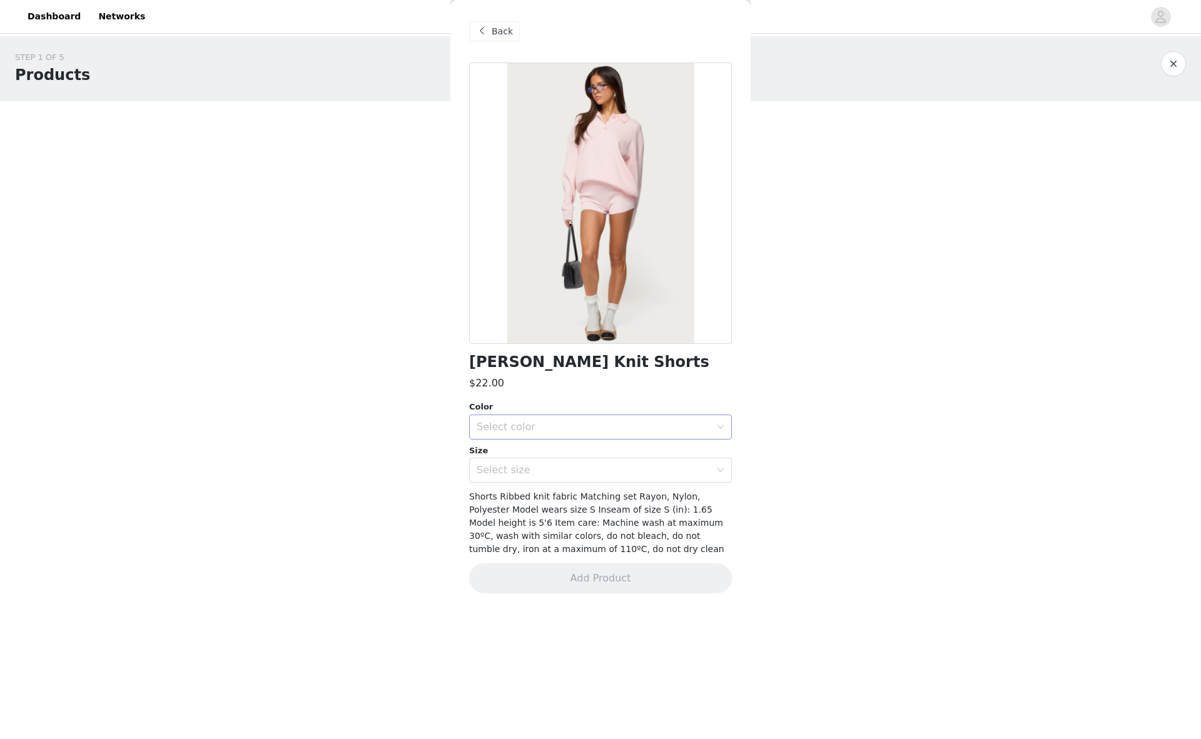
click at [529, 423] on div "Select color" at bounding box center [594, 427] width 234 height 13
click at [549, 453] on li "LIGHT PINK" at bounding box center [600, 455] width 263 height 20
click at [545, 467] on div "Select size" at bounding box center [594, 470] width 234 height 13
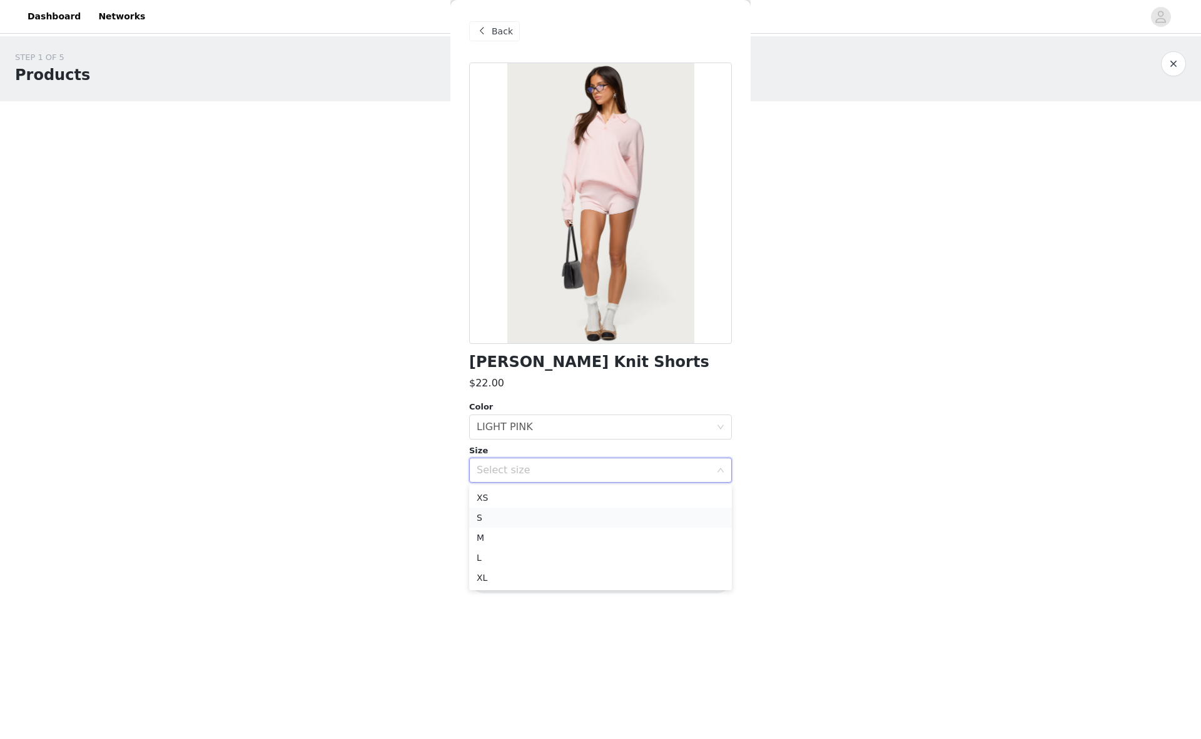
click at [491, 520] on li "S" at bounding box center [600, 518] width 263 height 20
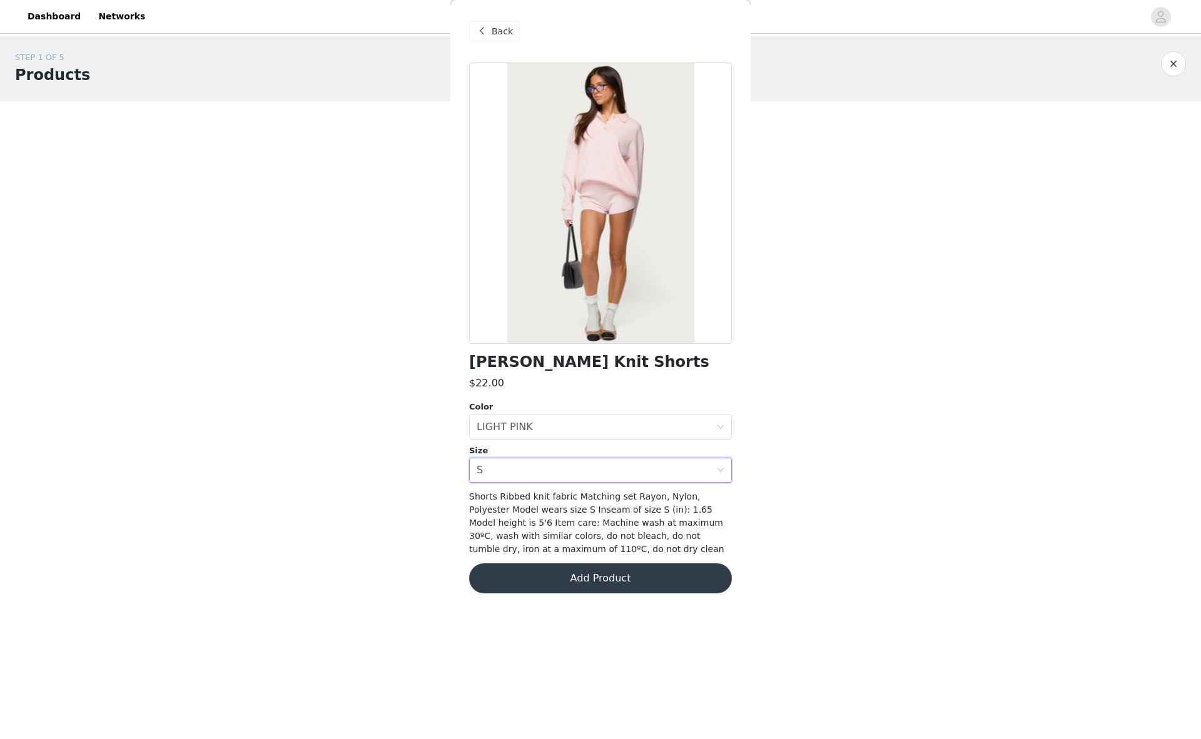
click at [581, 575] on button "Add Product" at bounding box center [600, 579] width 263 height 30
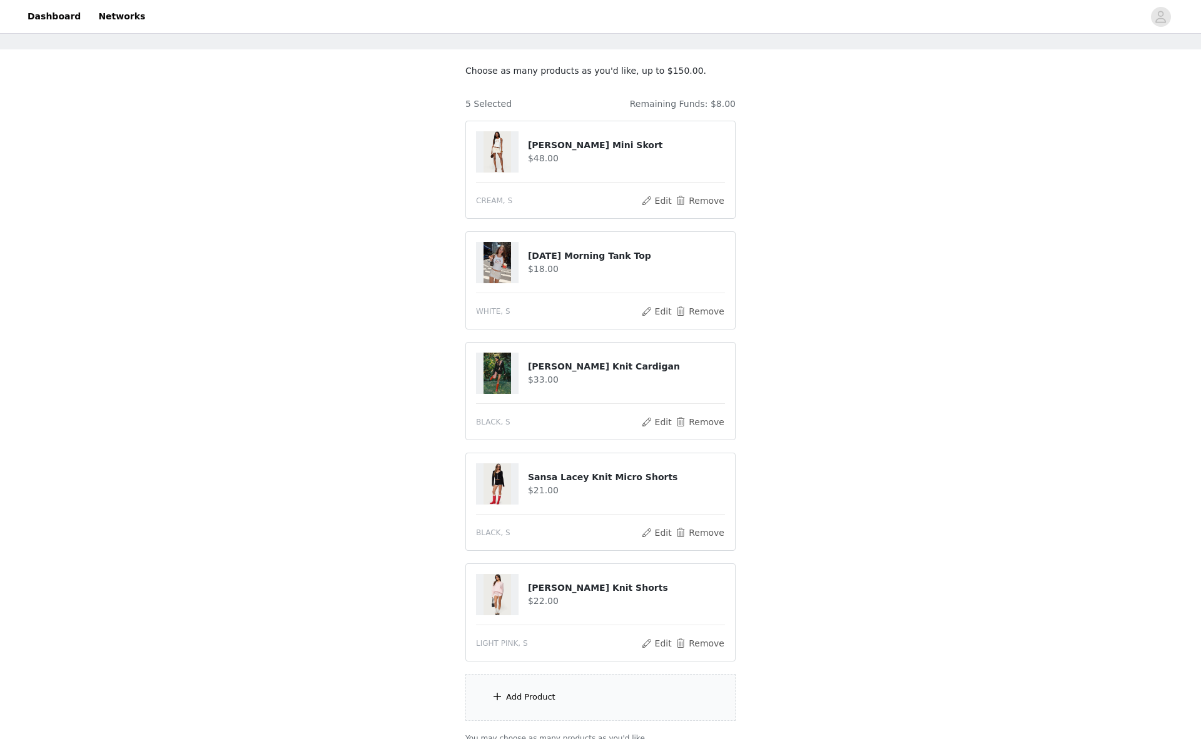
scroll to position [37, 0]
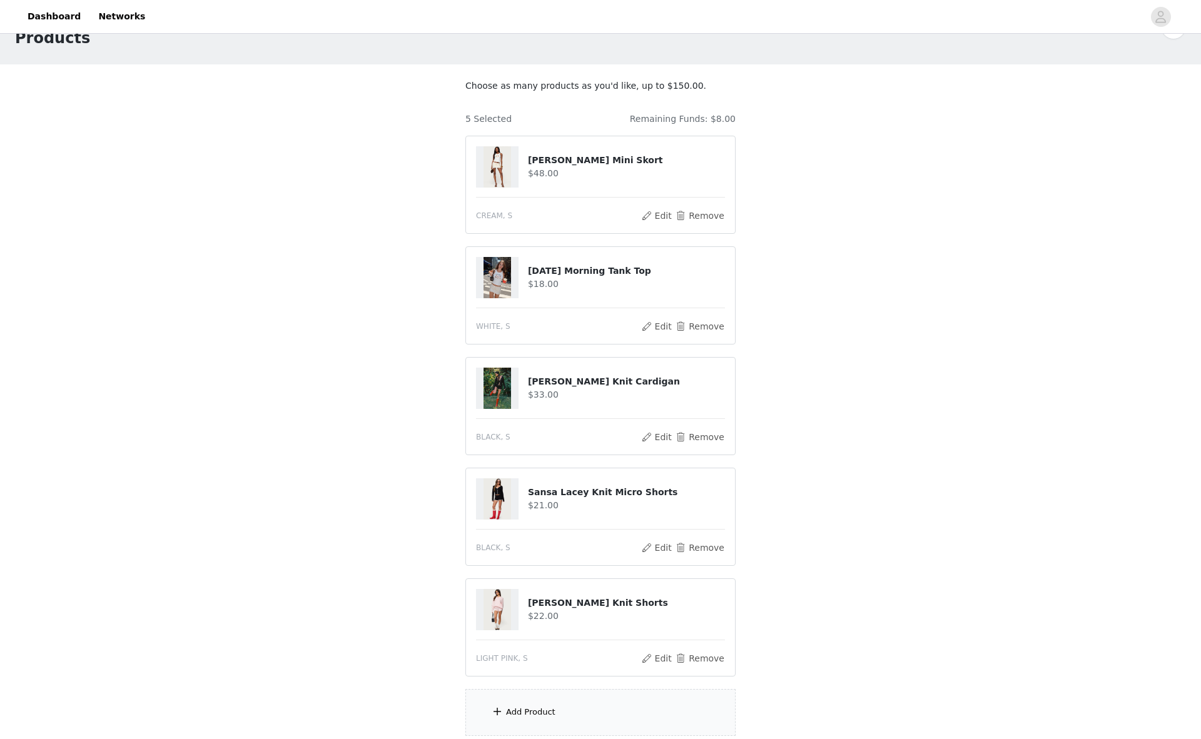
click at [539, 706] on div "Add Product" at bounding box center [530, 712] width 49 height 13
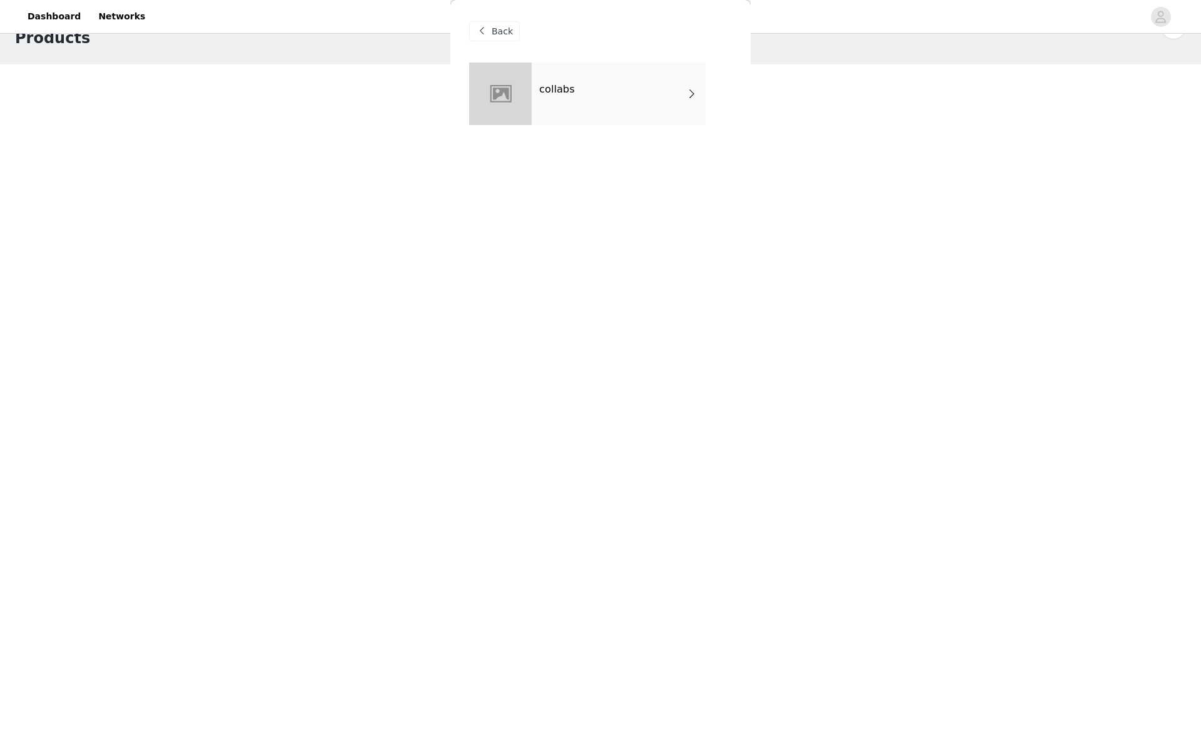
click at [571, 73] on div "collabs" at bounding box center [619, 94] width 174 height 63
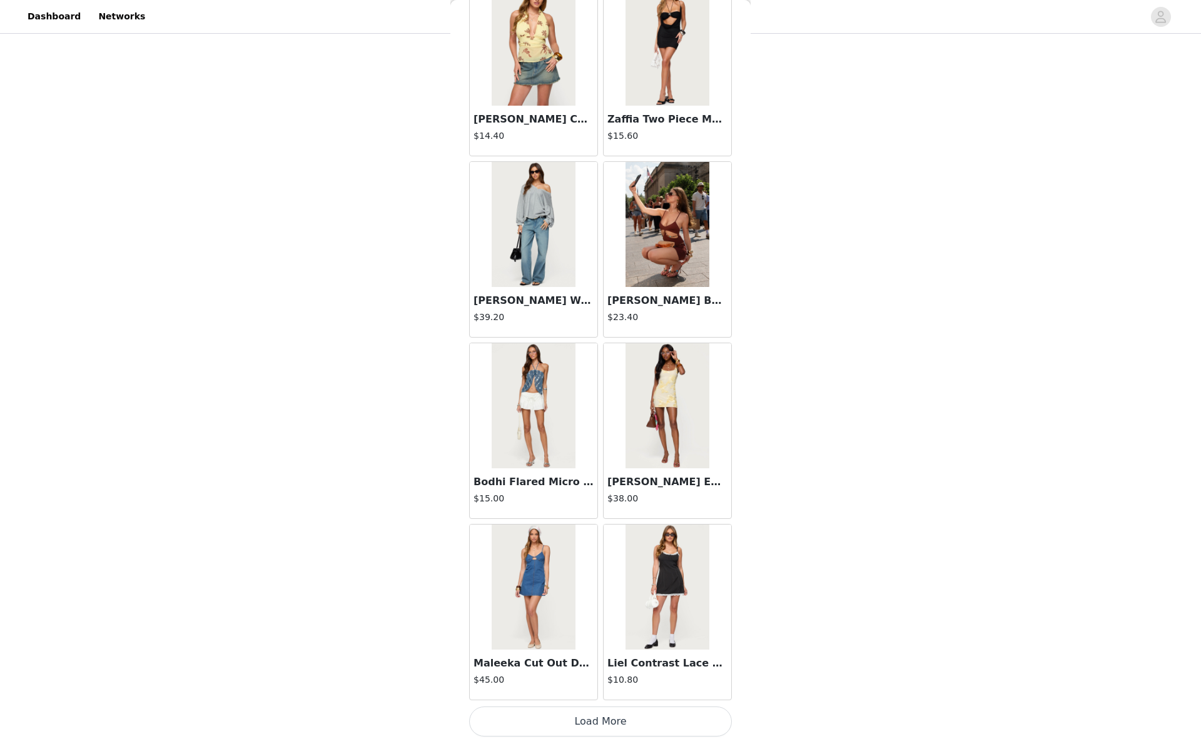
scroll to position [1175, 0]
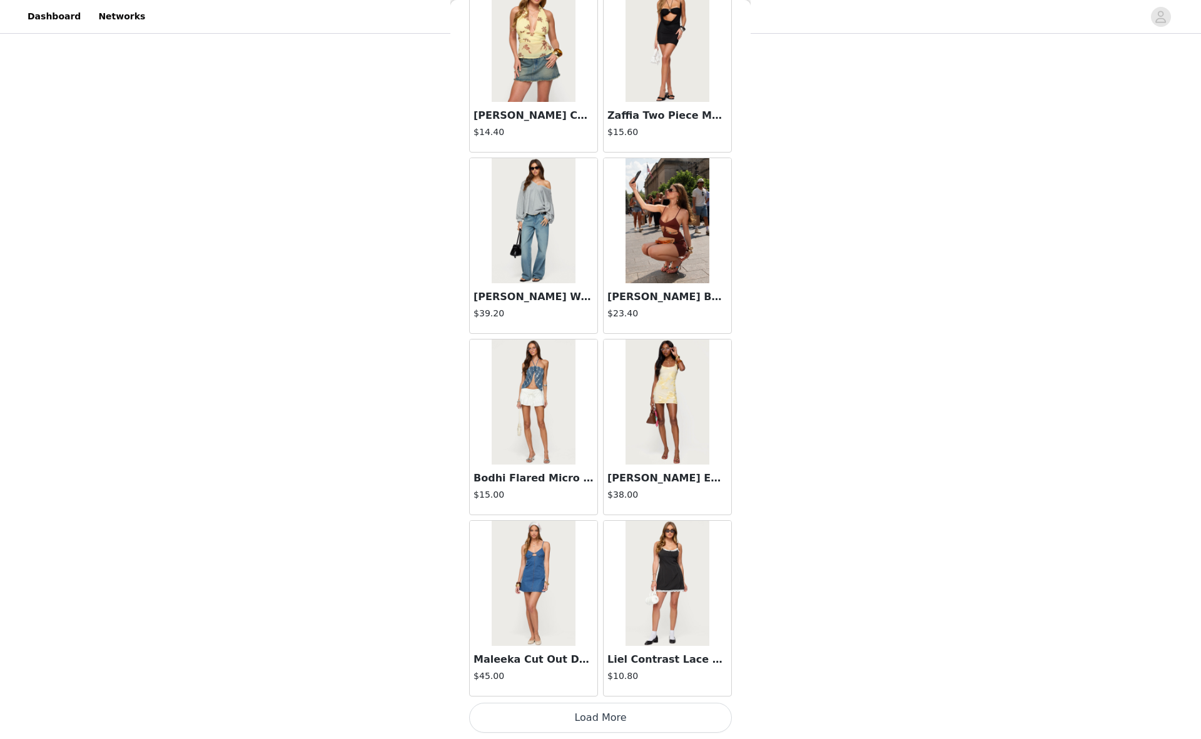
click at [562, 711] on button "Load More" at bounding box center [600, 718] width 263 height 30
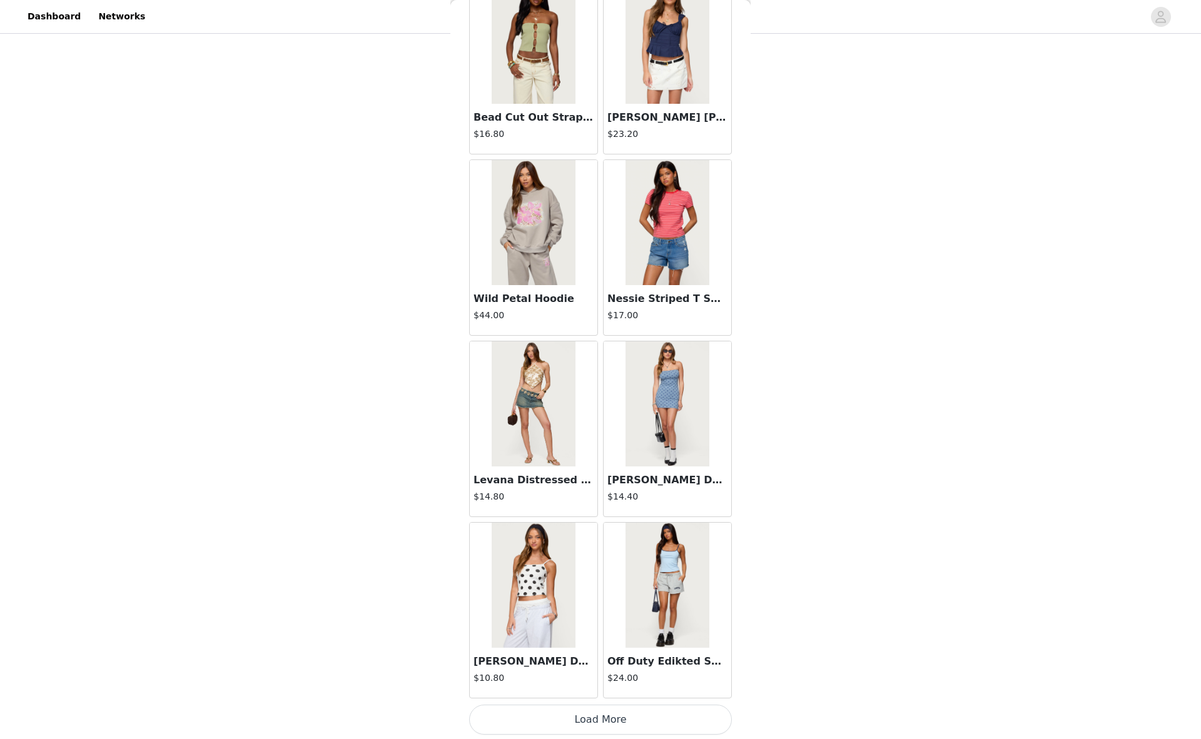
scroll to position [2989, 0]
click at [599, 724] on button "Load More" at bounding box center [600, 718] width 263 height 30
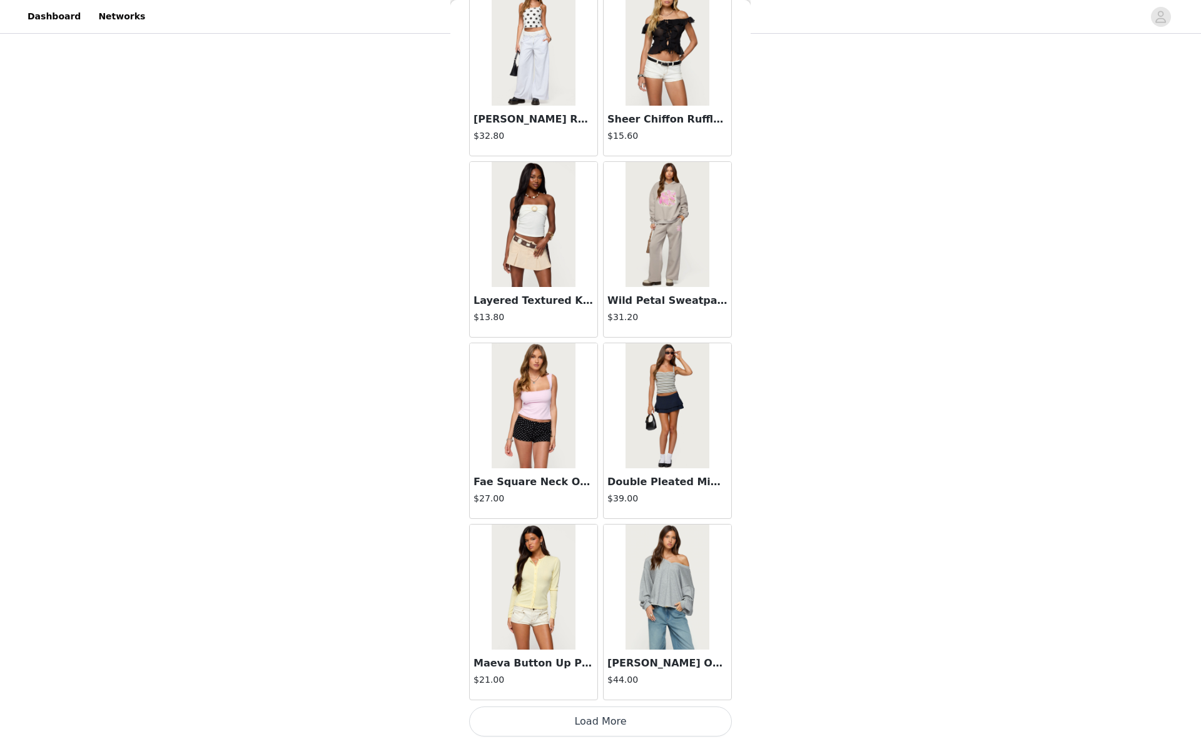
scroll to position [4802, 0]
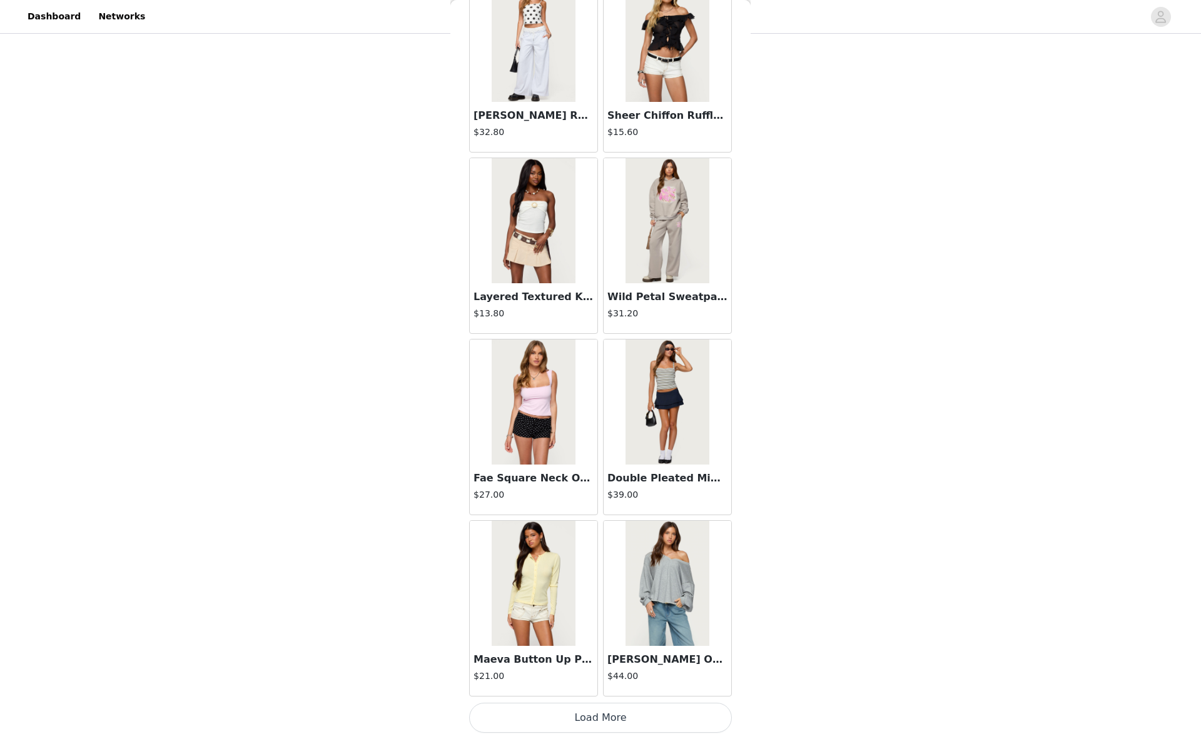
click at [589, 724] on button "Load More" at bounding box center [600, 718] width 263 height 30
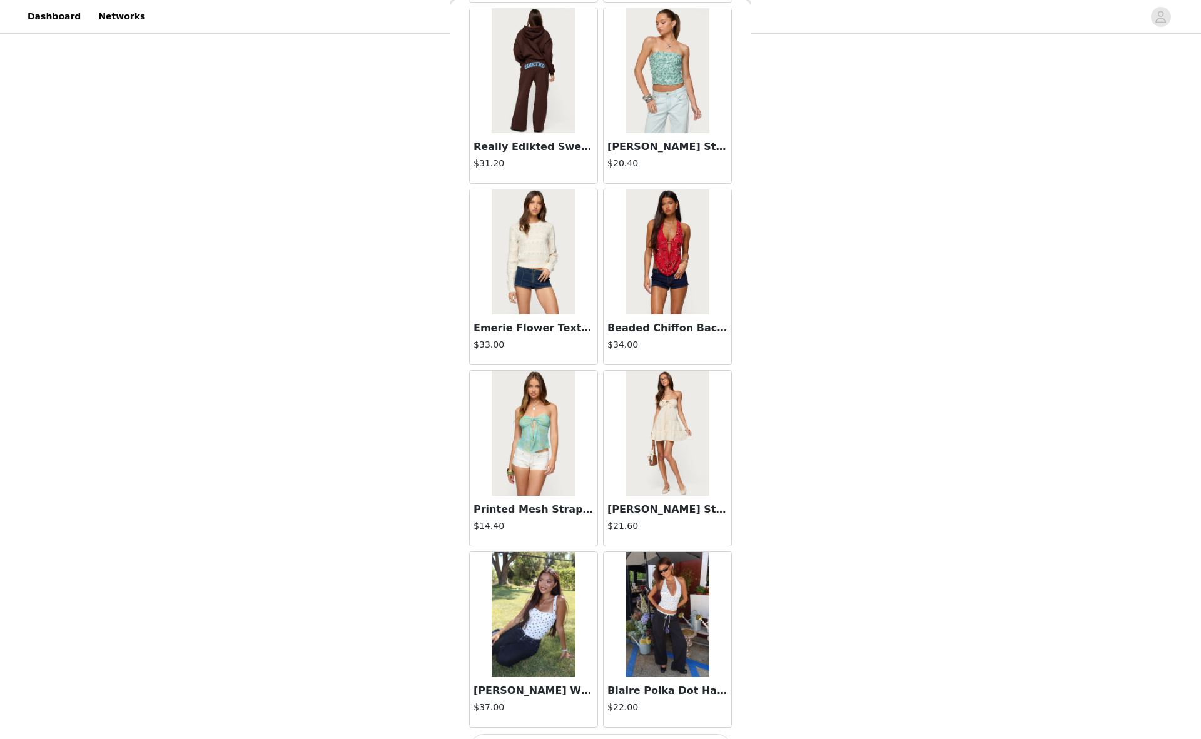
scroll to position [6616, 0]
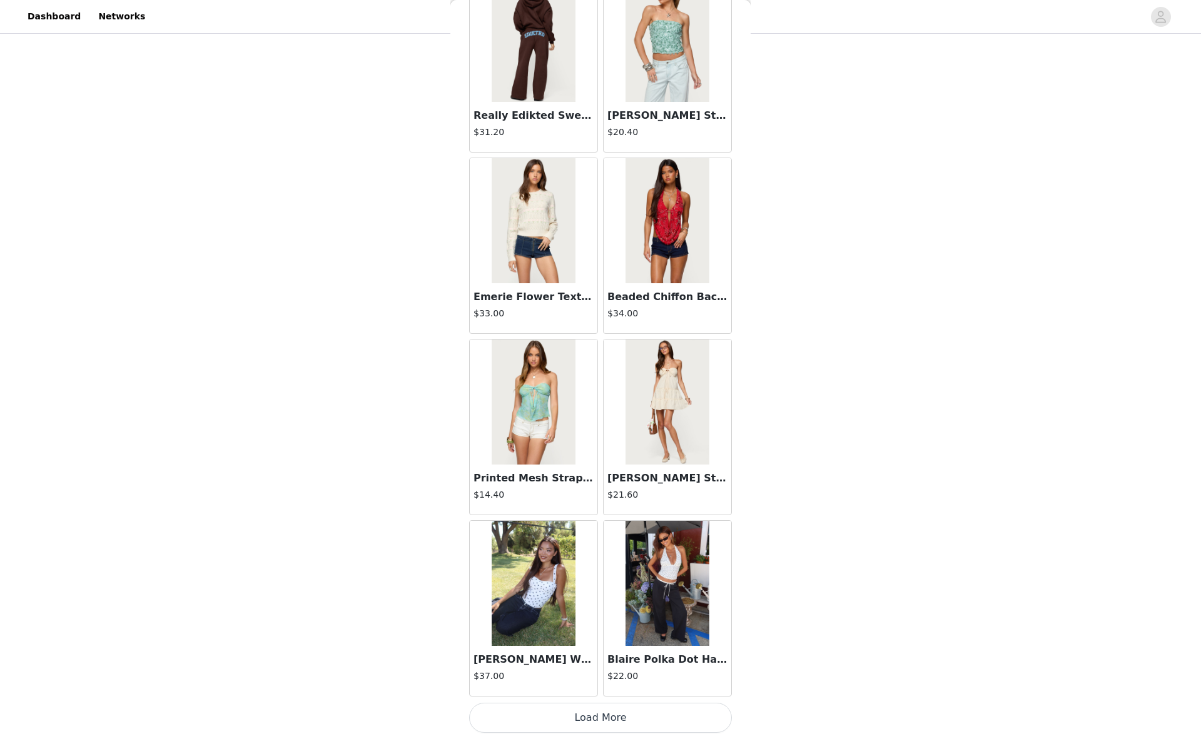
click at [586, 714] on button "Load More" at bounding box center [600, 718] width 263 height 30
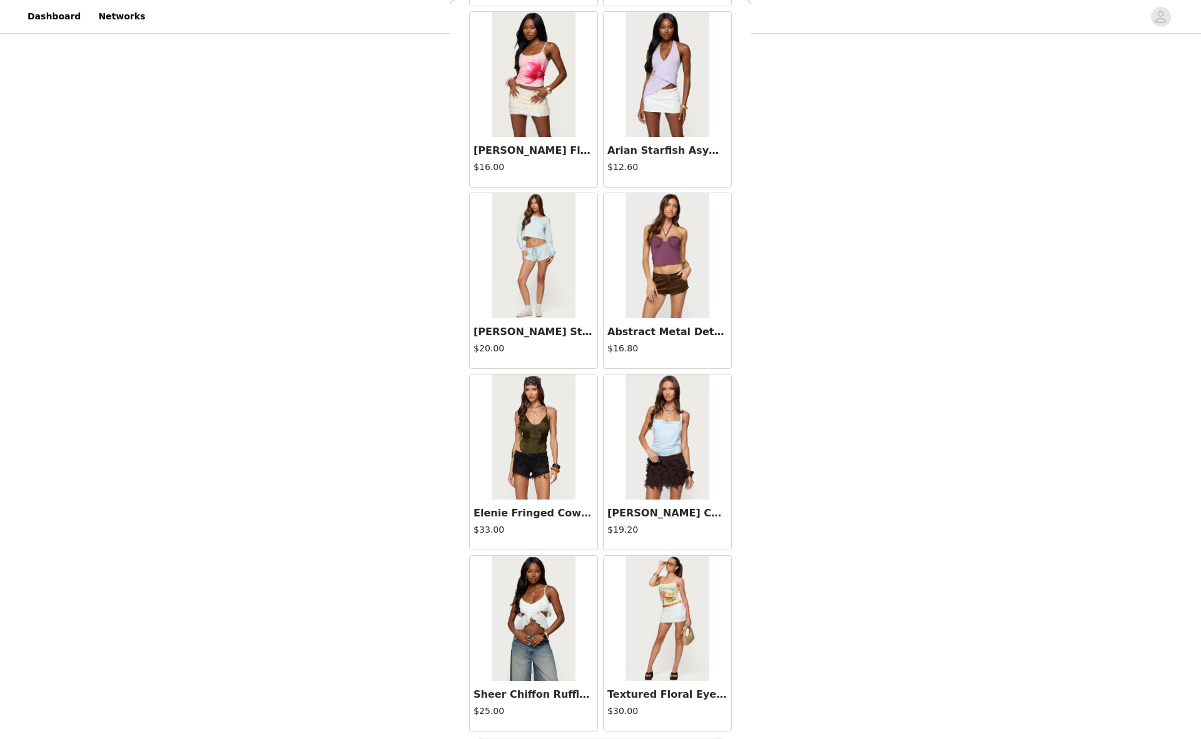
scroll to position [8430, 0]
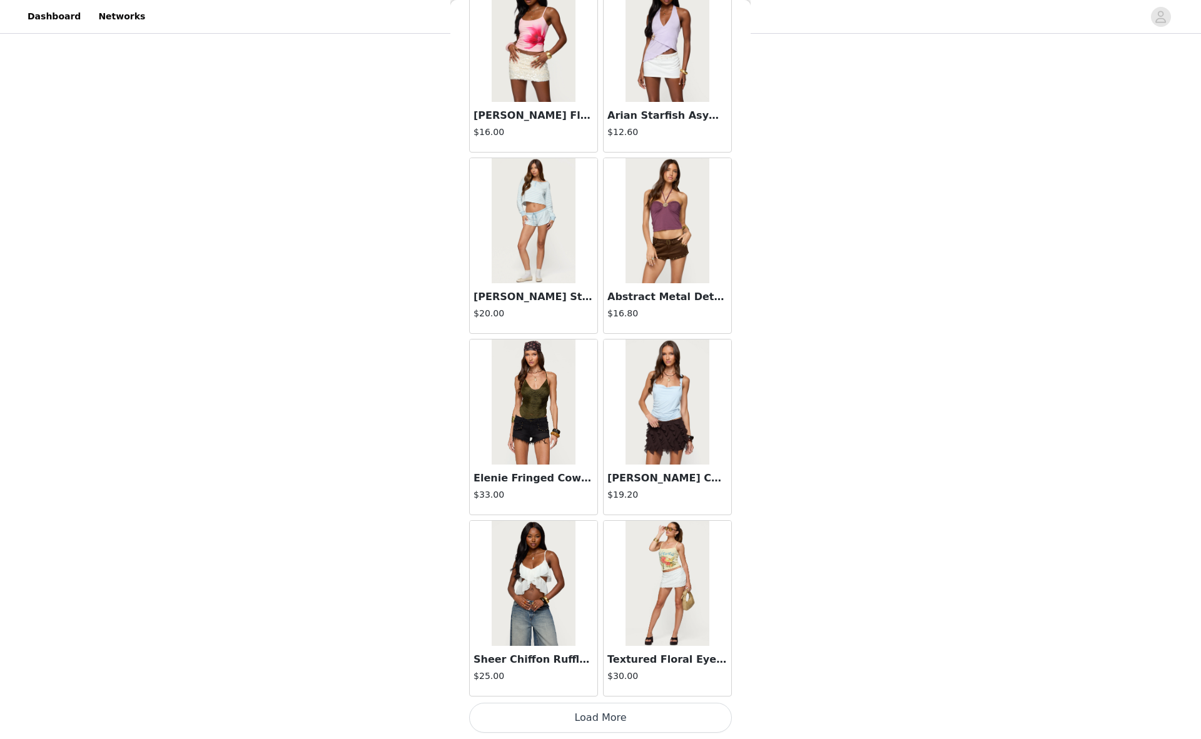
click at [560, 716] on button "Load More" at bounding box center [600, 718] width 263 height 30
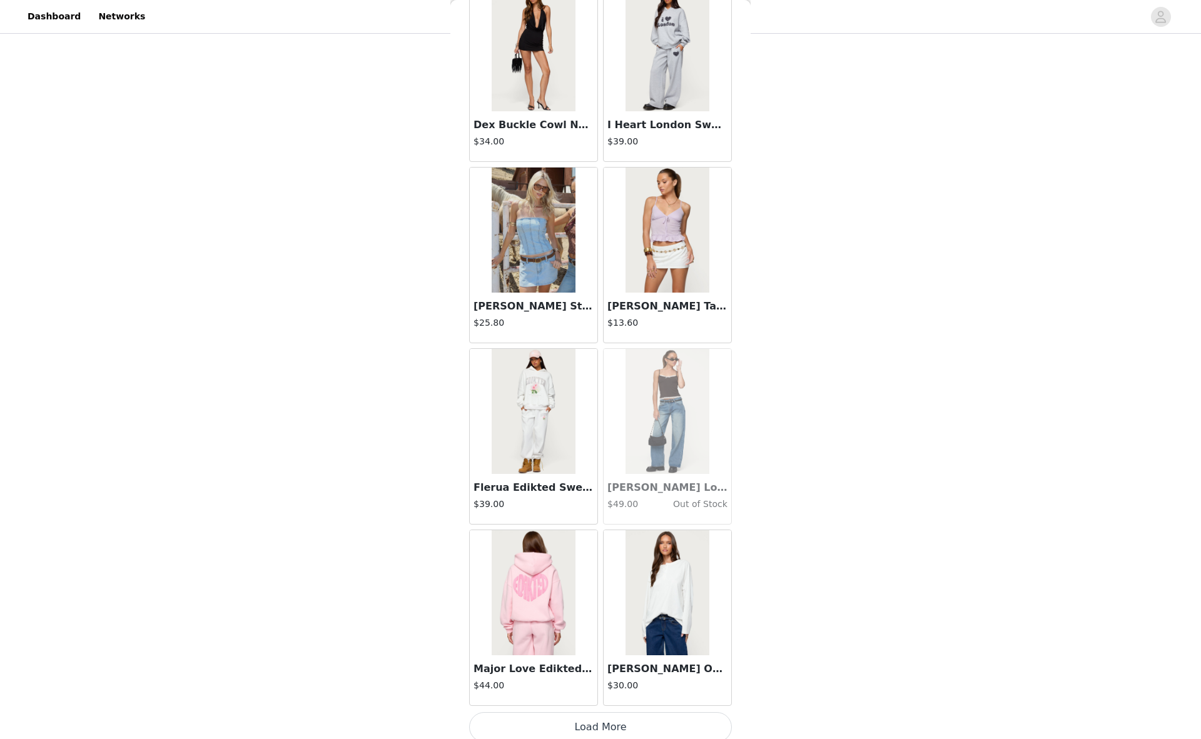
scroll to position [10244, 0]
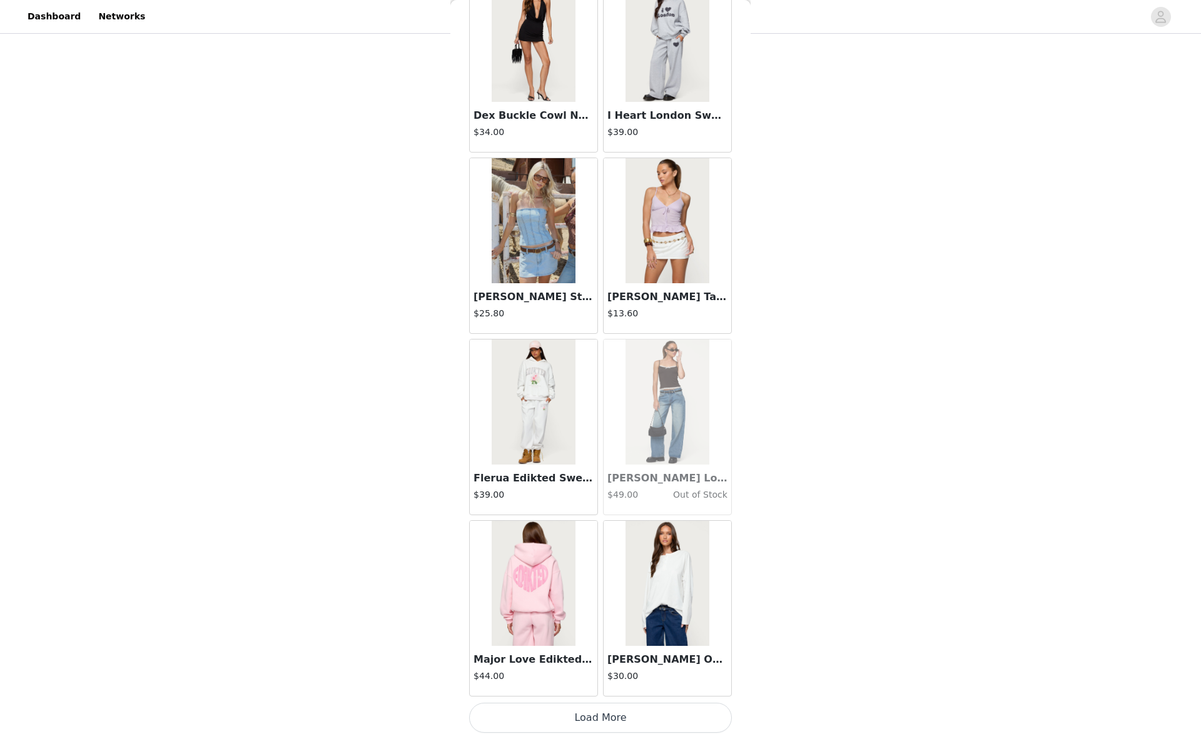
click at [605, 712] on button "Load More" at bounding box center [600, 718] width 263 height 30
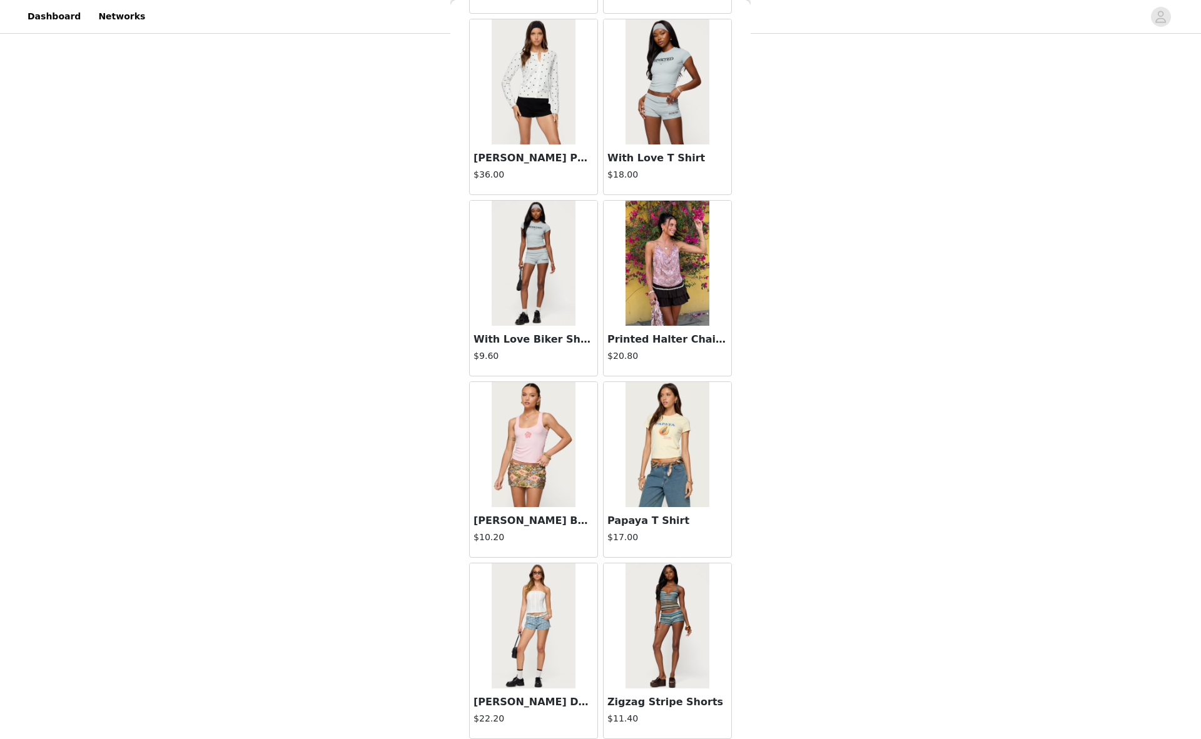
scroll to position [12058, 0]
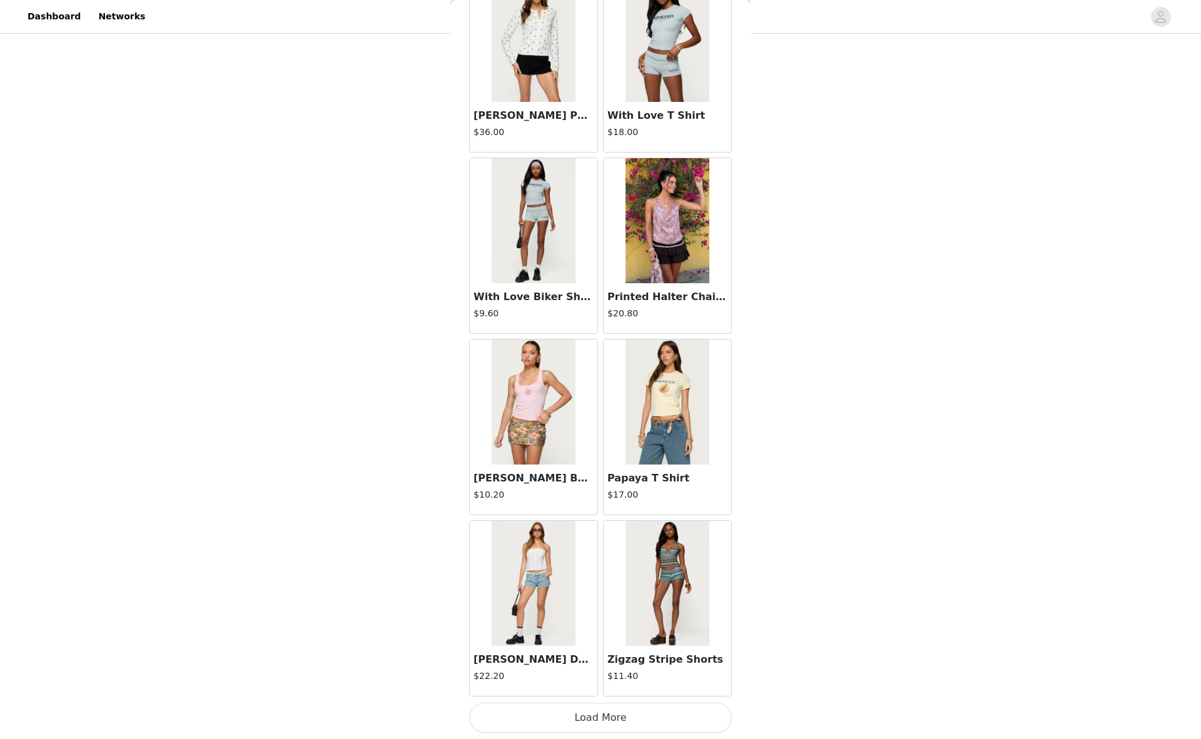
click at [598, 717] on button "Load More" at bounding box center [600, 718] width 263 height 30
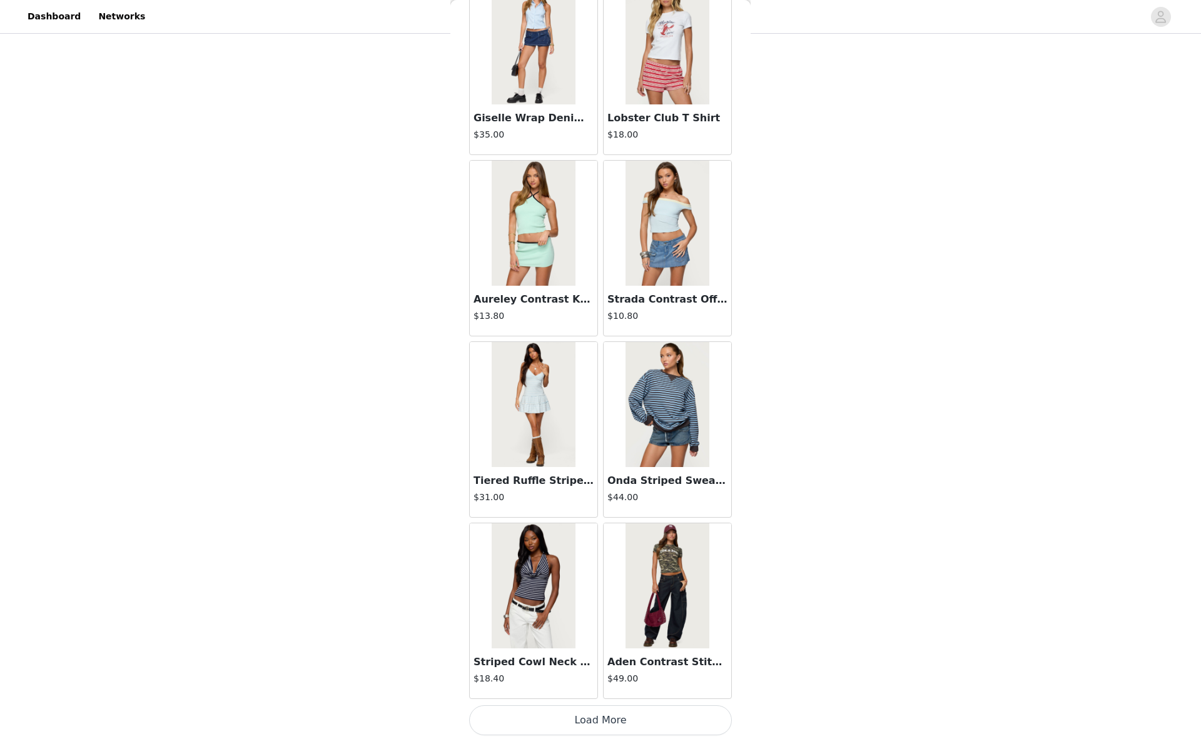
scroll to position [13872, 0]
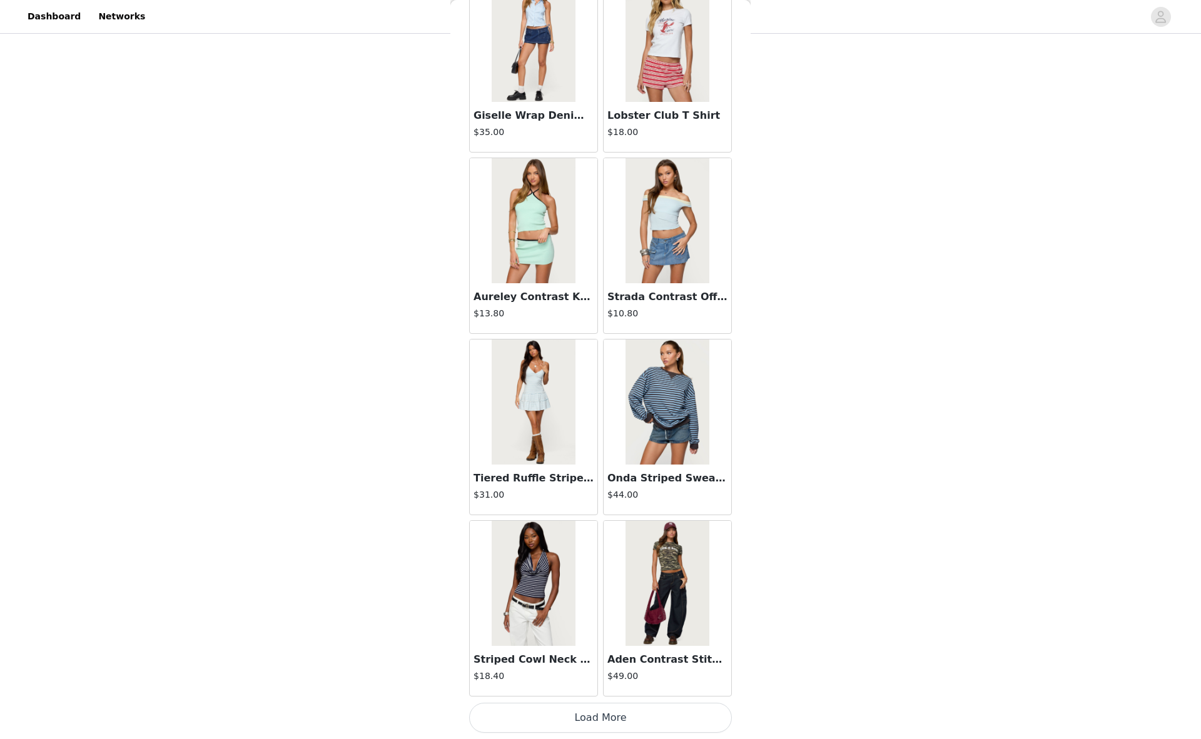
click at [588, 722] on button "Load More" at bounding box center [600, 718] width 263 height 30
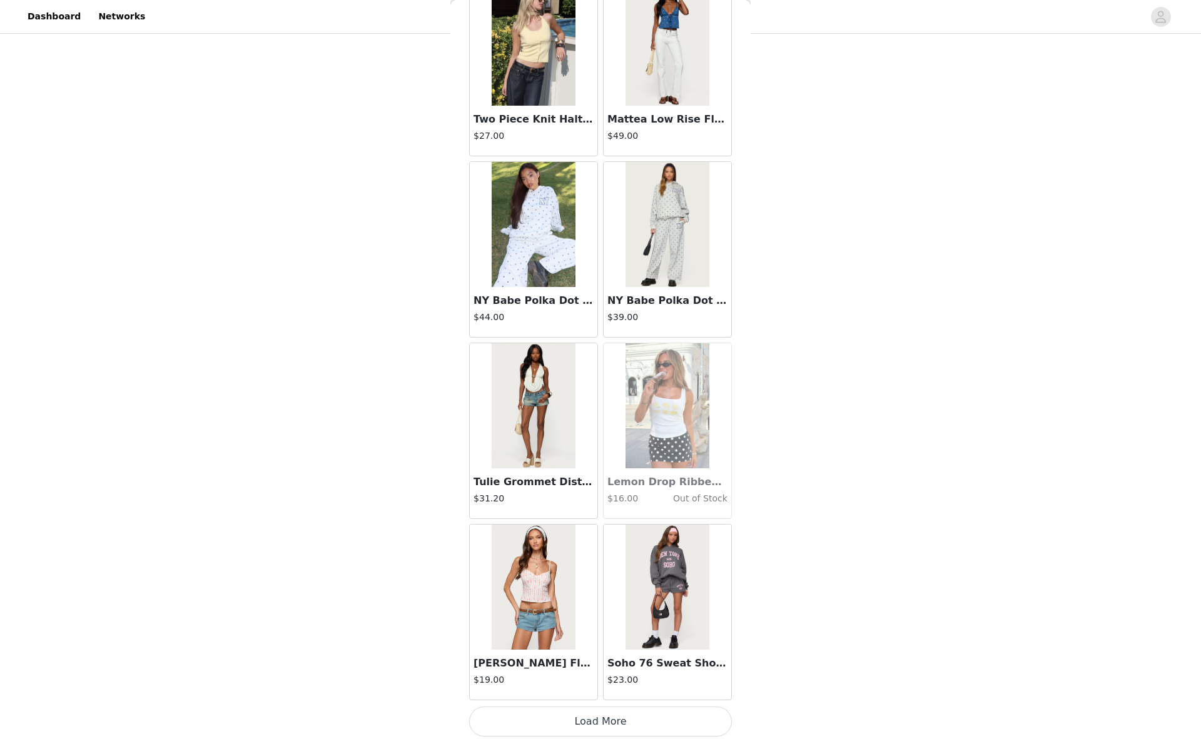
scroll to position [15686, 0]
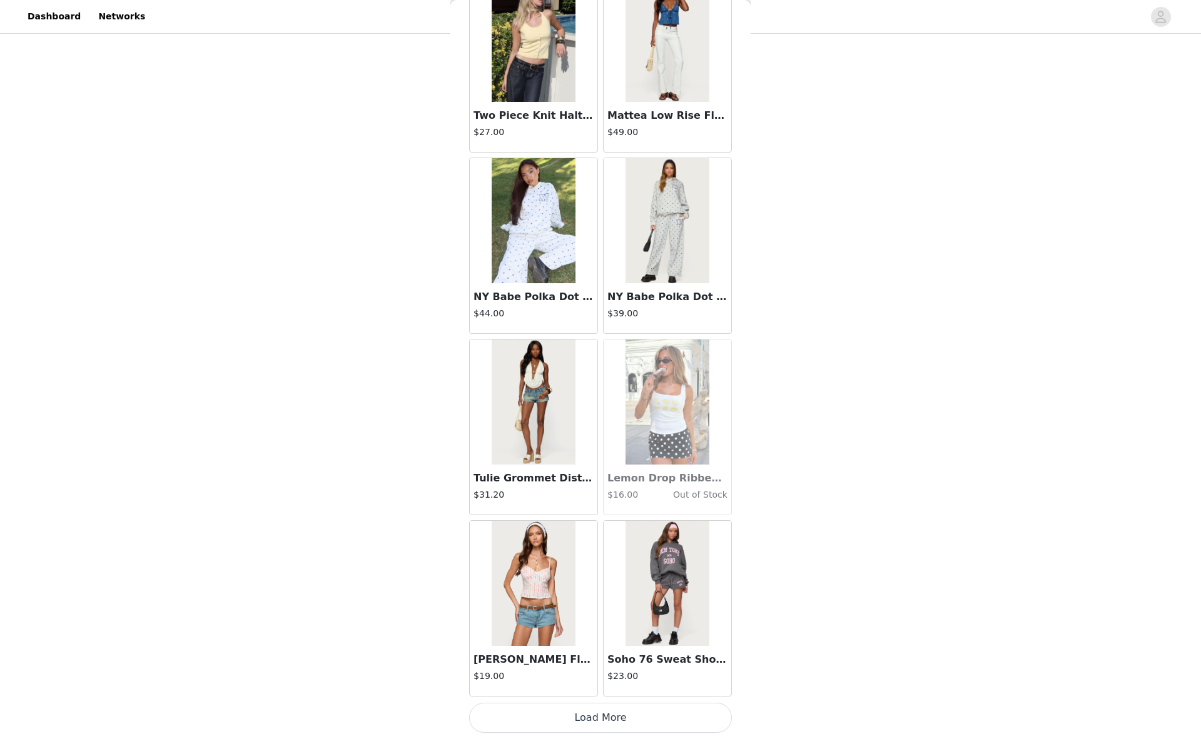
click at [599, 715] on button "Load More" at bounding box center [600, 718] width 263 height 30
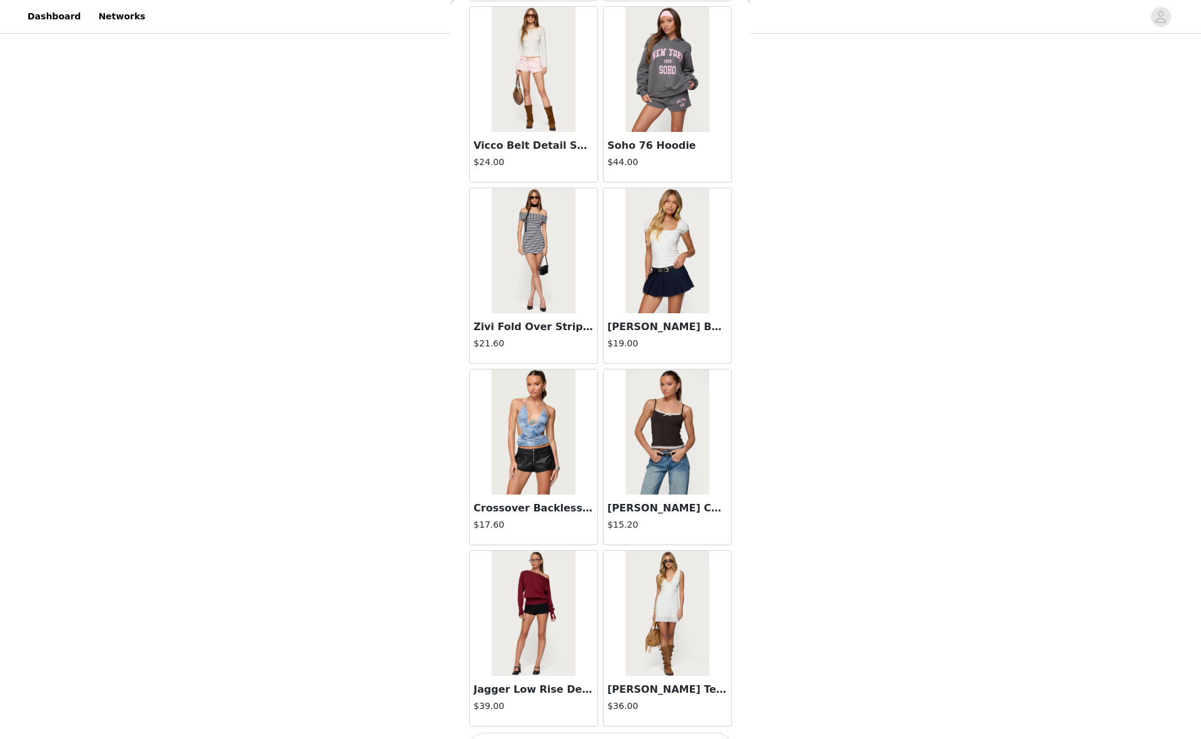
scroll to position [17500, 0]
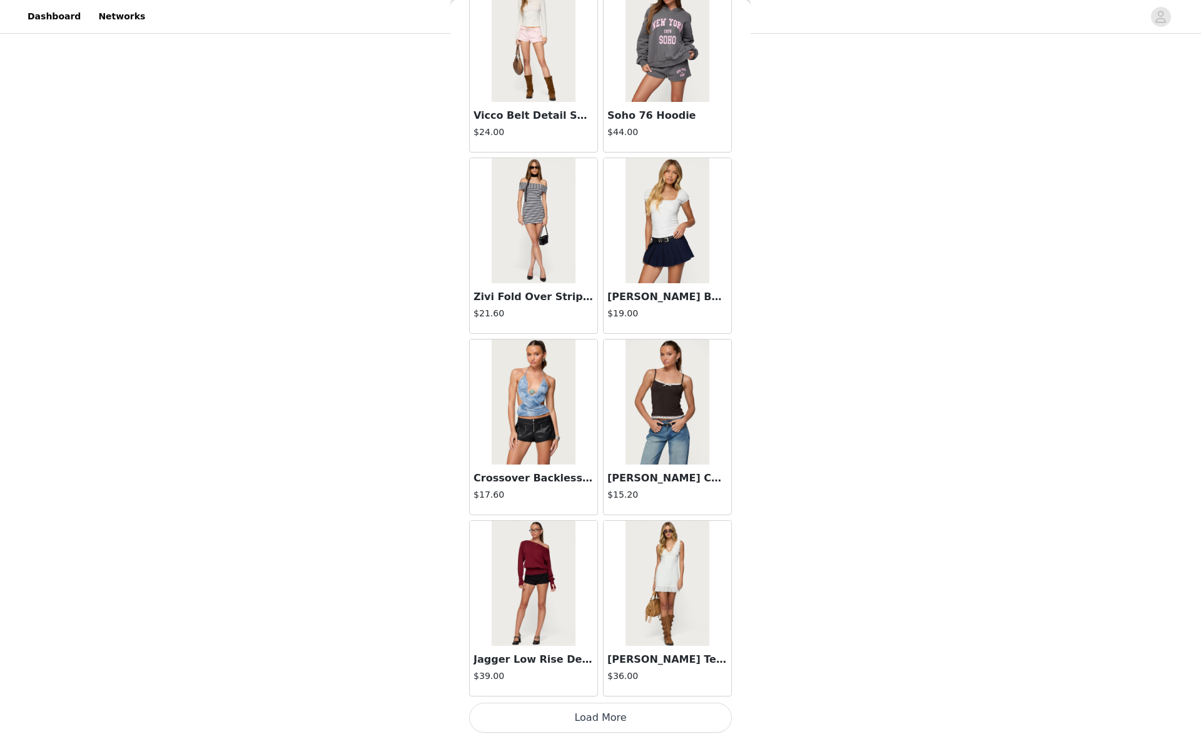
click at [632, 715] on button "Load More" at bounding box center [600, 718] width 263 height 30
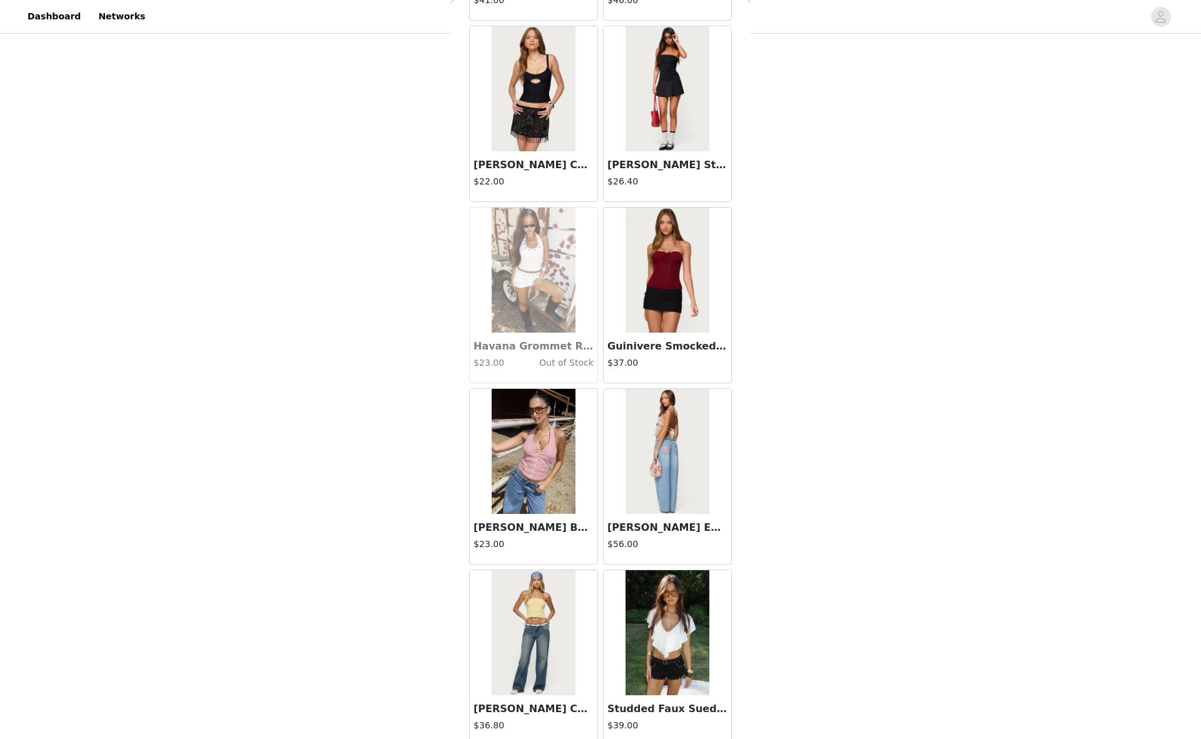
scroll to position [19314, 0]
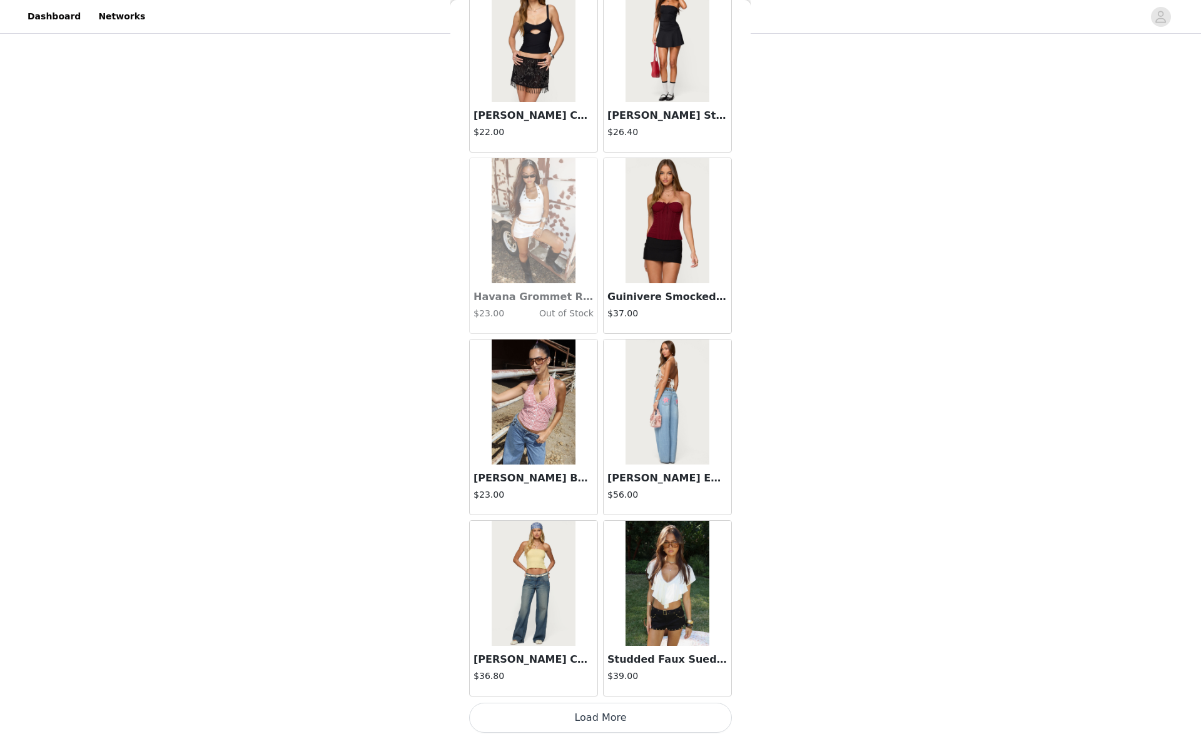
click at [614, 716] on button "Load More" at bounding box center [600, 718] width 263 height 30
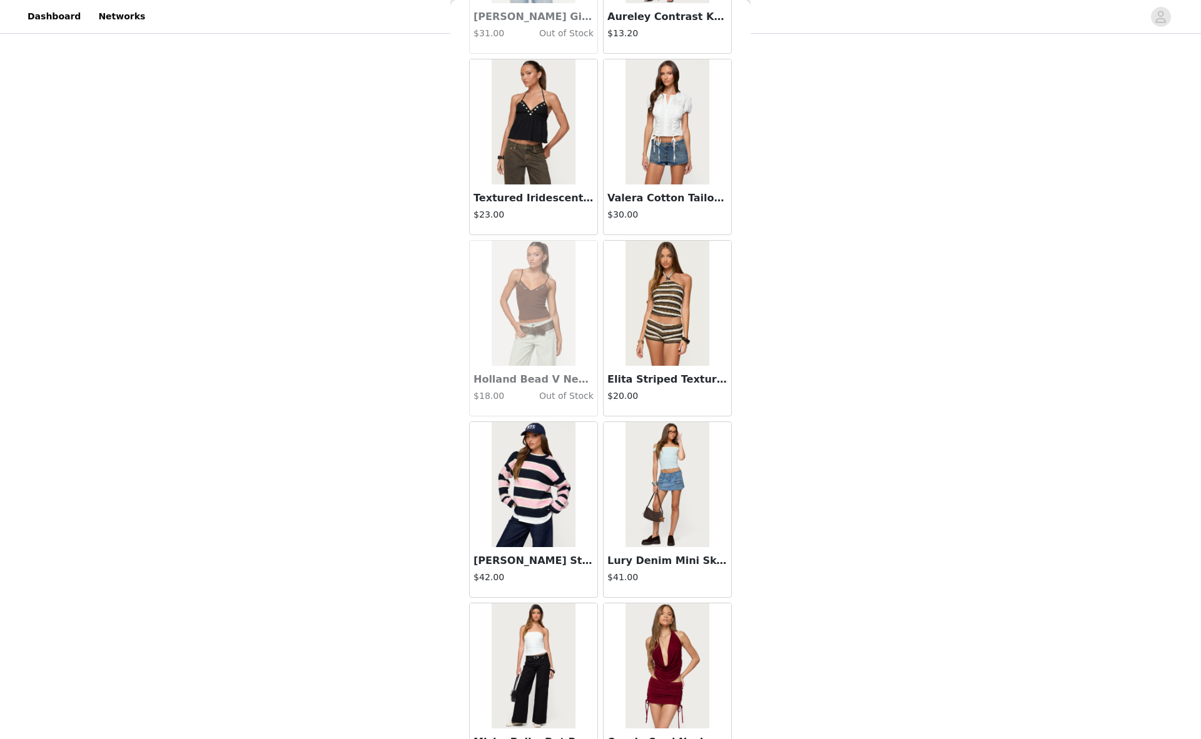
scroll to position [21128, 0]
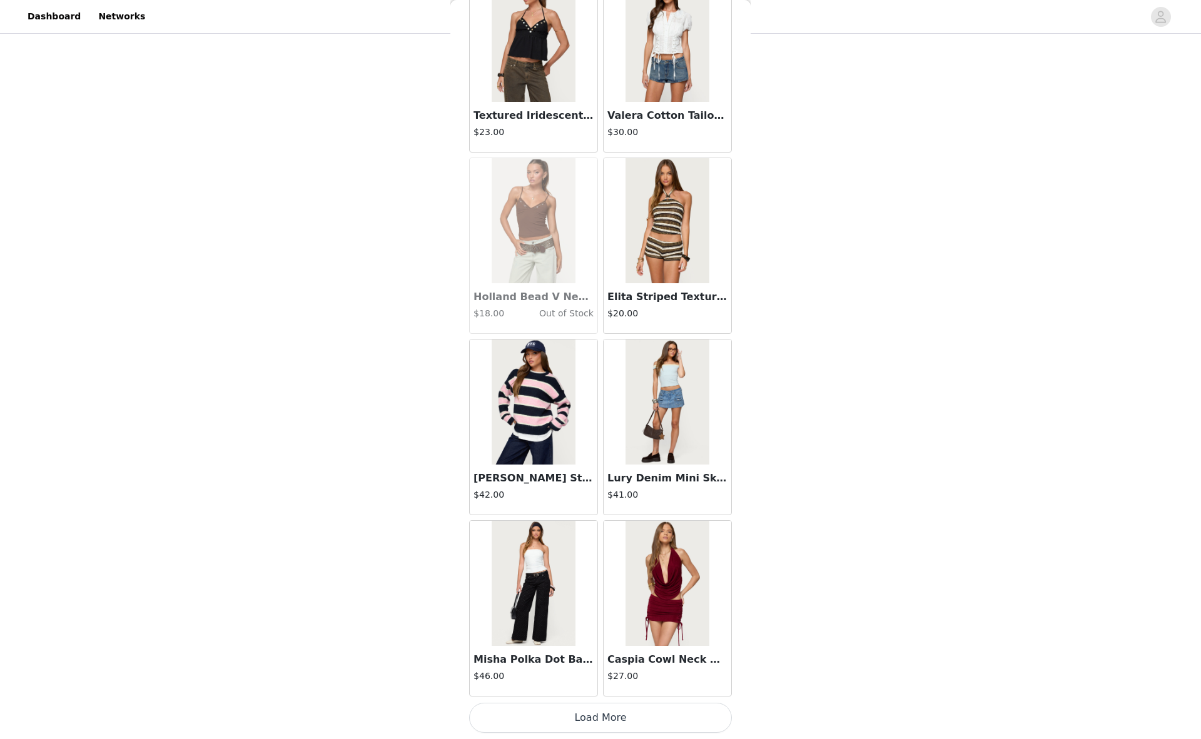
click at [583, 717] on button "Load More" at bounding box center [600, 718] width 263 height 30
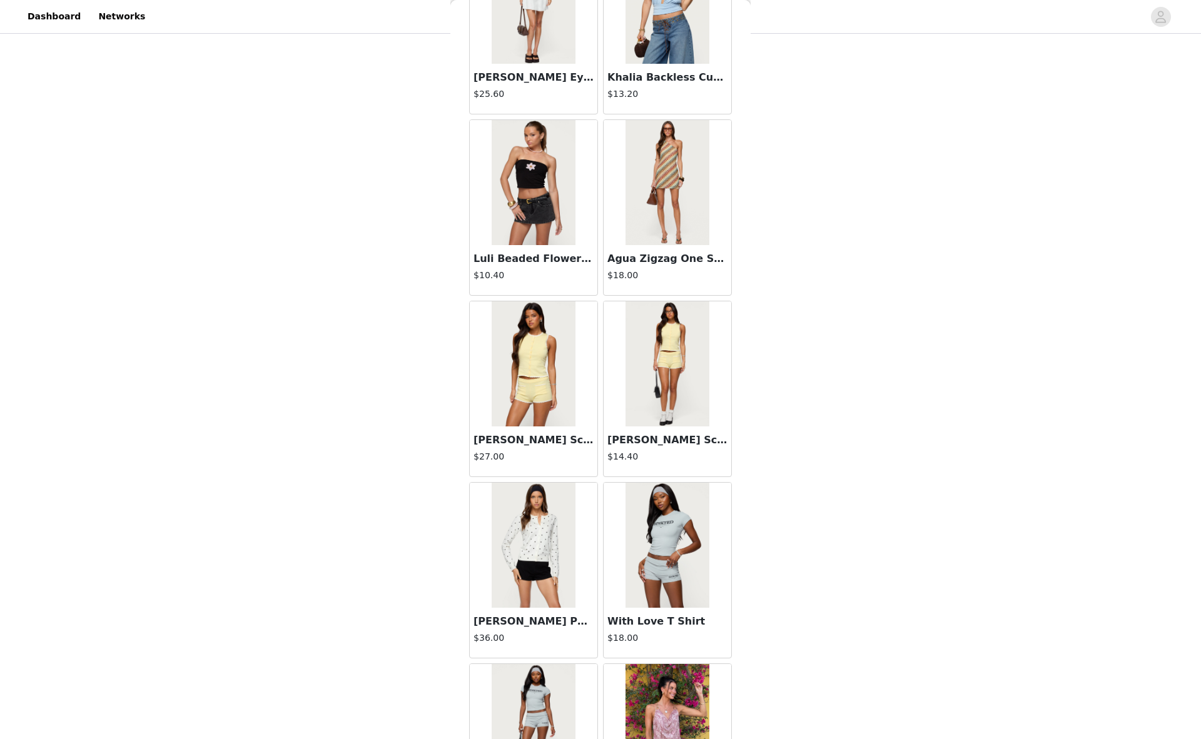
scroll to position [11565, 0]
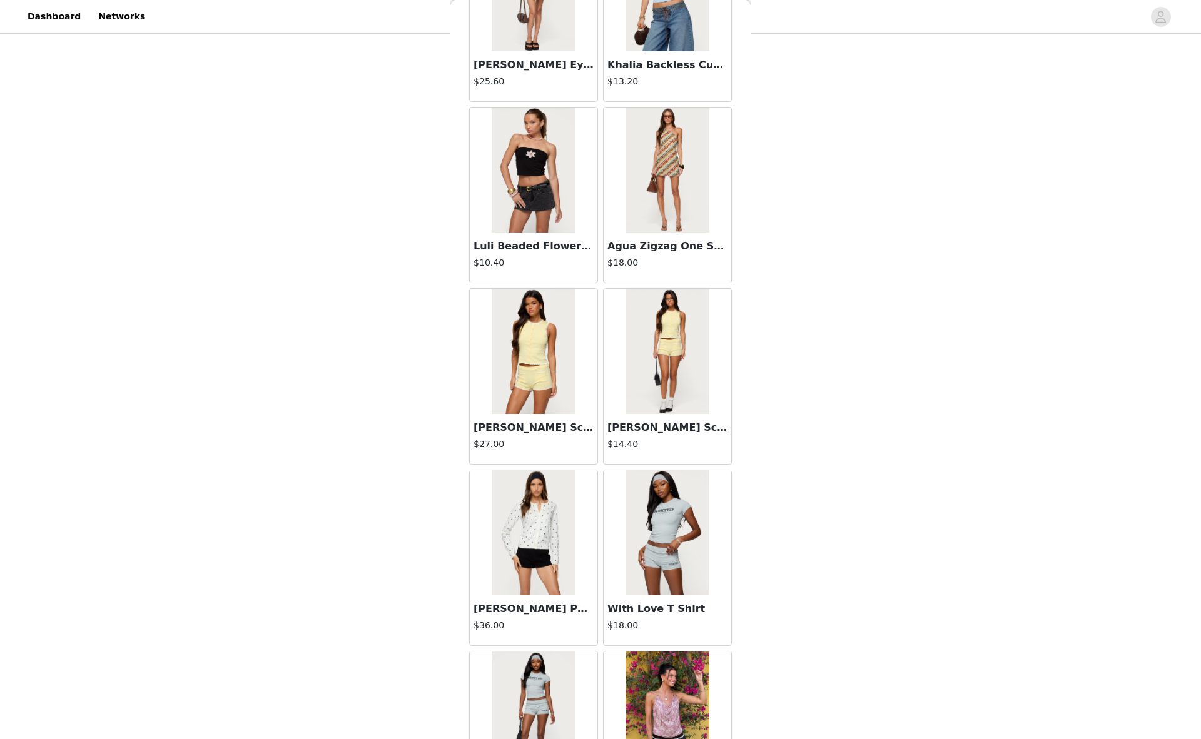
click at [526, 348] on img at bounding box center [533, 351] width 83 height 125
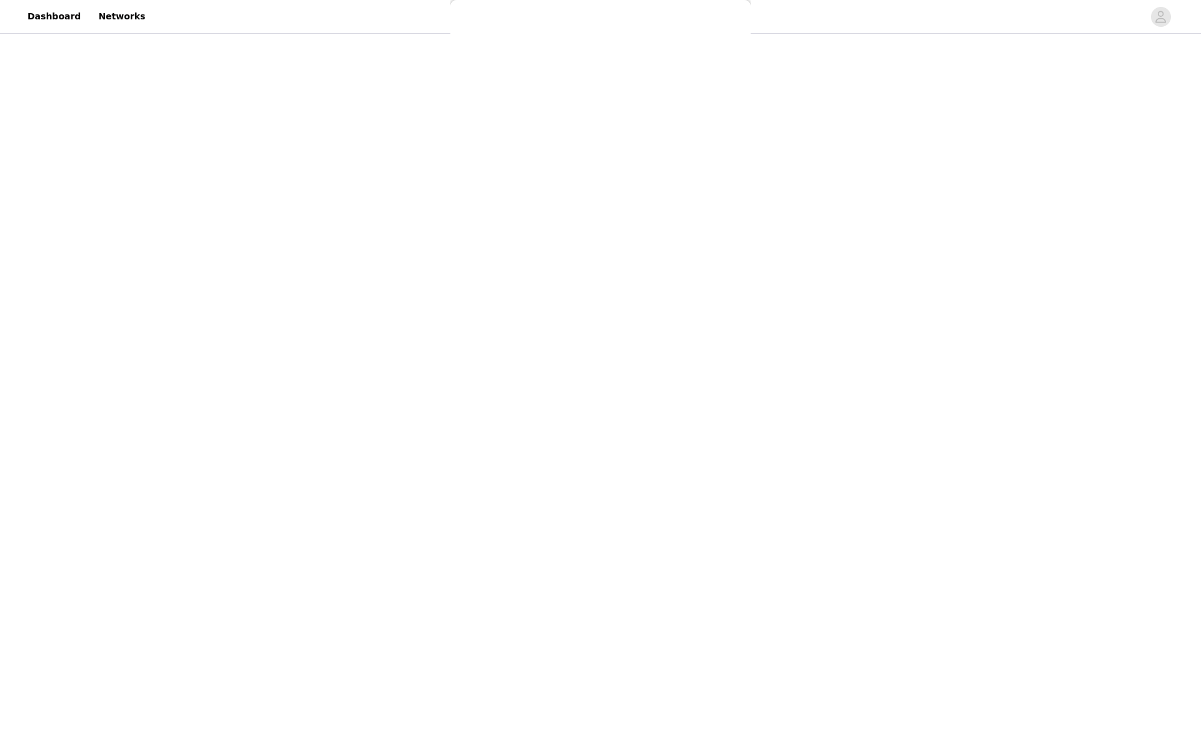
scroll to position [0, 0]
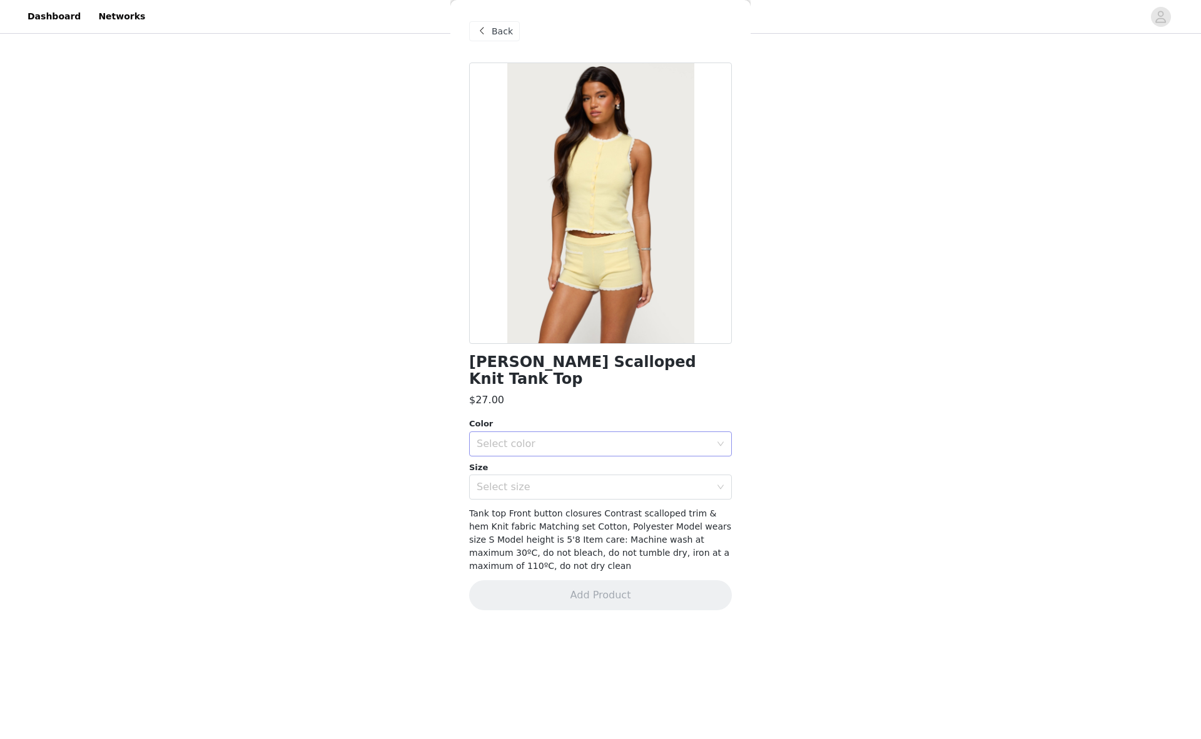
click at [520, 438] on div "Select color" at bounding box center [594, 444] width 234 height 13
click at [531, 447] on li "YELLOW" at bounding box center [600, 455] width 263 height 20
click at [522, 481] on div "Select size" at bounding box center [594, 487] width 234 height 13
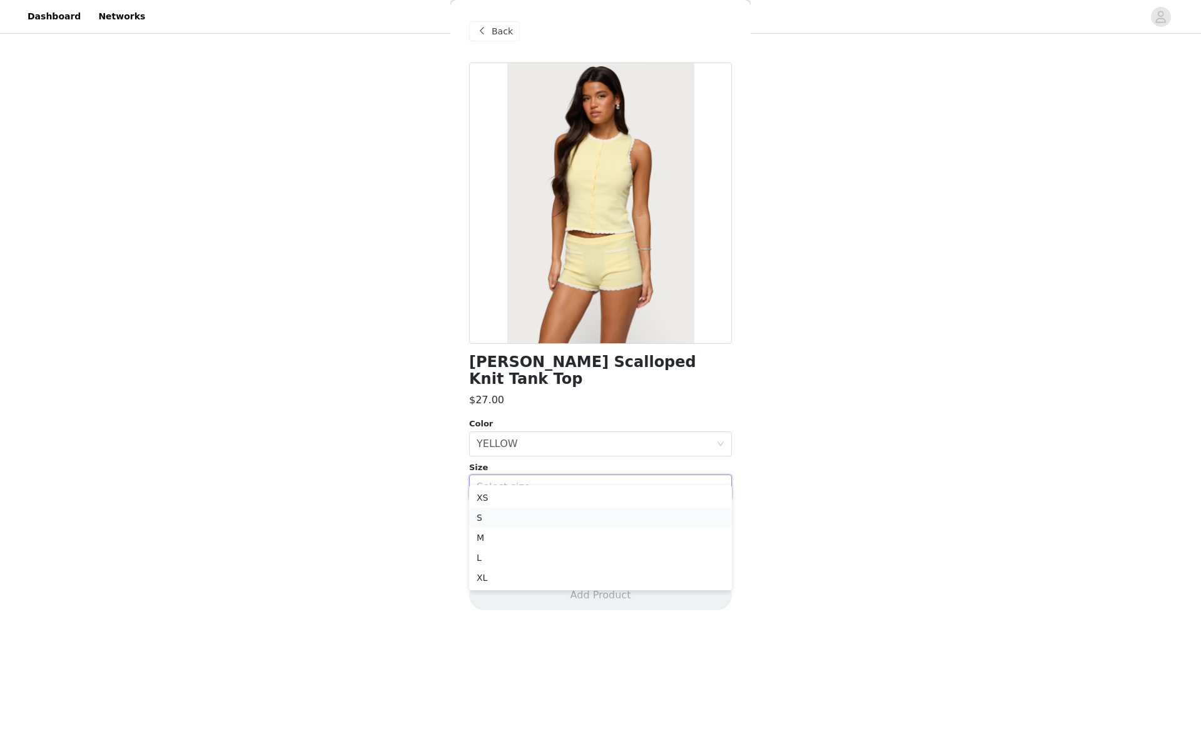
click at [494, 521] on li "S" at bounding box center [600, 518] width 263 height 20
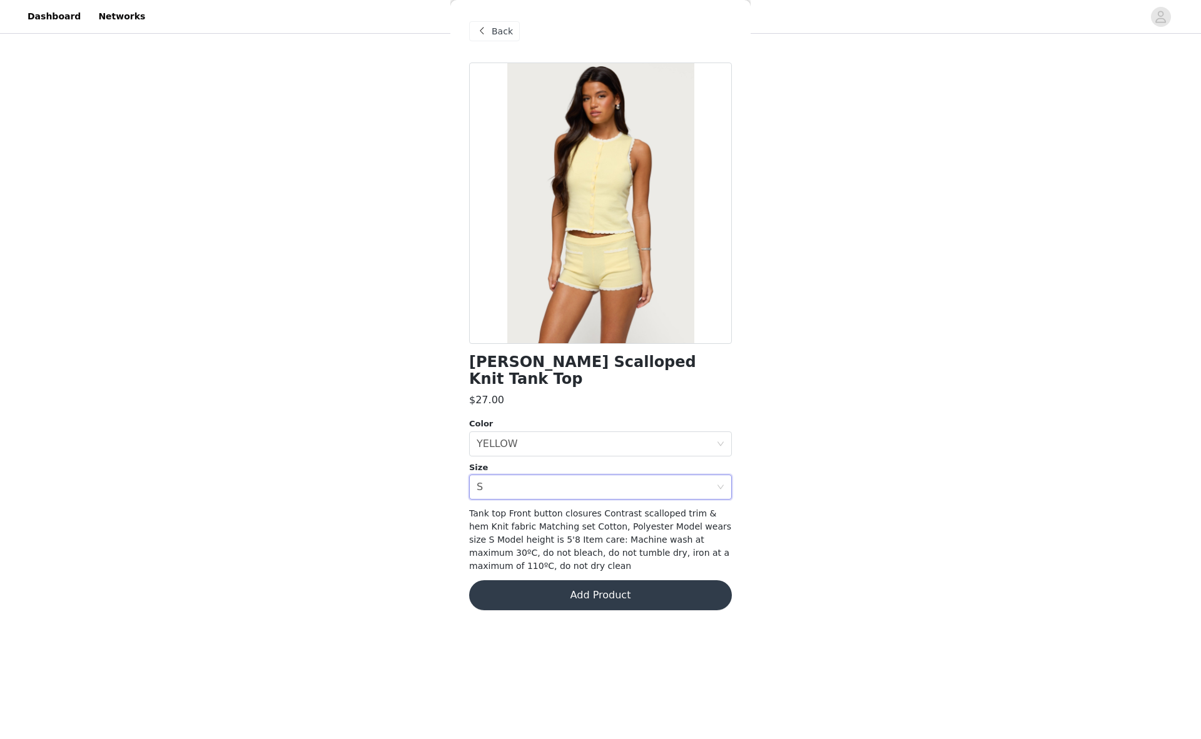
click at [600, 580] on button "Add Product" at bounding box center [600, 595] width 263 height 30
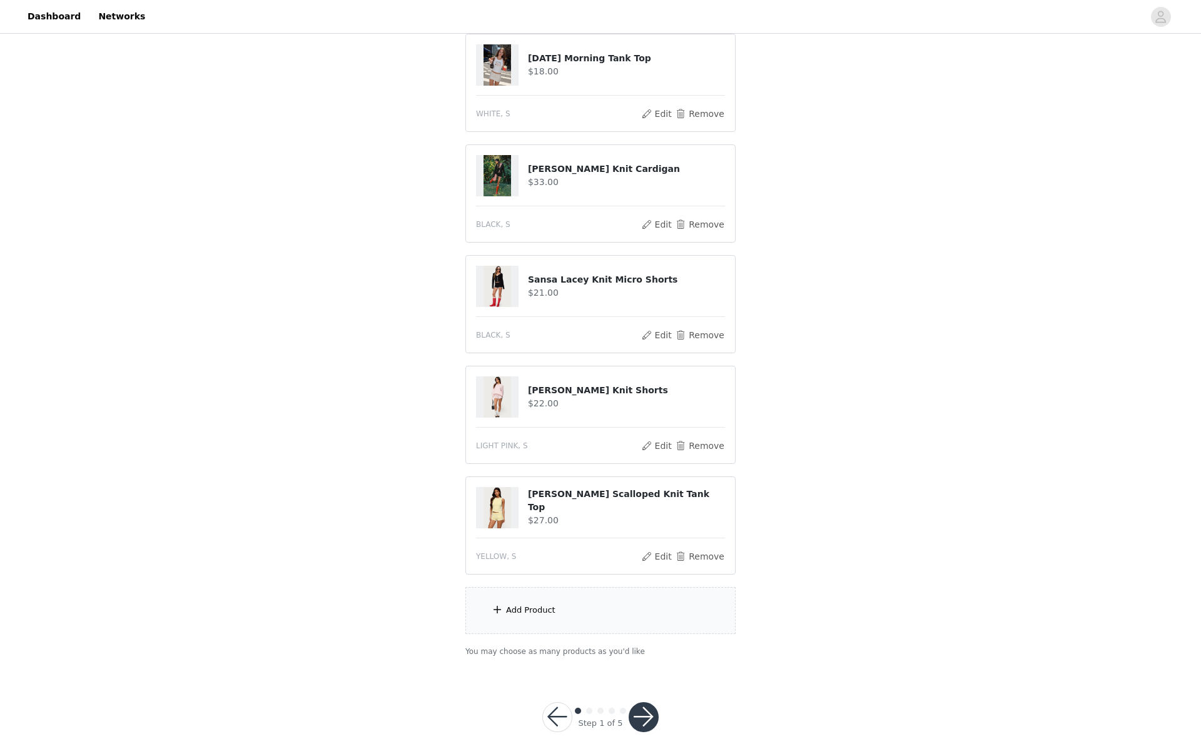
scroll to position [250, 0]
click at [712, 445] on button "Remove" at bounding box center [700, 445] width 50 height 15
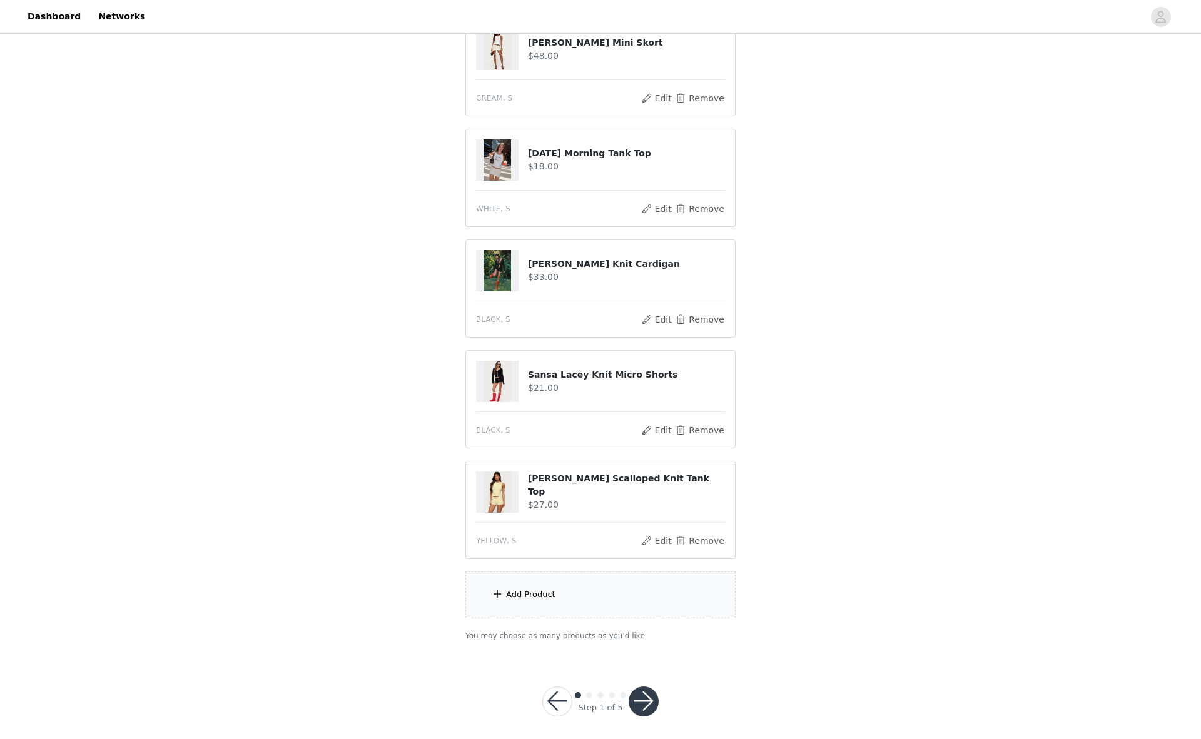
scroll to position [162, 0]
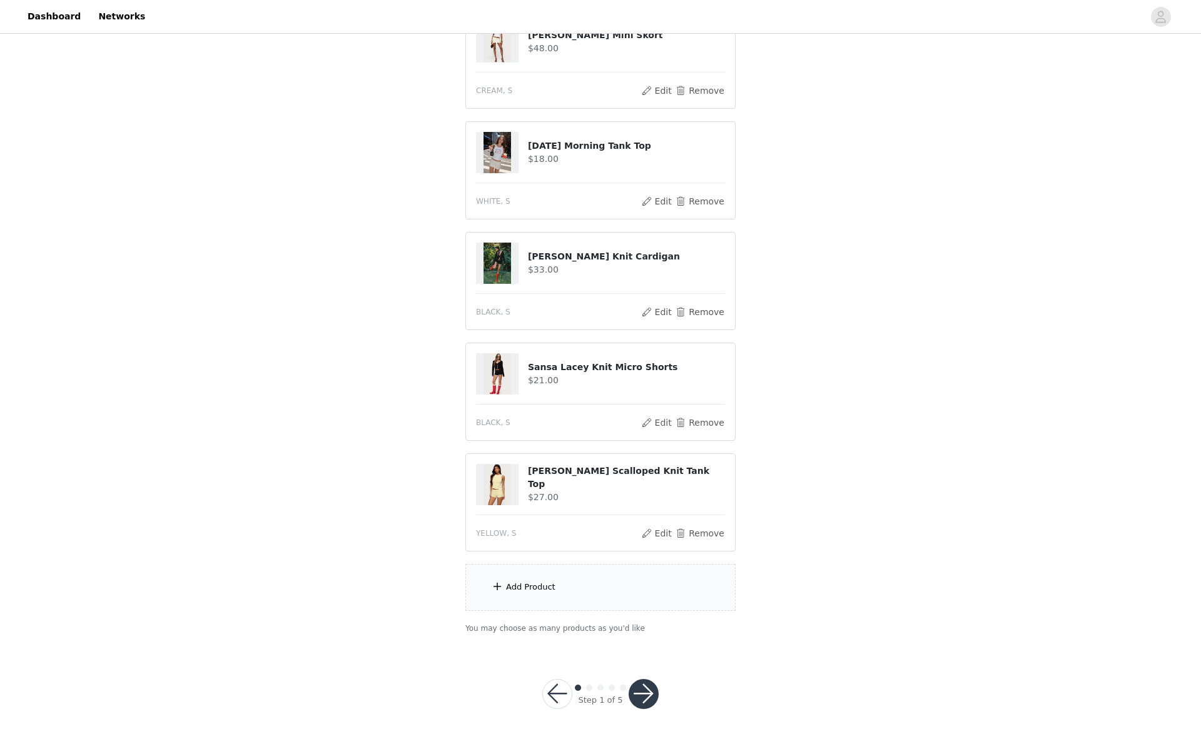
click at [647, 696] on button "button" at bounding box center [644, 694] width 30 height 30
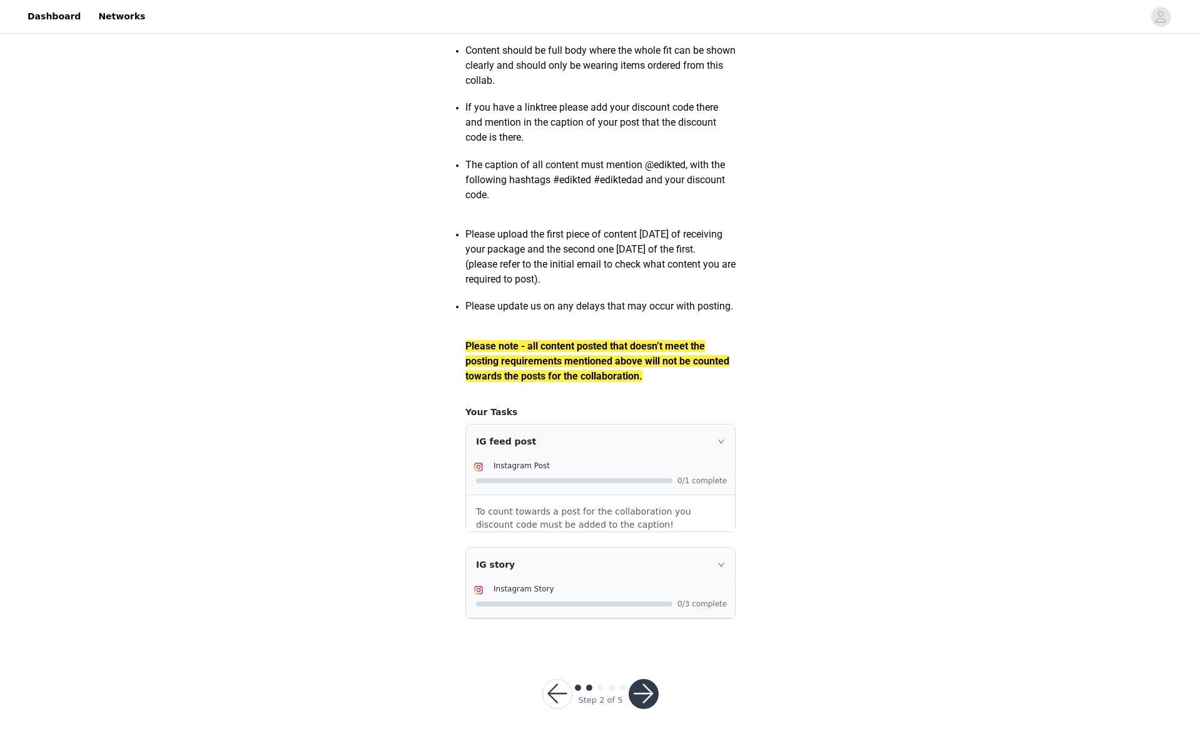
scroll to position [1559, 0]
click at [644, 691] on button "button" at bounding box center [644, 694] width 30 height 30
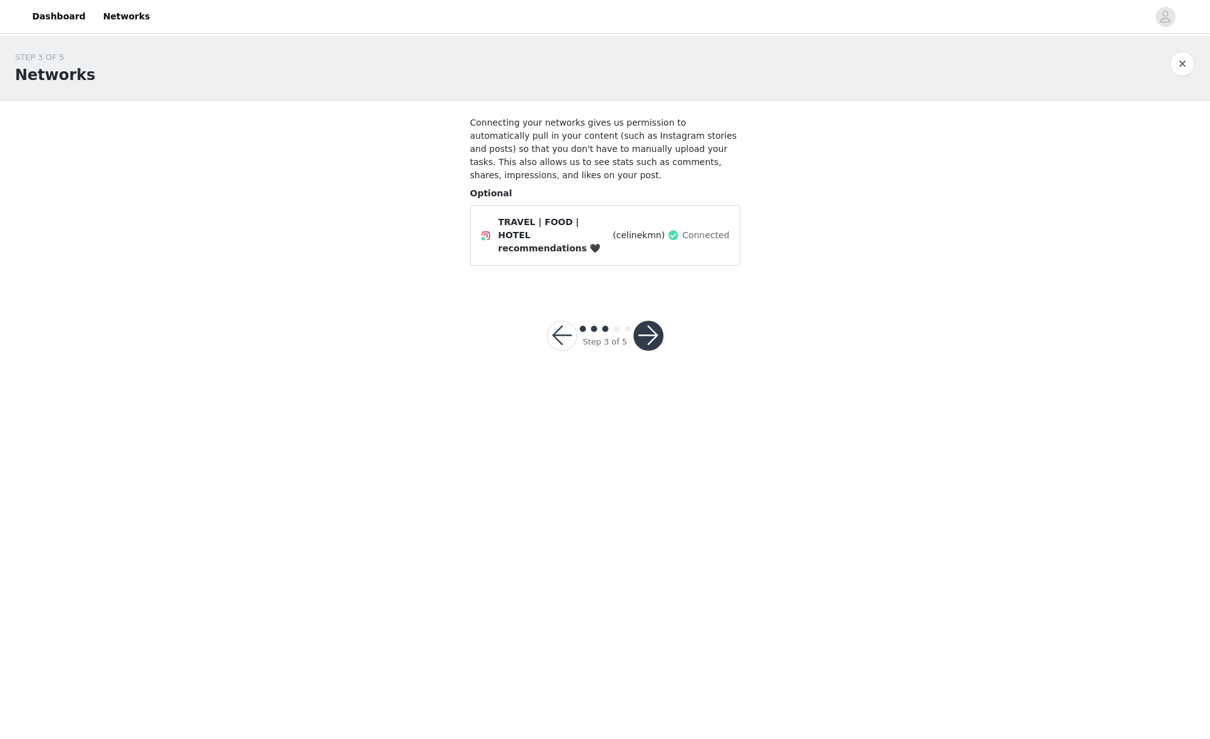
click at [653, 321] on button "button" at bounding box center [649, 336] width 30 height 30
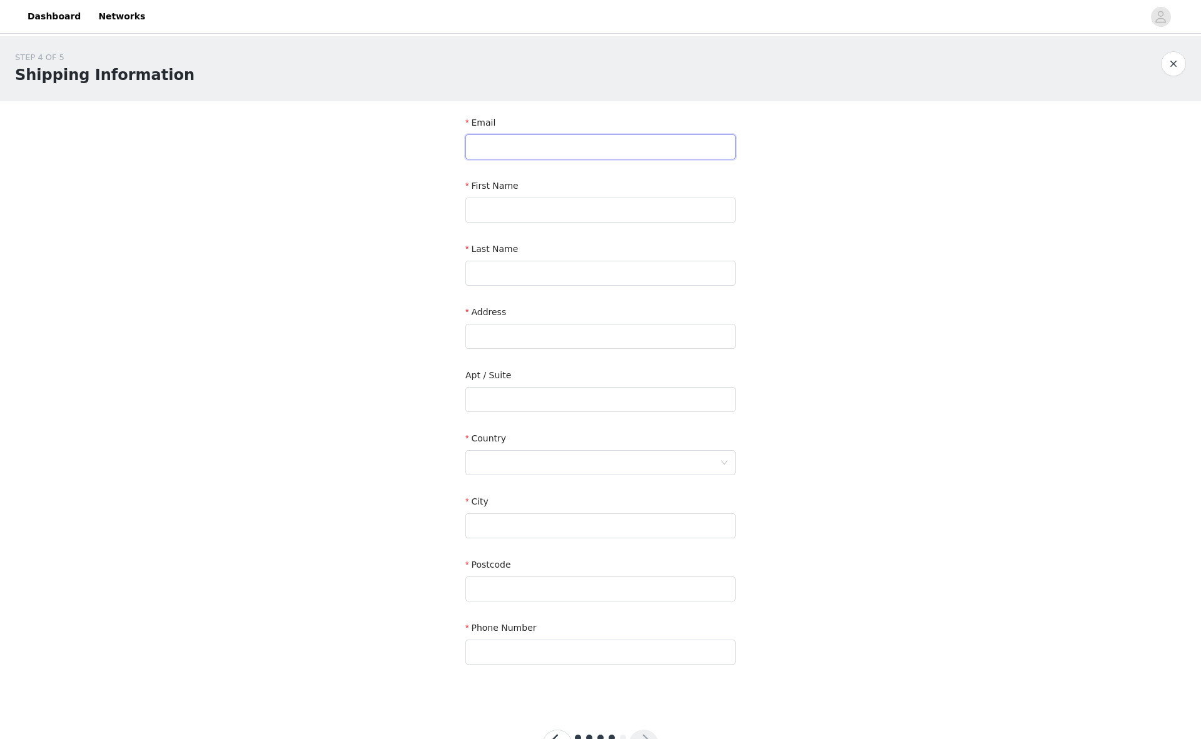
click at [539, 151] on input "text" at bounding box center [600, 146] width 270 height 25
type input "[EMAIL_ADDRESS][DOMAIN_NAME]"
type input "Celine"
type input "Karmann"
type input "[STREET_ADDRESS]"
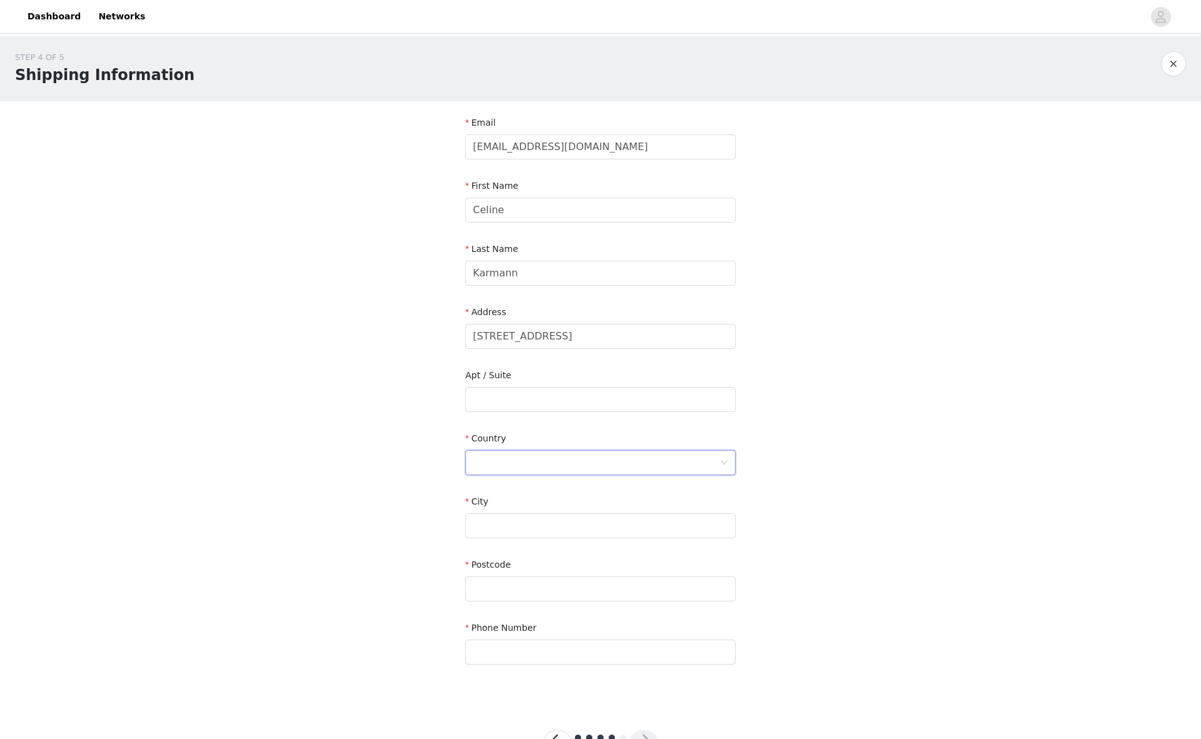
click at [558, 469] on div at bounding box center [596, 463] width 247 height 24
click at [509, 522] on li "[GEOGRAPHIC_DATA]" at bounding box center [600, 523] width 270 height 20
click at [492, 528] on input "text" at bounding box center [600, 526] width 270 height 25
type input "[GEOGRAPHIC_DATA]"
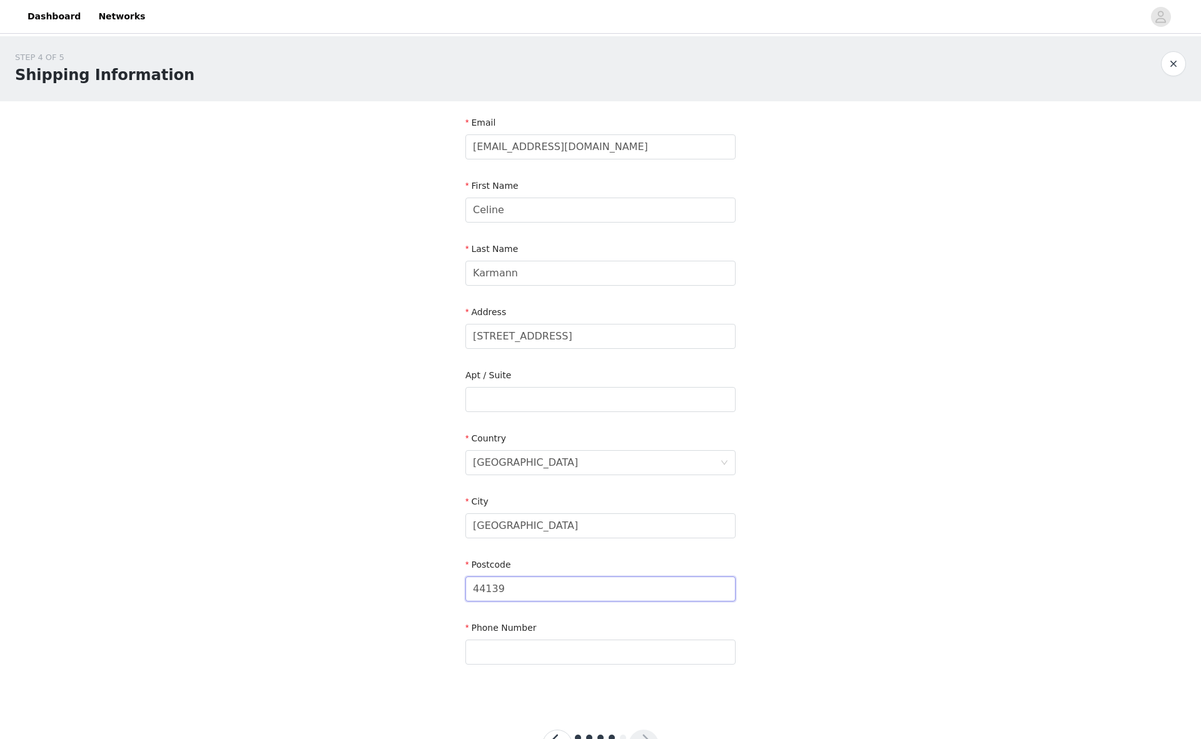
type input "44139"
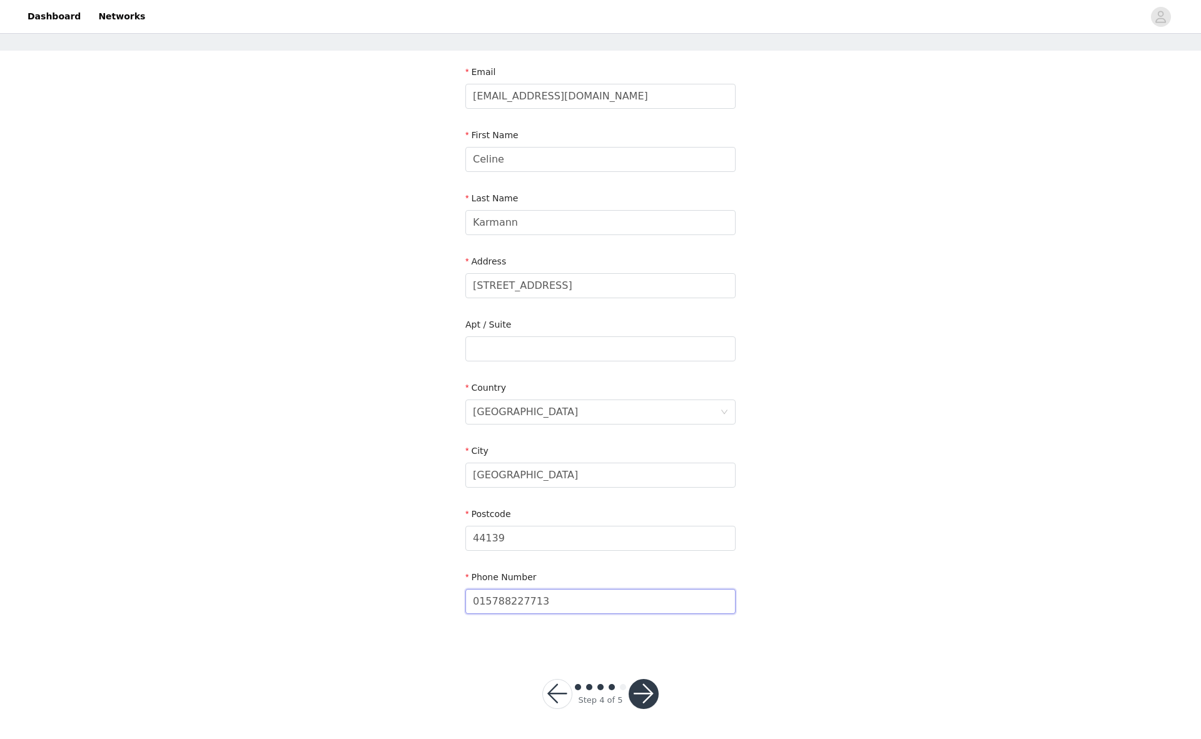
type input "015788227713"
click at [650, 697] on button "button" at bounding box center [644, 694] width 30 height 30
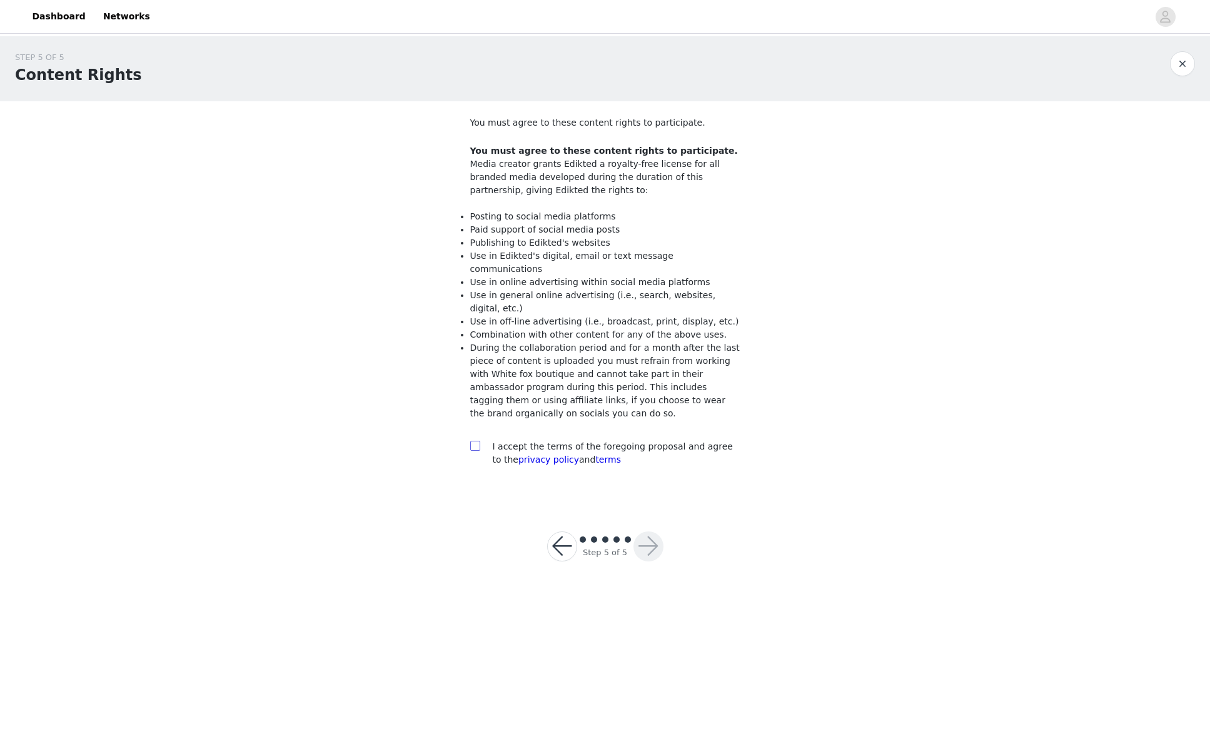
click at [478, 441] on input "checkbox" at bounding box center [474, 445] width 9 height 9
checkbox input "true"
click at [654, 532] on button "button" at bounding box center [649, 547] width 30 height 30
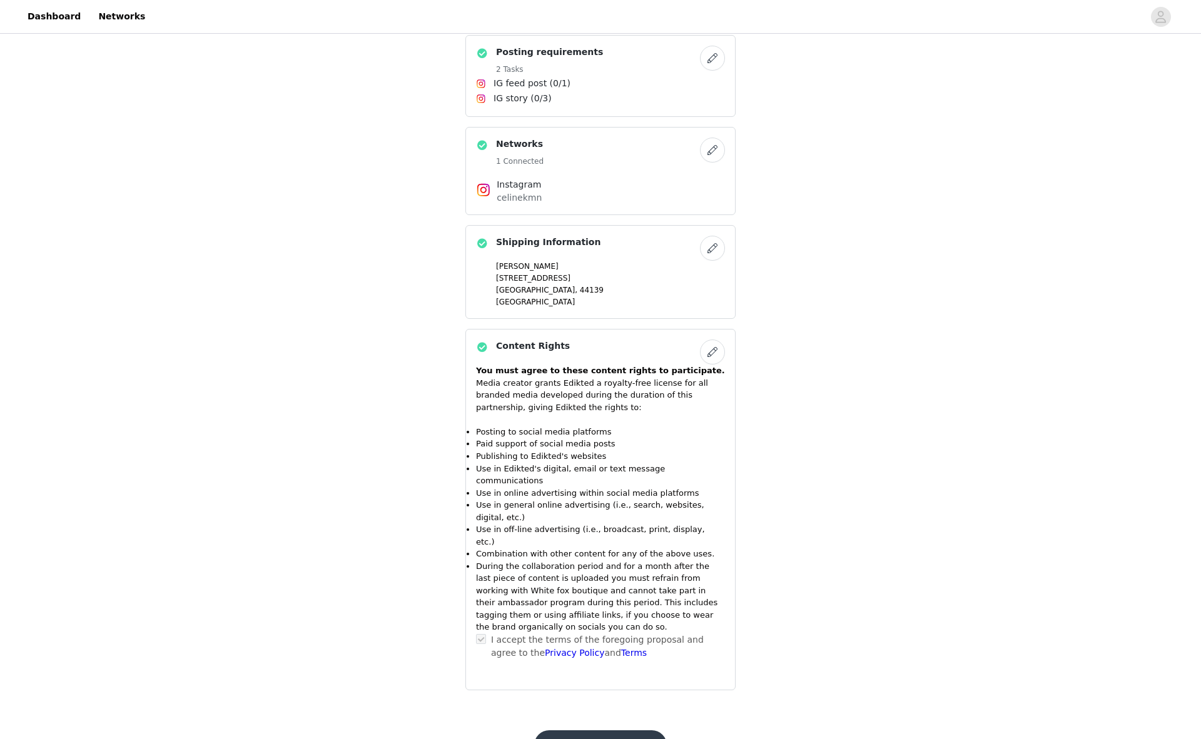
scroll to position [814, 0]
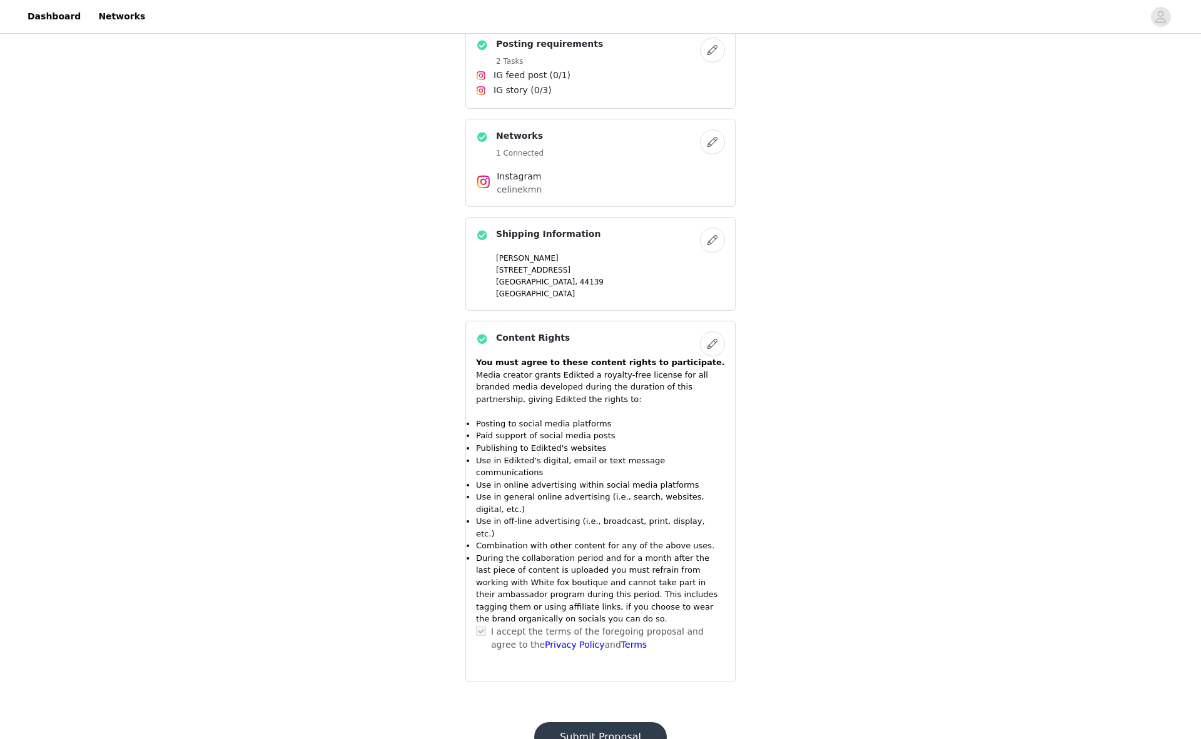
click at [597, 722] on button "Submit Proposal" at bounding box center [600, 737] width 133 height 30
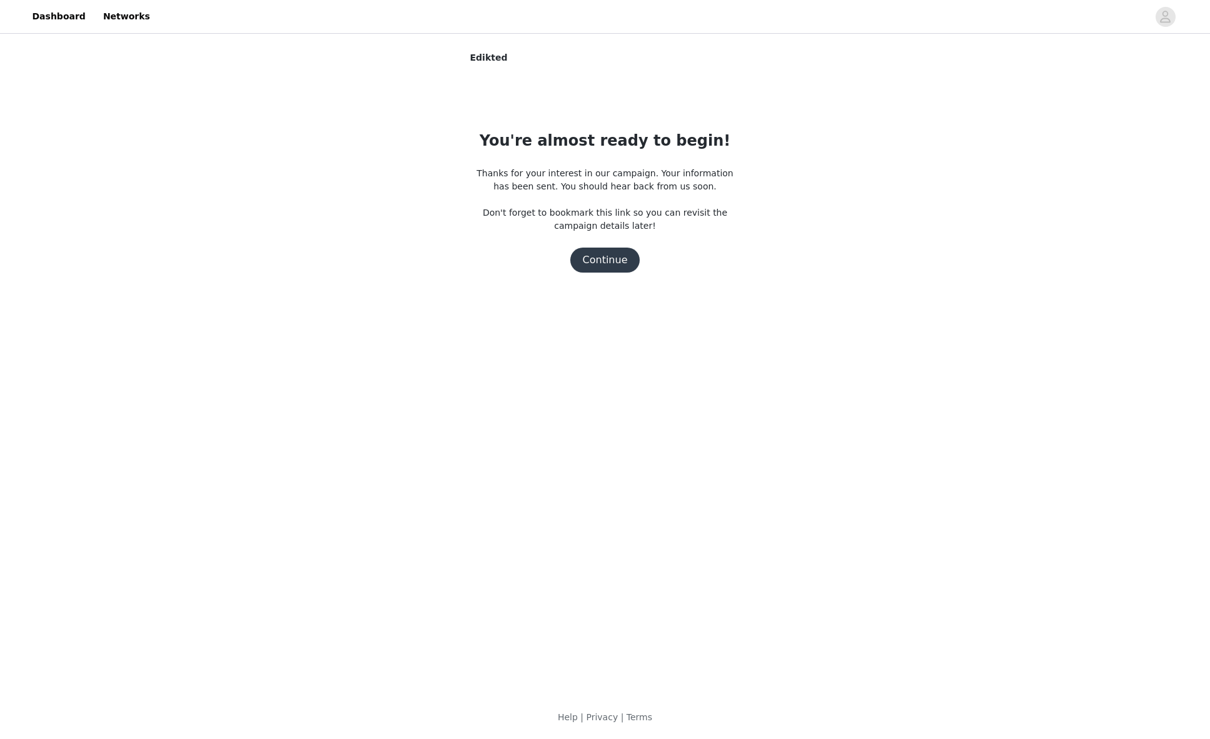
click at [602, 267] on button "Continue" at bounding box center [605, 260] width 70 height 25
